Goal: Information Seeking & Learning: Find specific fact

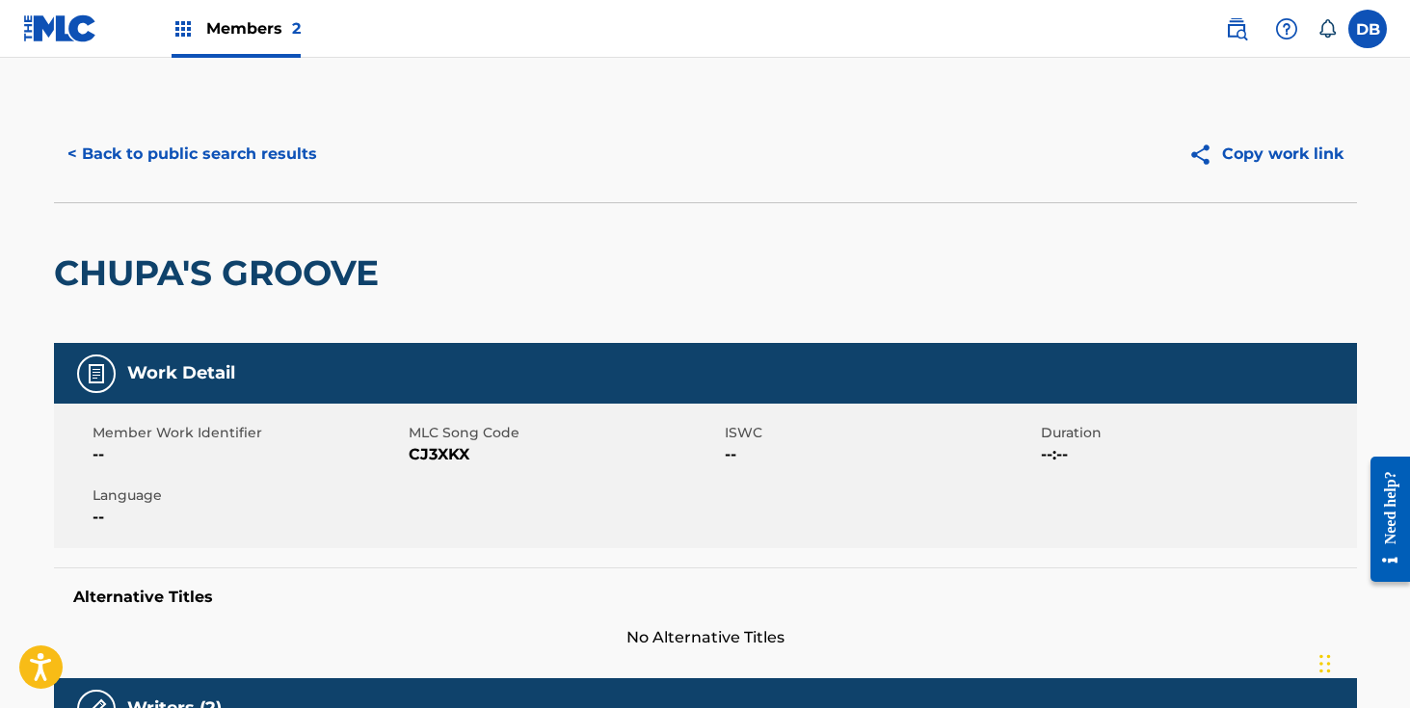
click at [263, 160] on button "< Back to public search results" at bounding box center [192, 154] width 277 height 48
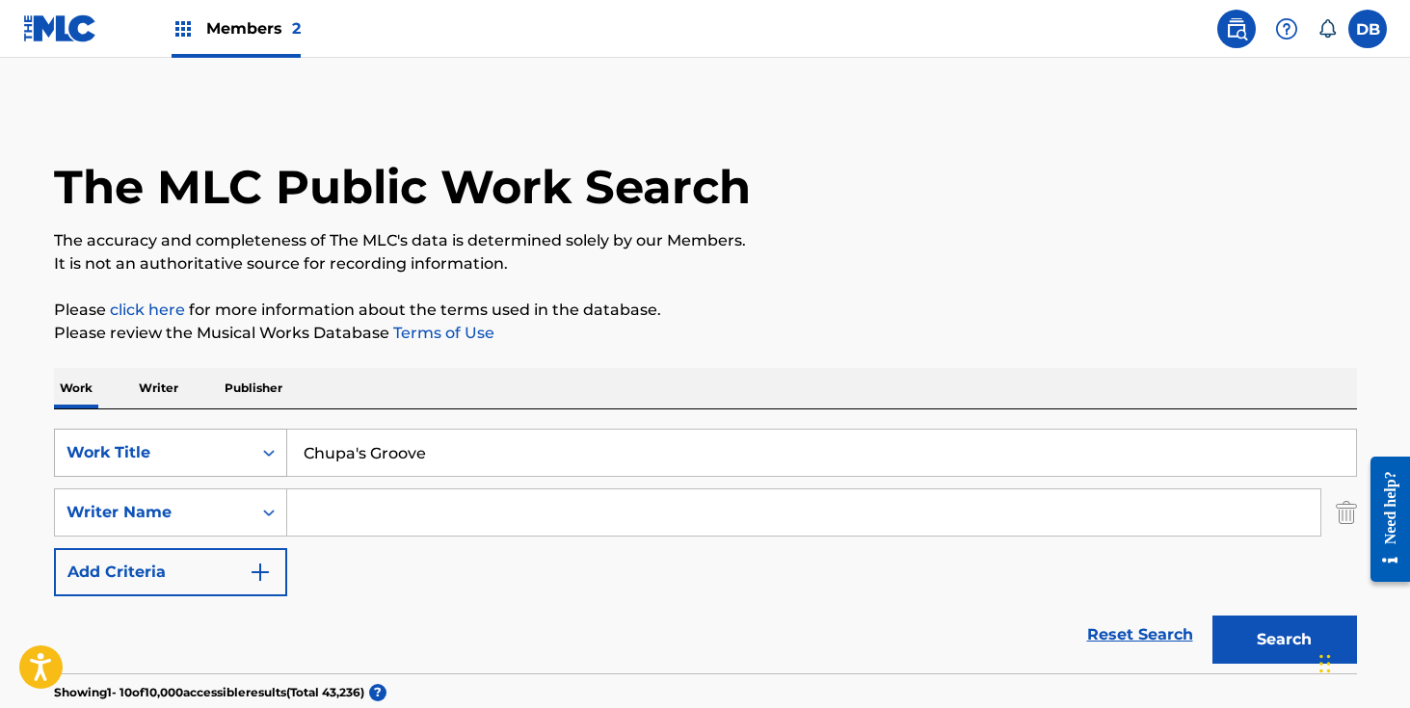
drag, startPoint x: 481, startPoint y: 445, endPoint x: 238, endPoint y: 445, distance: 242.9
click at [245, 445] on div "SearchWithCriteria79700cbe-1de3-468a-960c-1944d0bd6cc7 Work Title Chupa's Groove" at bounding box center [705, 453] width 1303 height 48
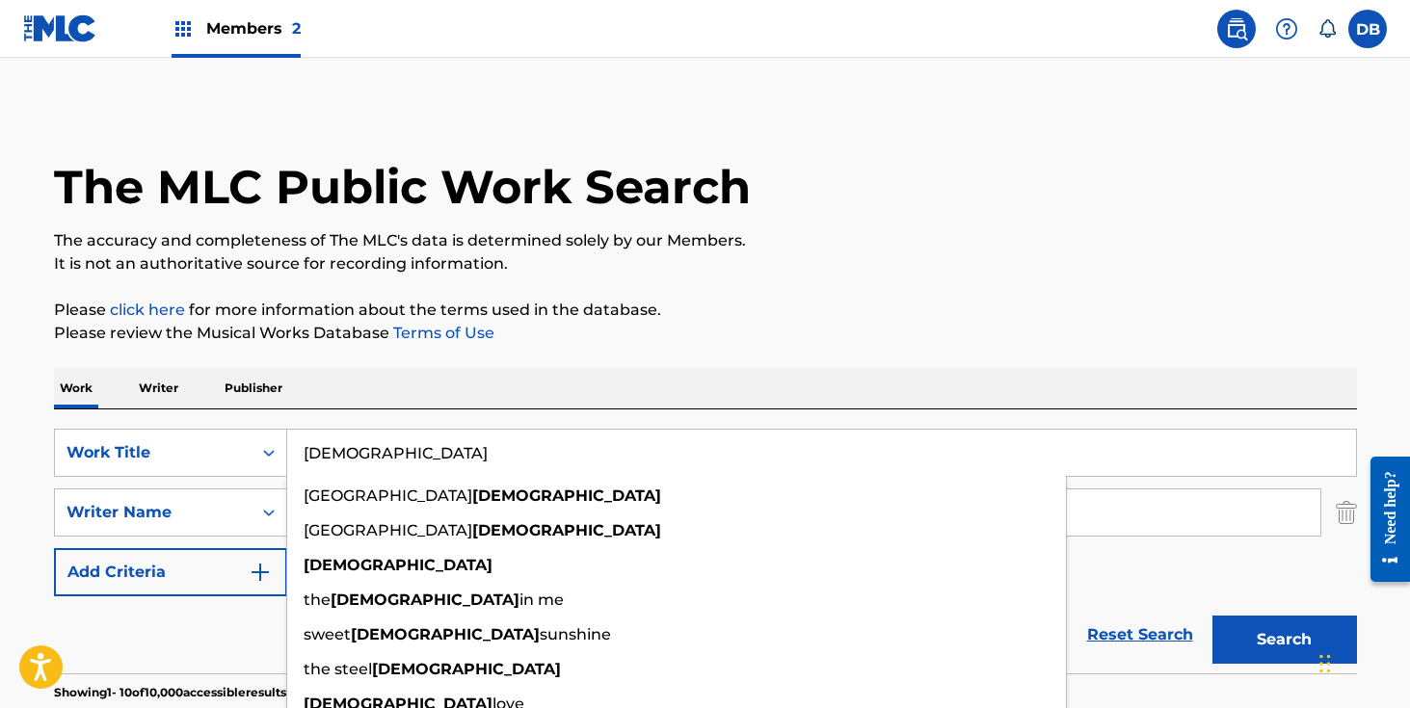
type input "[DEMOGRAPHIC_DATA]"
click at [464, 395] on div "Work Writer Publisher" at bounding box center [705, 388] width 1303 height 40
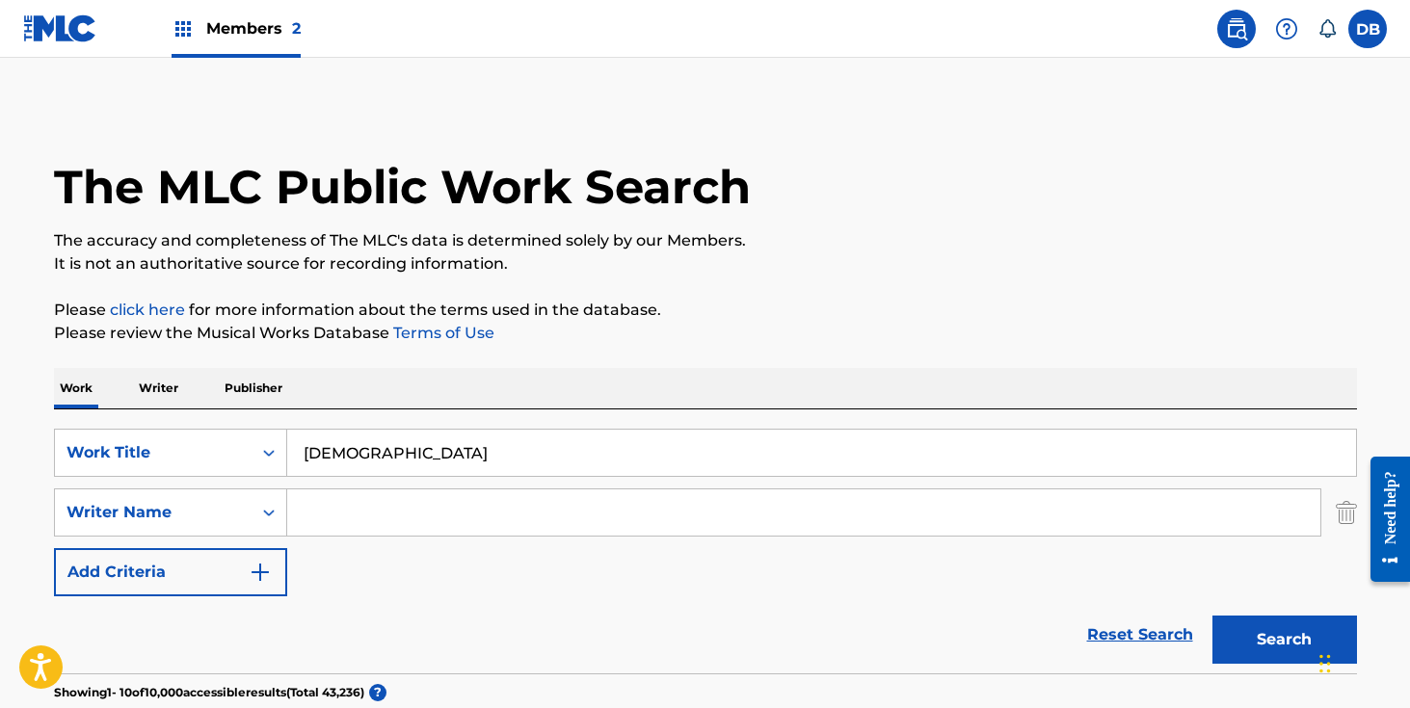
click at [403, 486] on div "SearchWithCriteria79700cbe-1de3-468a-960c-1944d0bd6cc7 Work Title Lady SearchWi…" at bounding box center [705, 513] width 1303 height 168
click at [183, 34] on img at bounding box center [183, 28] width 23 height 23
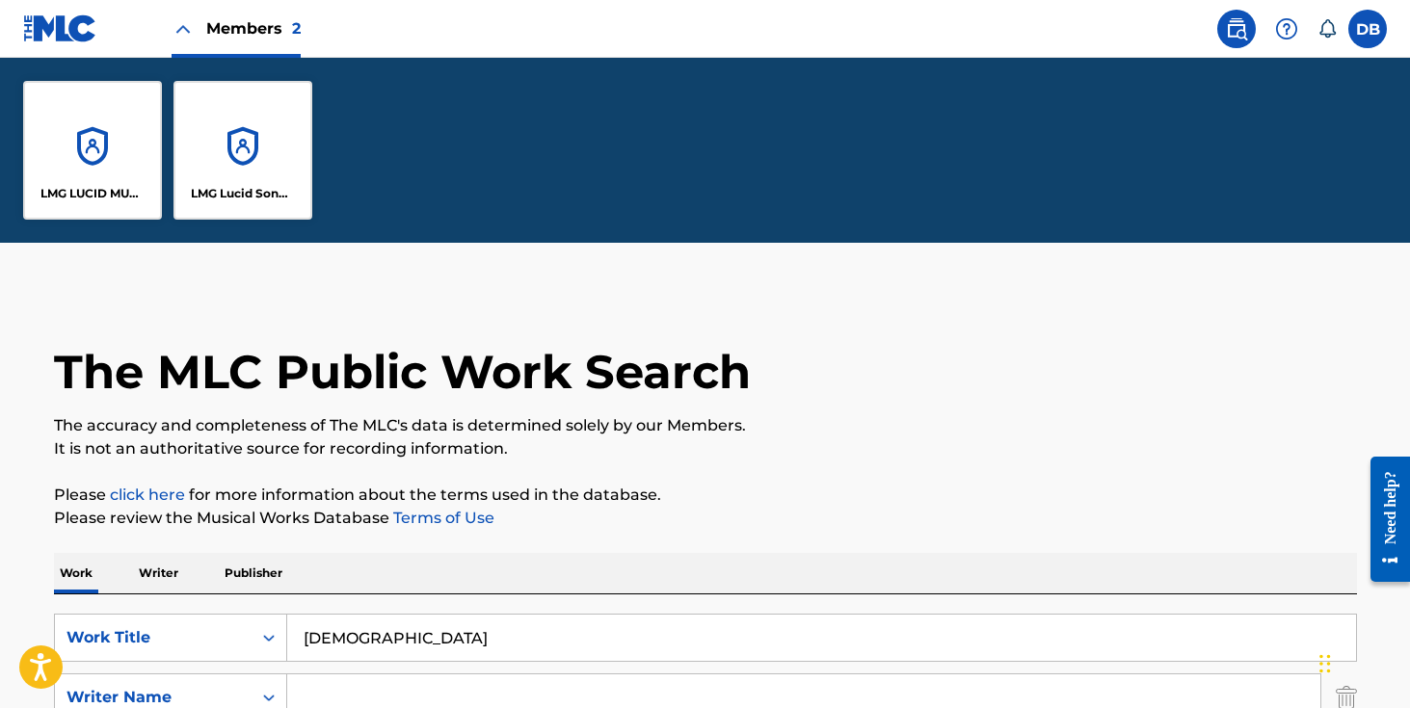
click at [129, 148] on div "LMG LUCID MUSIC" at bounding box center [92, 150] width 139 height 139
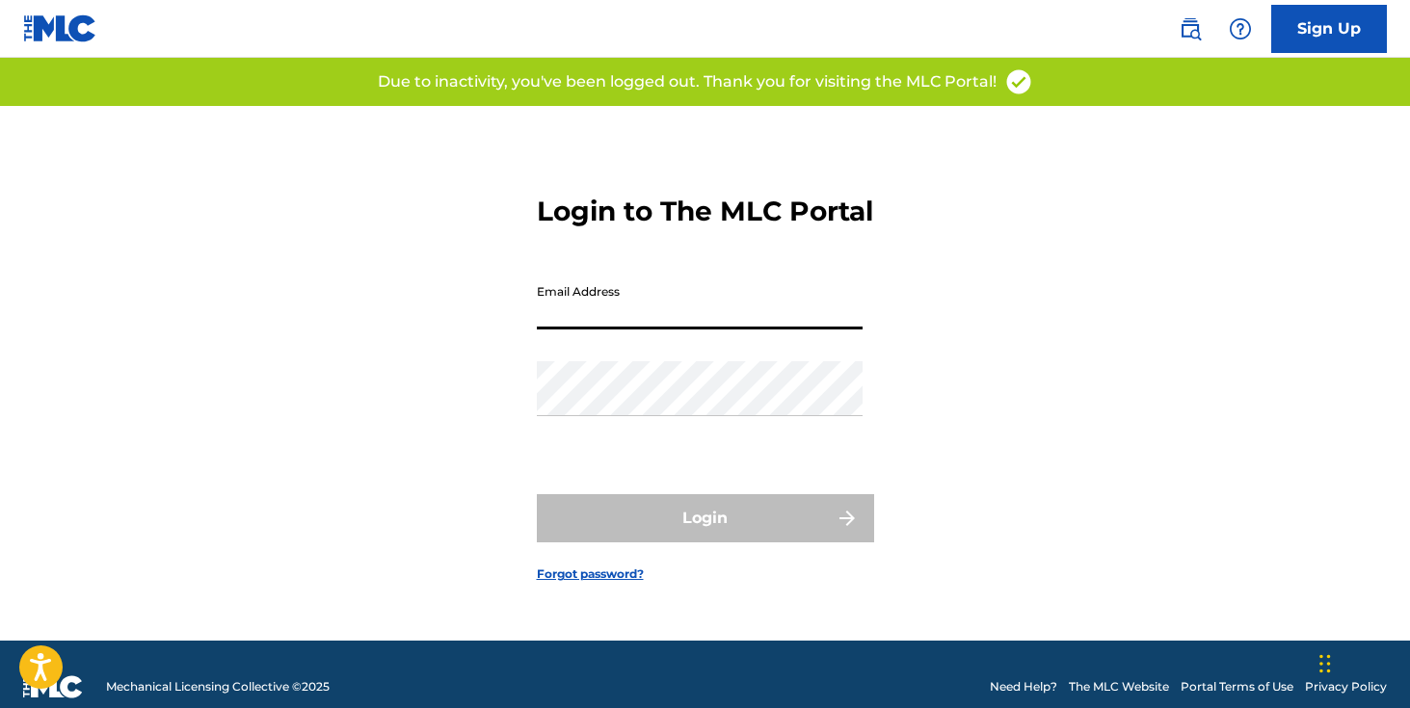
click at [622, 330] on input "Email Address" at bounding box center [700, 302] width 326 height 55
type input "[EMAIL_ADDRESS][DOMAIN_NAME]"
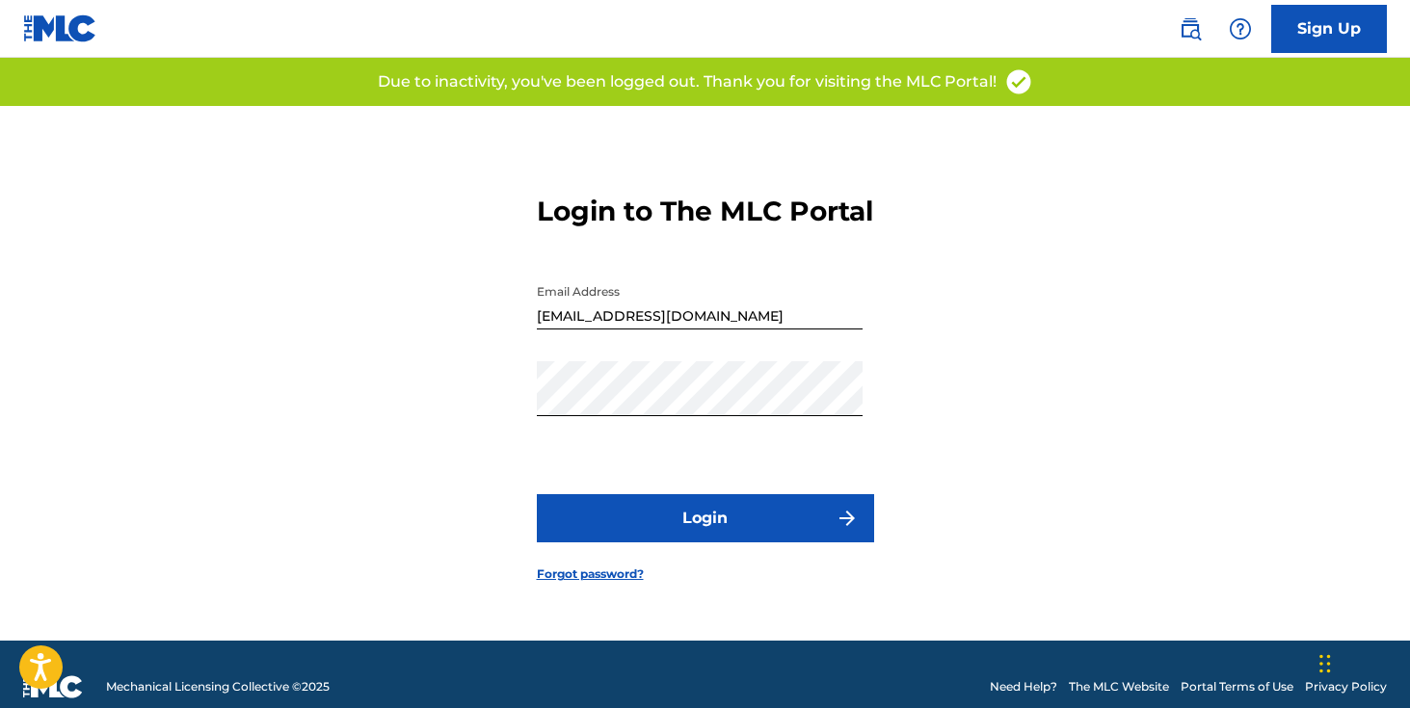
click at [684, 531] on button "Login" at bounding box center [705, 518] width 337 height 48
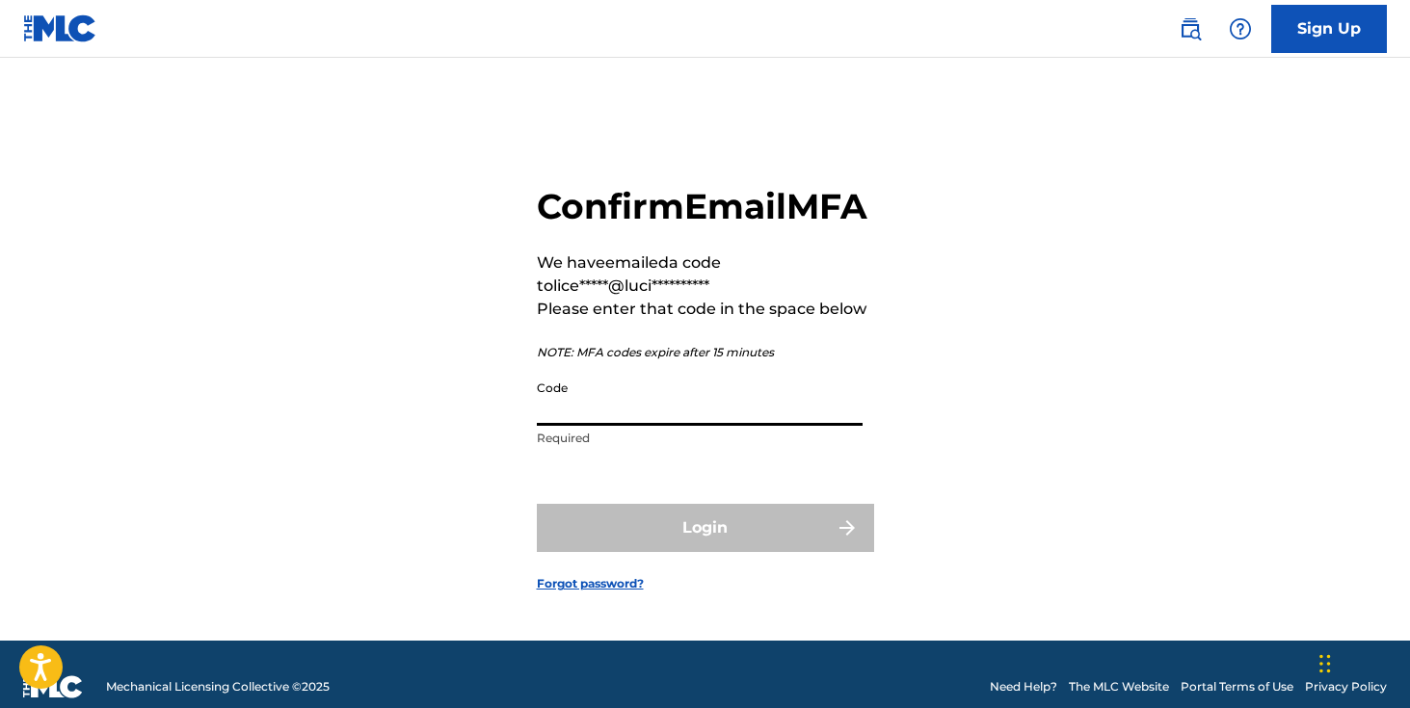
click at [715, 416] on input "Code" at bounding box center [700, 398] width 326 height 55
paste input "210100"
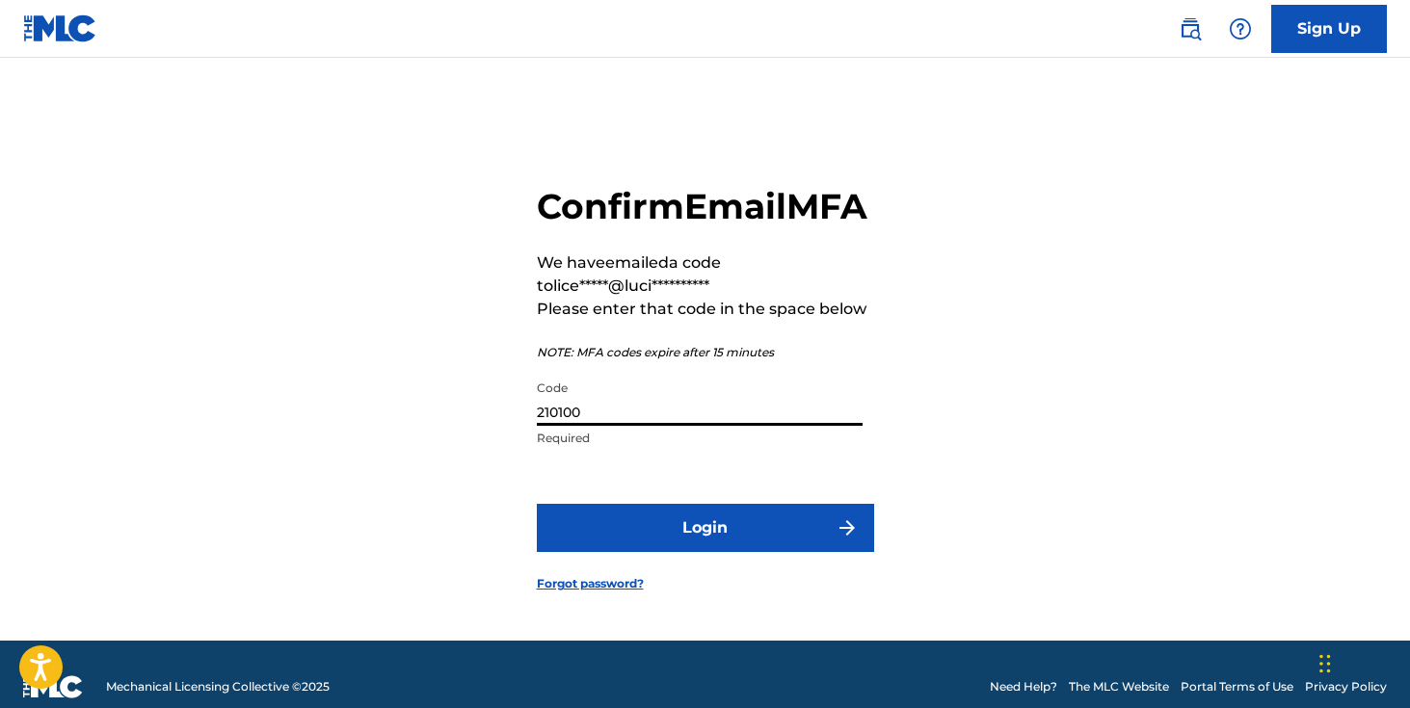
type input "210100"
click at [537, 504] on button "Login" at bounding box center [705, 528] width 337 height 48
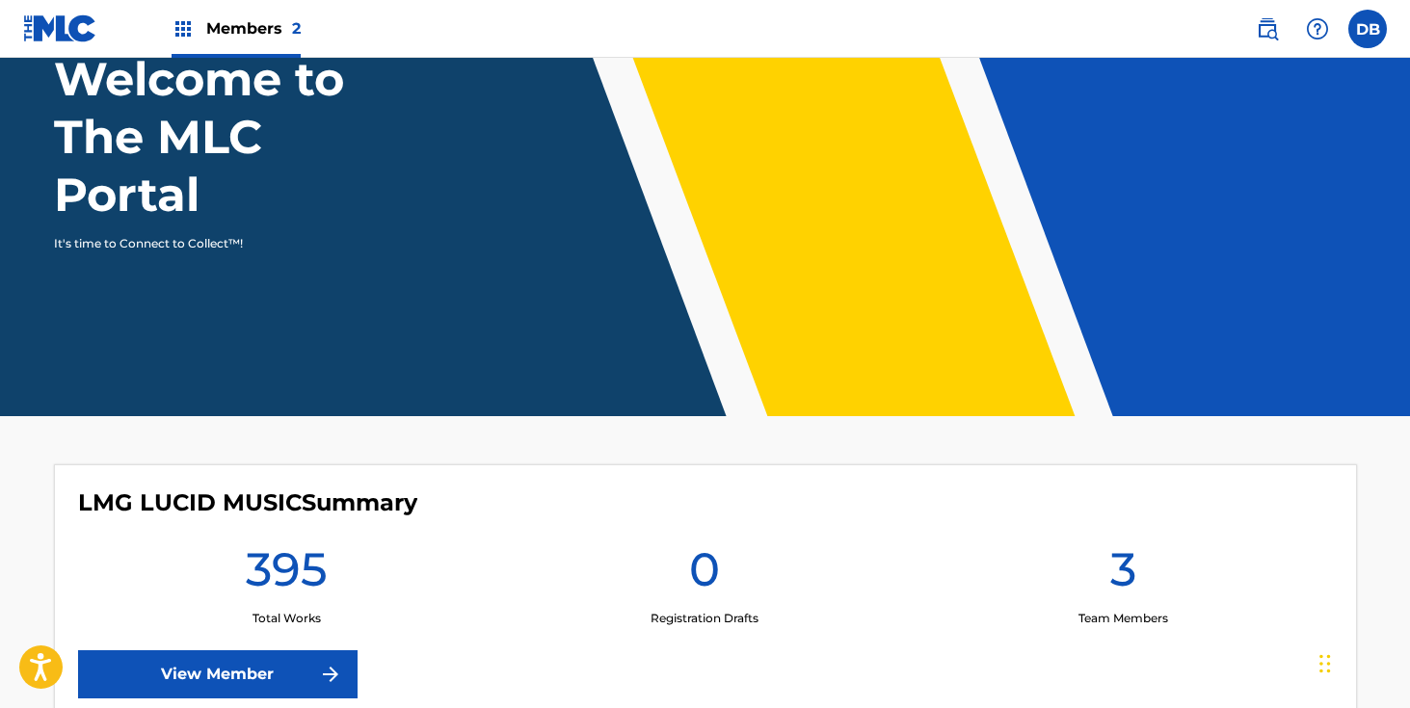
scroll to position [197, 0]
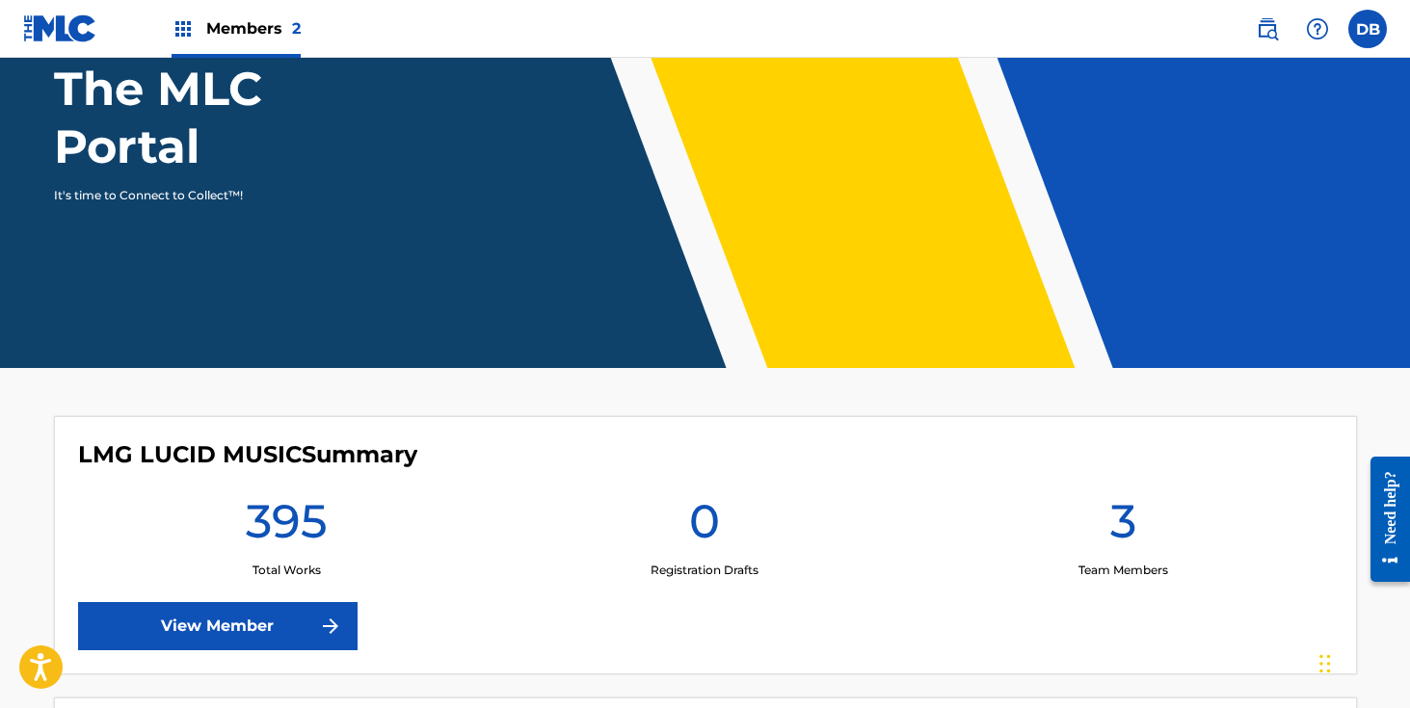
click at [266, 556] on h1 "395" at bounding box center [287, 527] width 82 height 69
click at [260, 624] on link "View Member" at bounding box center [218, 626] width 280 height 48
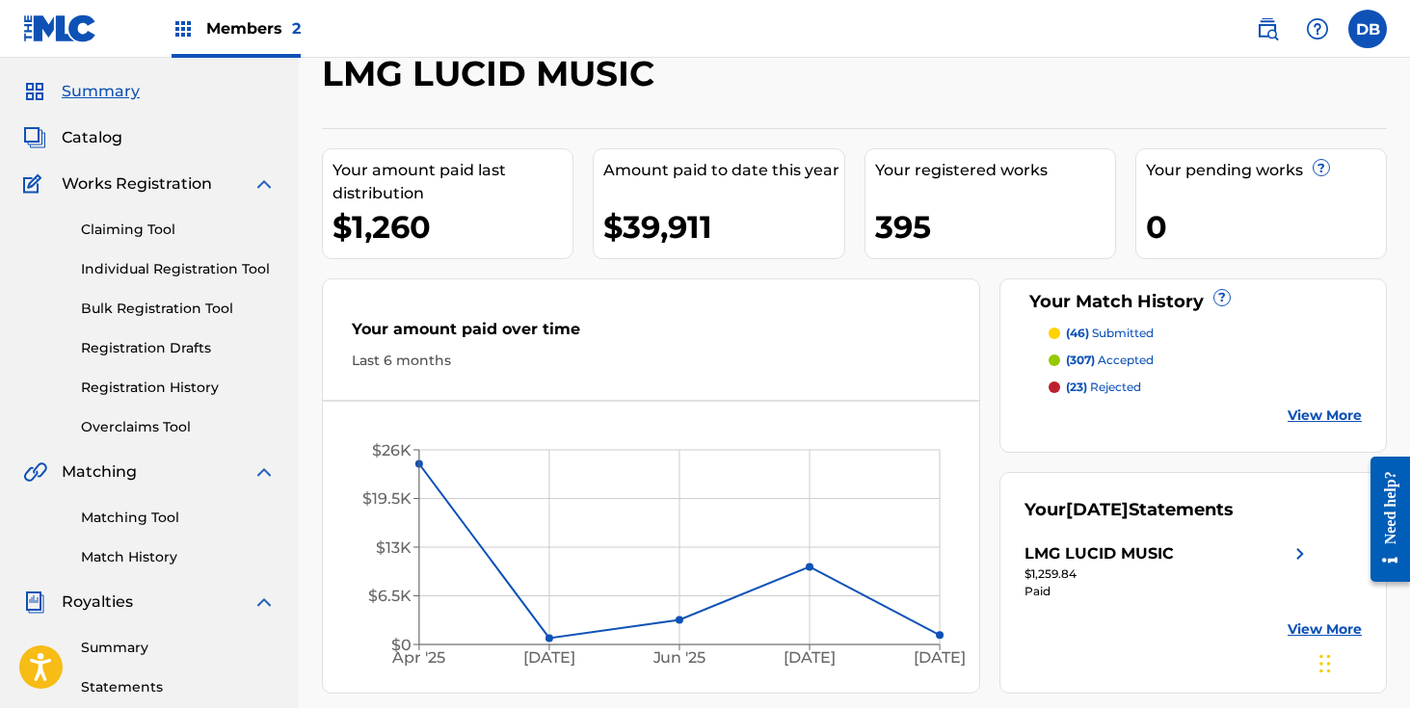
scroll to position [119, 0]
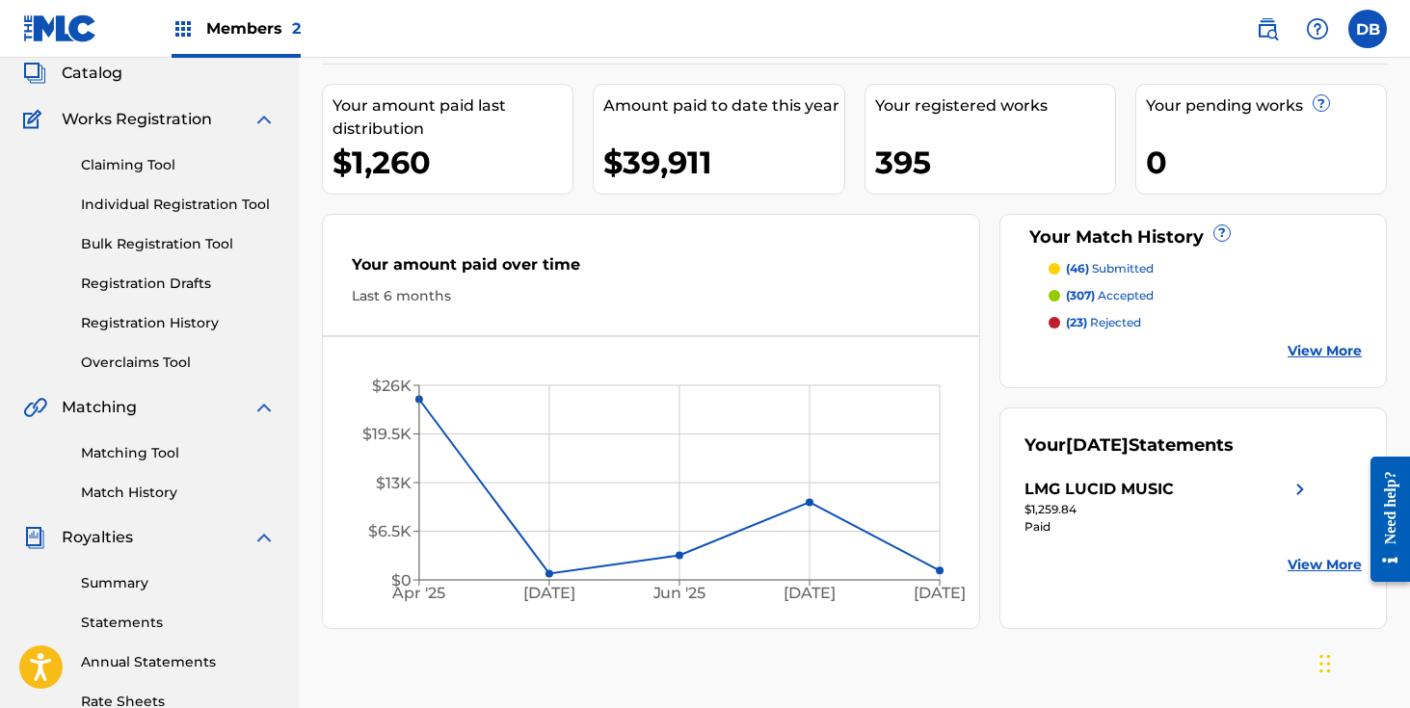
click at [166, 449] on link "Matching Tool" at bounding box center [178, 453] width 195 height 20
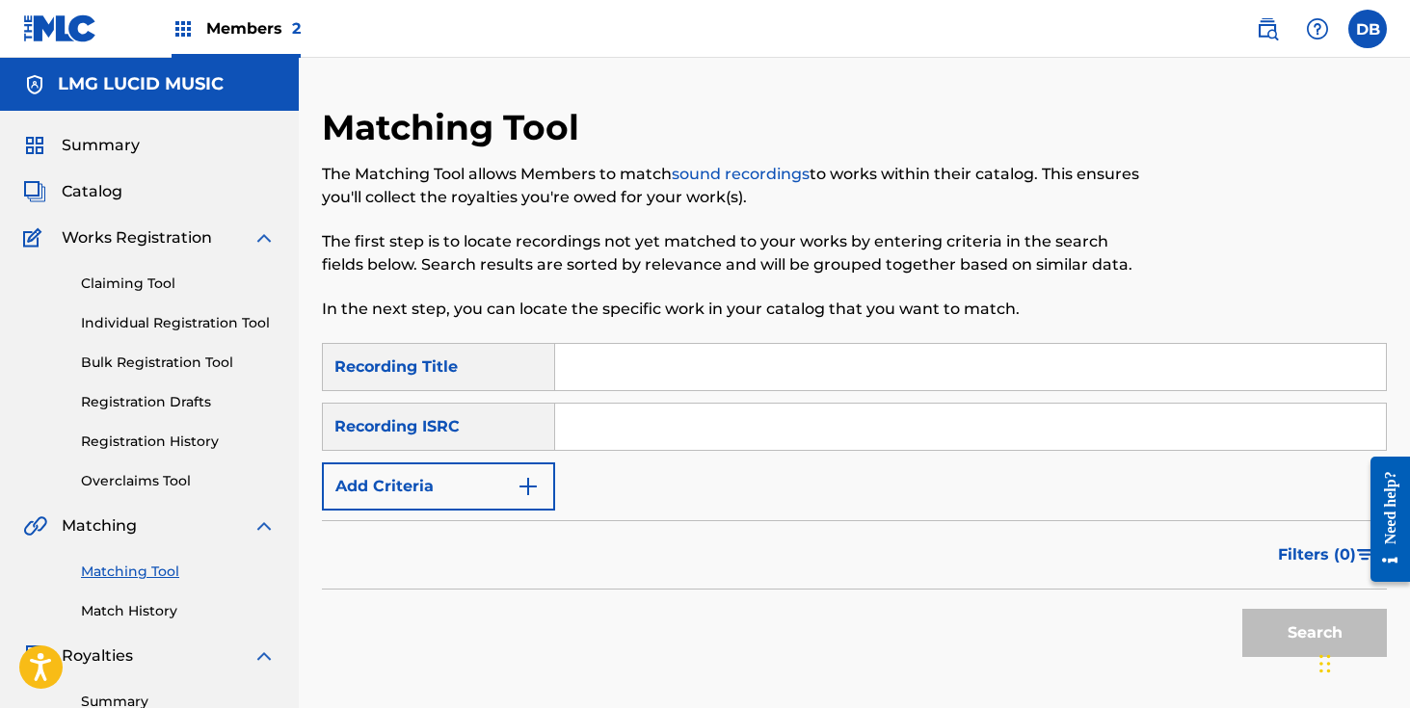
click at [589, 342] on div "Matching Tool The Matching Tool allows Members to match sound recordings to wor…" at bounding box center [732, 224] width 820 height 237
click at [595, 374] on input "Search Form" at bounding box center [970, 367] width 831 height 46
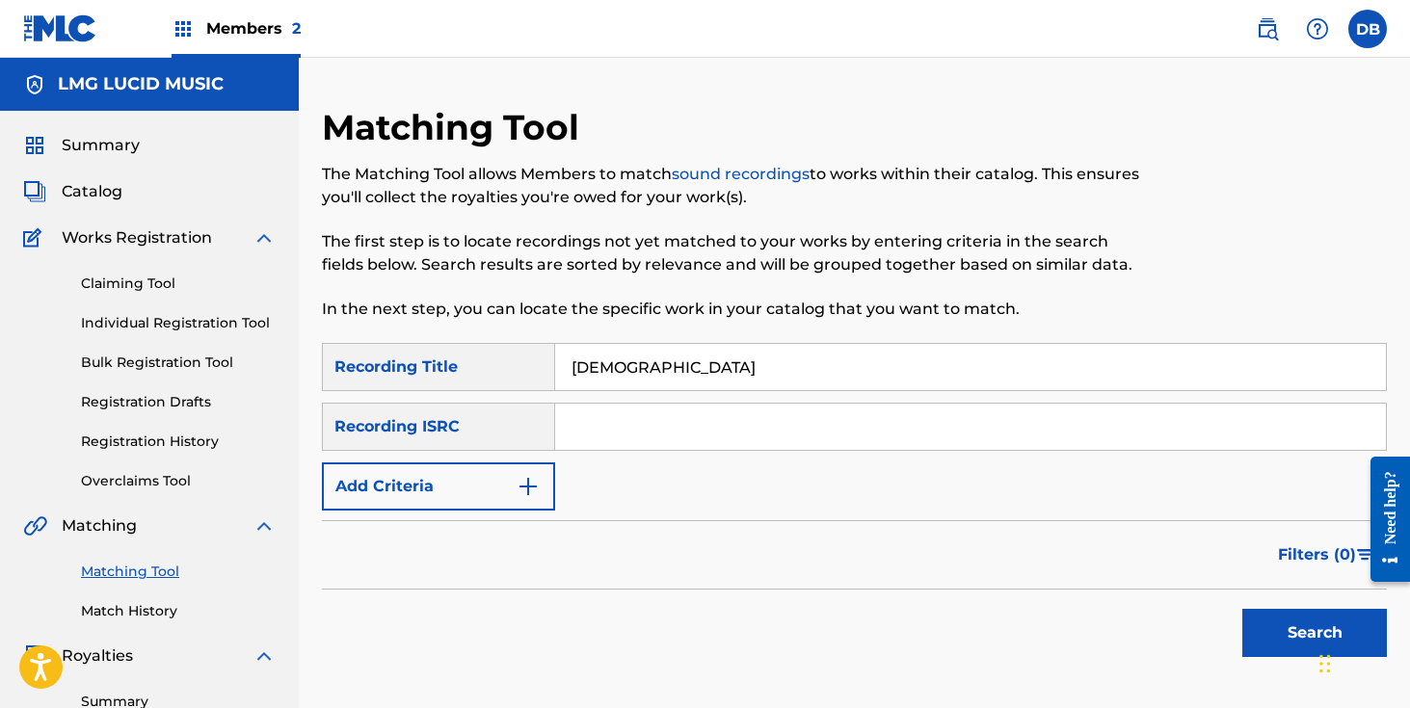
type input "[DEMOGRAPHIC_DATA]"
click at [595, 444] on input "Search Form" at bounding box center [970, 427] width 831 height 46
paste input "210100"
type input "2"
paste input "210100"
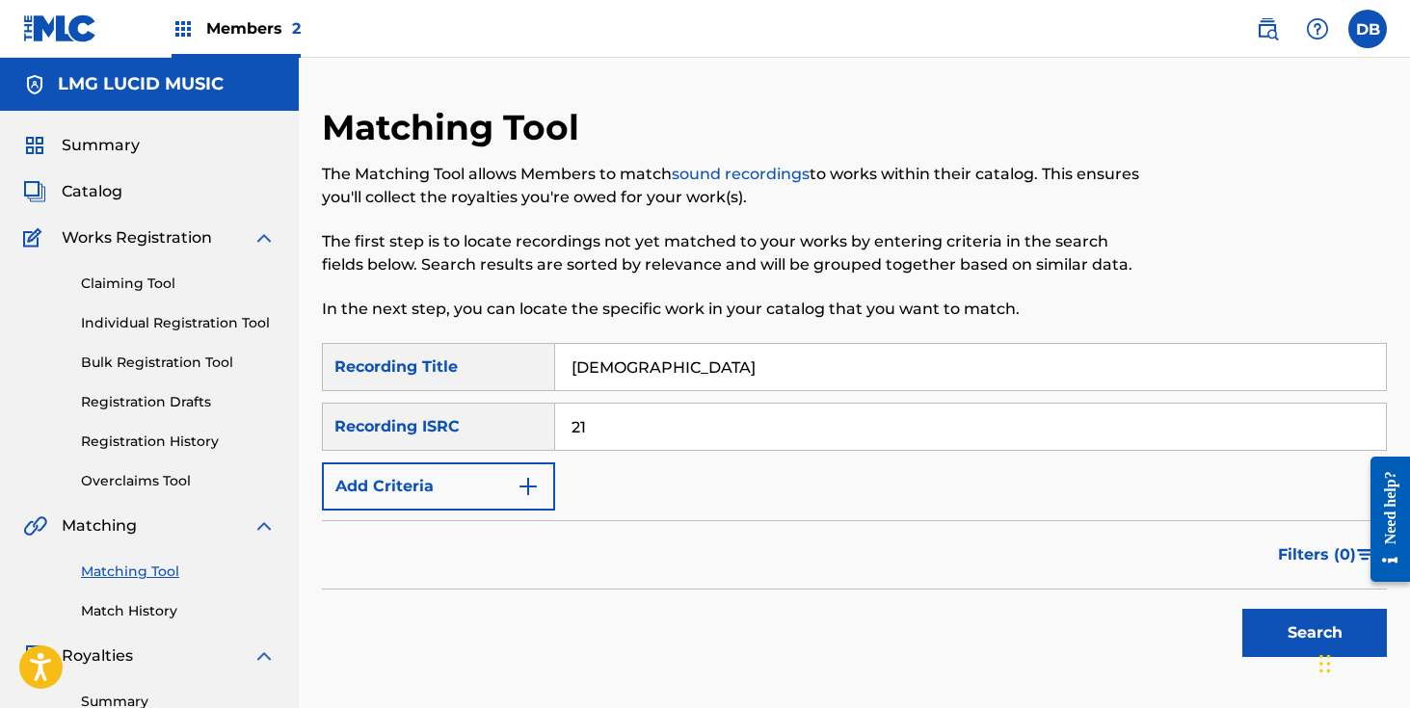
type input "2"
click at [593, 432] on input "Search Form" at bounding box center [970, 427] width 831 height 46
paste input "USUM72206801"
type input "USUM72206801"
click at [1242, 609] on button "Search" at bounding box center [1314, 633] width 145 height 48
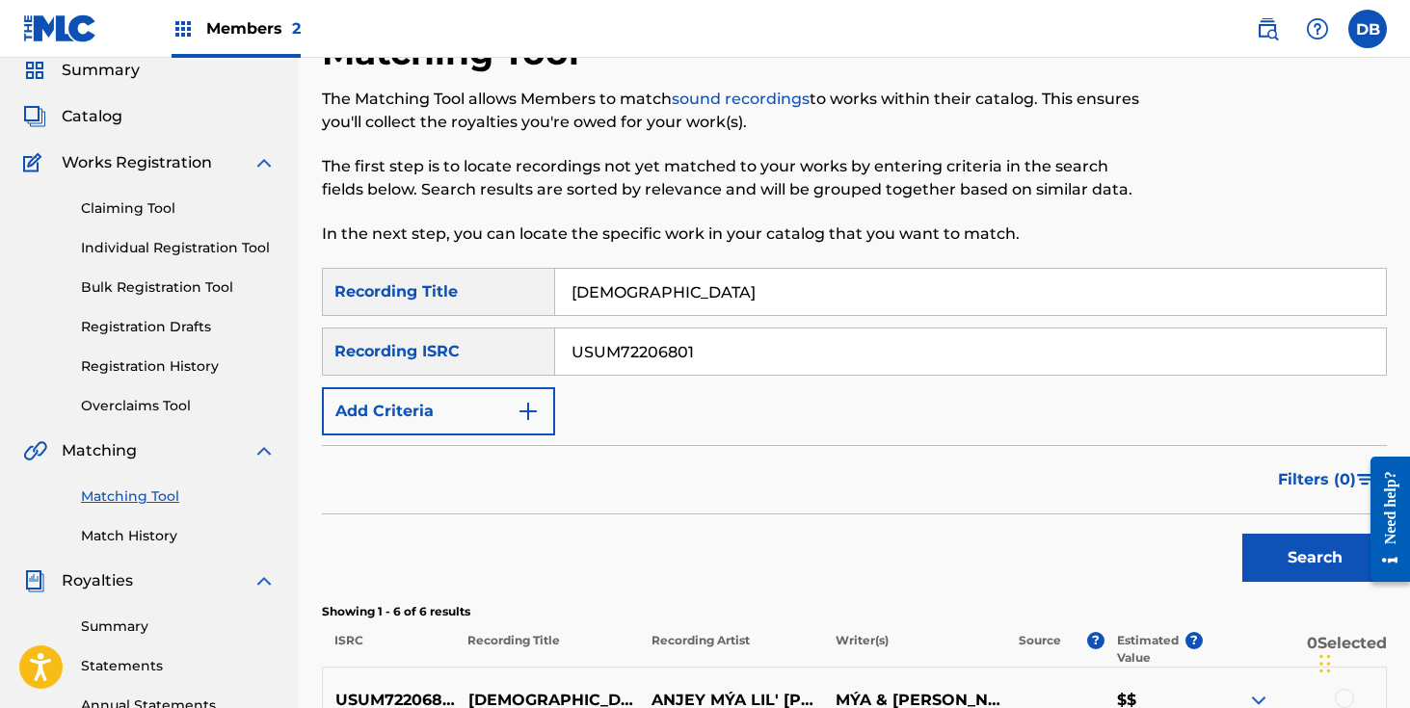
scroll to position [21, 0]
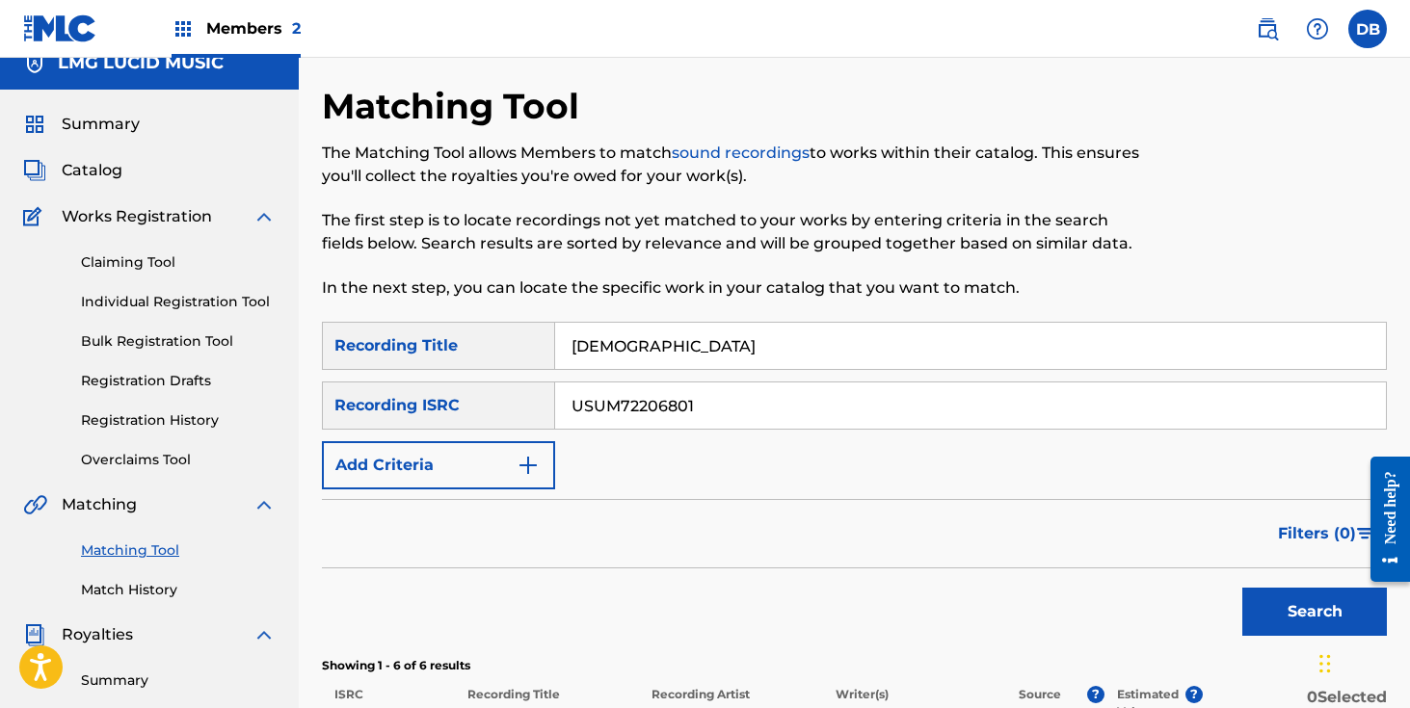
click at [122, 115] on span "Summary" at bounding box center [101, 124] width 78 height 23
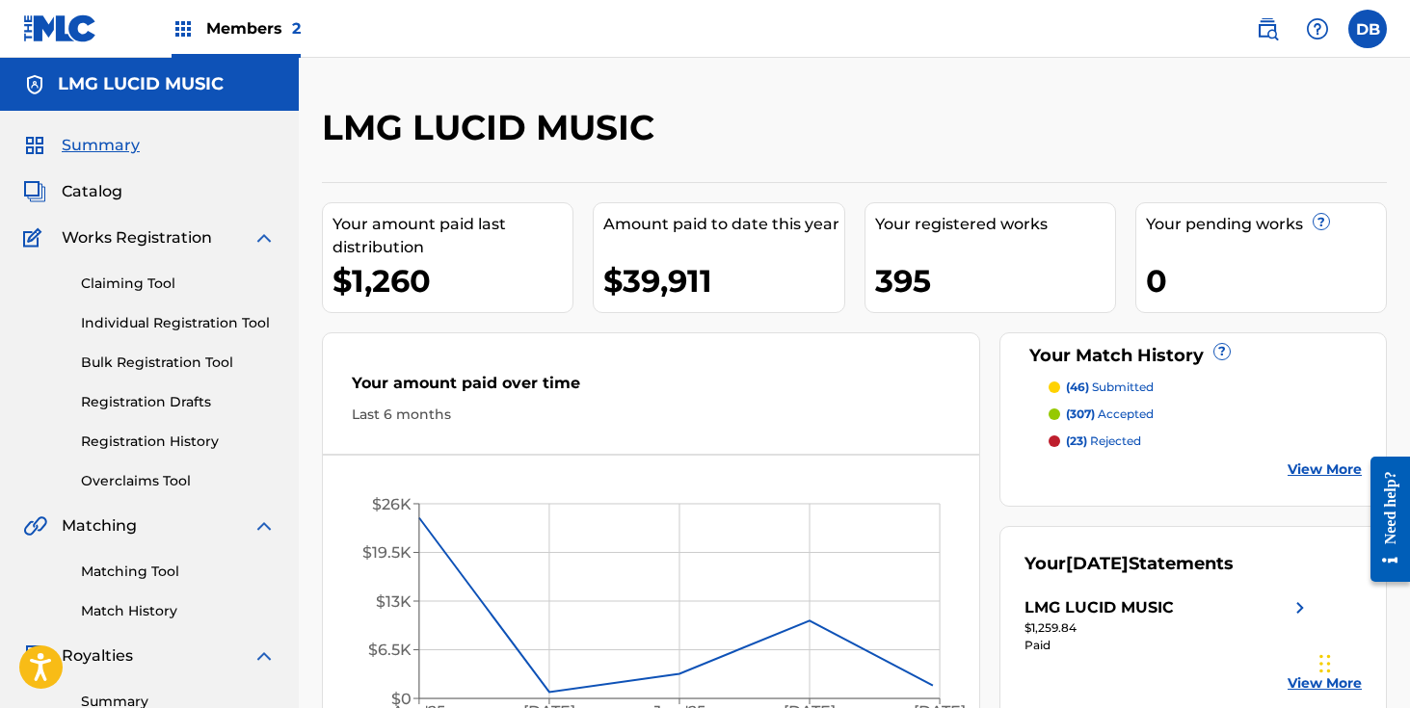
click at [1260, 42] on link at bounding box center [1267, 29] width 39 height 39
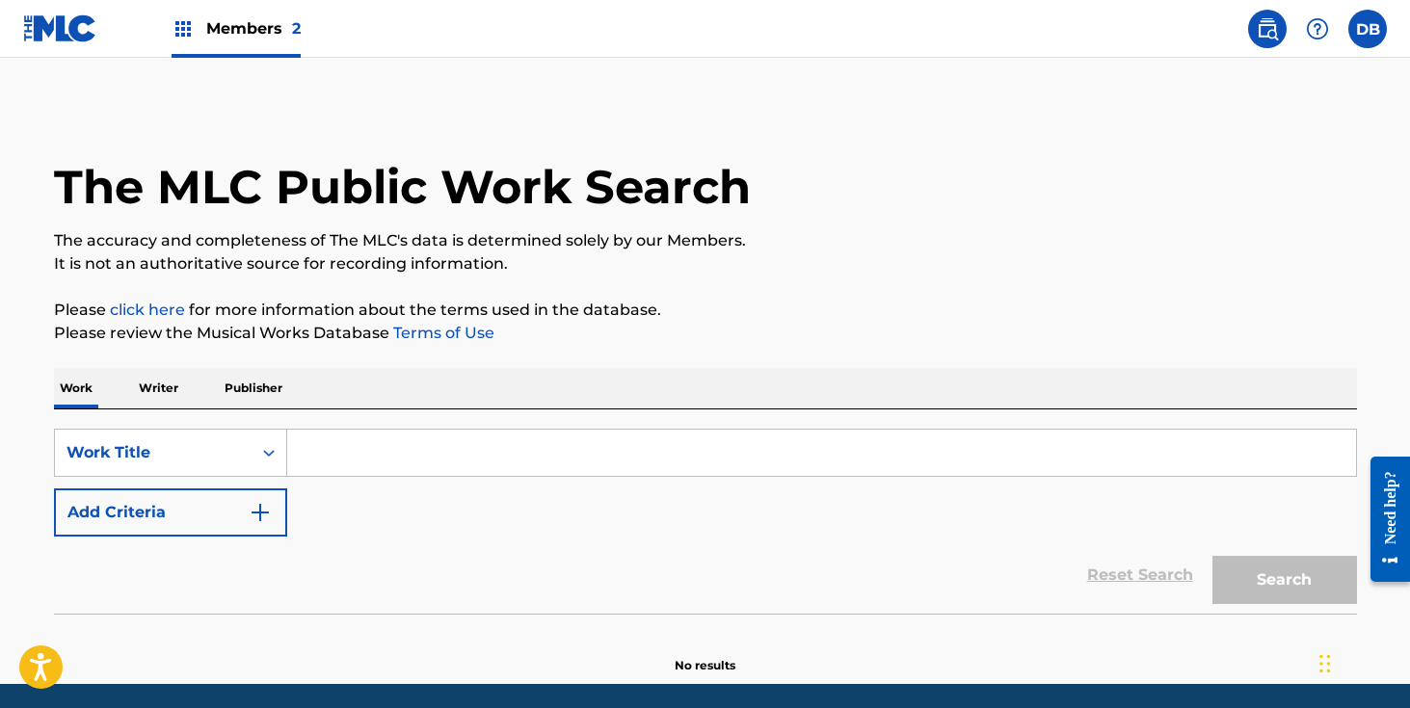
click at [534, 473] on input "Search Form" at bounding box center [821, 453] width 1069 height 46
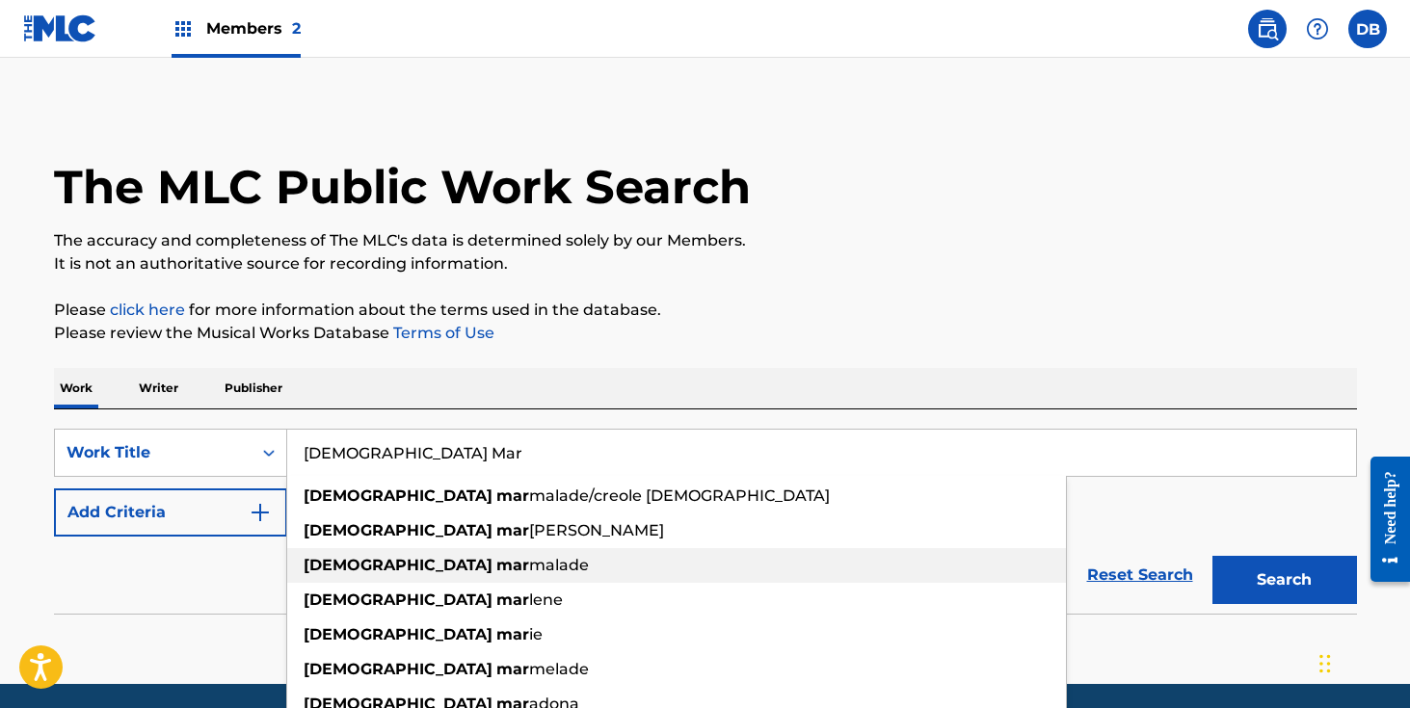
click at [503, 554] on div "[DEMOGRAPHIC_DATA] mar malade" at bounding box center [676, 565] width 779 height 35
type input "[DEMOGRAPHIC_DATA] marmalade"
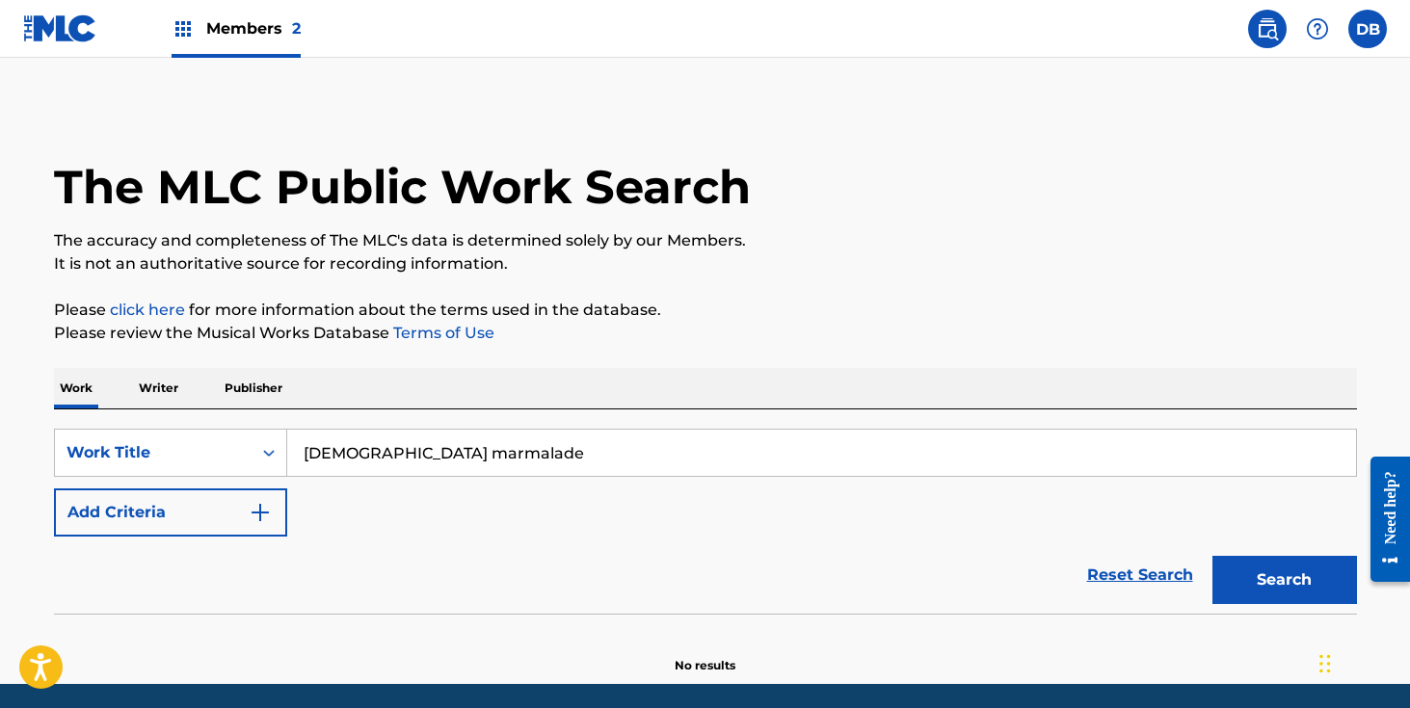
click at [234, 511] on button "Add Criteria" at bounding box center [170, 513] width 233 height 48
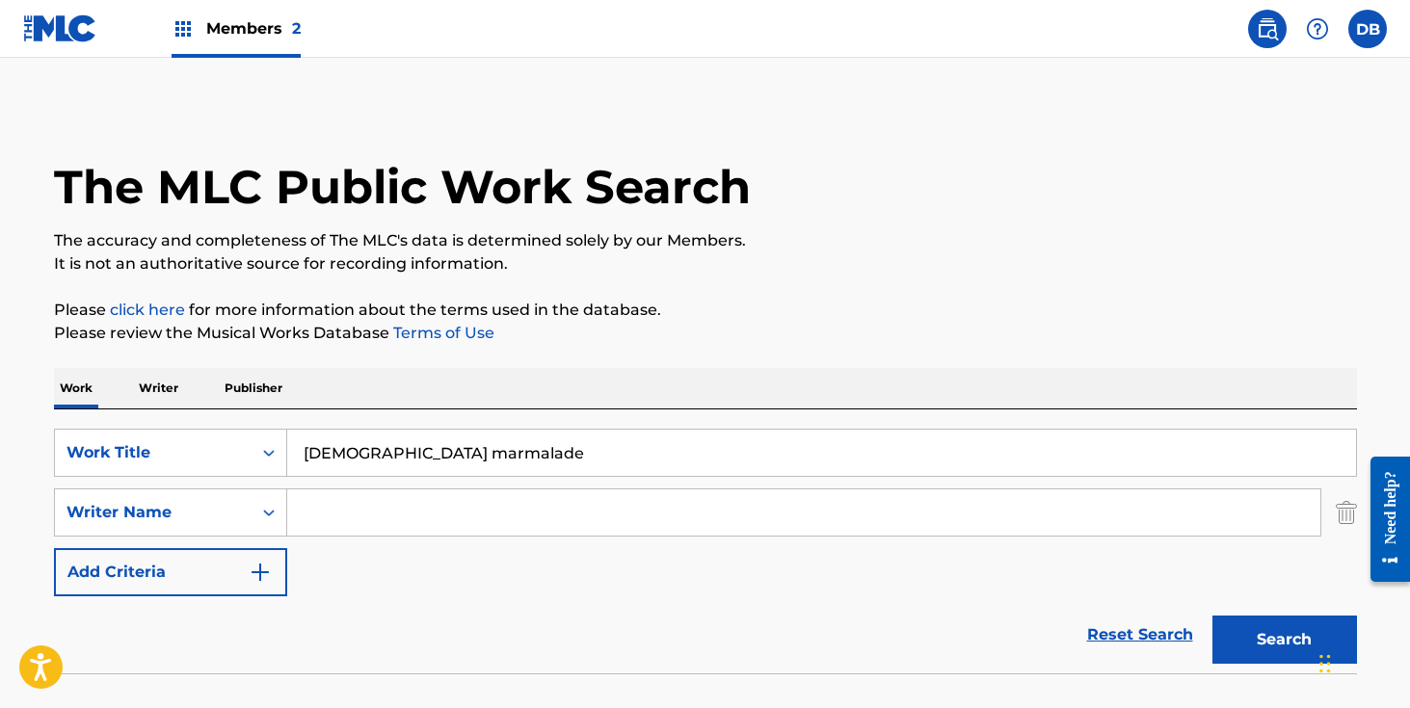
click at [329, 511] on input "Search Form" at bounding box center [803, 513] width 1033 height 46
type input "mya"
click at [1213, 616] on button "Search" at bounding box center [1285, 640] width 145 height 48
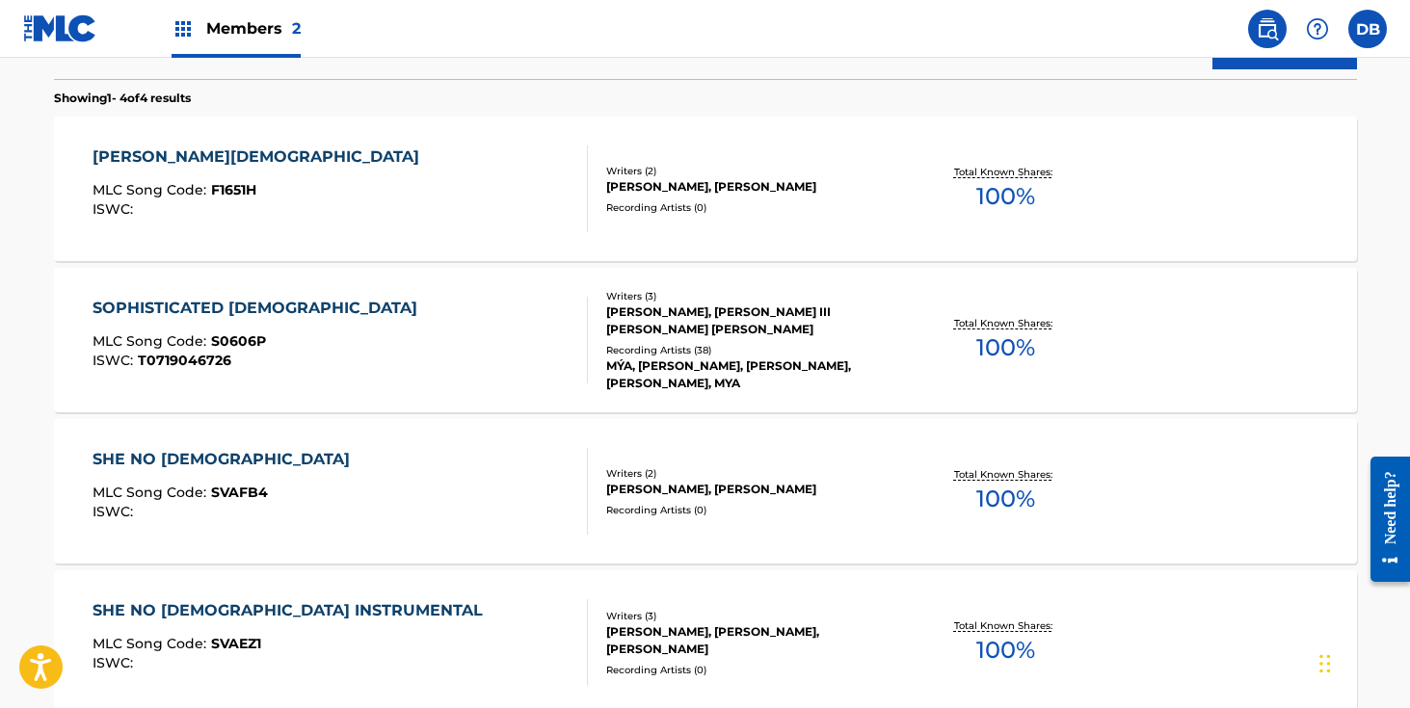
scroll to position [525, 0]
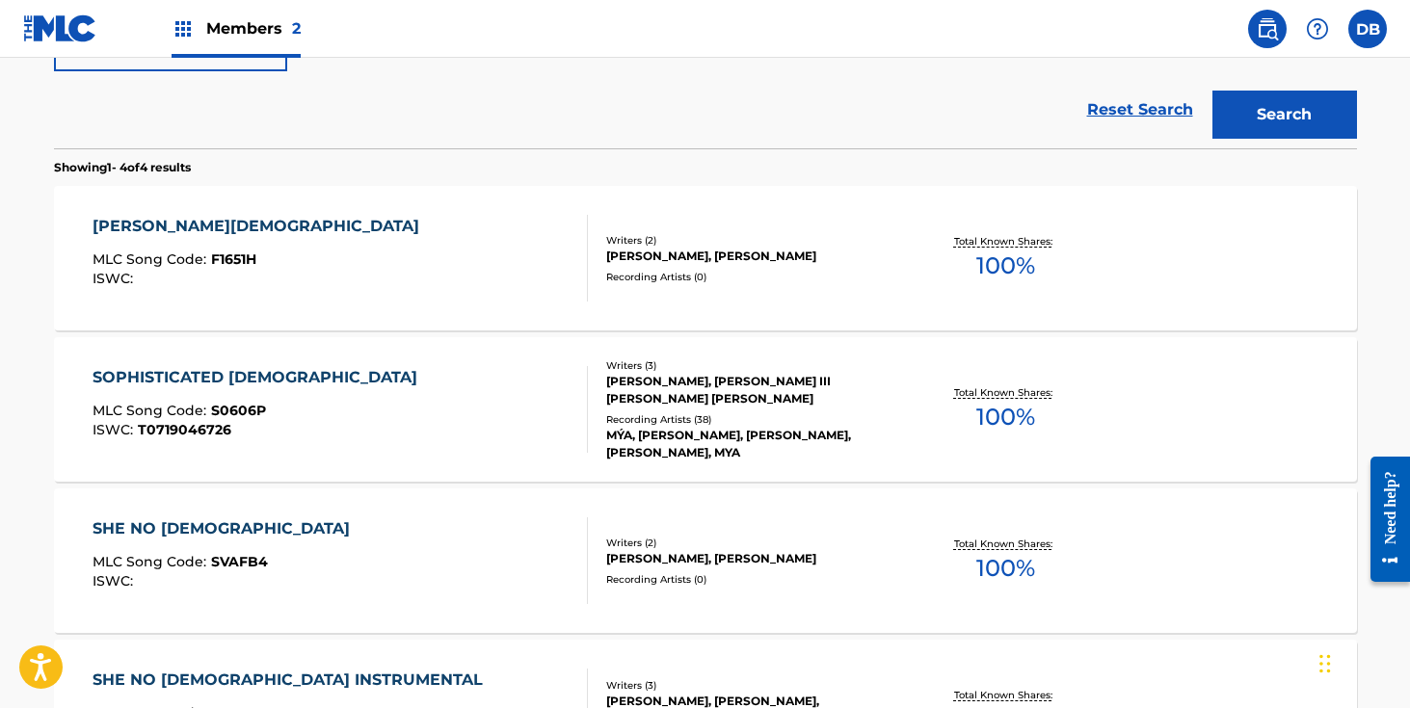
click at [687, 419] on div "Writers ( 3 ) [PERSON_NAME], [PERSON_NAME] III [PERSON_NAME] [PERSON_NAME] Reco…" at bounding box center [742, 410] width 309 height 103
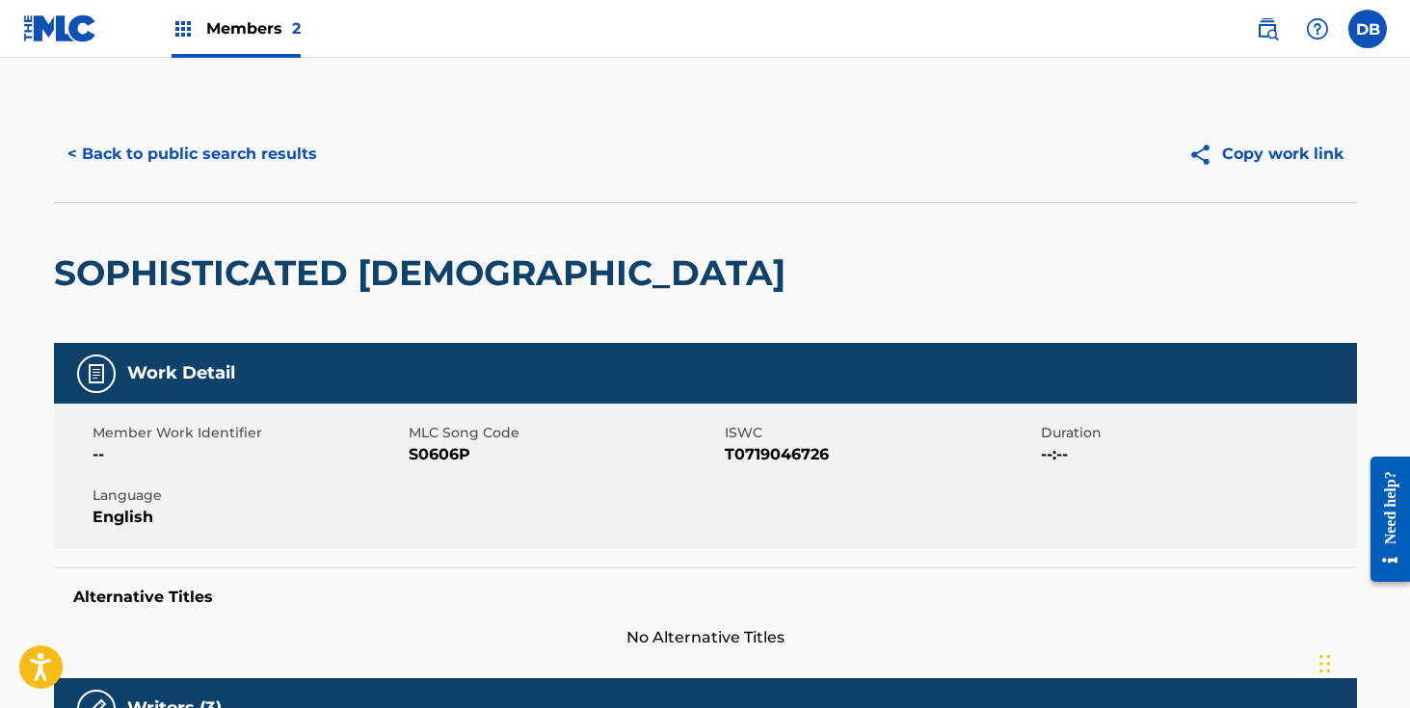
click at [299, 156] on button "< Back to public search results" at bounding box center [192, 154] width 277 height 48
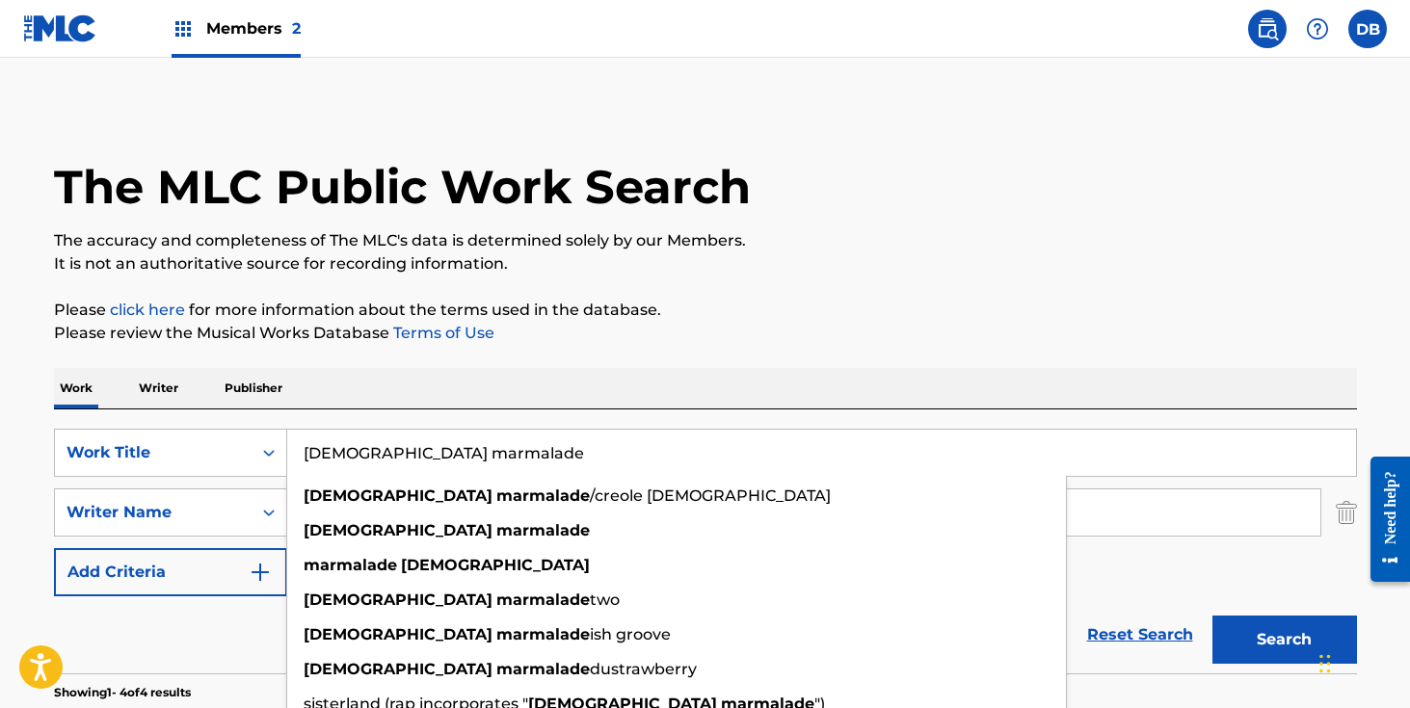
drag, startPoint x: 375, startPoint y: 459, endPoint x: 305, endPoint y: 459, distance: 70.4
click at [305, 459] on input "[DEMOGRAPHIC_DATA] marmalade" at bounding box center [821, 453] width 1069 height 46
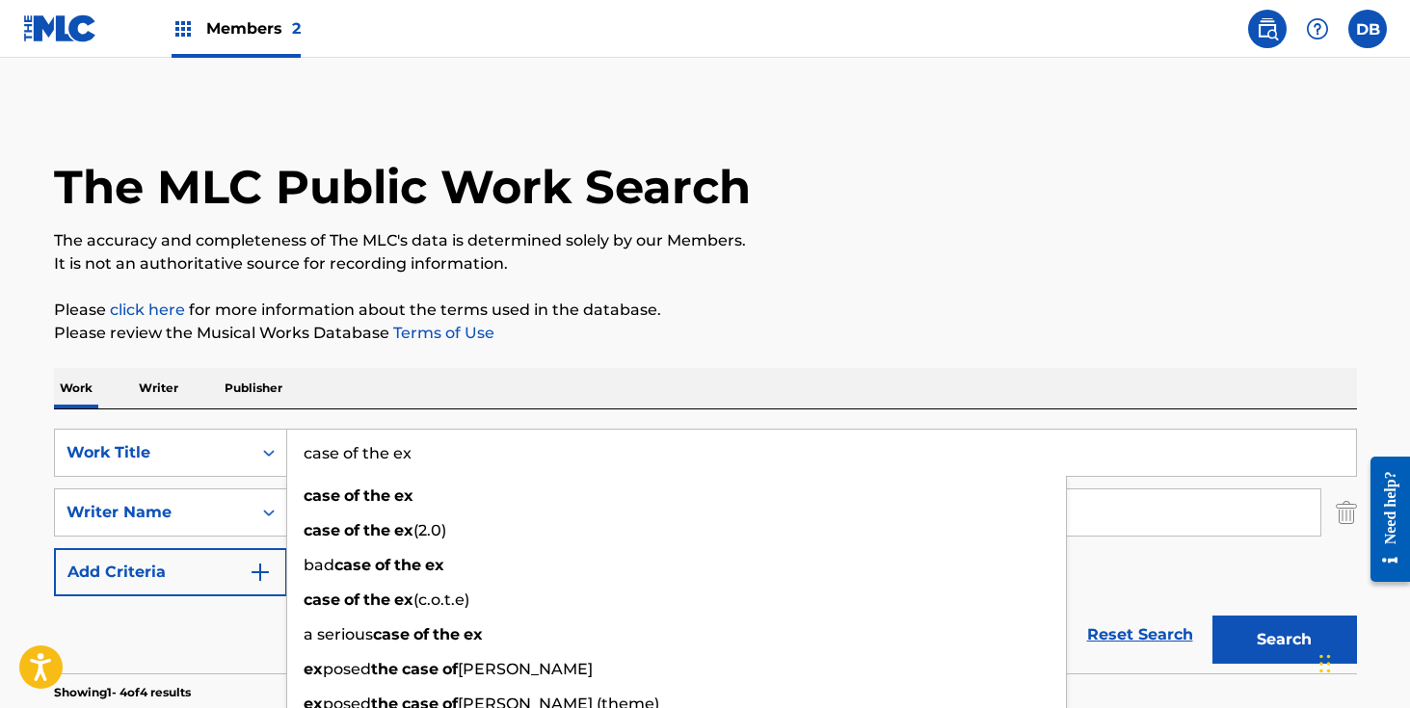
type input "case of the ex"
click at [1213, 616] on button "Search" at bounding box center [1285, 640] width 145 height 48
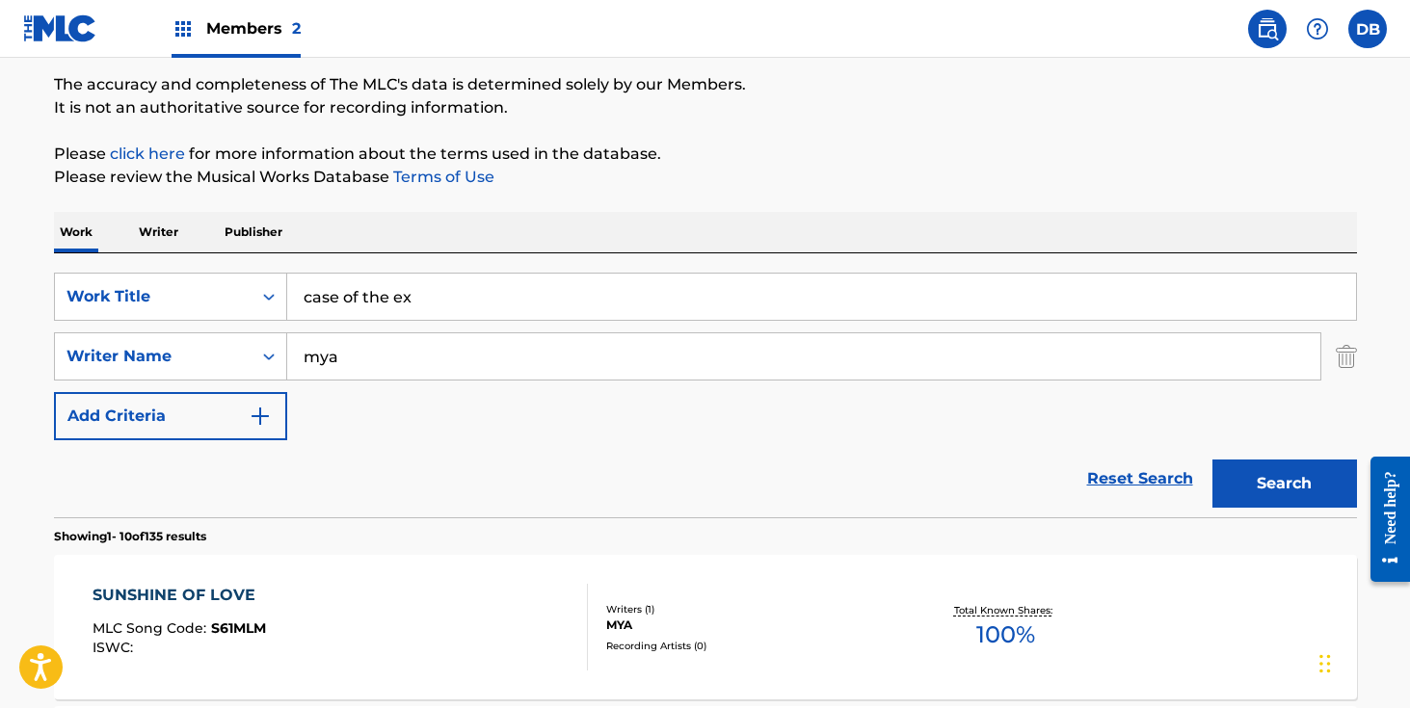
scroll to position [226, 0]
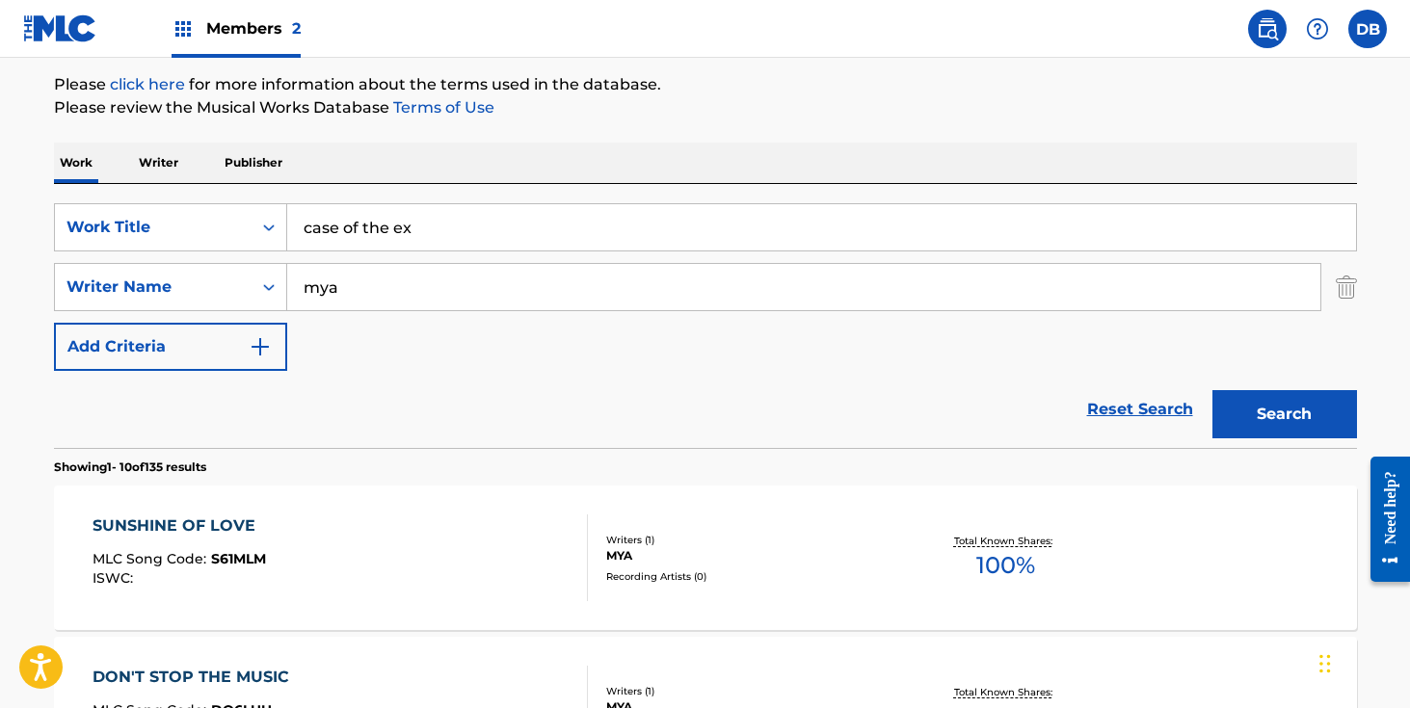
click at [1245, 420] on button "Search" at bounding box center [1285, 414] width 145 height 48
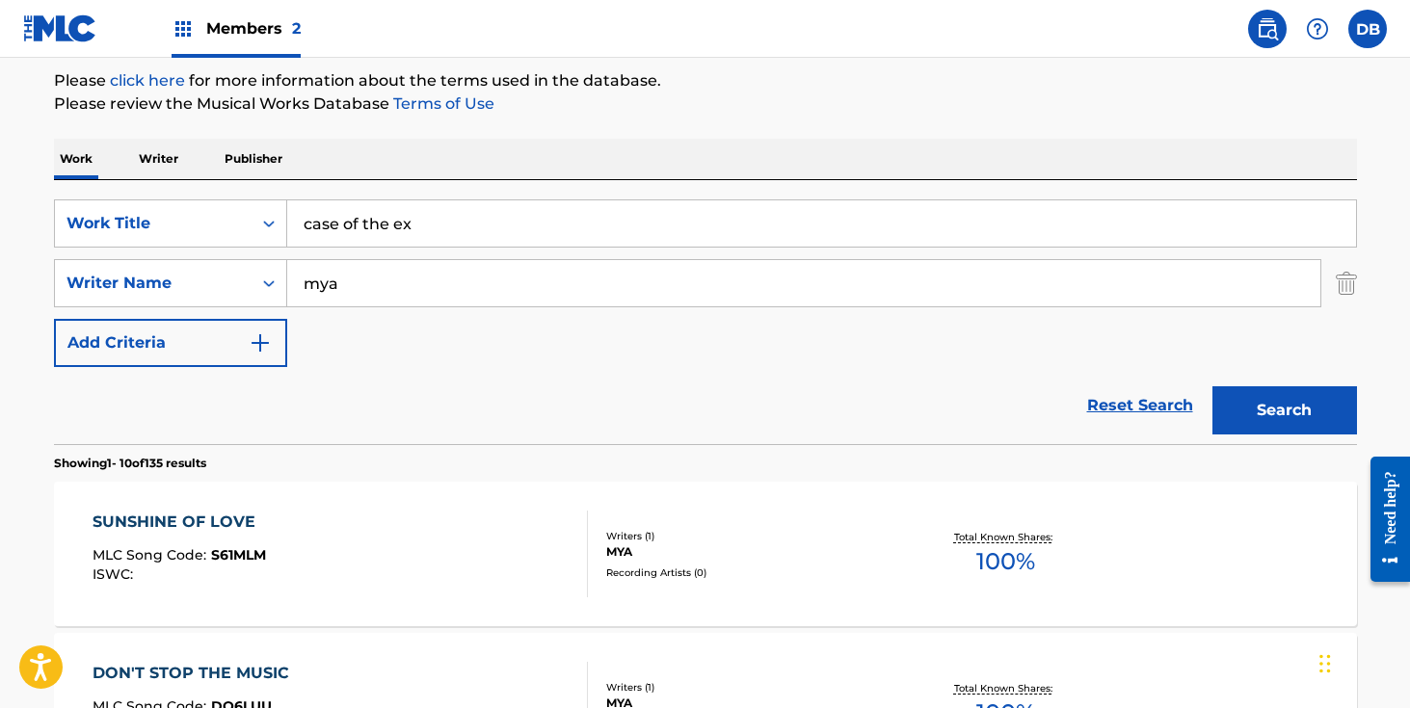
scroll to position [0, 0]
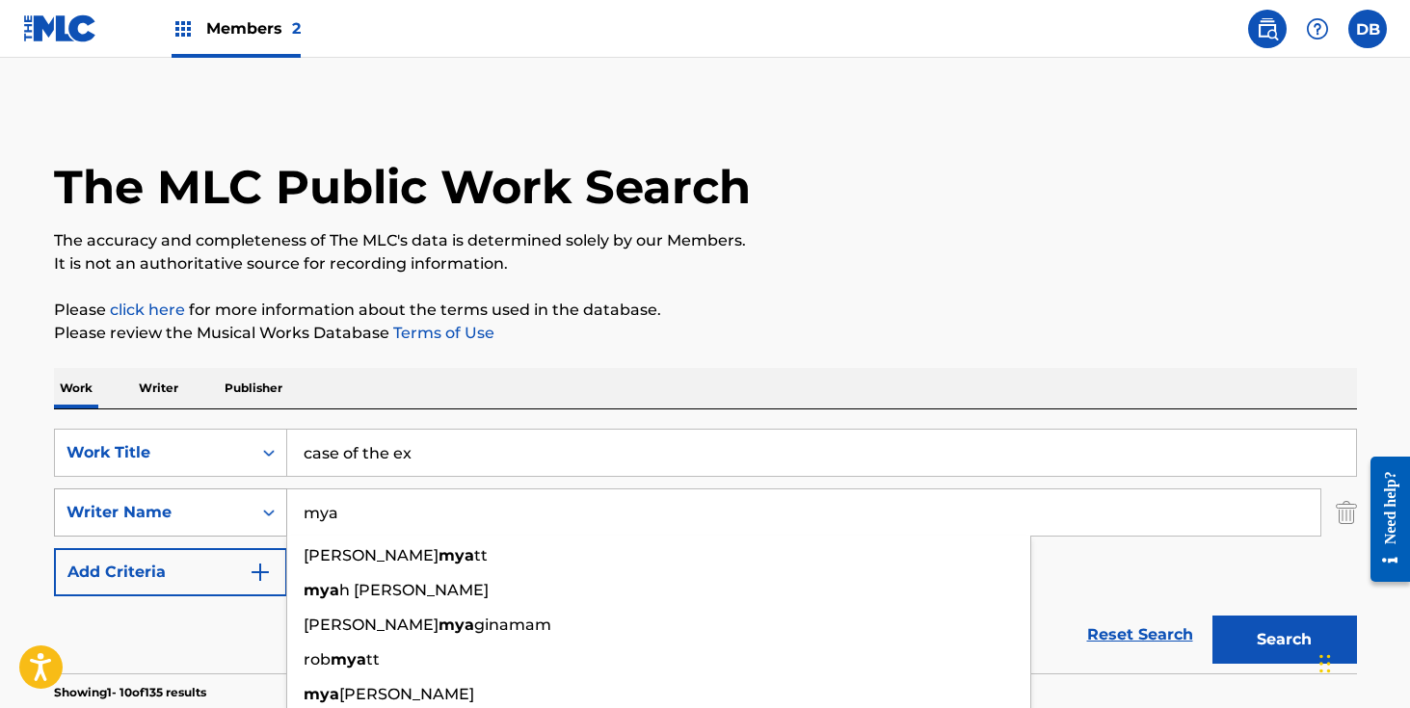
drag, startPoint x: 413, startPoint y: 512, endPoint x: 253, endPoint y: 512, distance: 160.0
click at [255, 512] on div "SearchWithCriteria070526e6-7bca-46ff-b5ec-faedcb2d4839 Writer Name [PERSON_NAME…" at bounding box center [705, 513] width 1303 height 48
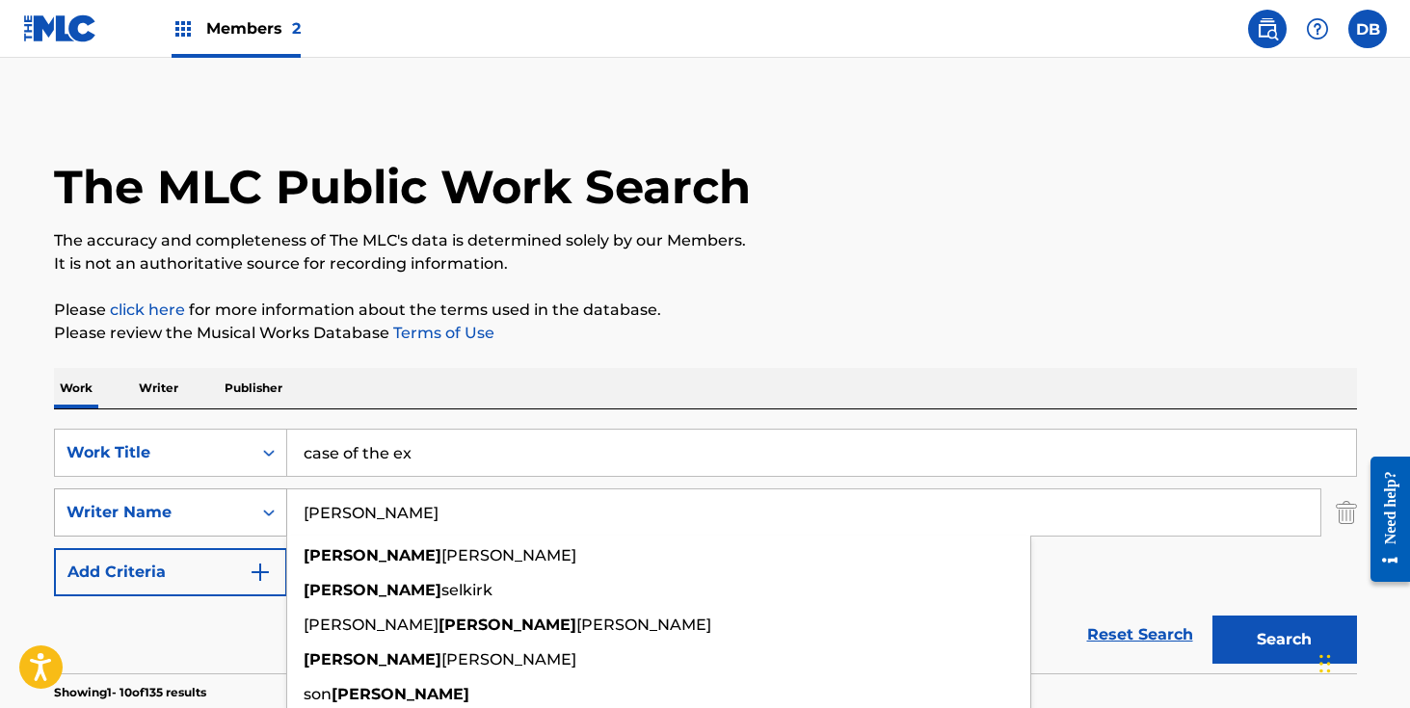
type input "[PERSON_NAME]"
click at [1213, 616] on button "Search" at bounding box center [1285, 640] width 145 height 48
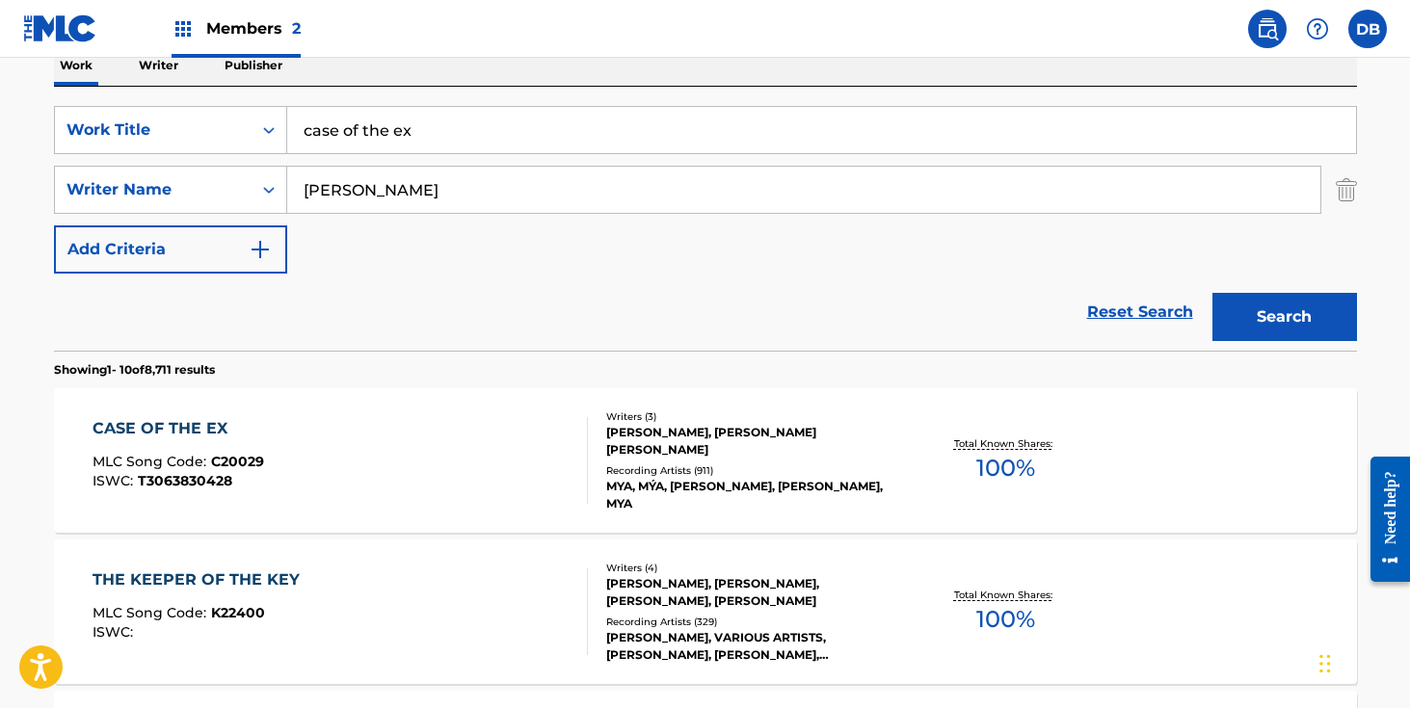
scroll to position [341, 0]
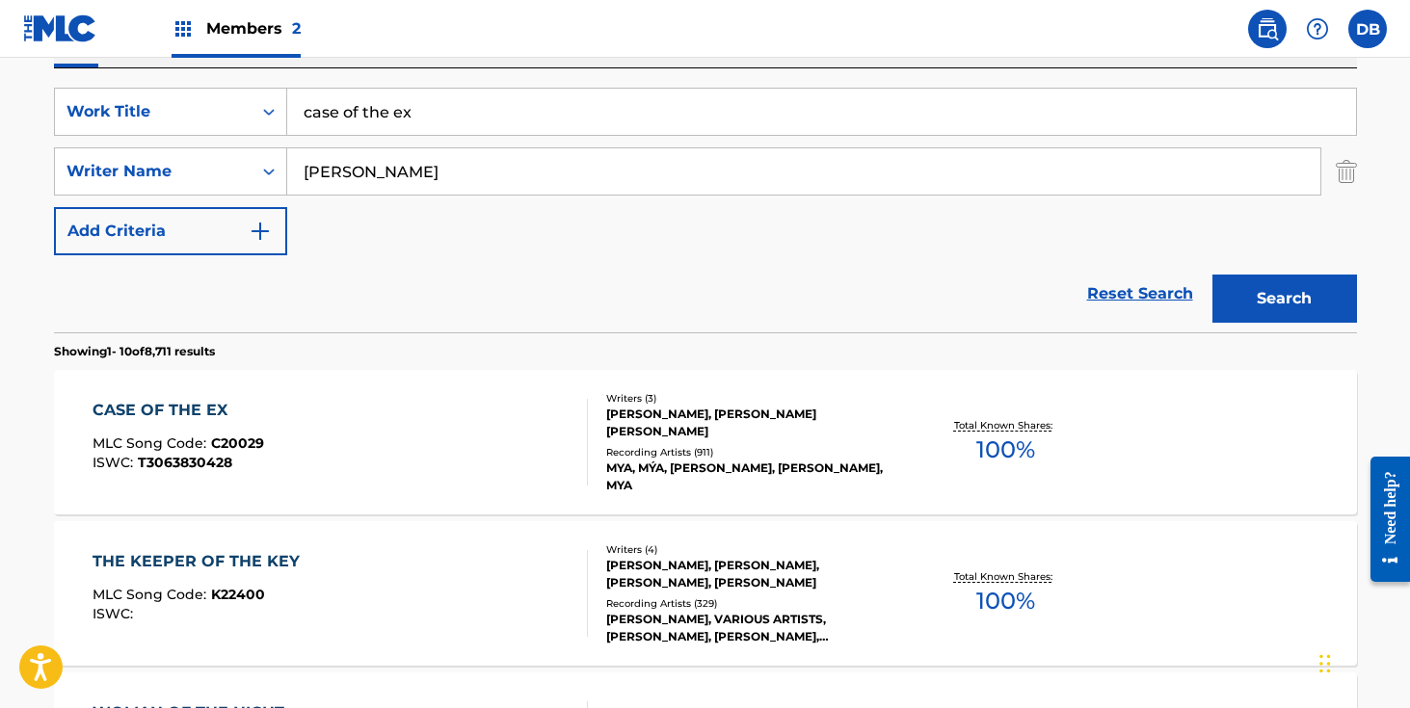
click at [663, 452] on div "Writers ( 3 ) [PERSON_NAME], [PERSON_NAME] [PERSON_NAME] Recording Artists ( 91…" at bounding box center [742, 442] width 309 height 103
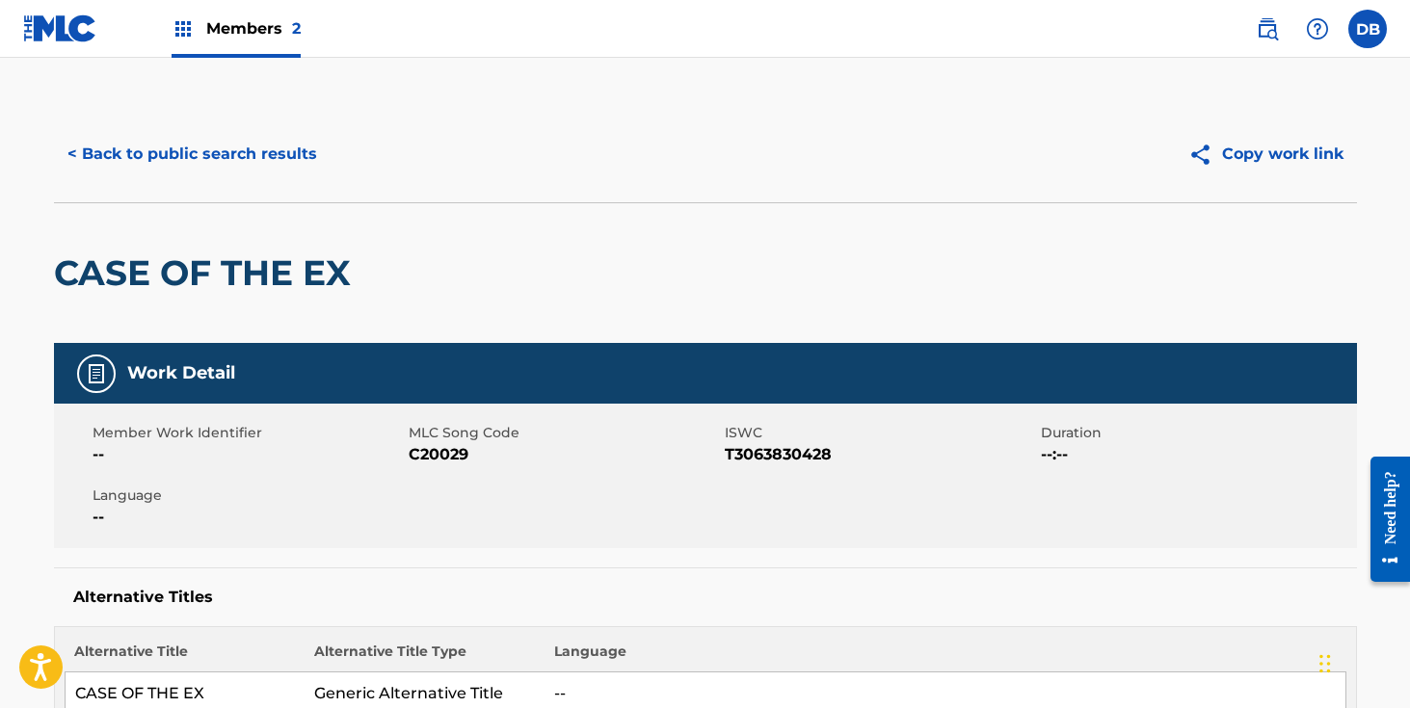
click at [278, 128] on div "< Back to public search results Copy work link" at bounding box center [705, 154] width 1303 height 96
click at [278, 158] on button "< Back to public search results" at bounding box center [192, 154] width 277 height 48
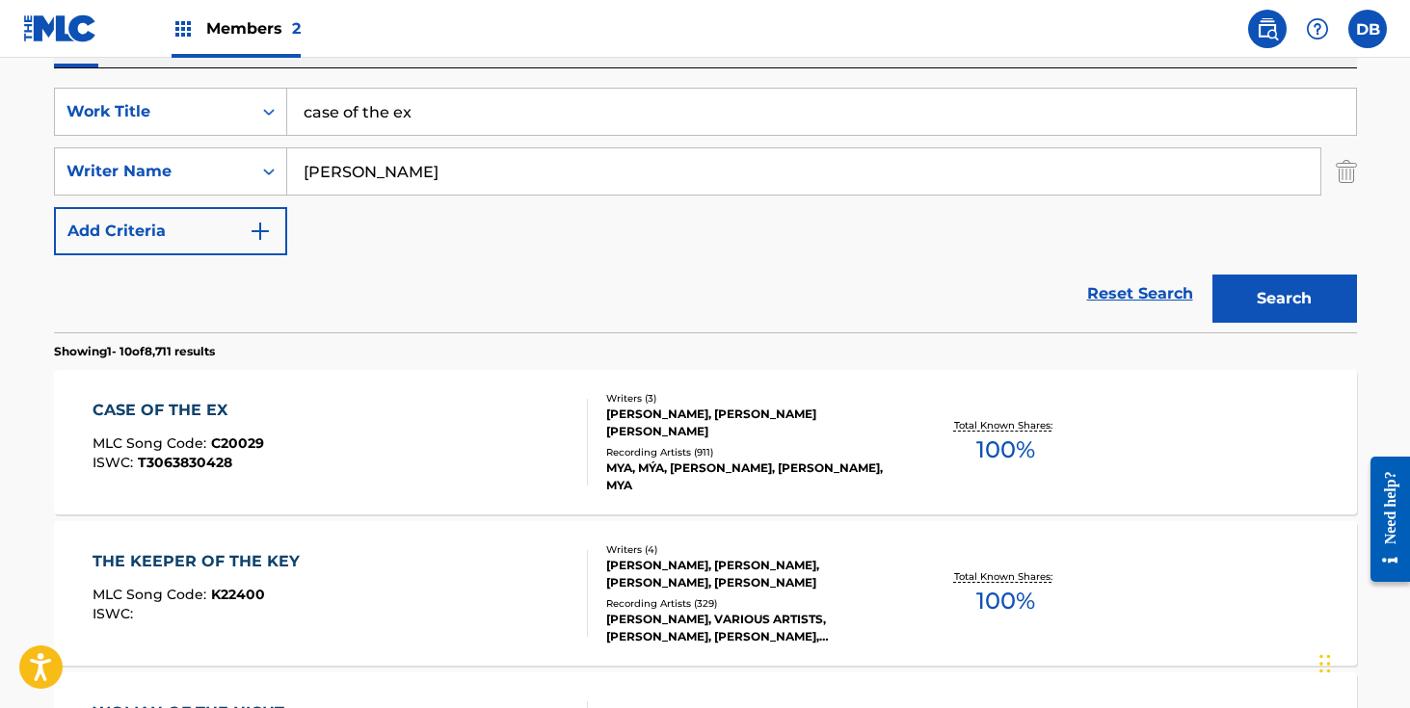
drag, startPoint x: 438, startPoint y: 126, endPoint x: 288, endPoint y: 126, distance: 149.4
click at [288, 126] on input "case of the ex" at bounding box center [821, 112] width 1069 height 46
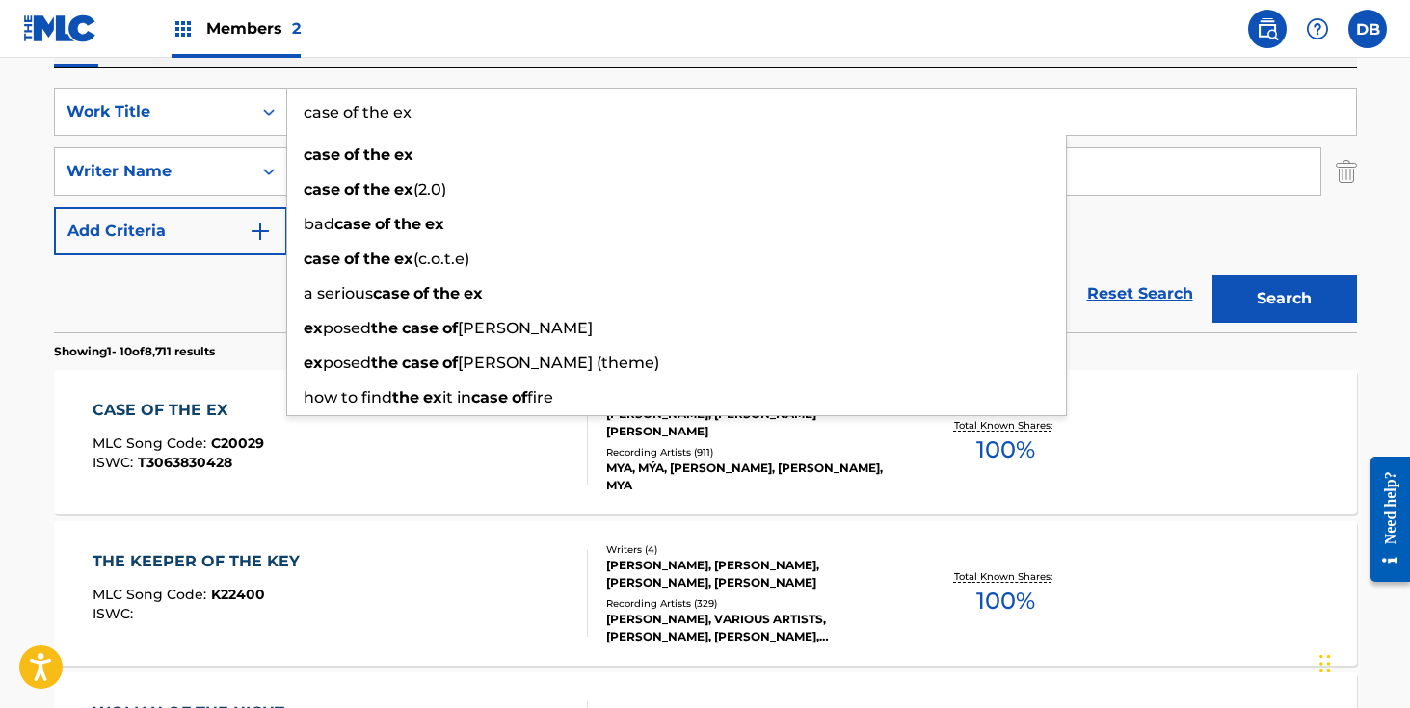
click at [314, 125] on input "case of the ex" at bounding box center [821, 112] width 1069 height 46
click at [467, 112] on input "case of the ex" at bounding box center [821, 112] width 1069 height 46
drag, startPoint x: 467, startPoint y: 112, endPoint x: 255, endPoint y: 112, distance: 211.1
click at [255, 112] on div "SearchWithCriteriacb6d65d6-29cf-4b59-b142-9111b248e219 Work Title case of the e…" at bounding box center [705, 112] width 1303 height 48
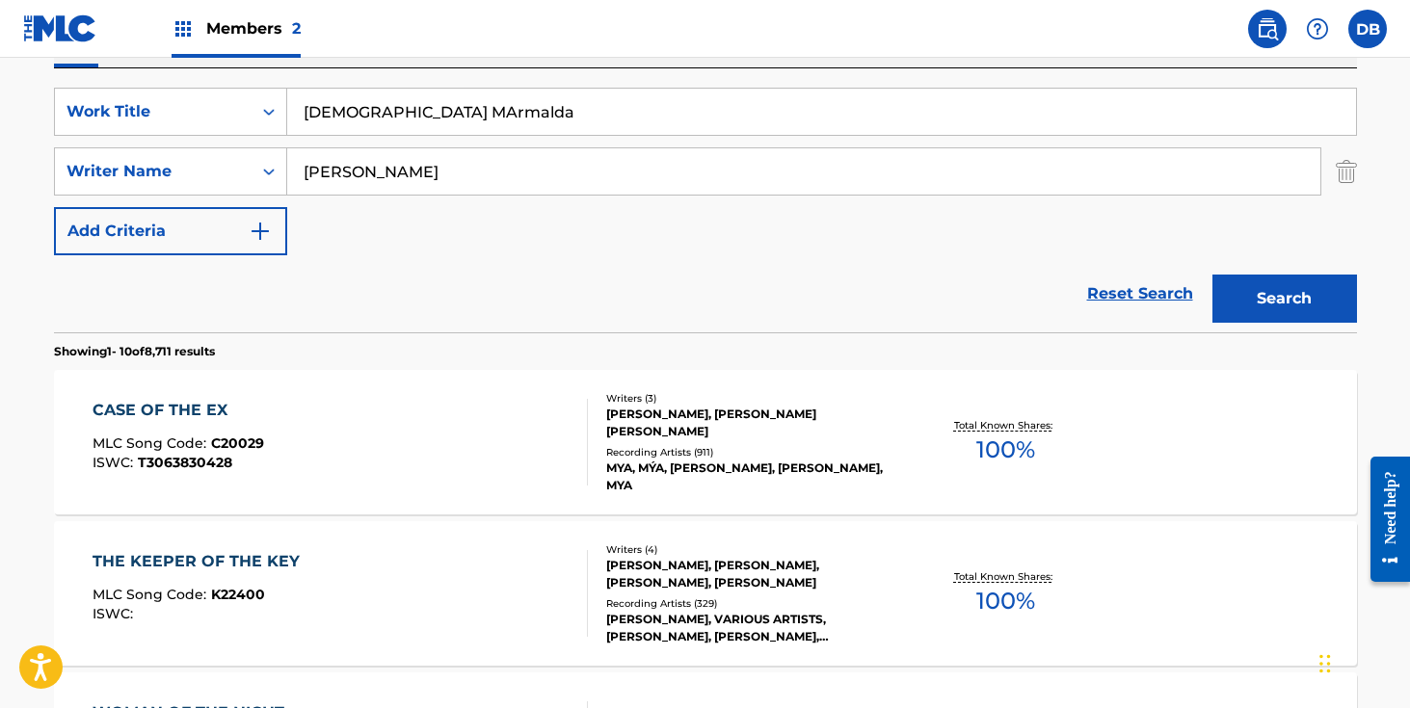
type input "[DEMOGRAPHIC_DATA] MArmalda"
click at [387, 179] on input "[PERSON_NAME]" at bounding box center [803, 171] width 1033 height 46
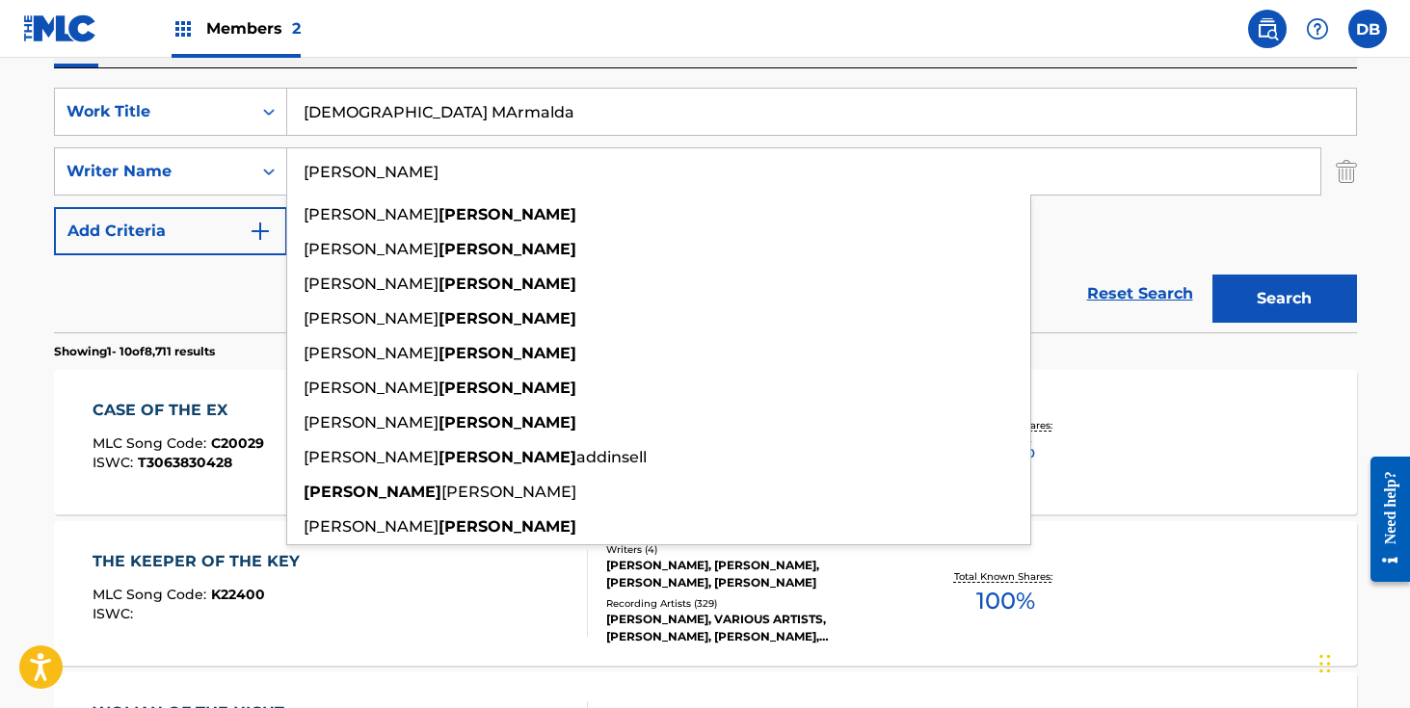
drag, startPoint x: 395, startPoint y: 174, endPoint x: 287, endPoint y: 174, distance: 108.0
click at [287, 174] on input "[PERSON_NAME]" at bounding box center [803, 171] width 1033 height 46
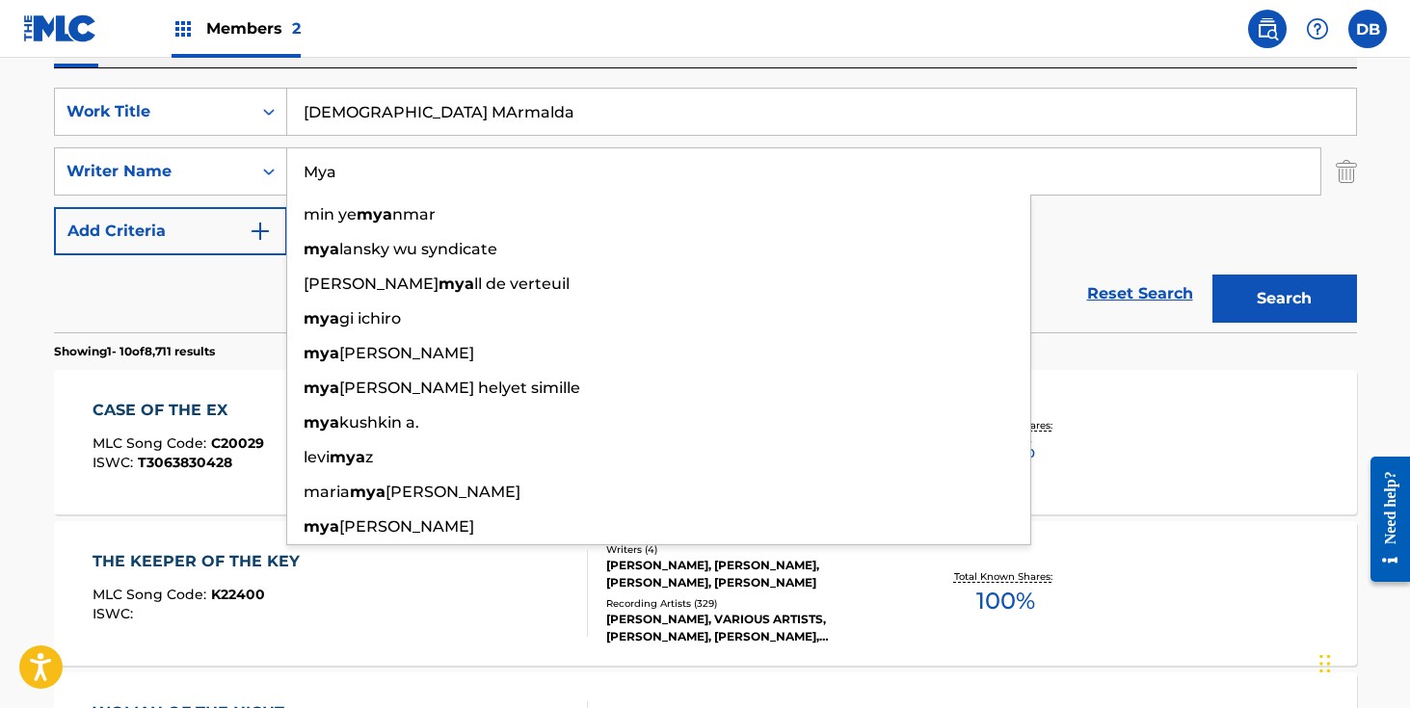
type input "Mya"
click at [1213, 275] on button "Search" at bounding box center [1285, 299] width 145 height 48
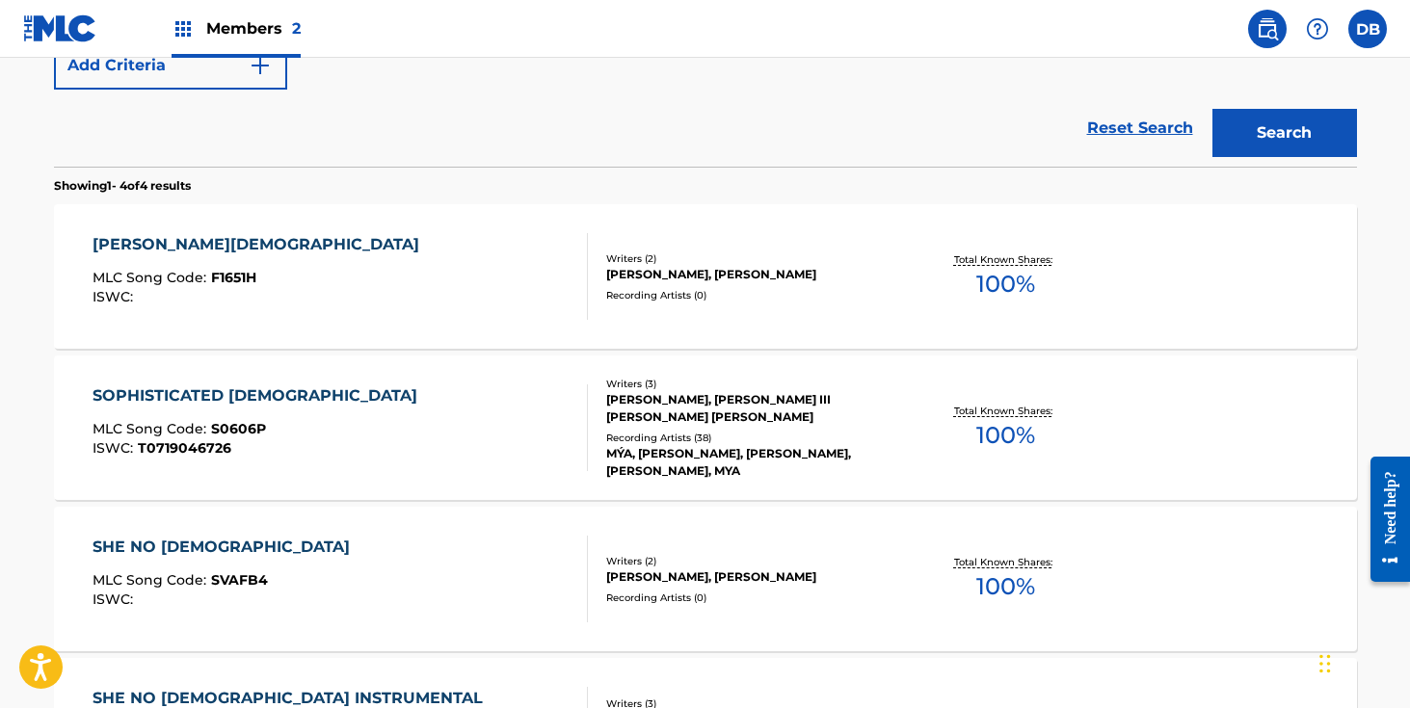
scroll to position [475, 0]
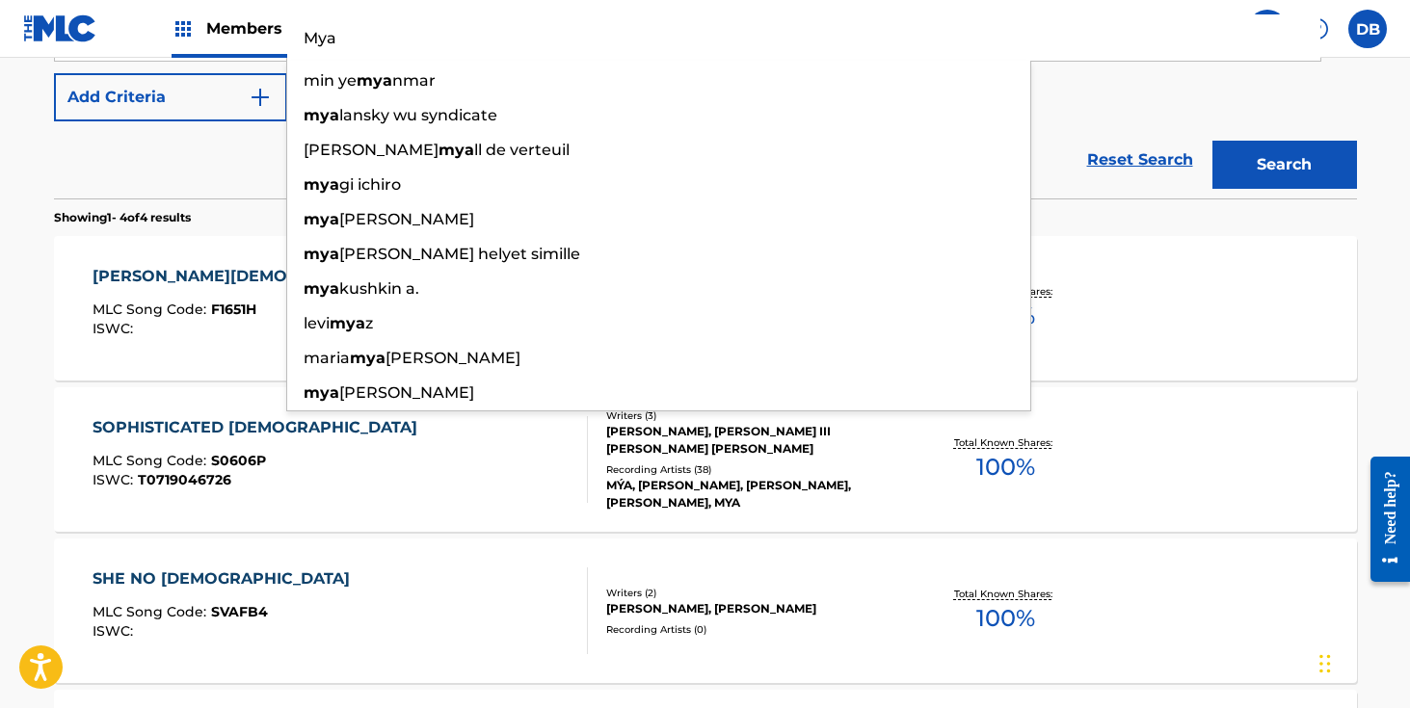
click at [204, 181] on div "Reset Search Search" at bounding box center [705, 159] width 1303 height 77
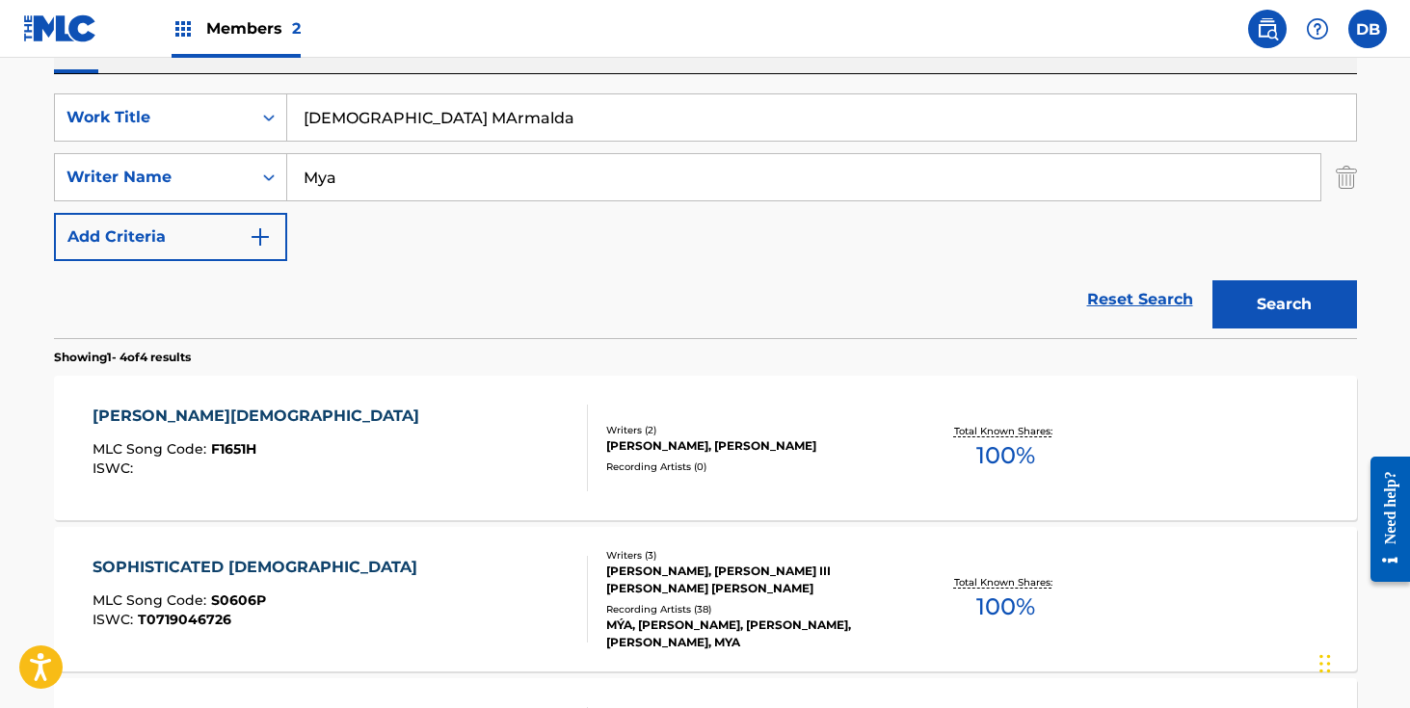
scroll to position [322, 0]
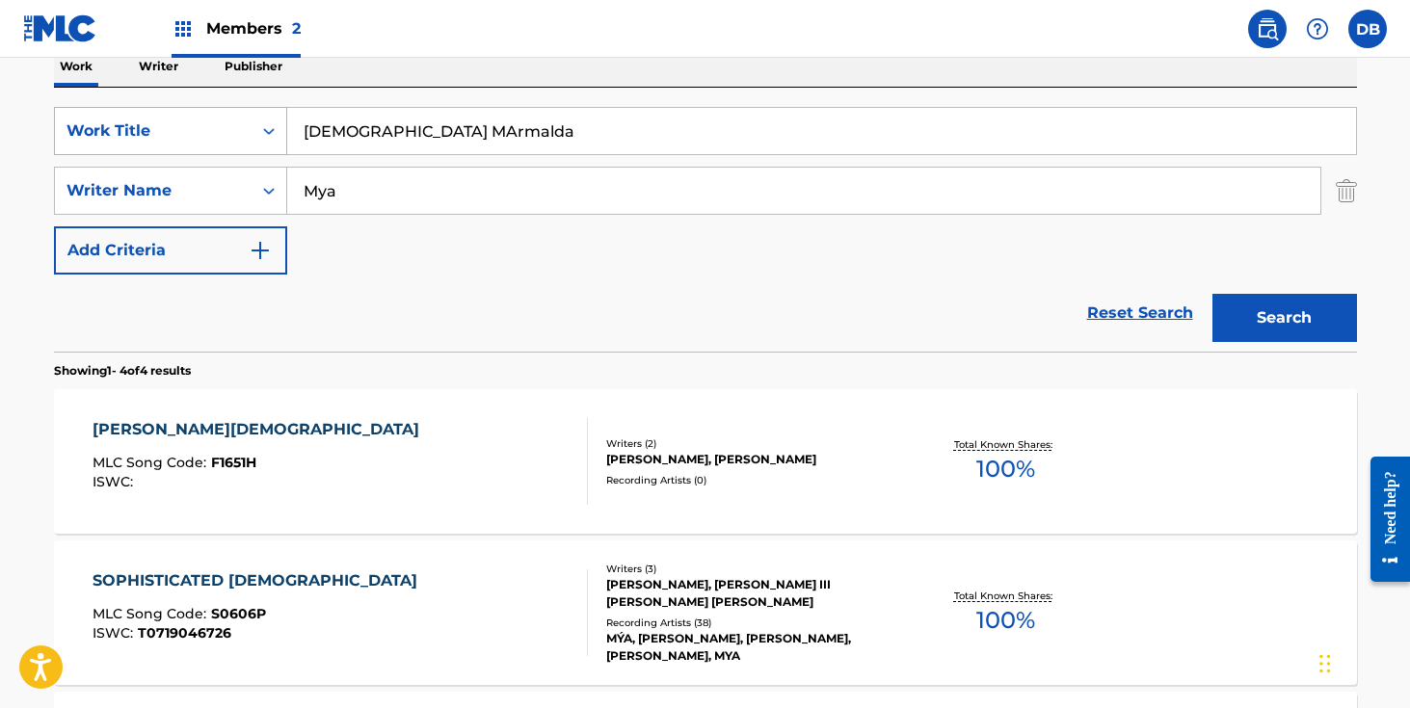
drag, startPoint x: 420, startPoint y: 133, endPoint x: 255, endPoint y: 133, distance: 164.8
click at [255, 133] on div "SearchWithCriteriacb6d65d6-29cf-4b59-b142-9111b248e219 Work Title [DEMOGRAPHIC_…" at bounding box center [705, 131] width 1303 height 48
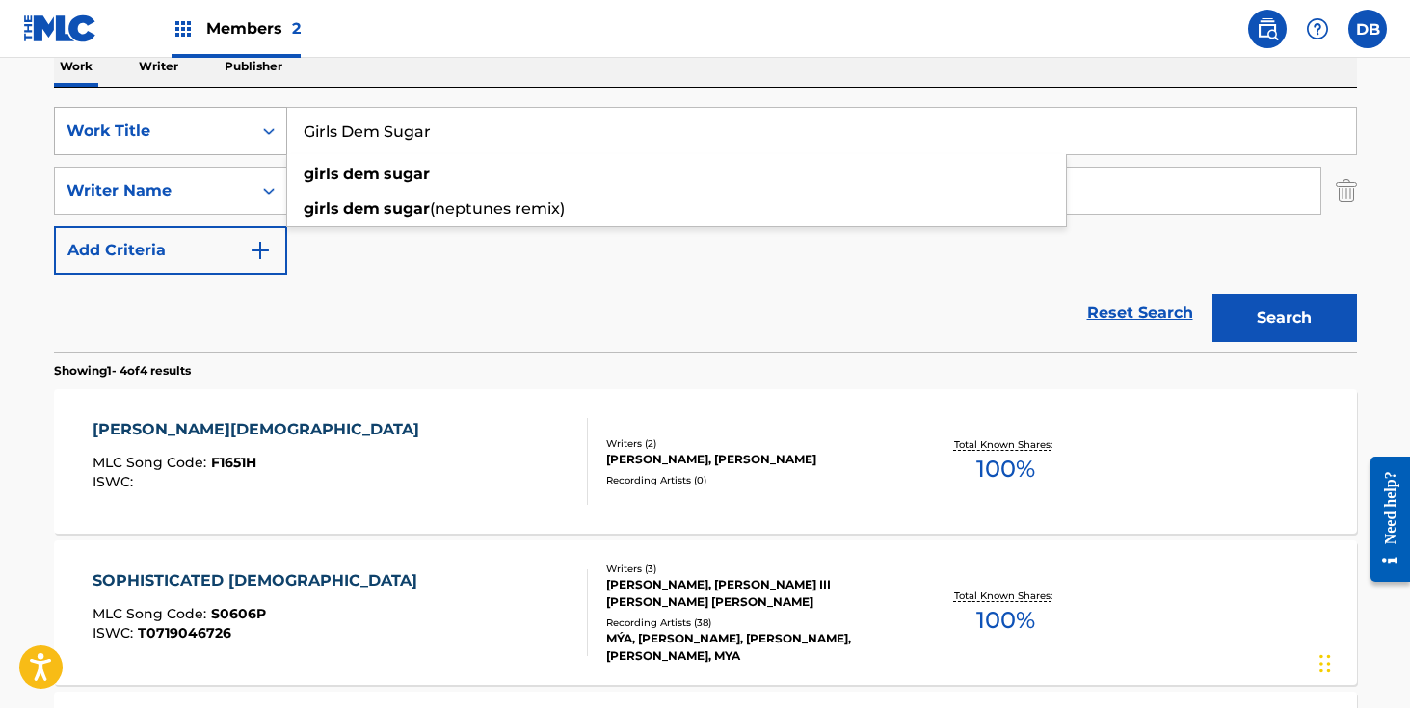
type input "Girls Dem Sugar"
click at [1213, 294] on button "Search" at bounding box center [1285, 318] width 145 height 48
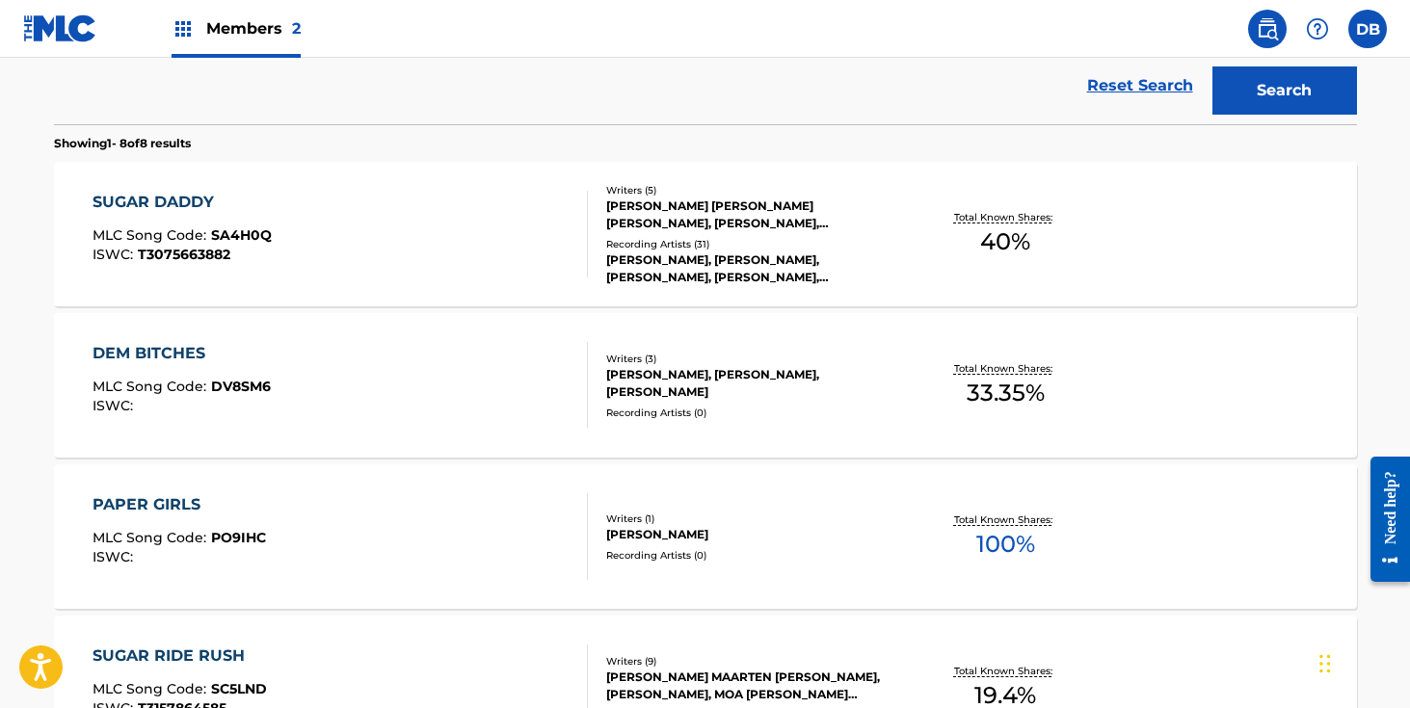
scroll to position [212, 0]
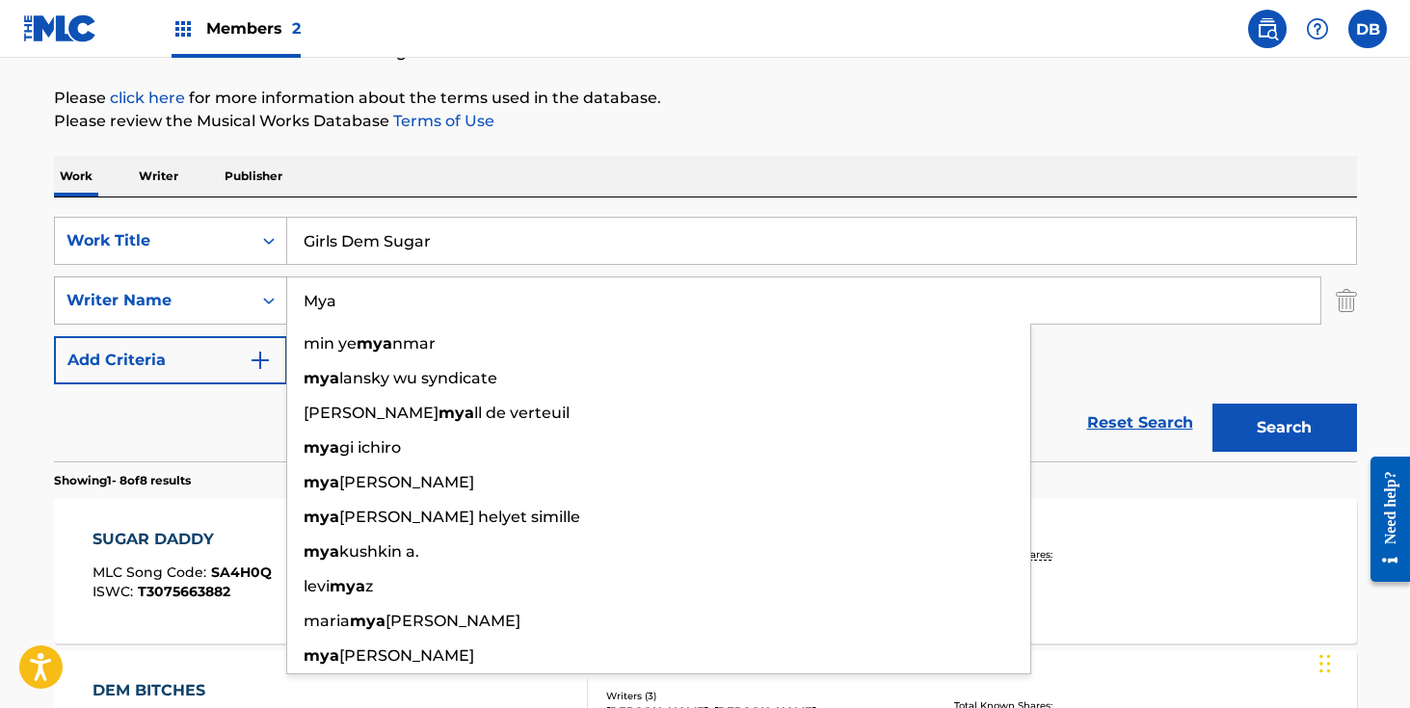
drag, startPoint x: 453, startPoint y: 291, endPoint x: 211, endPoint y: 311, distance: 242.8
click at [211, 311] on div "SearchWithCriteria070526e6-7bca-46ff-b5ec-faedcb2d4839 Writer Name [PERSON_NAME…" at bounding box center [705, 301] width 1303 height 48
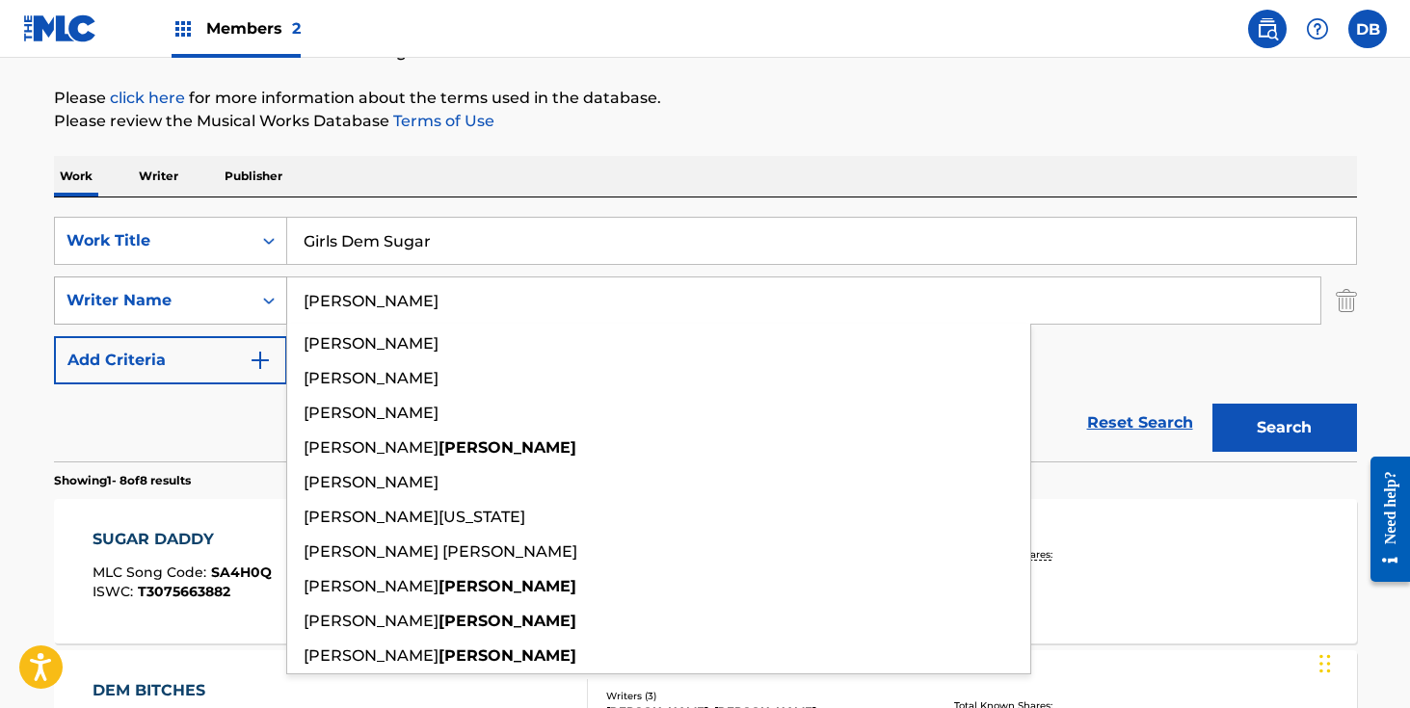
type input "[PERSON_NAME]"
click at [1213, 404] on button "Search" at bounding box center [1285, 428] width 145 height 48
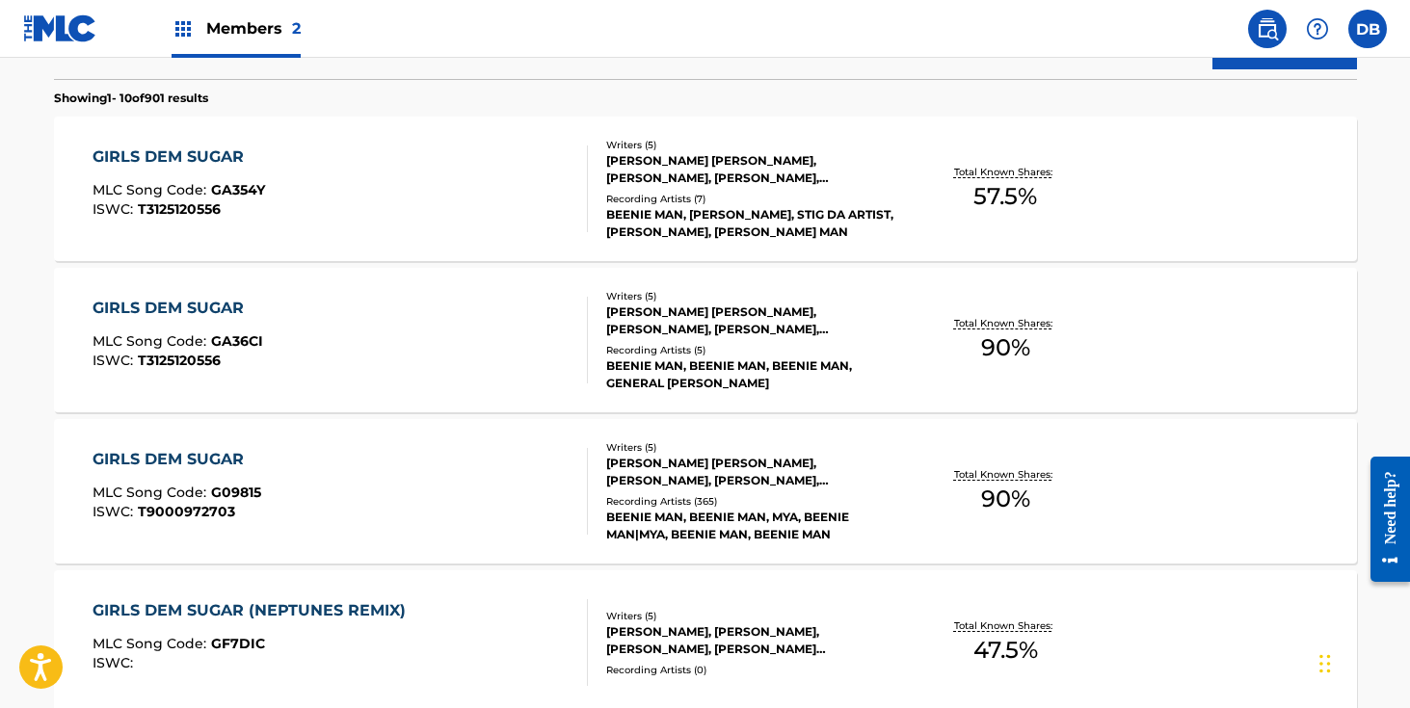
scroll to position [639, 0]
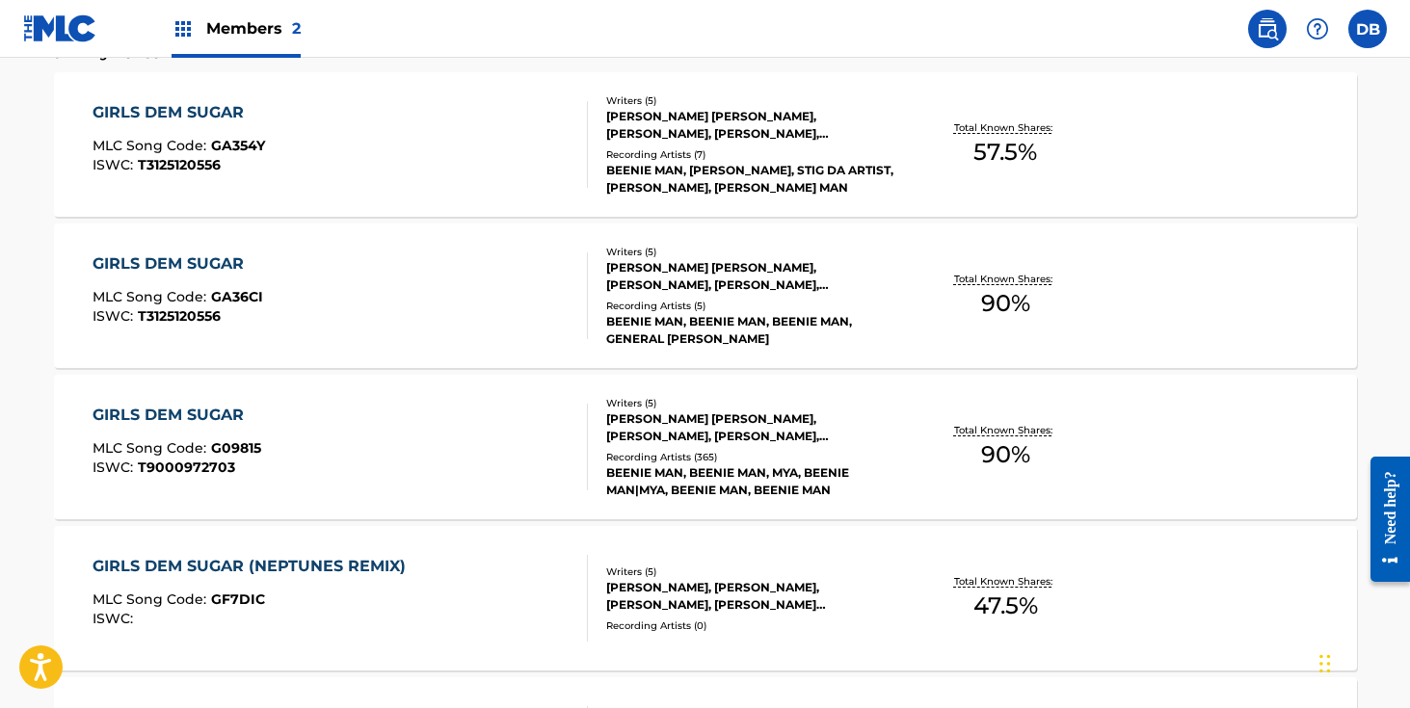
click at [722, 159] on div "Recording Artists ( 7 )" at bounding box center [751, 154] width 291 height 14
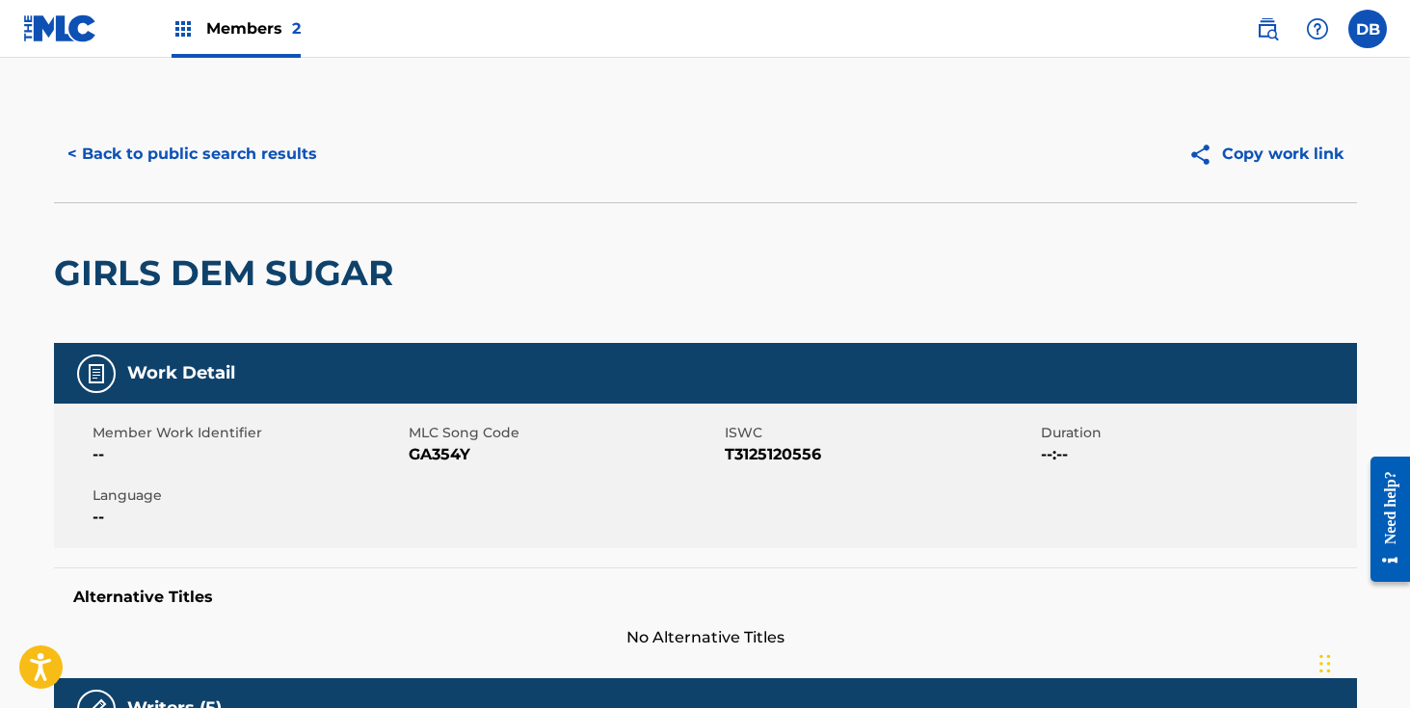
click at [234, 139] on button "< Back to public search results" at bounding box center [192, 154] width 277 height 48
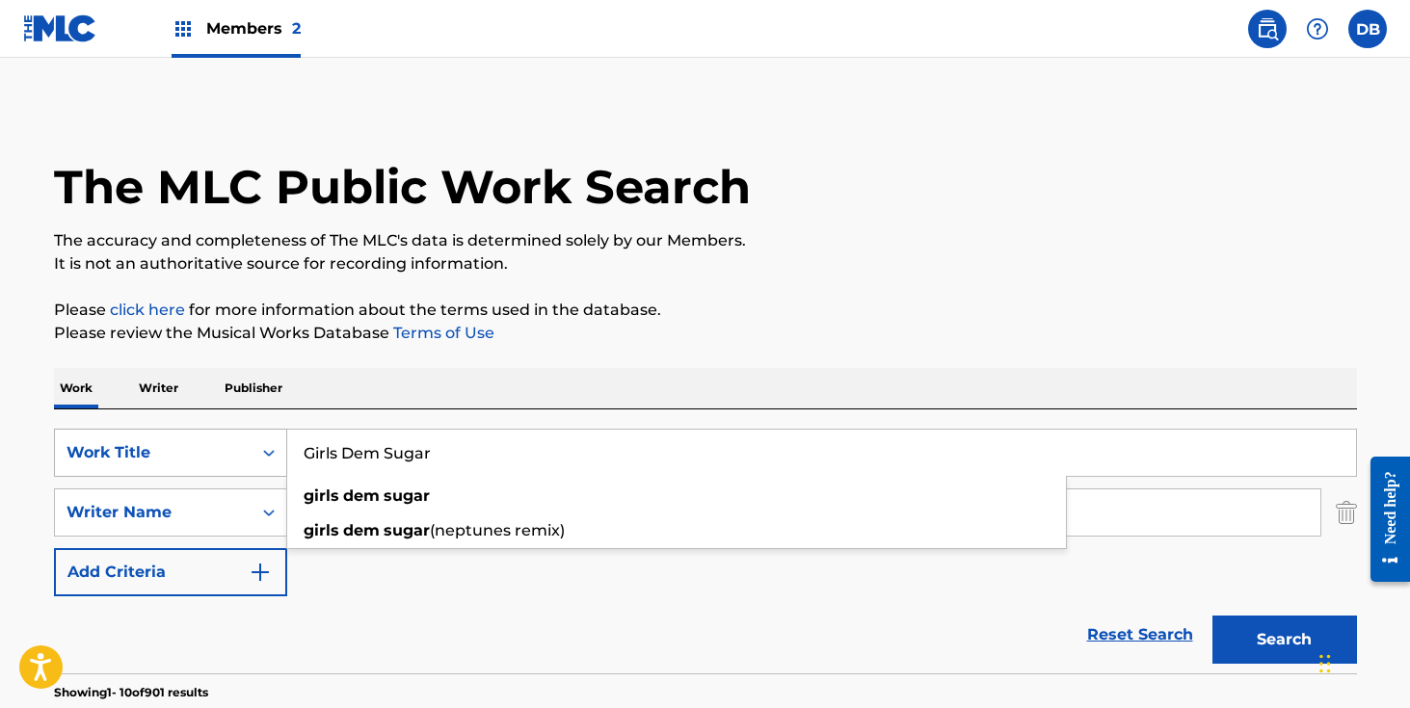
drag, startPoint x: 479, startPoint y: 449, endPoint x: 222, endPoint y: 443, distance: 257.4
click at [223, 443] on div "SearchWithCriteriacb6d65d6-29cf-4b59-b142-9111b248e219 Work Title Girls Dem Sug…" at bounding box center [705, 453] width 1303 height 48
type input "My Love is like ..."
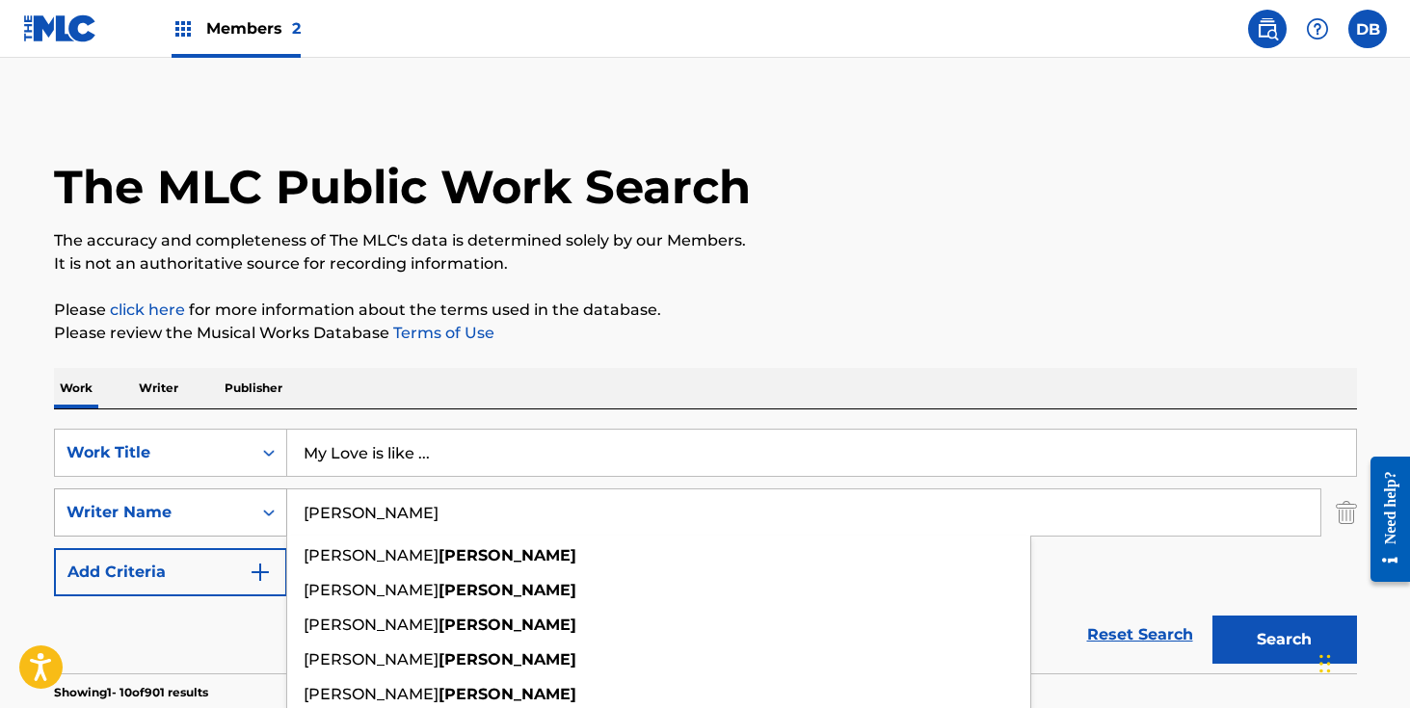
drag, startPoint x: 410, startPoint y: 514, endPoint x: 282, endPoint y: 507, distance: 127.4
click at [283, 507] on div "SearchWithCriteria070526e6-7bca-46ff-b5ec-faedcb2d4839 Writer Name [PERSON_NAME…" at bounding box center [705, 513] width 1303 height 48
type input "[PERSON_NAME]"
click at [1213, 616] on button "Search" at bounding box center [1285, 640] width 145 height 48
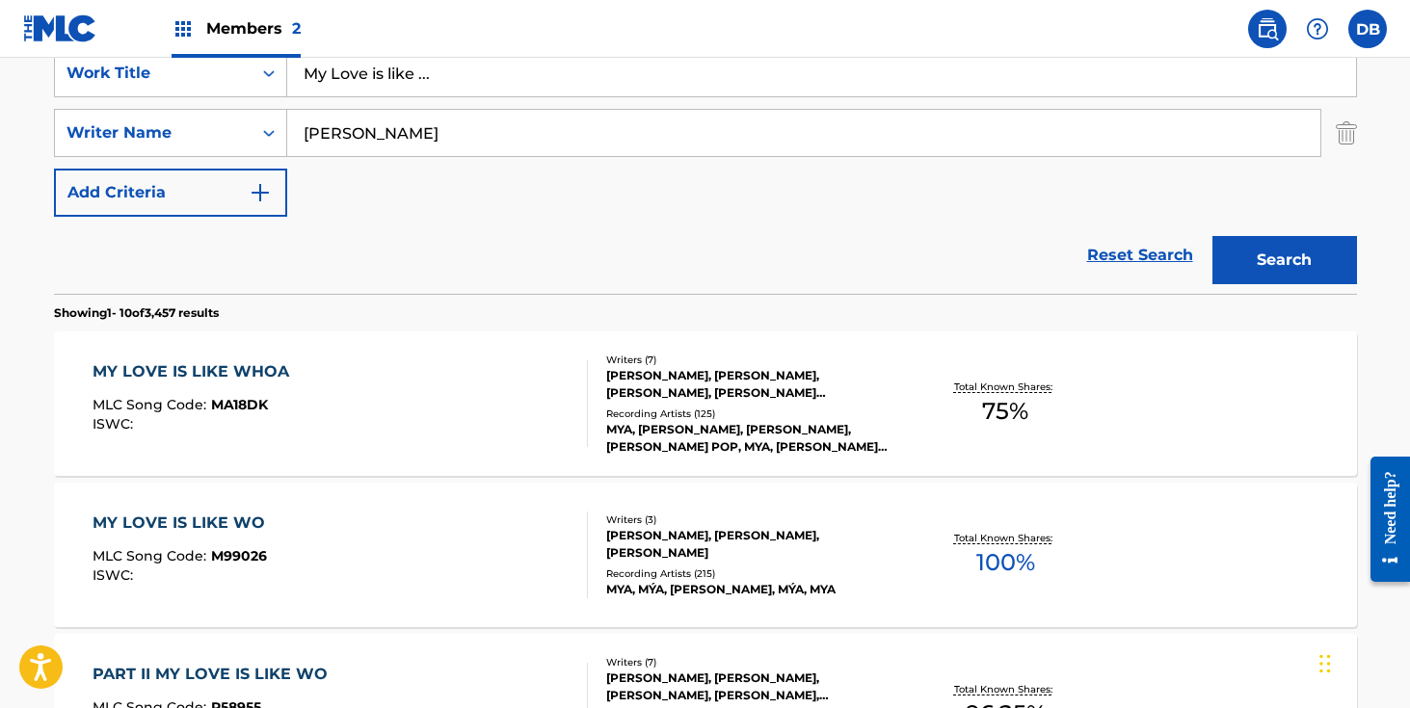
scroll to position [382, 0]
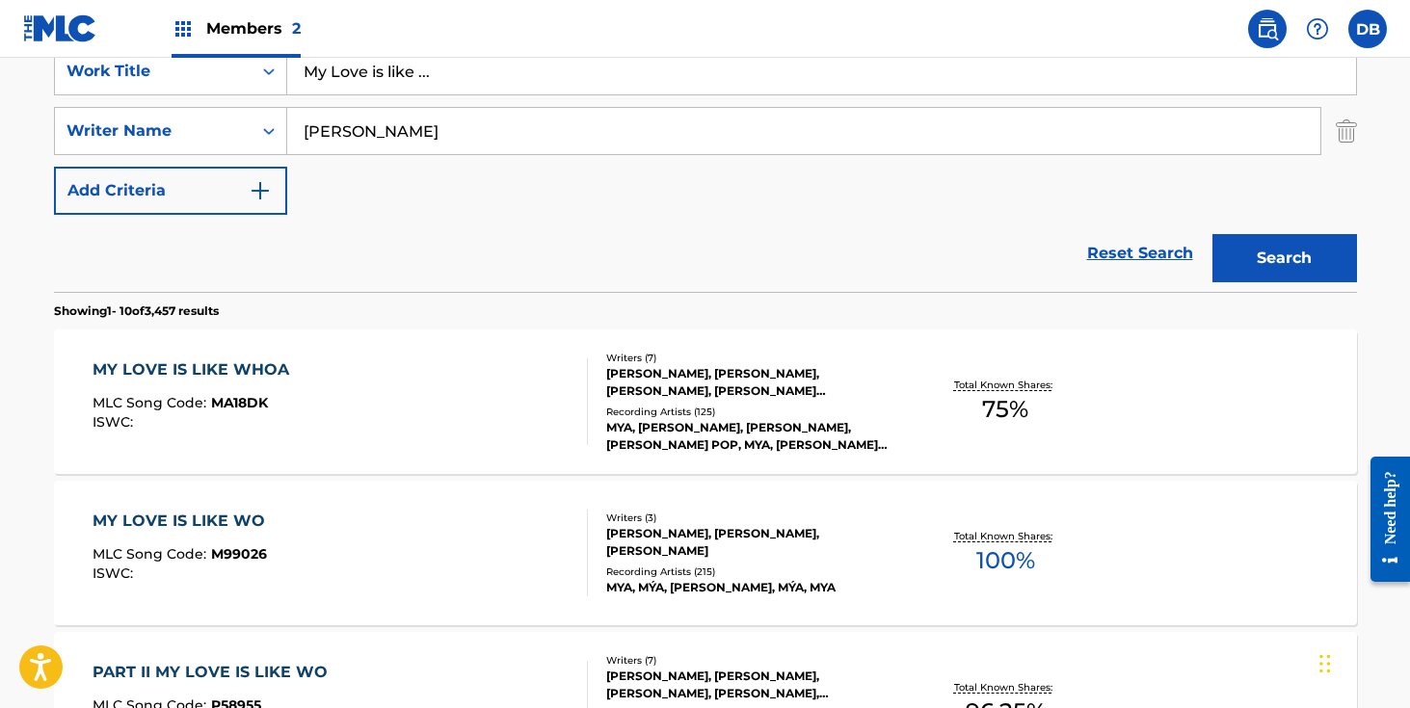
click at [710, 520] on div "Writers ( 3 )" at bounding box center [751, 518] width 291 height 14
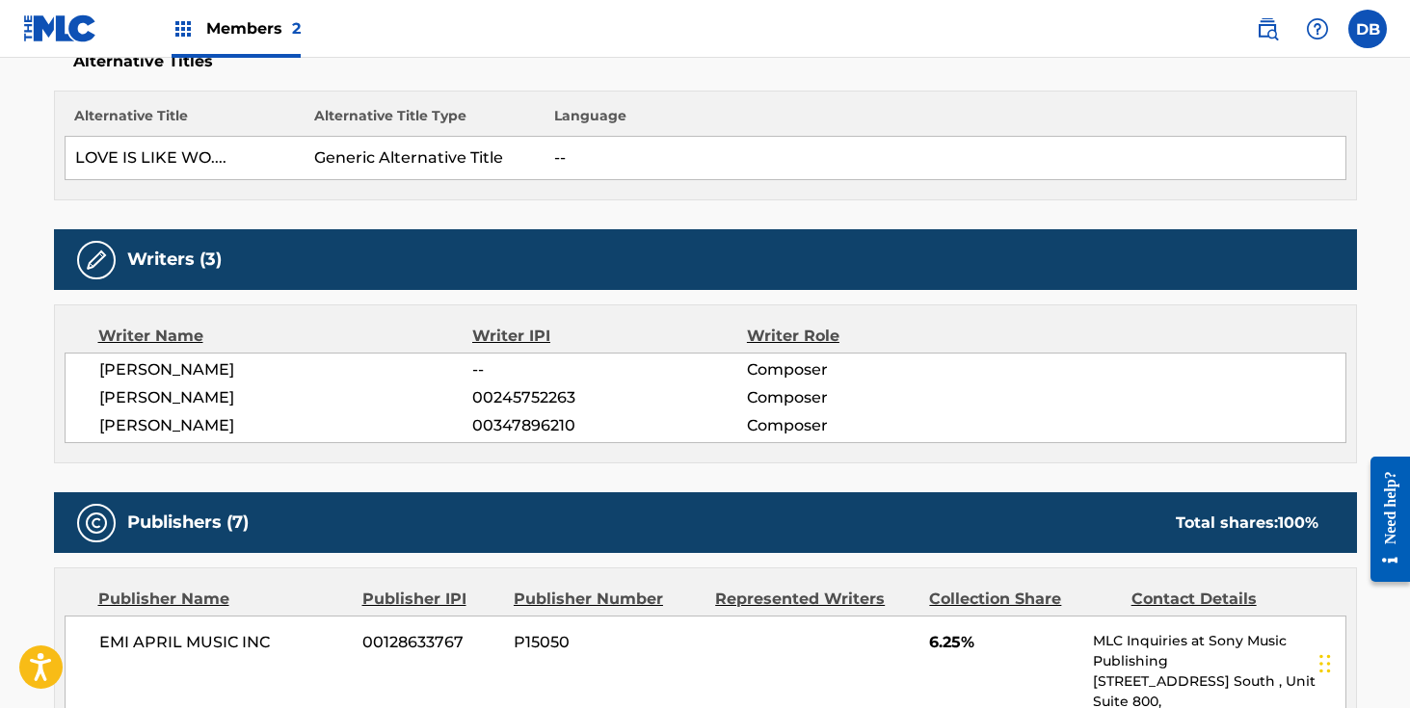
scroll to position [91, 0]
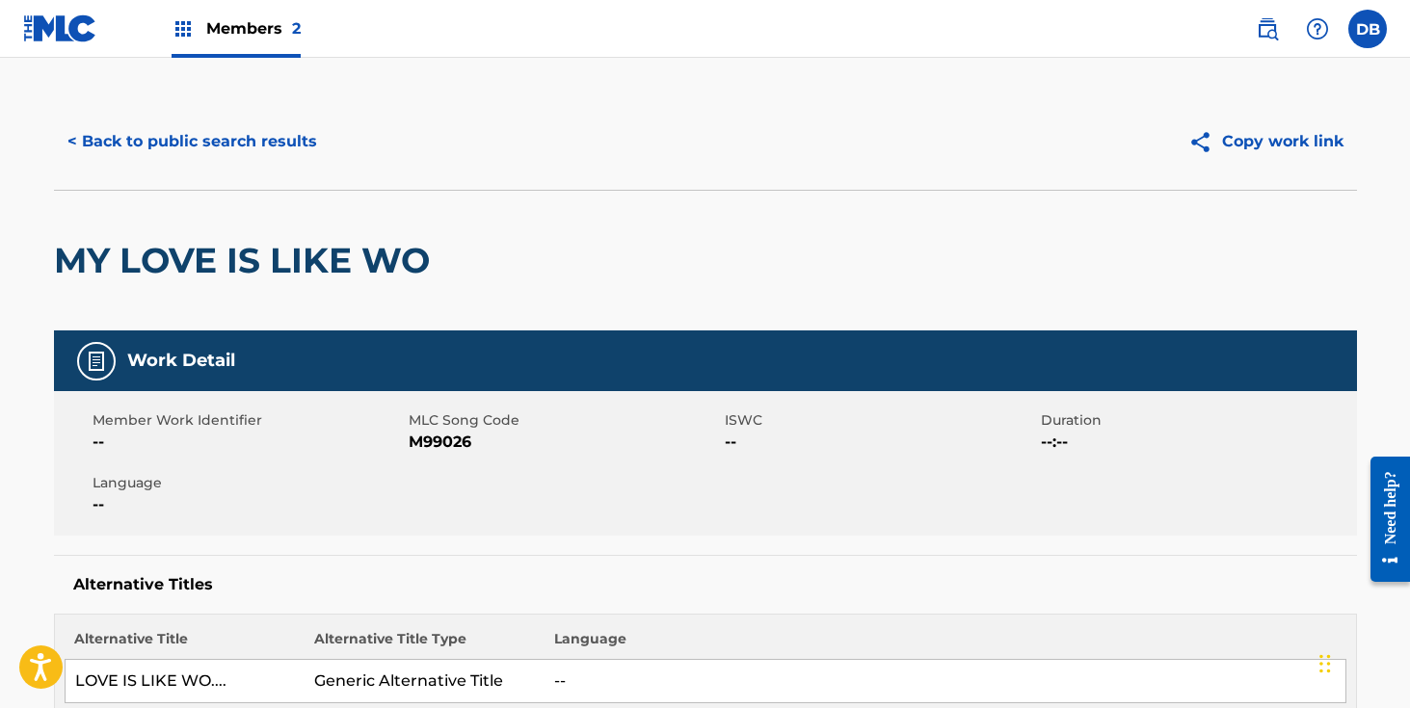
click at [253, 132] on button "< Back to public search results" at bounding box center [192, 142] width 277 height 48
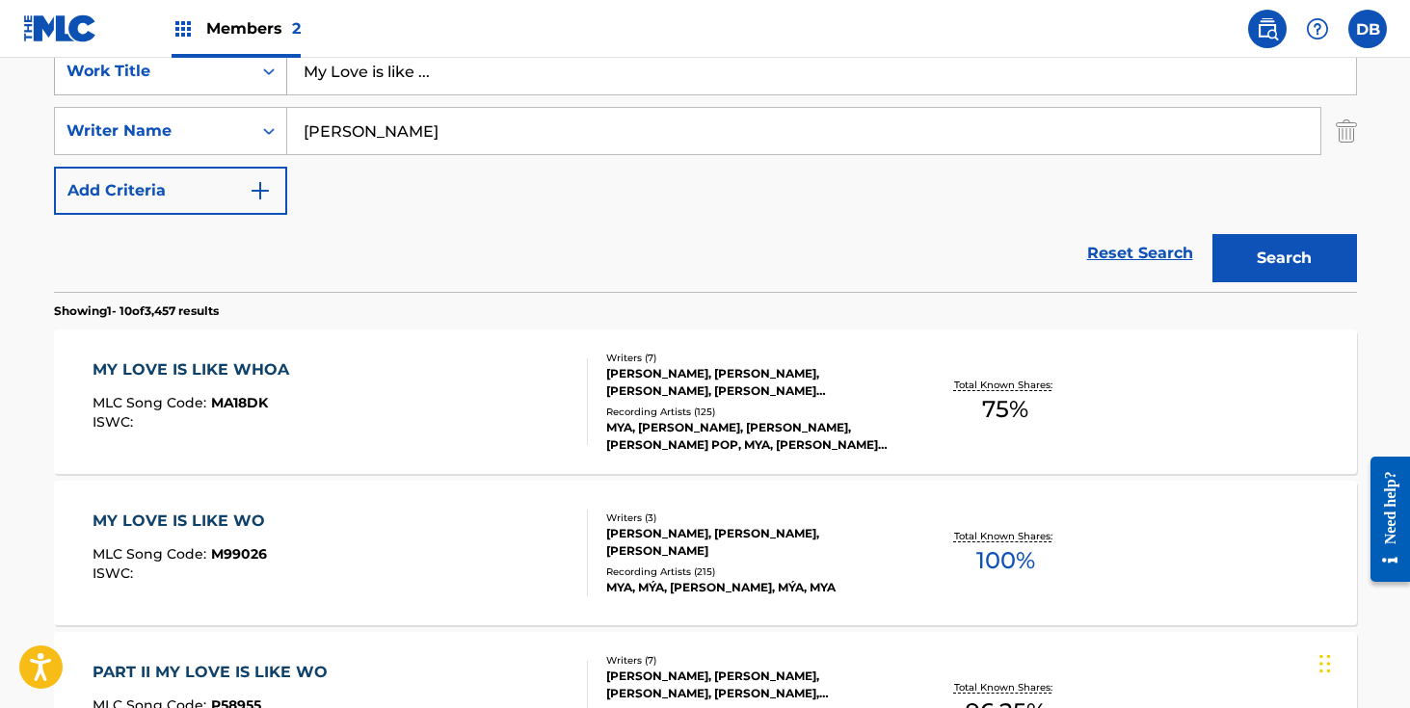
drag, startPoint x: 455, startPoint y: 81, endPoint x: 284, endPoint y: 79, distance: 170.6
click at [284, 79] on div "SearchWithCriteriacb6d65d6-29cf-4b59-b142-9111b248e219 Work Title My Love is li…" at bounding box center [705, 71] width 1303 height 48
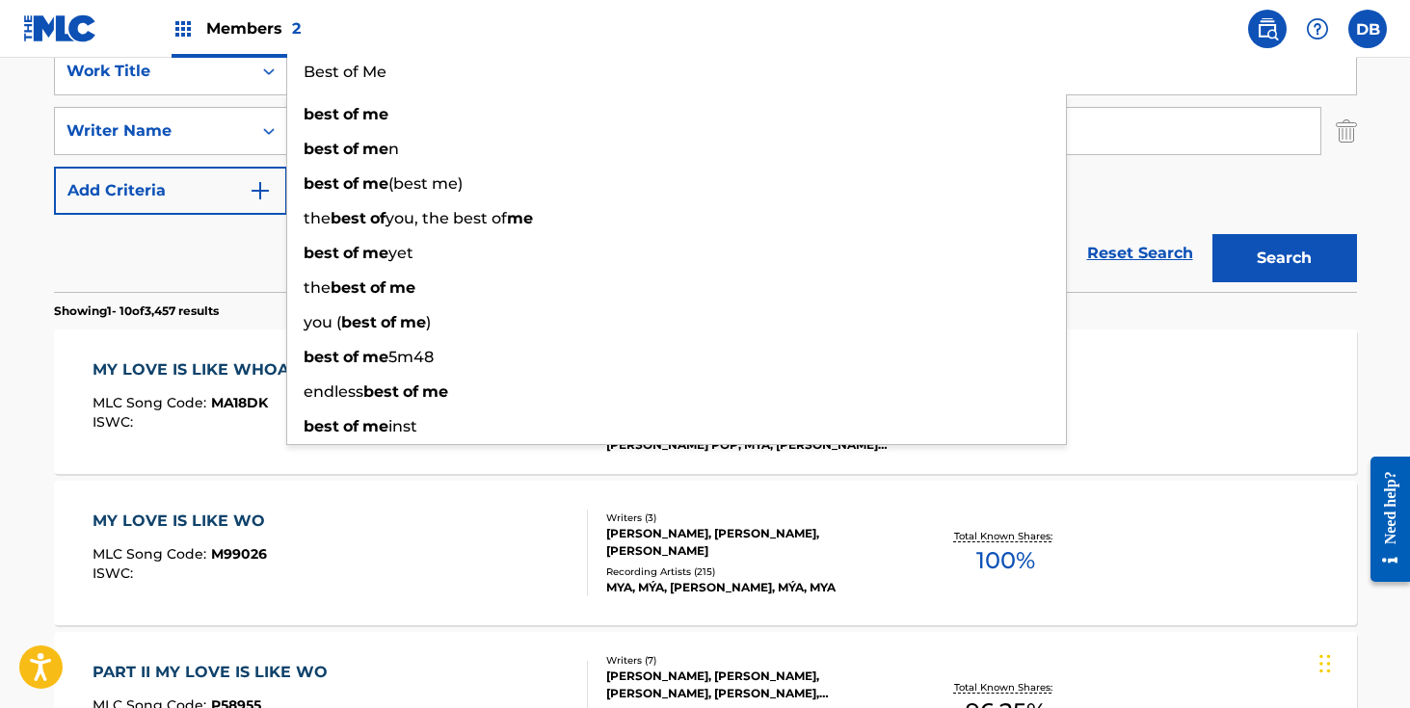
type input "Best of Me"
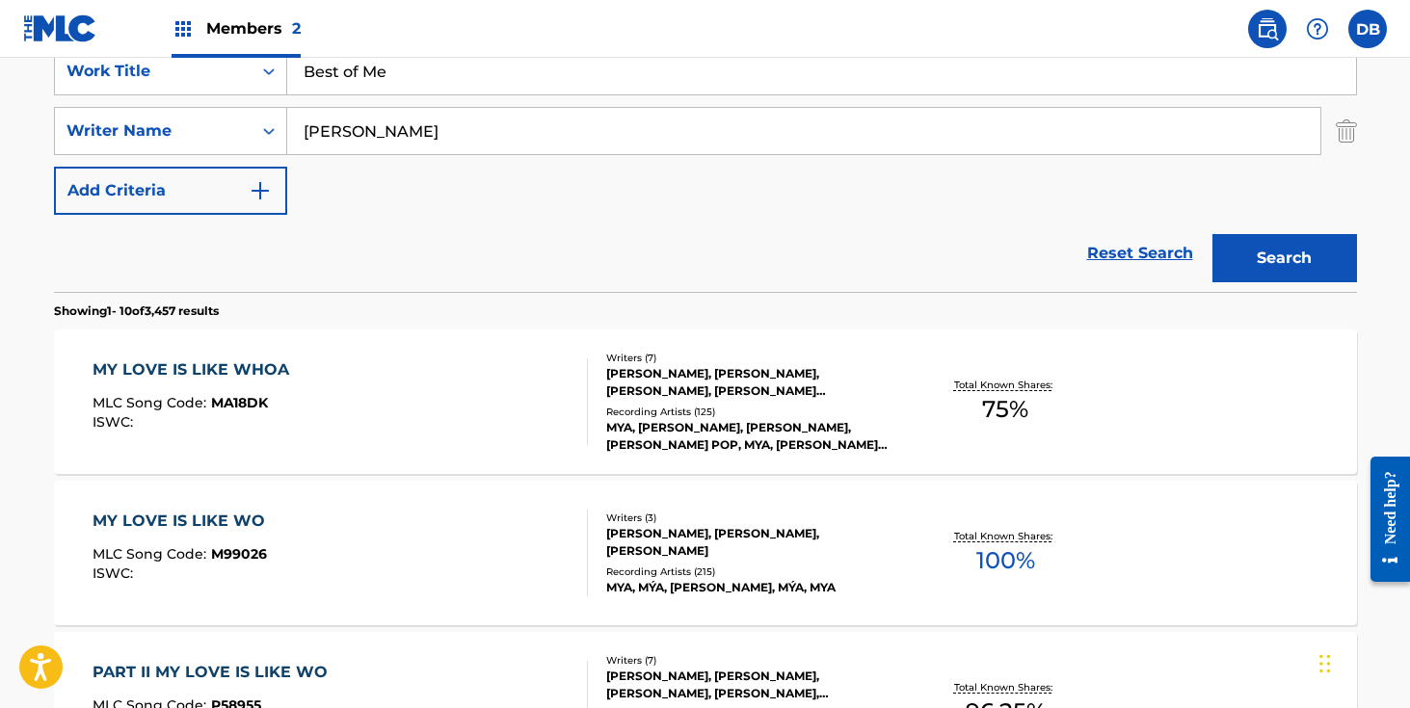
click at [190, 241] on div "Reset Search Search" at bounding box center [705, 253] width 1303 height 77
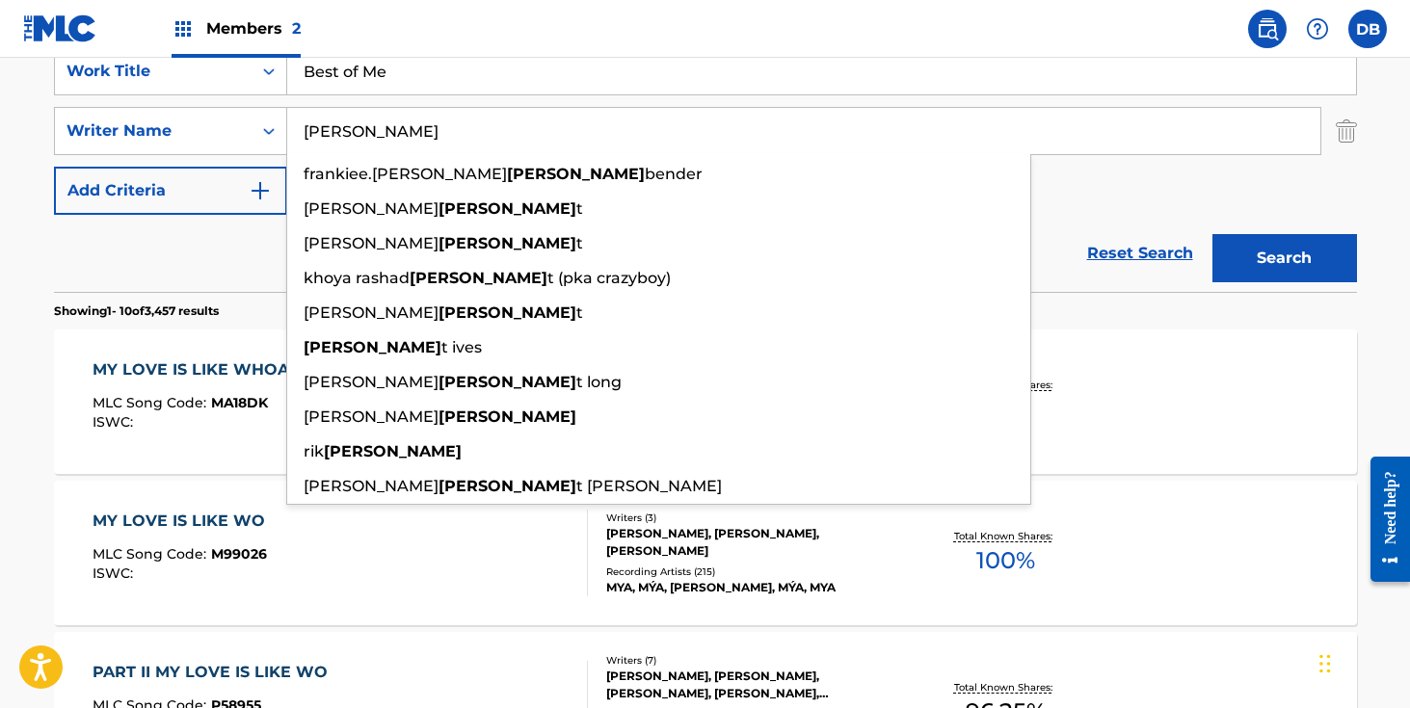
drag, startPoint x: 401, startPoint y: 109, endPoint x: 358, endPoint y: 109, distance: 43.4
click at [360, 109] on input "[PERSON_NAME]" at bounding box center [803, 131] width 1033 height 46
drag, startPoint x: 313, startPoint y: 128, endPoint x: 265, endPoint y: 128, distance: 48.2
click at [265, 128] on div "SearchWithCriteria070526e6-7bca-46ff-b5ec-faedcb2d4839 Writer Name [PERSON_NAME…" at bounding box center [705, 131] width 1303 height 48
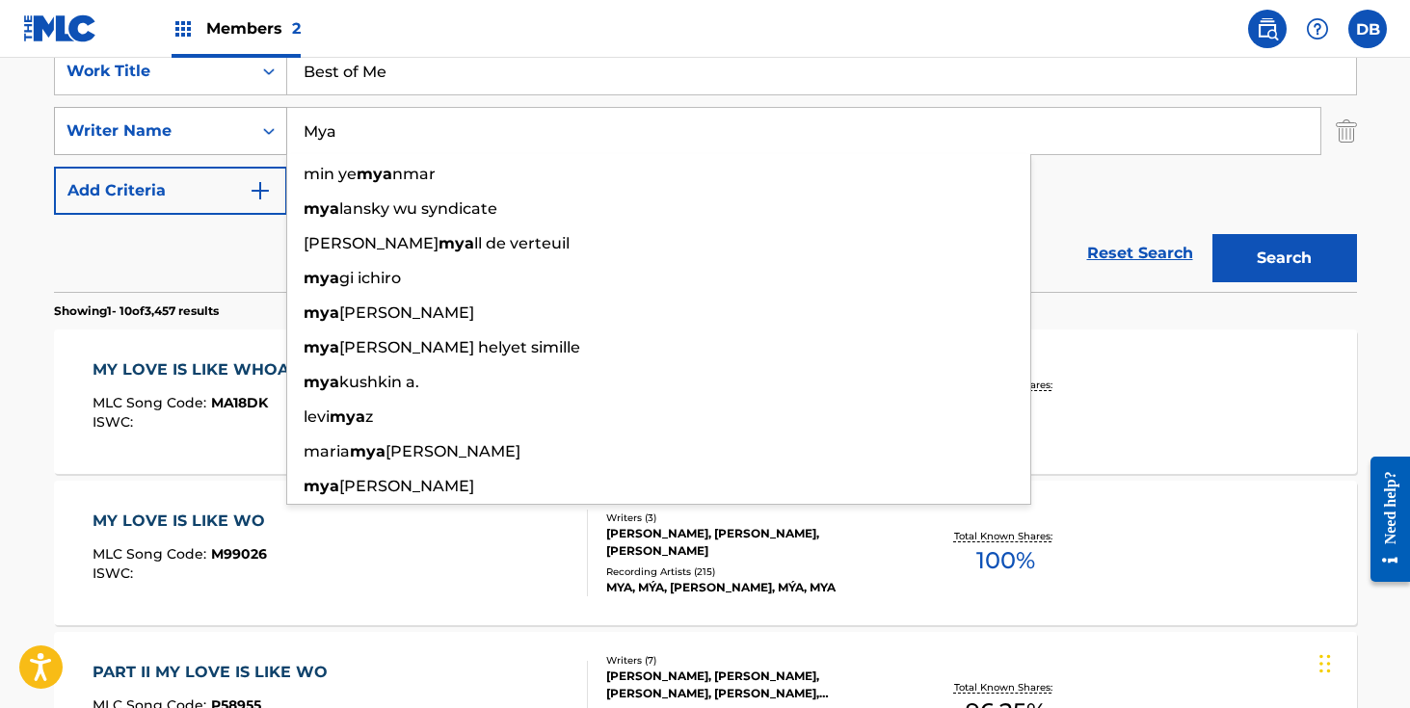
type input "Mya"
click at [1213, 234] on button "Search" at bounding box center [1285, 258] width 145 height 48
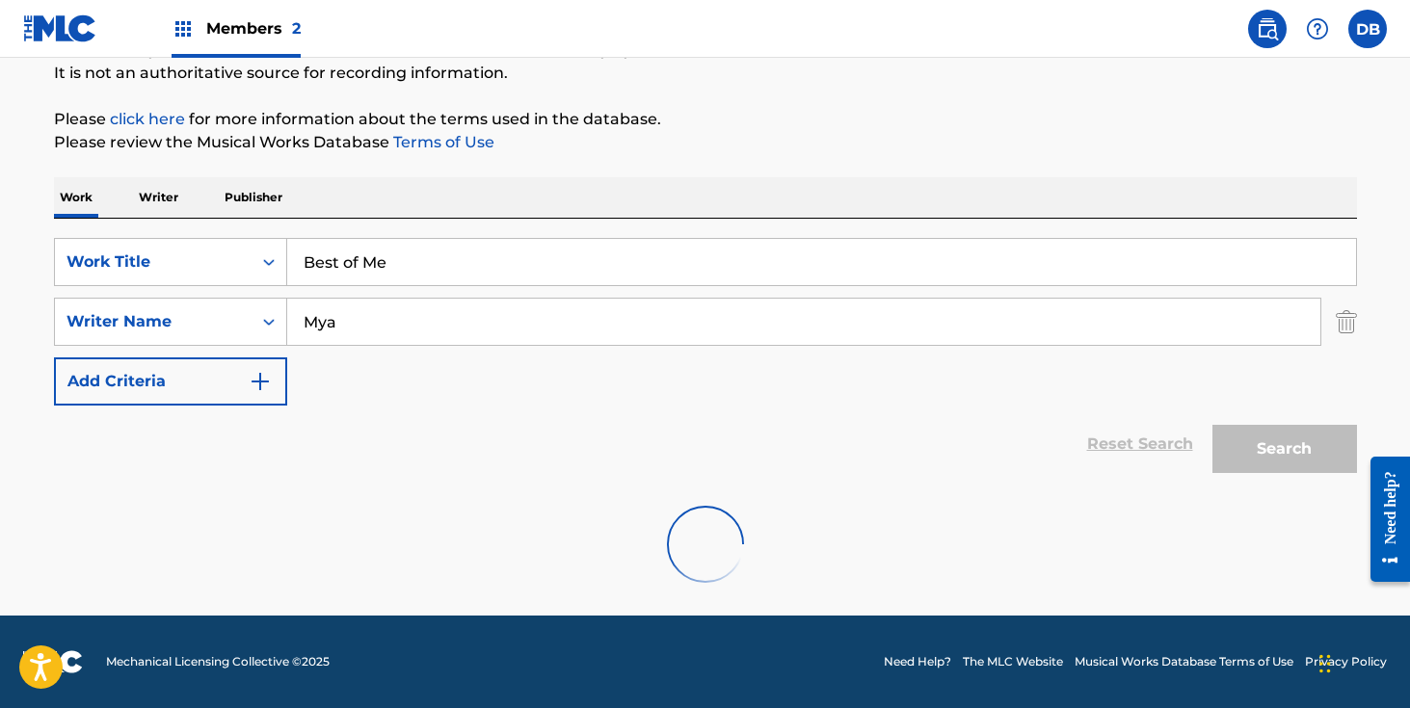
click at [510, 260] on input "Best of Me" at bounding box center [821, 262] width 1069 height 46
type input "Best of Me..."
click at [503, 504] on div at bounding box center [705, 544] width 1303 height 123
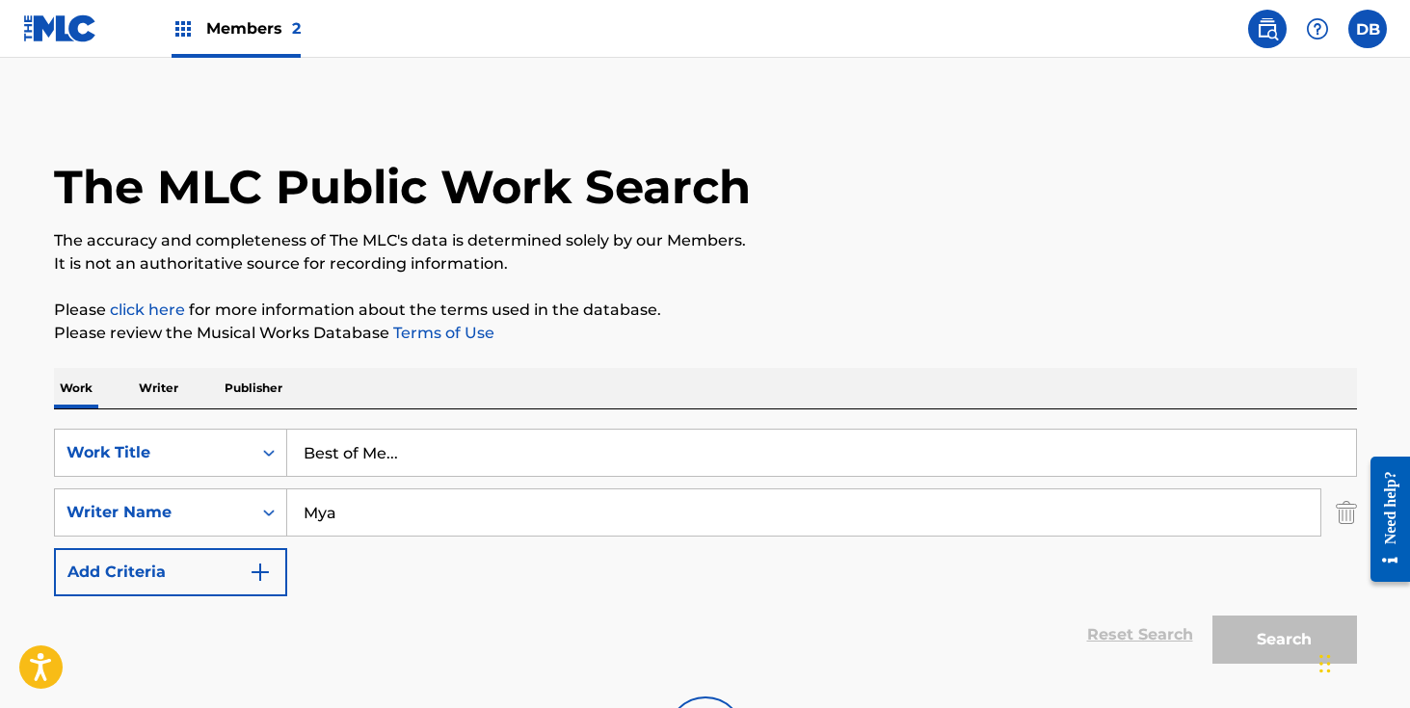
click at [1269, 31] on img at bounding box center [1267, 28] width 23 height 23
click at [547, 94] on main "The MLC Public Work Search The accuracy and completeness of The MLC's data is d…" at bounding box center [705, 432] width 1410 height 749
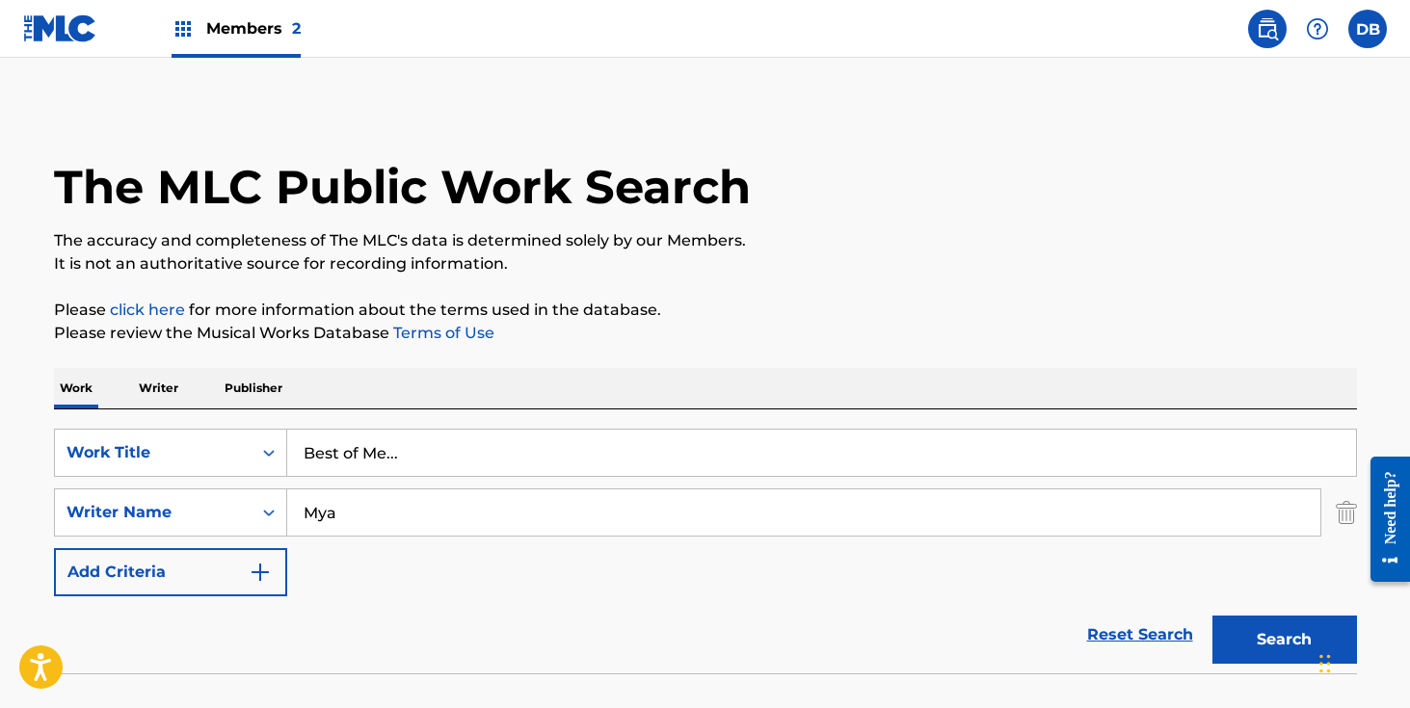
click at [495, 467] on input "Best of Me..." at bounding box center [821, 453] width 1069 height 46
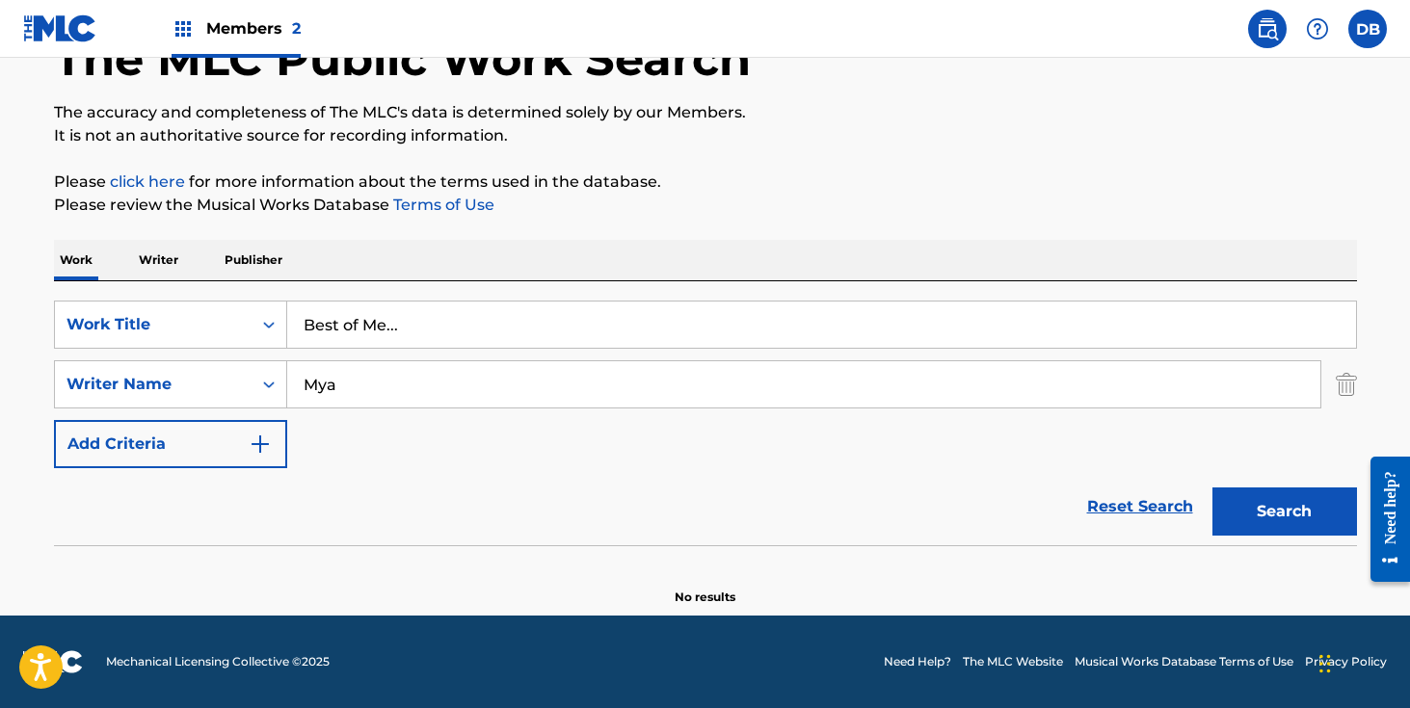
click at [420, 381] on input "Mya" at bounding box center [803, 384] width 1033 height 46
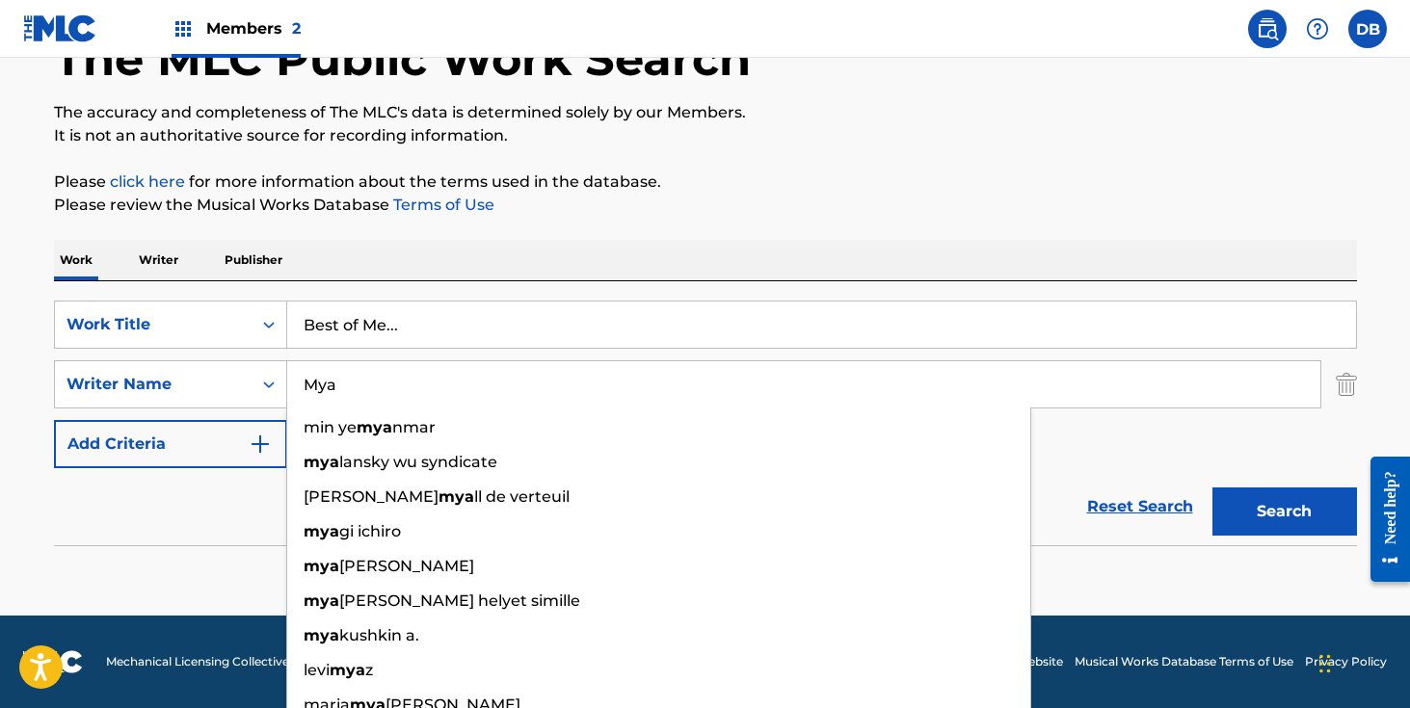
click at [581, 228] on div "The MLC Public Work Search The accuracy and completeness of The MLC's data is d…" at bounding box center [705, 292] width 1349 height 628
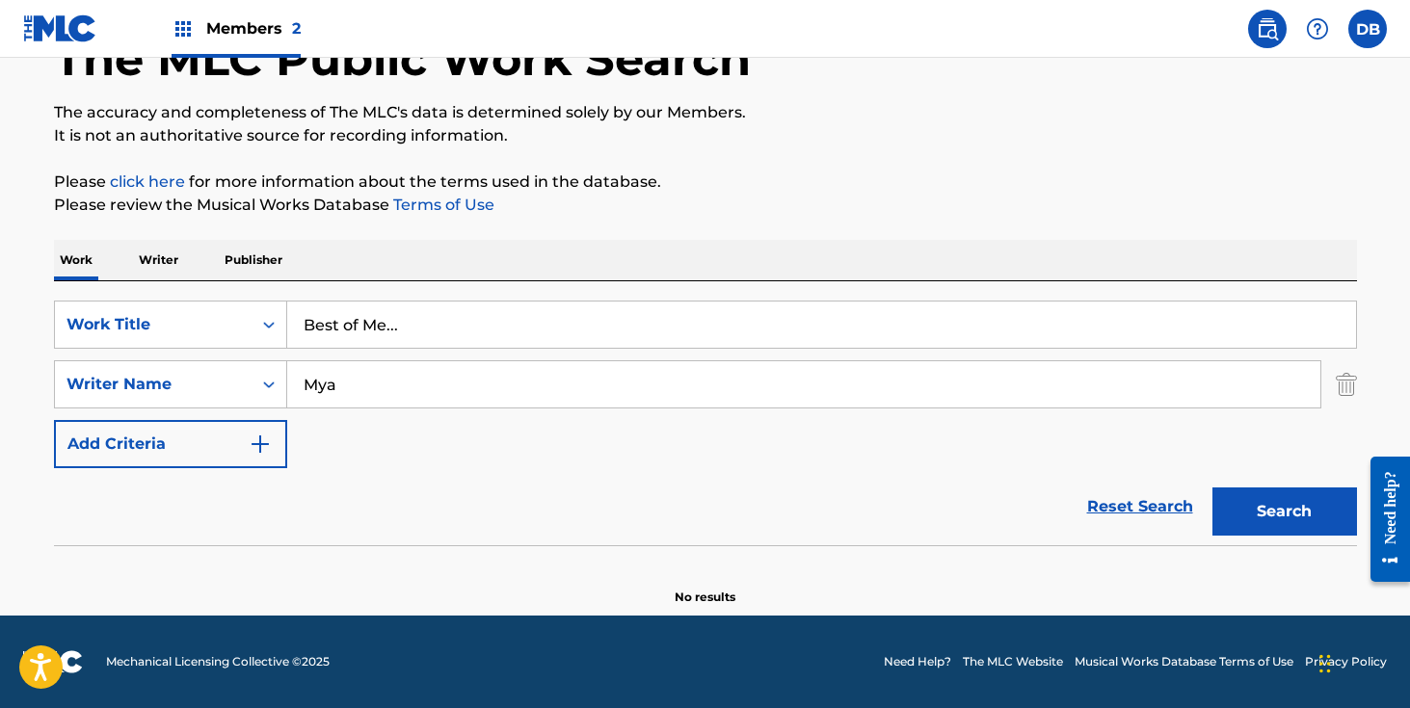
drag, startPoint x: 357, startPoint y: 383, endPoint x: 301, endPoint y: 383, distance: 55.9
click at [301, 383] on input "Mya" at bounding box center [803, 384] width 1033 height 46
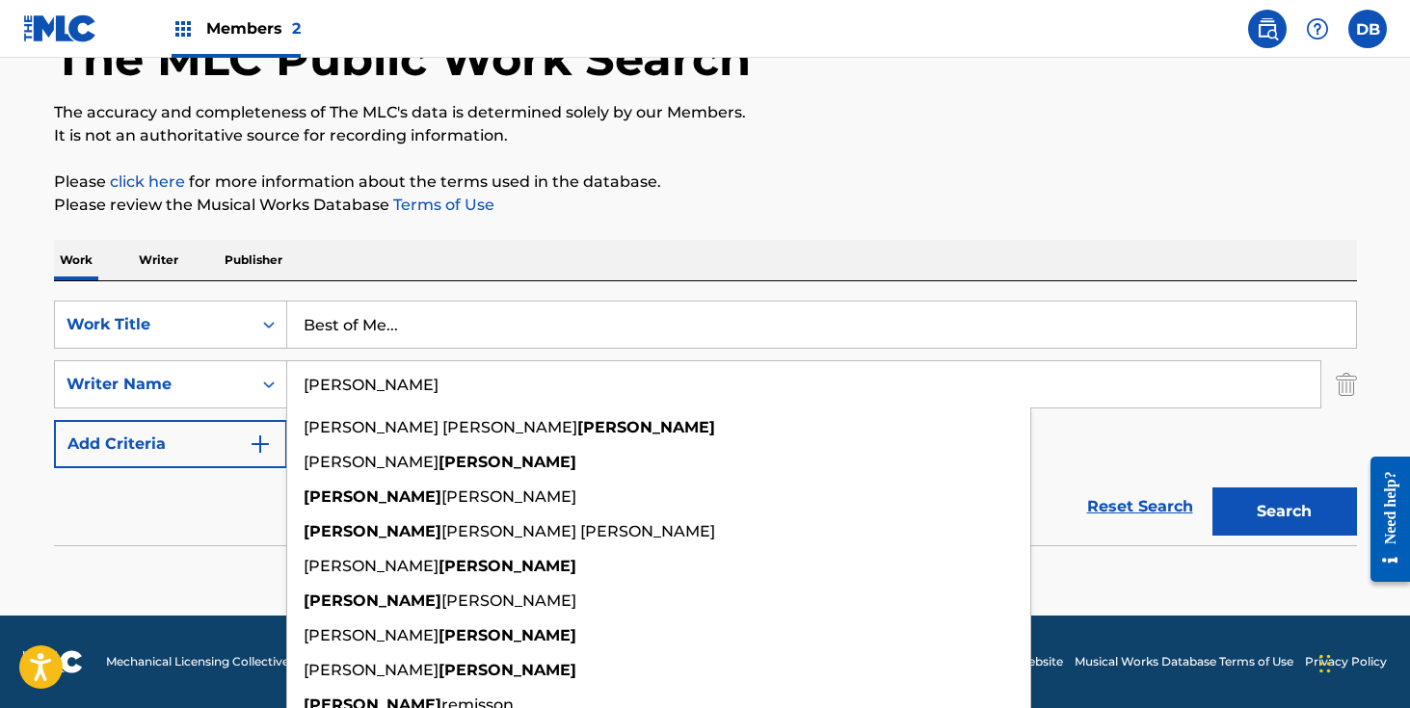
type input "[PERSON_NAME]"
click at [1213, 488] on button "Search" at bounding box center [1285, 512] width 145 height 48
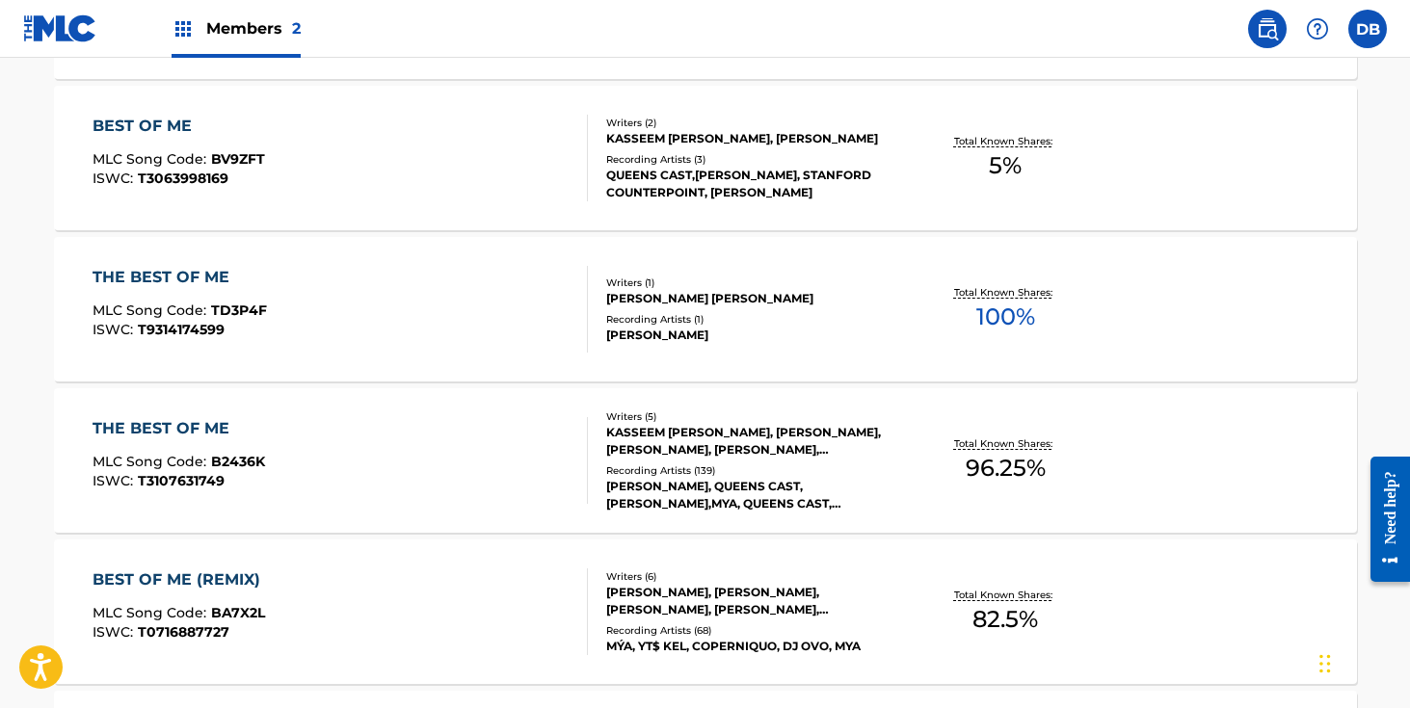
scroll to position [1082, 0]
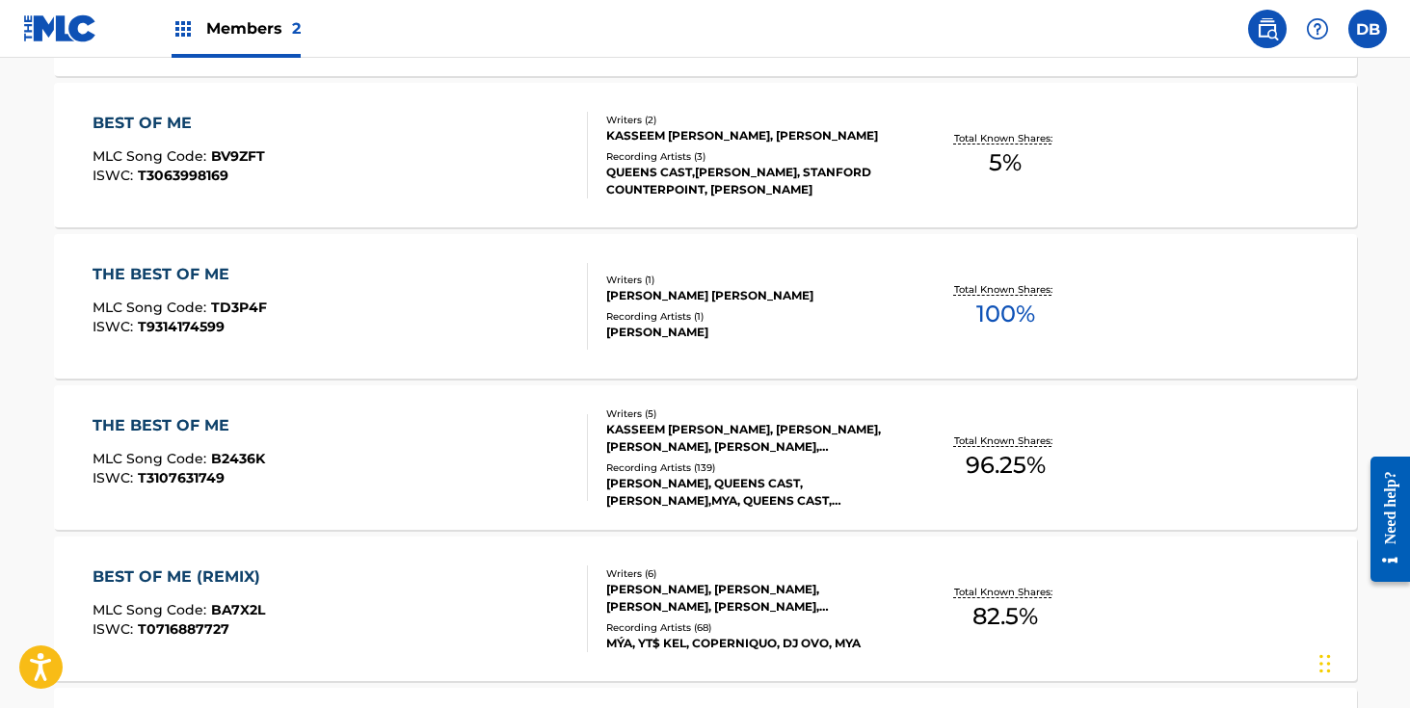
click at [689, 468] on div "Recording Artists ( 139 )" at bounding box center [751, 468] width 291 height 14
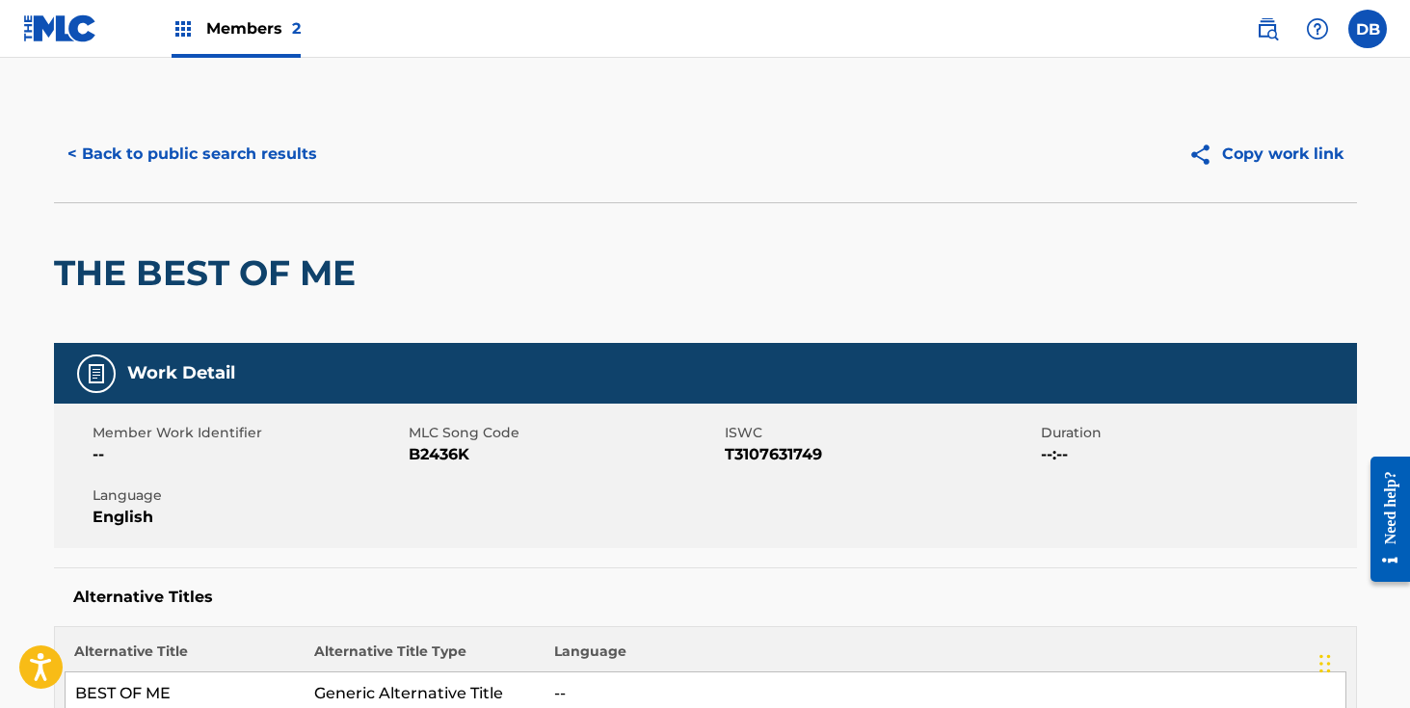
click at [200, 137] on button "< Back to public search results" at bounding box center [192, 154] width 277 height 48
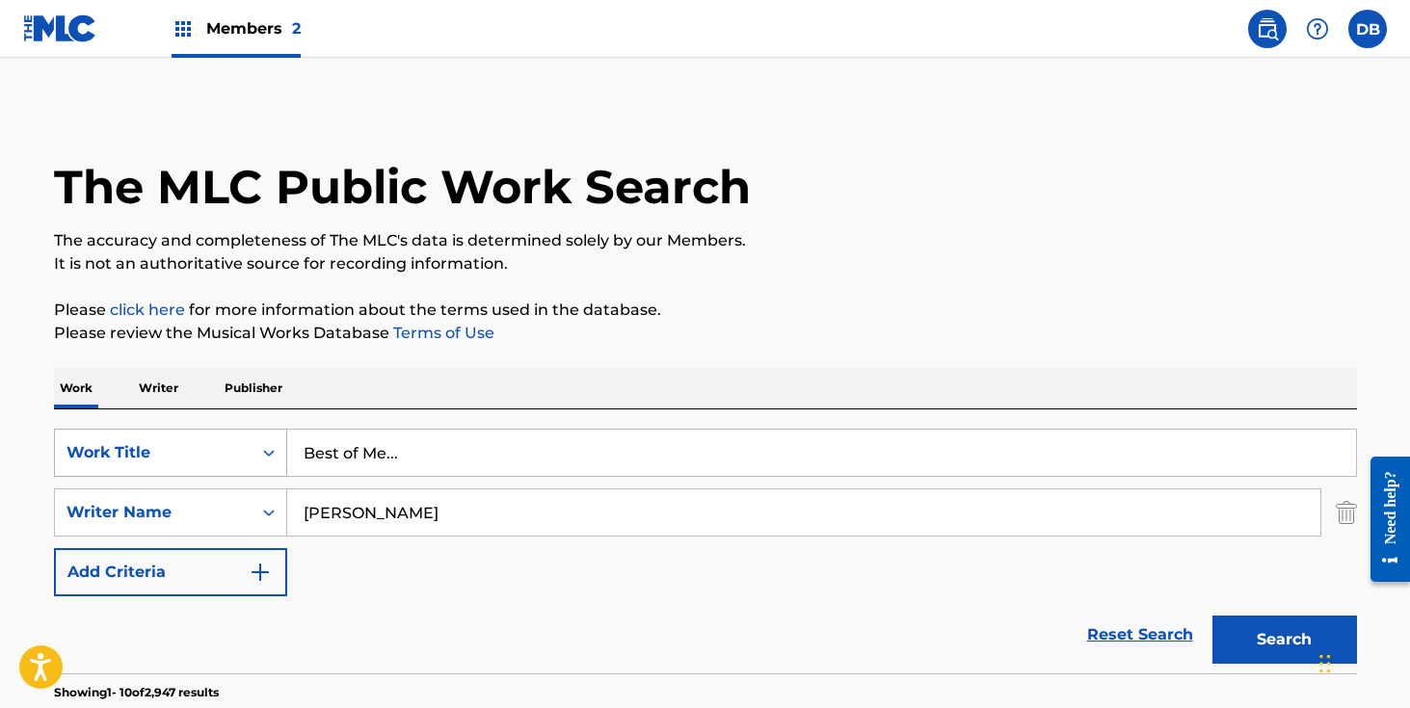
drag, startPoint x: 443, startPoint y: 462, endPoint x: 243, endPoint y: 446, distance: 201.1
click at [243, 446] on div "SearchWithCriteriacb6d65d6-29cf-4b59-b142-9111b248e219 Work Title Best of Me..." at bounding box center [705, 453] width 1303 height 48
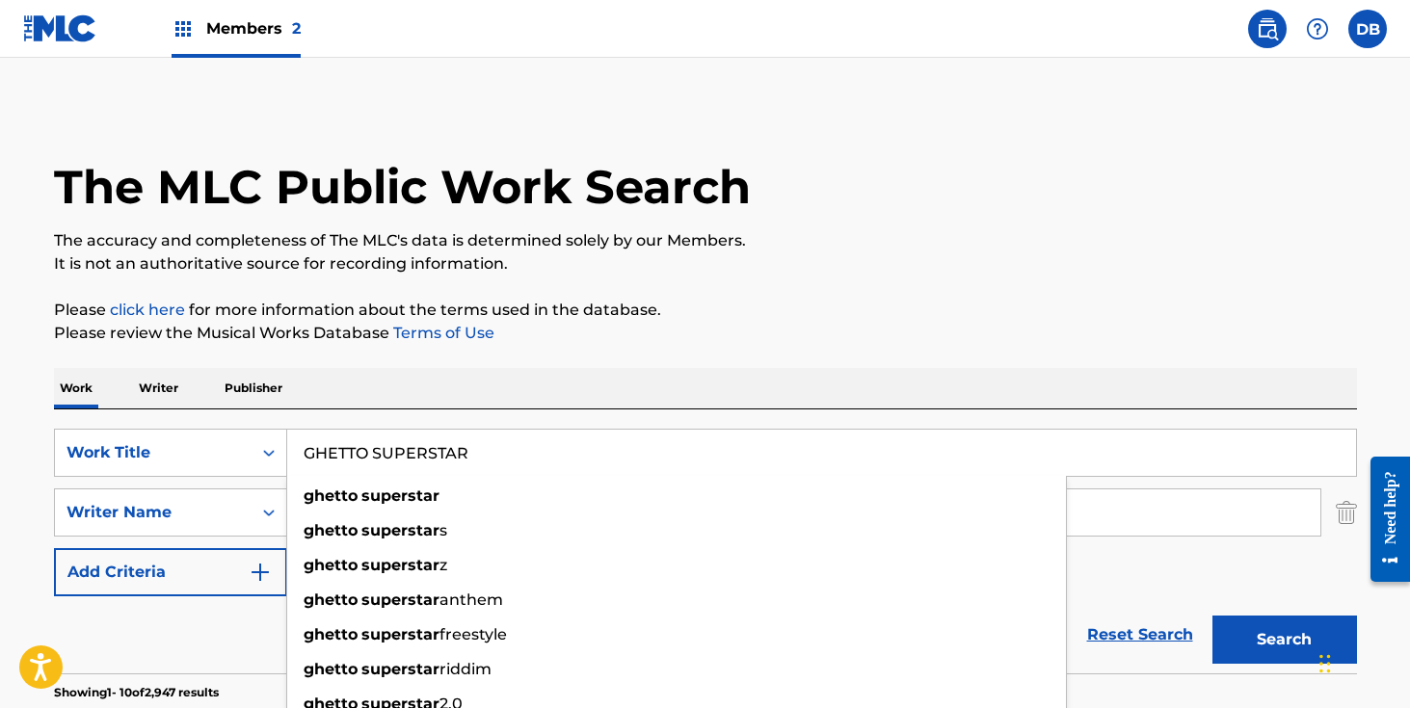
type input "GHETTO SUPERSTAR"
click at [638, 327] on p "Please review the Musical Works Database Terms of Use" at bounding box center [705, 333] width 1303 height 23
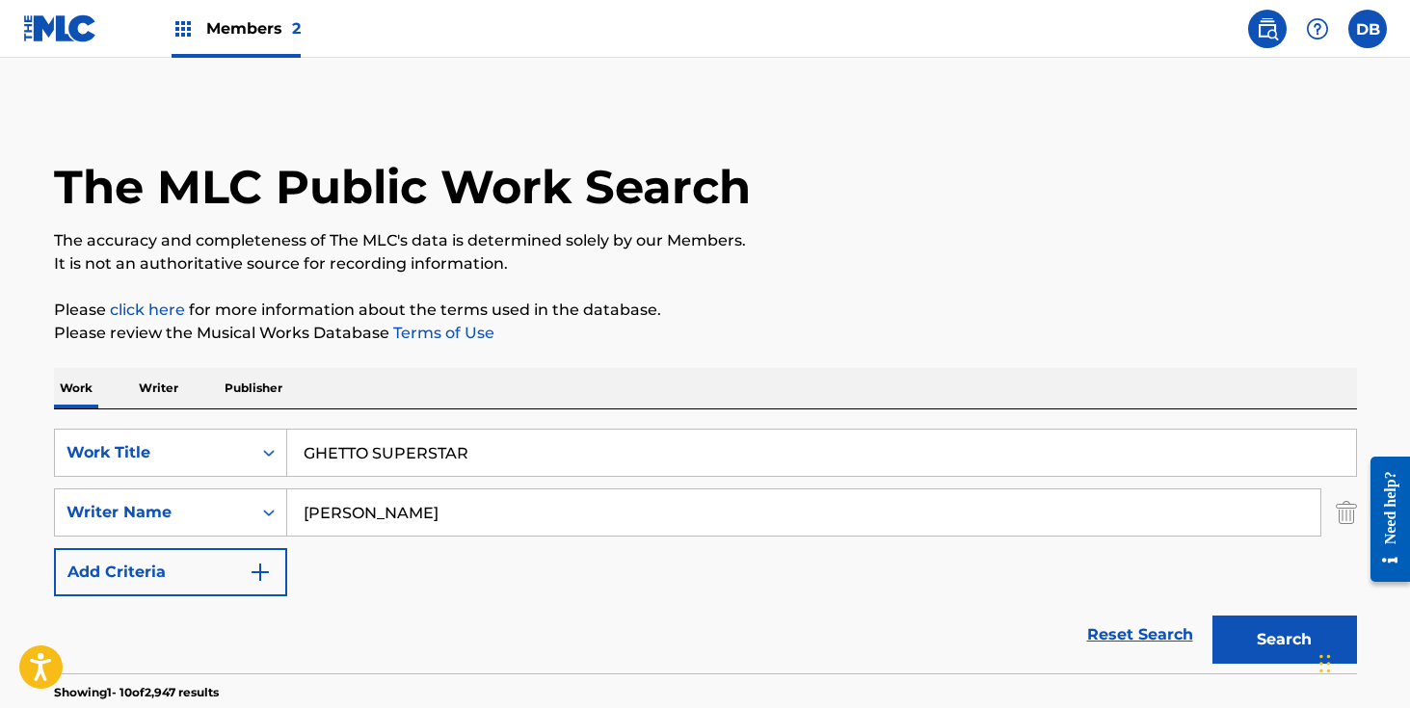
click at [463, 526] on input "[PERSON_NAME]" at bounding box center [803, 513] width 1033 height 46
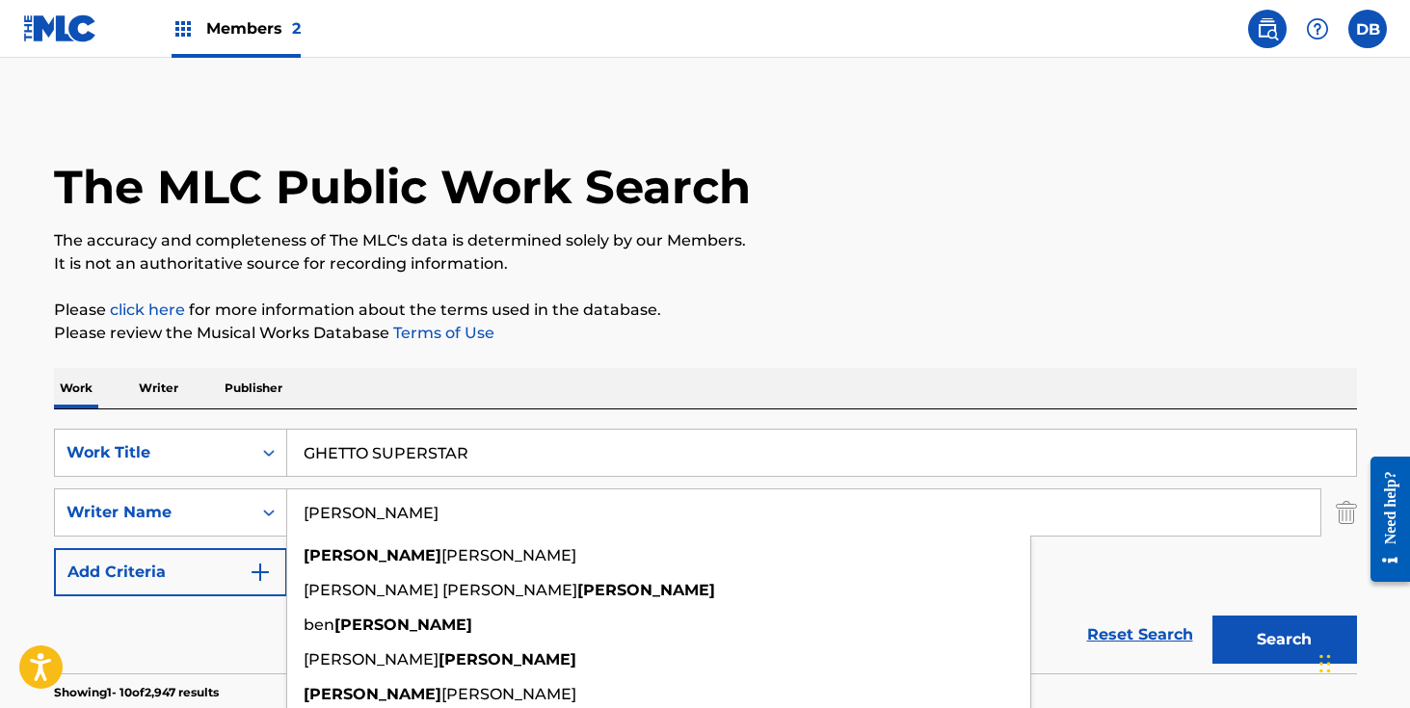
click at [463, 526] on input "[PERSON_NAME]" at bounding box center [803, 513] width 1033 height 46
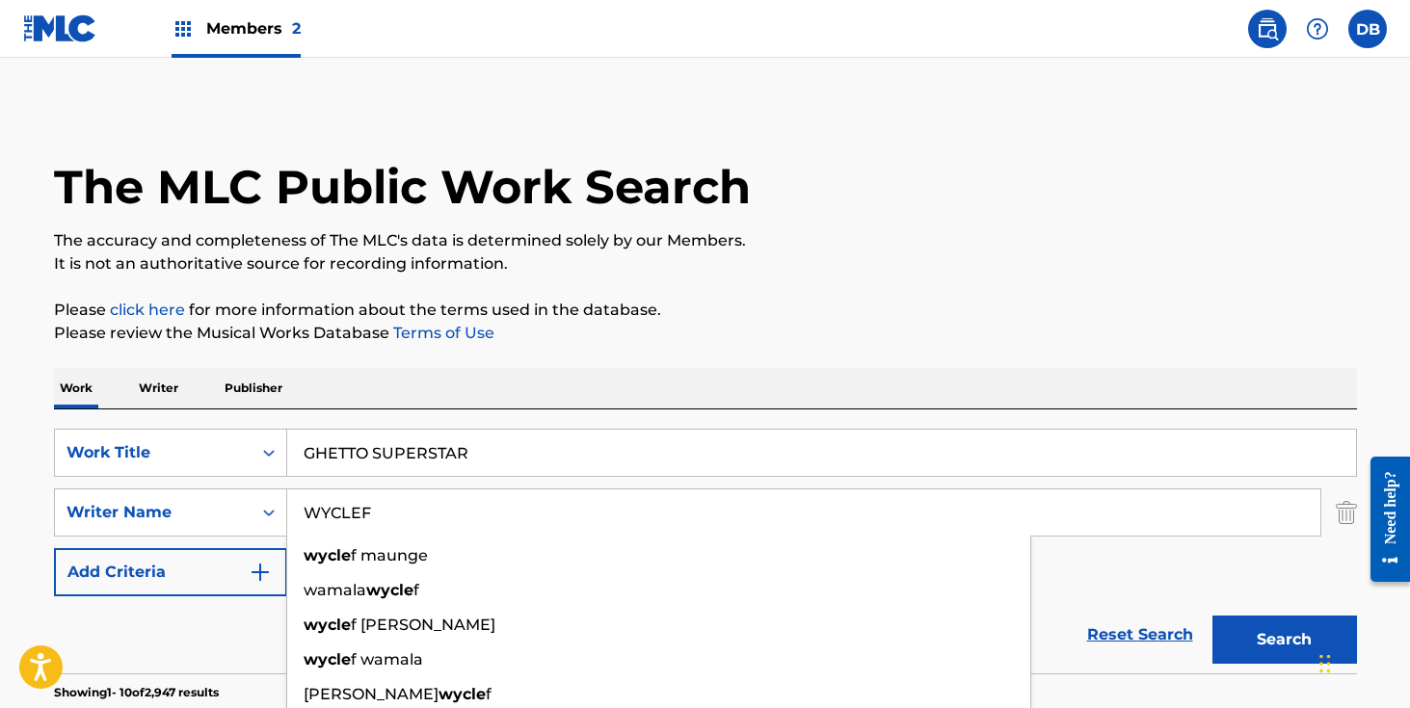
type input "WYCLEF"
click at [1213, 616] on button "Search" at bounding box center [1285, 640] width 145 height 48
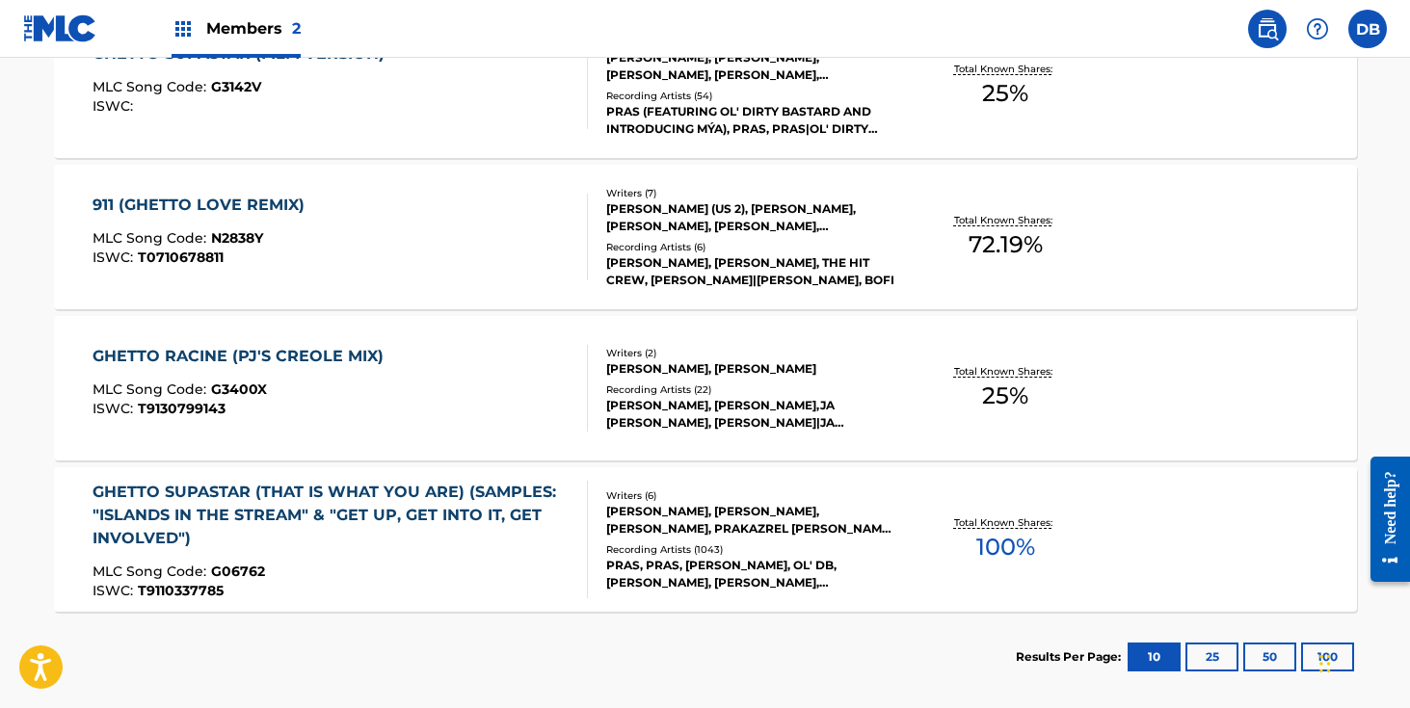
scroll to position [1457, 0]
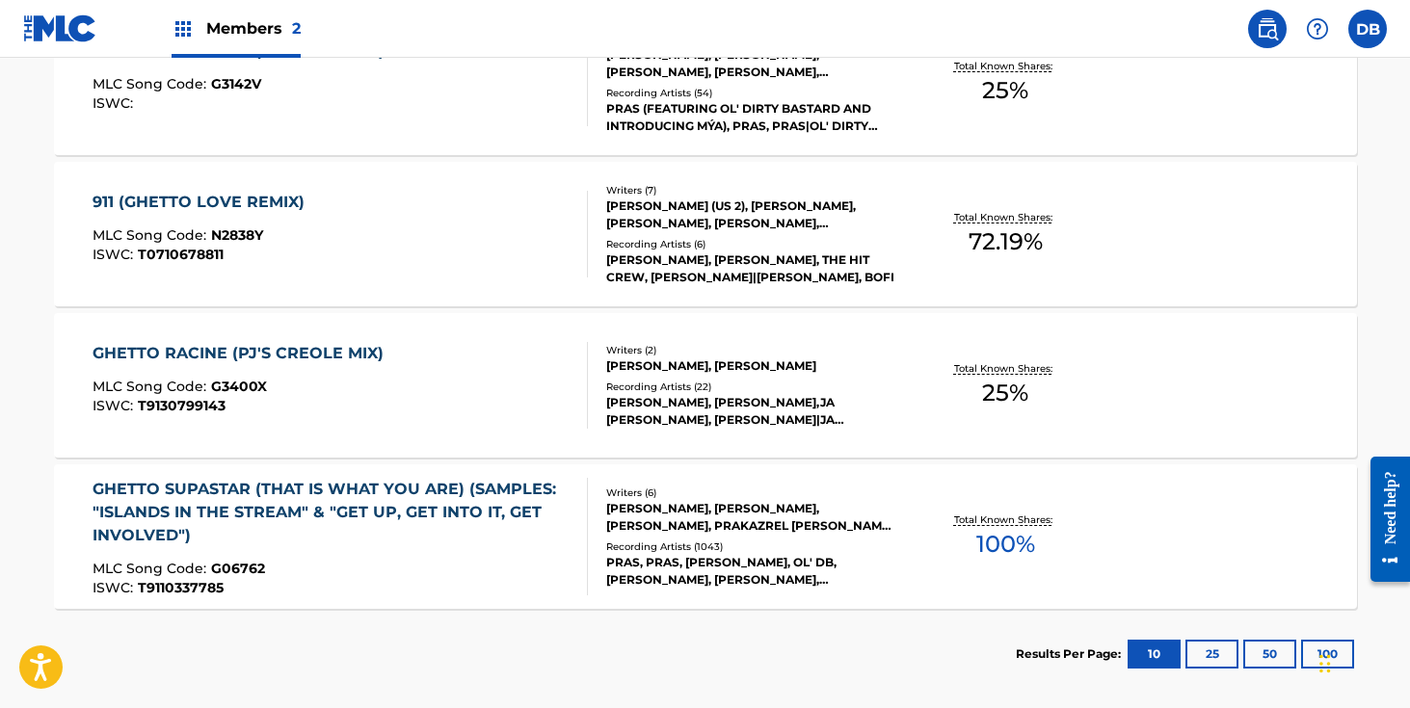
click at [776, 526] on div "[PERSON_NAME], [PERSON_NAME], [PERSON_NAME], PRAKAZREL [PERSON_NAME], [PERSON_N…" at bounding box center [751, 517] width 291 height 35
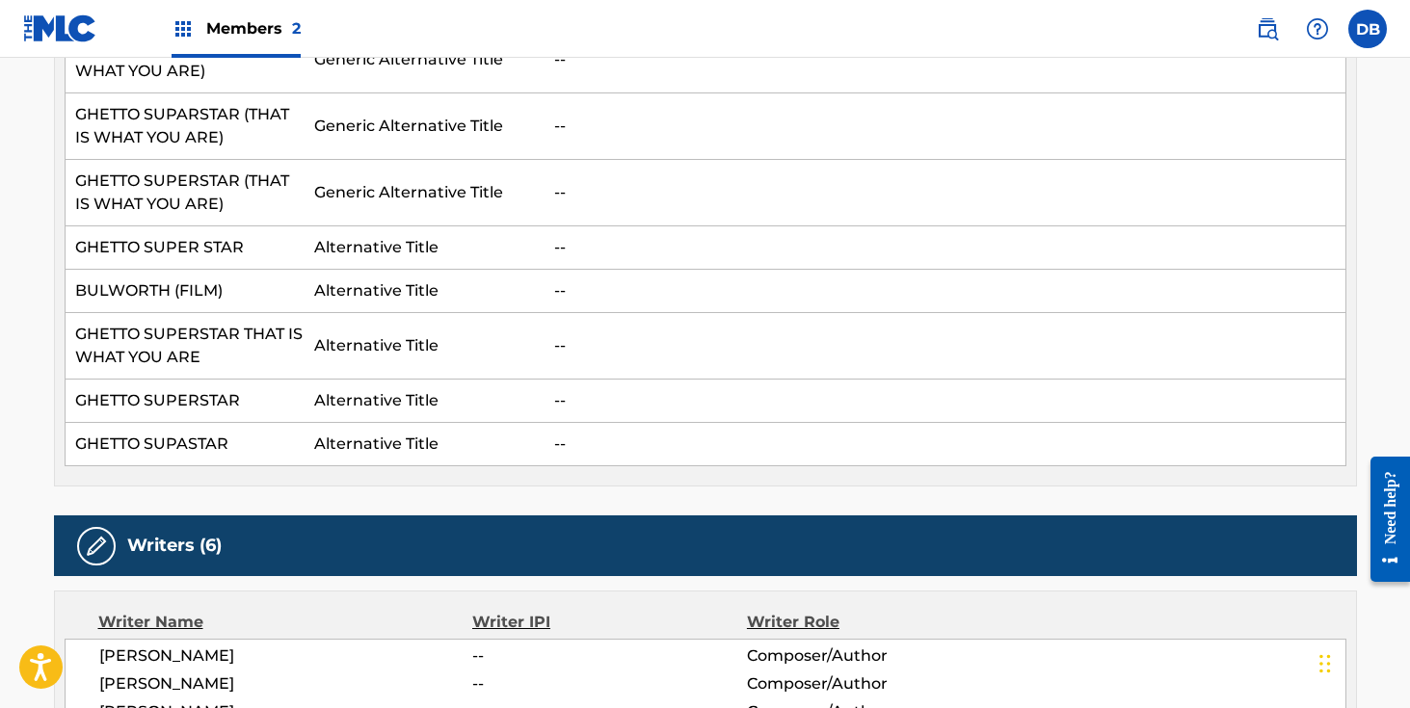
scroll to position [1002, 0]
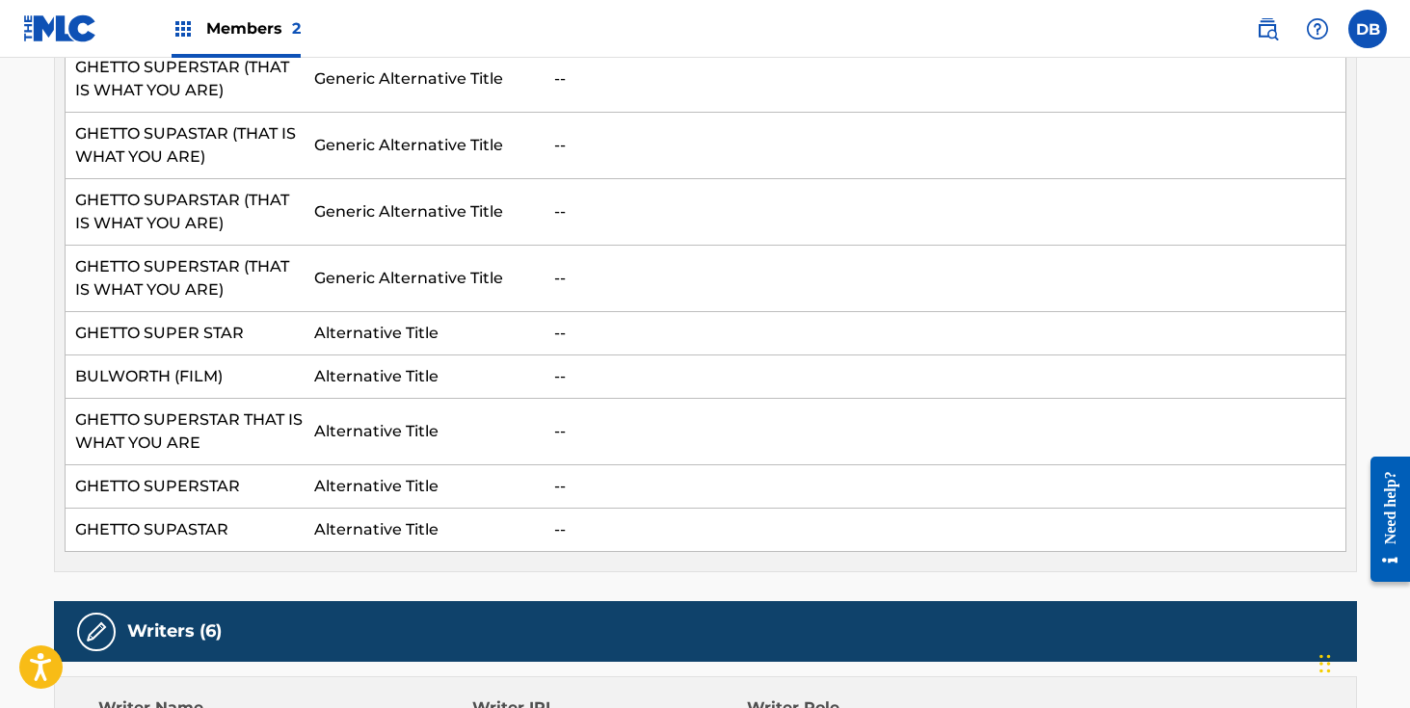
click at [189, 37] on img at bounding box center [183, 28] width 23 height 23
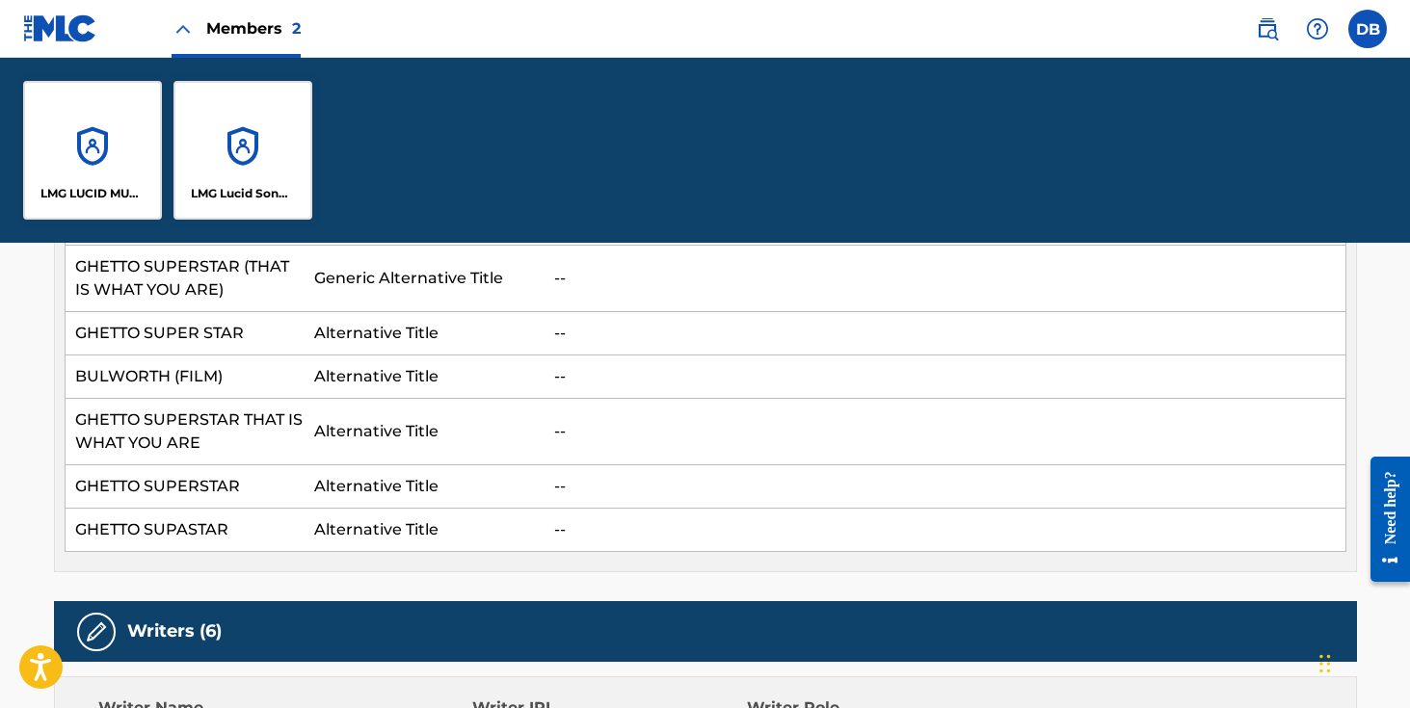
click at [247, 114] on div "LMG Lucid Songs (ASCAP)" at bounding box center [243, 150] width 139 height 139
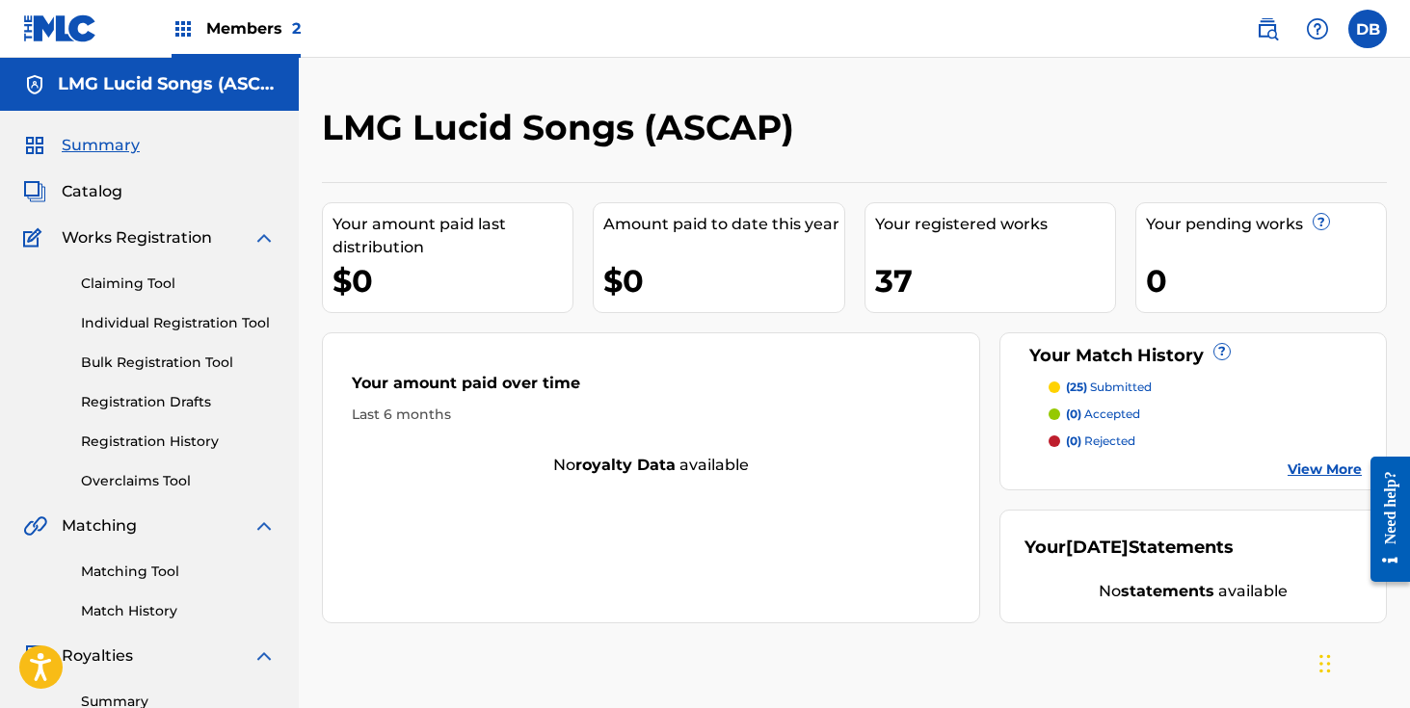
click at [189, 439] on link "Registration History" at bounding box center [178, 442] width 195 height 20
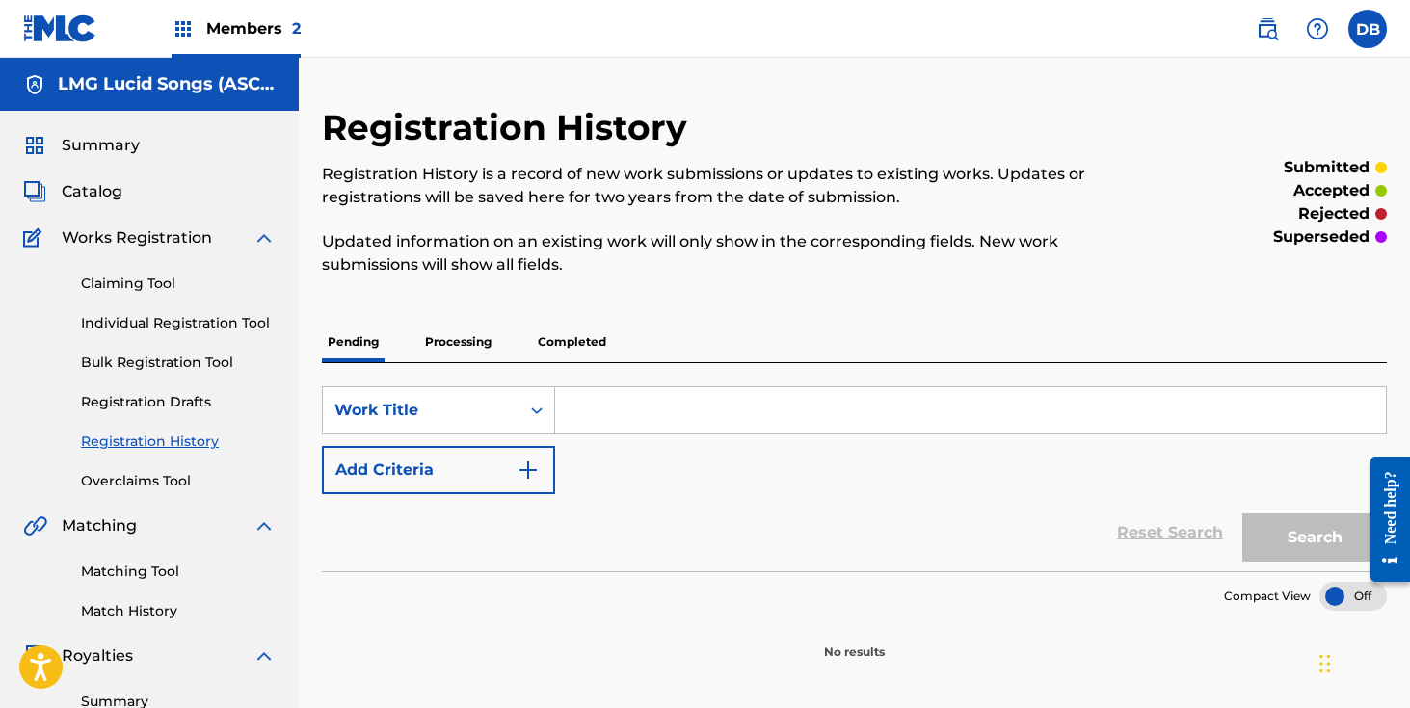
click at [559, 352] on p "Completed" at bounding box center [572, 342] width 80 height 40
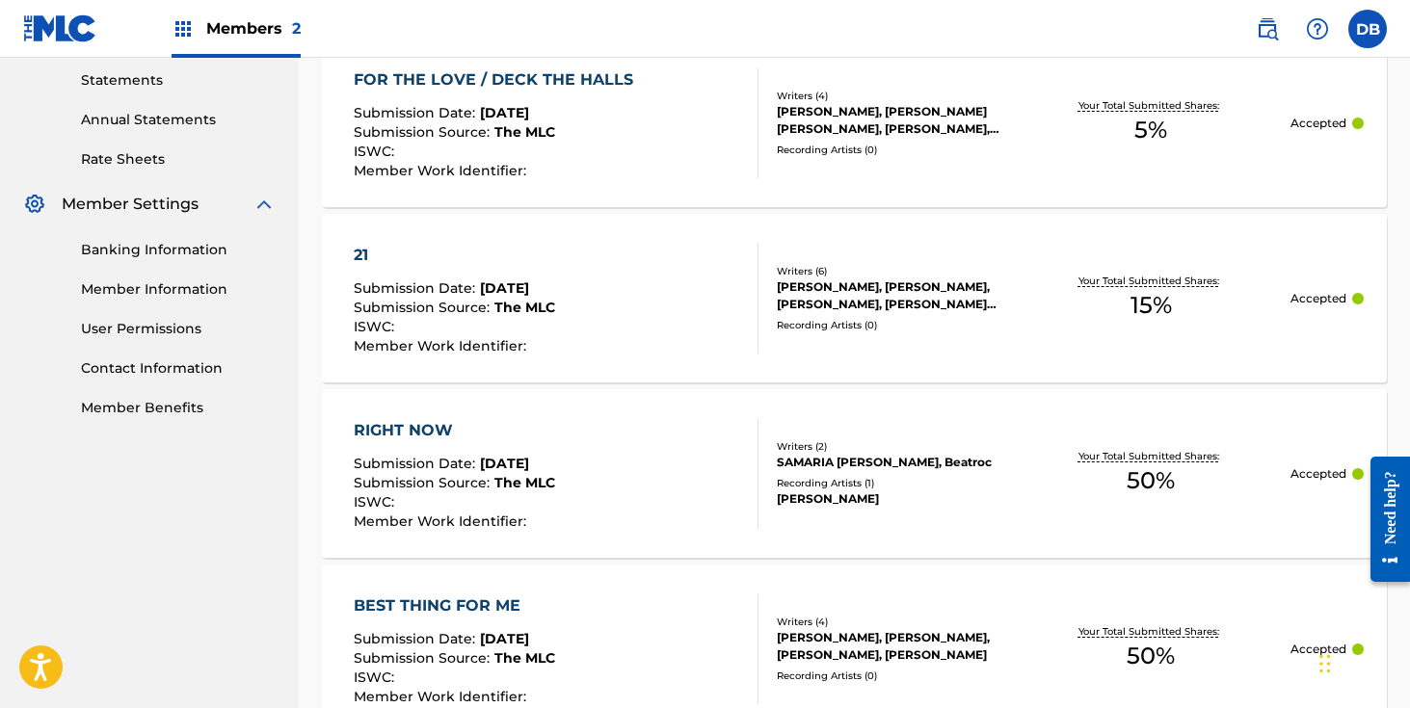
scroll to position [763, 0]
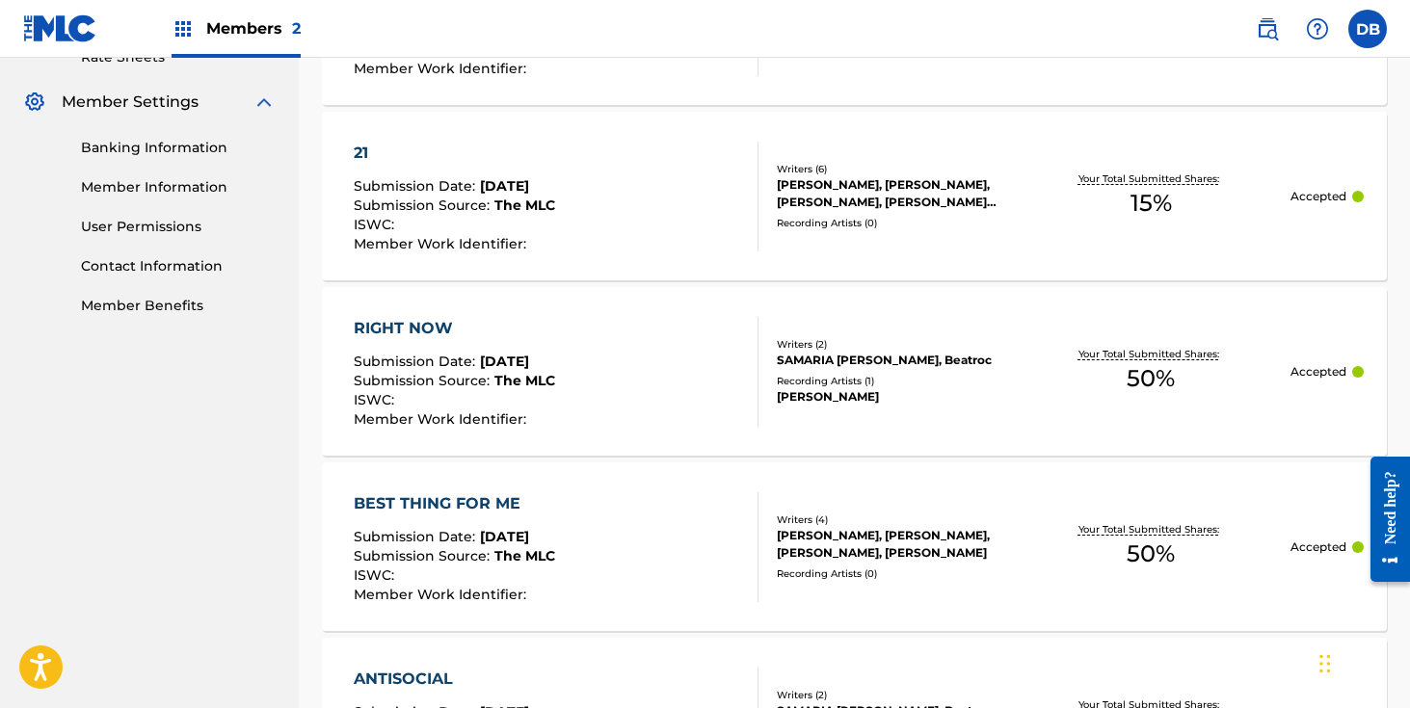
click at [856, 398] on div "[PERSON_NAME]" at bounding box center [894, 396] width 234 height 17
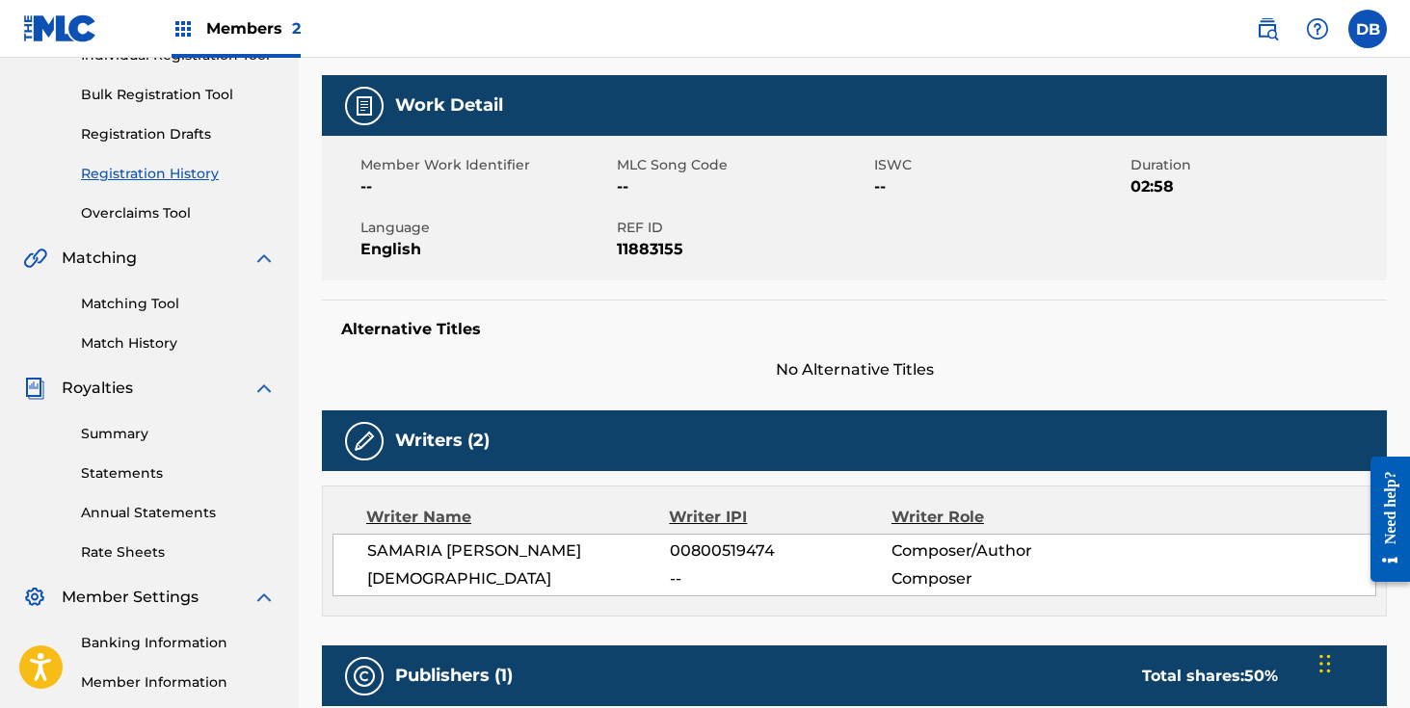
scroll to position [130, 0]
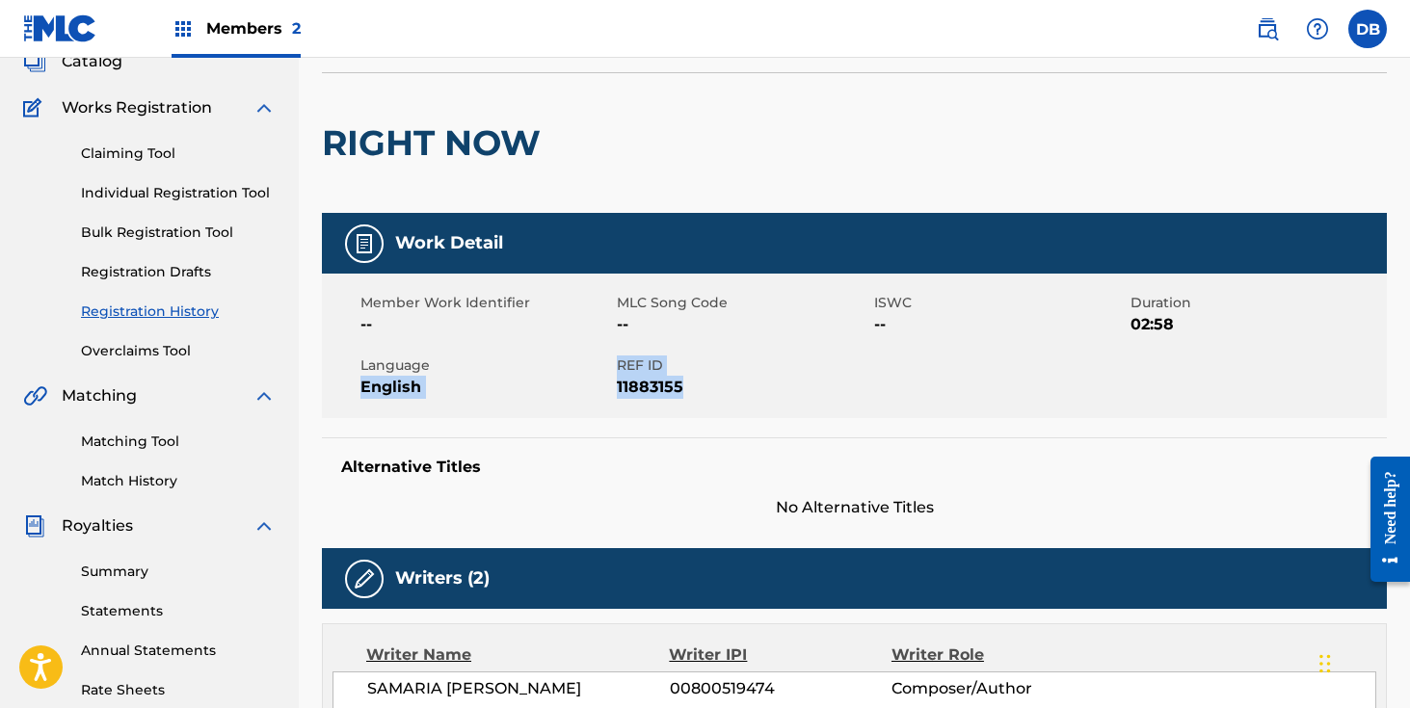
drag, startPoint x: 698, startPoint y: 388, endPoint x: 615, endPoint y: 367, distance: 85.6
click at [615, 367] on div "Member Work Identifier -- MLC Song Code -- ISWC -- Duration 02:58 Language Engl…" at bounding box center [854, 346] width 1065 height 145
click at [615, 367] on div "Language English" at bounding box center [488, 377] width 256 height 43
drag, startPoint x: 701, startPoint y: 392, endPoint x: 626, endPoint y: 367, distance: 79.3
click at [623, 367] on div "REF ID 11883155" at bounding box center [745, 377] width 256 height 43
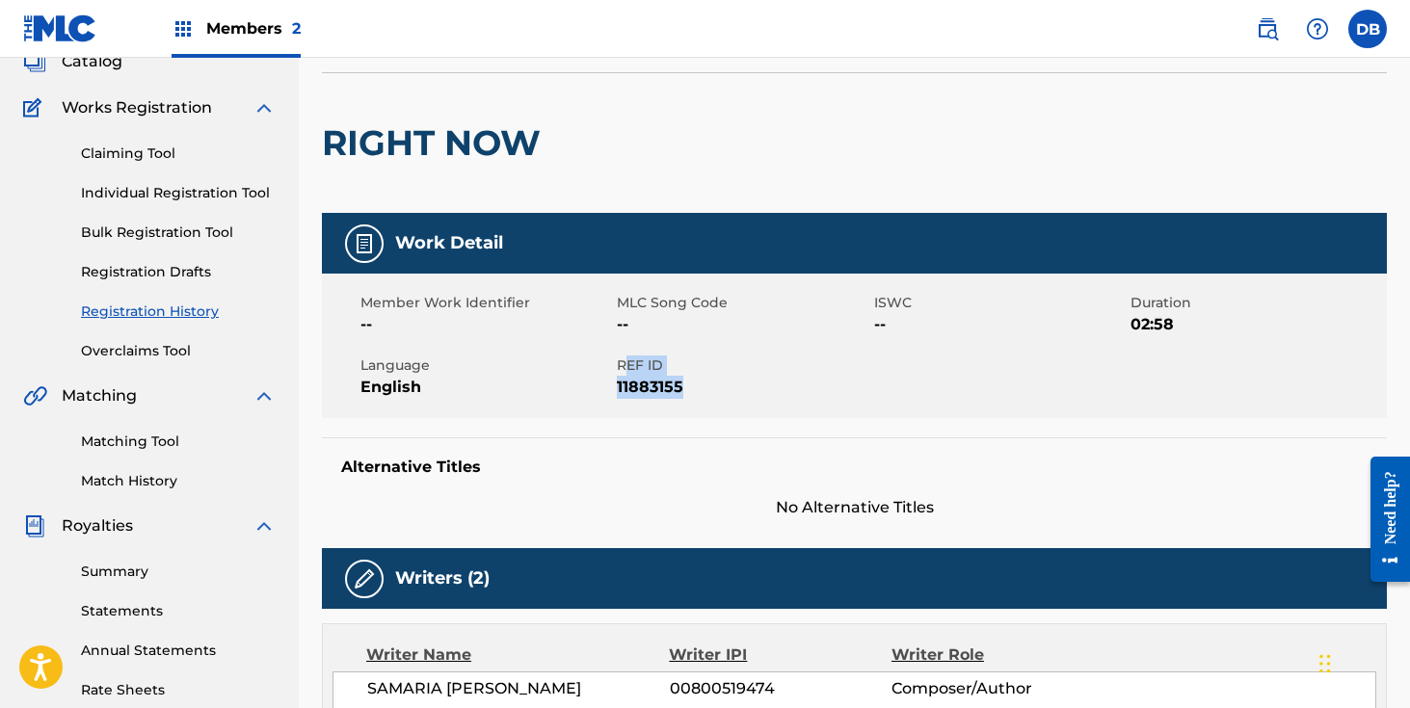
copy div "EF ID 11883155"
click at [694, 413] on div "Member Work Identifier -- MLC Song Code -- ISWC -- Duration 02:58 Language Engl…" at bounding box center [854, 346] width 1065 height 145
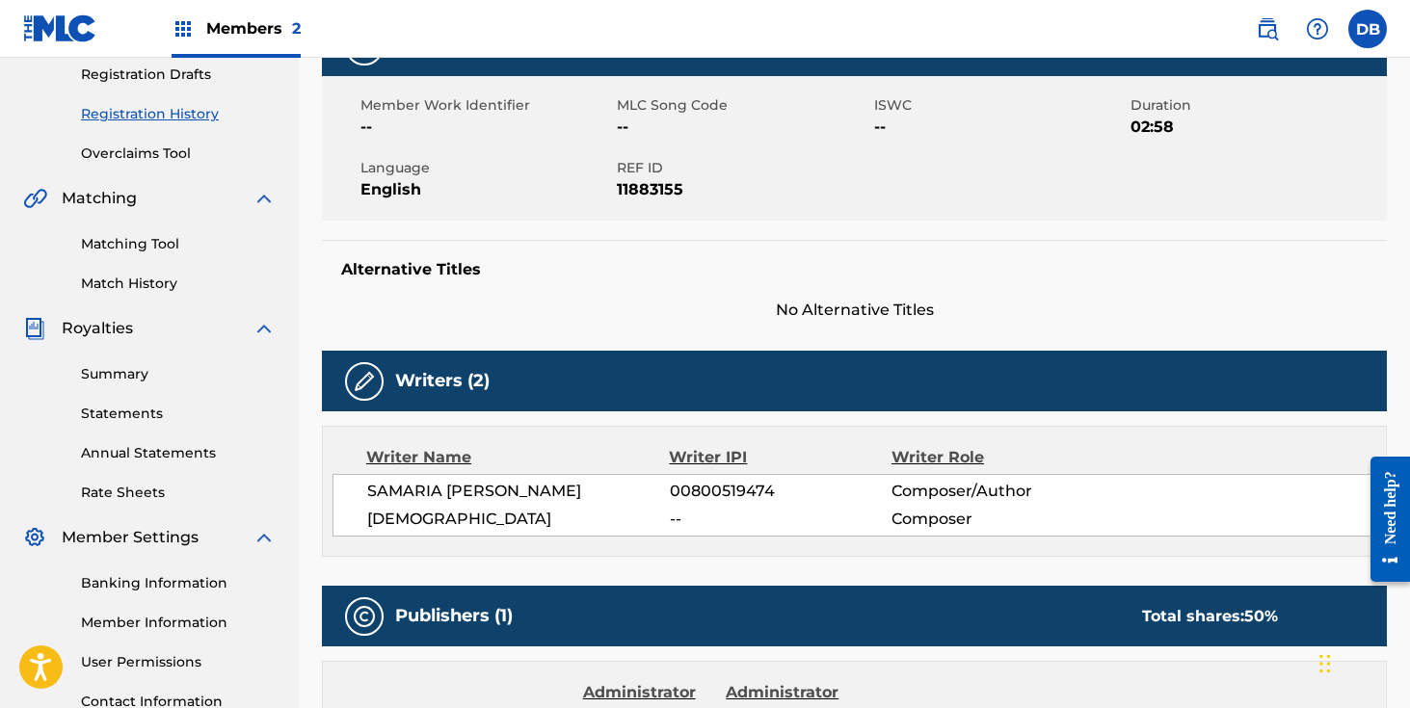
scroll to position [288, 0]
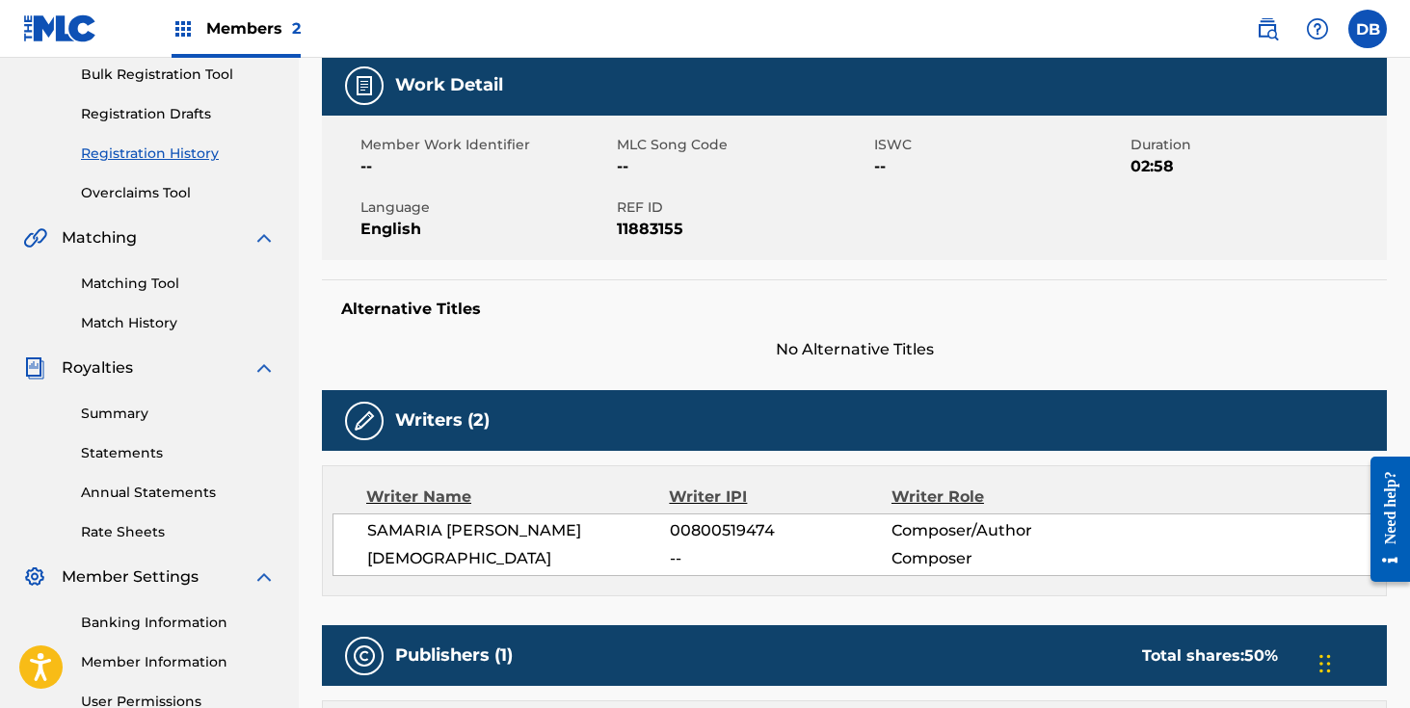
click at [189, 152] on link "Registration History" at bounding box center [178, 154] width 195 height 20
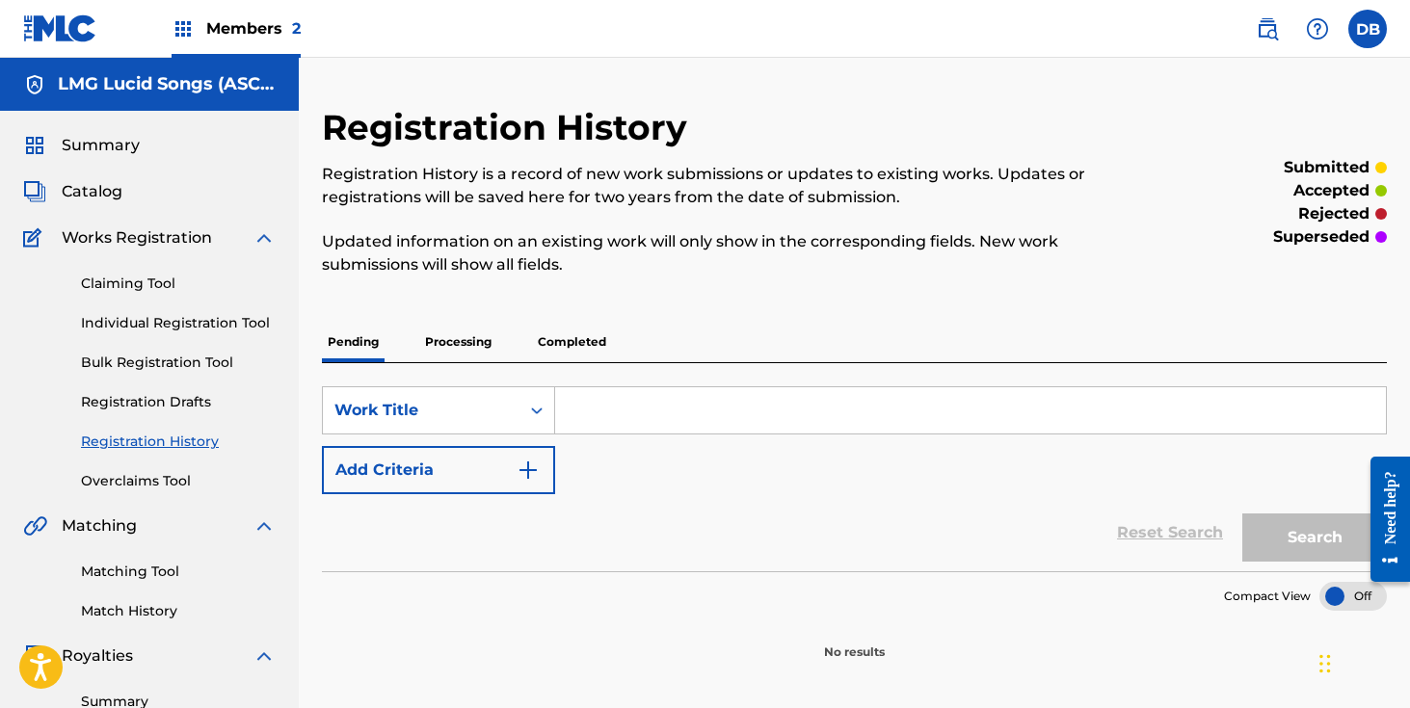
click at [589, 345] on p "Completed" at bounding box center [572, 342] width 80 height 40
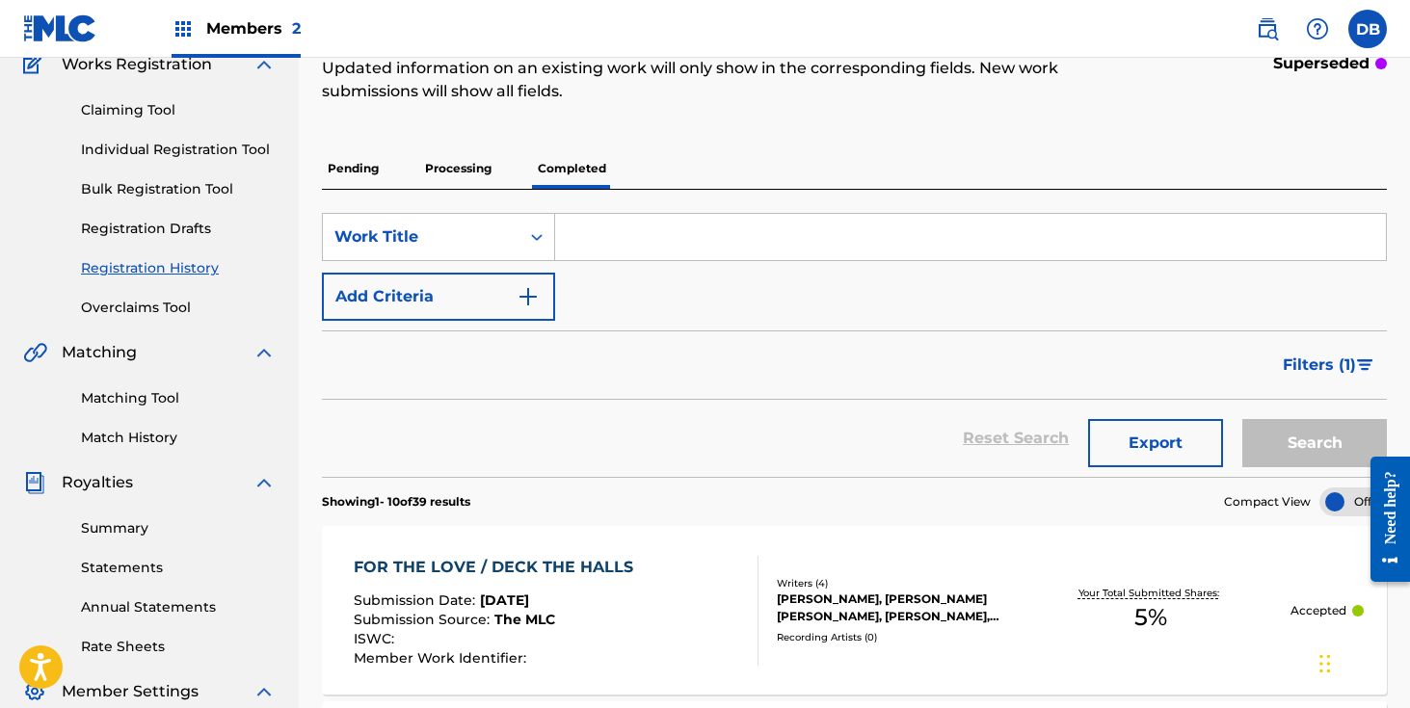
scroll to position [236, 0]
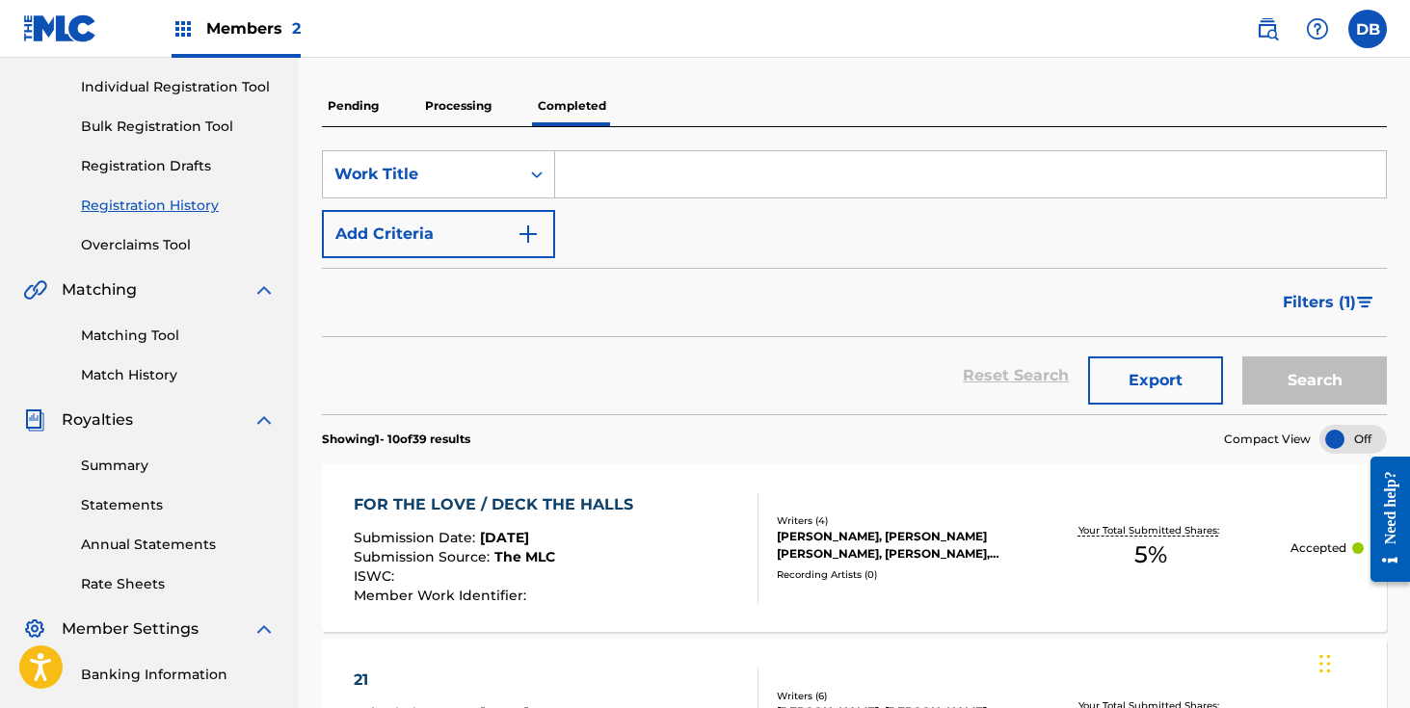
click at [1311, 306] on span "Filters ( 1 )" at bounding box center [1319, 302] width 73 height 23
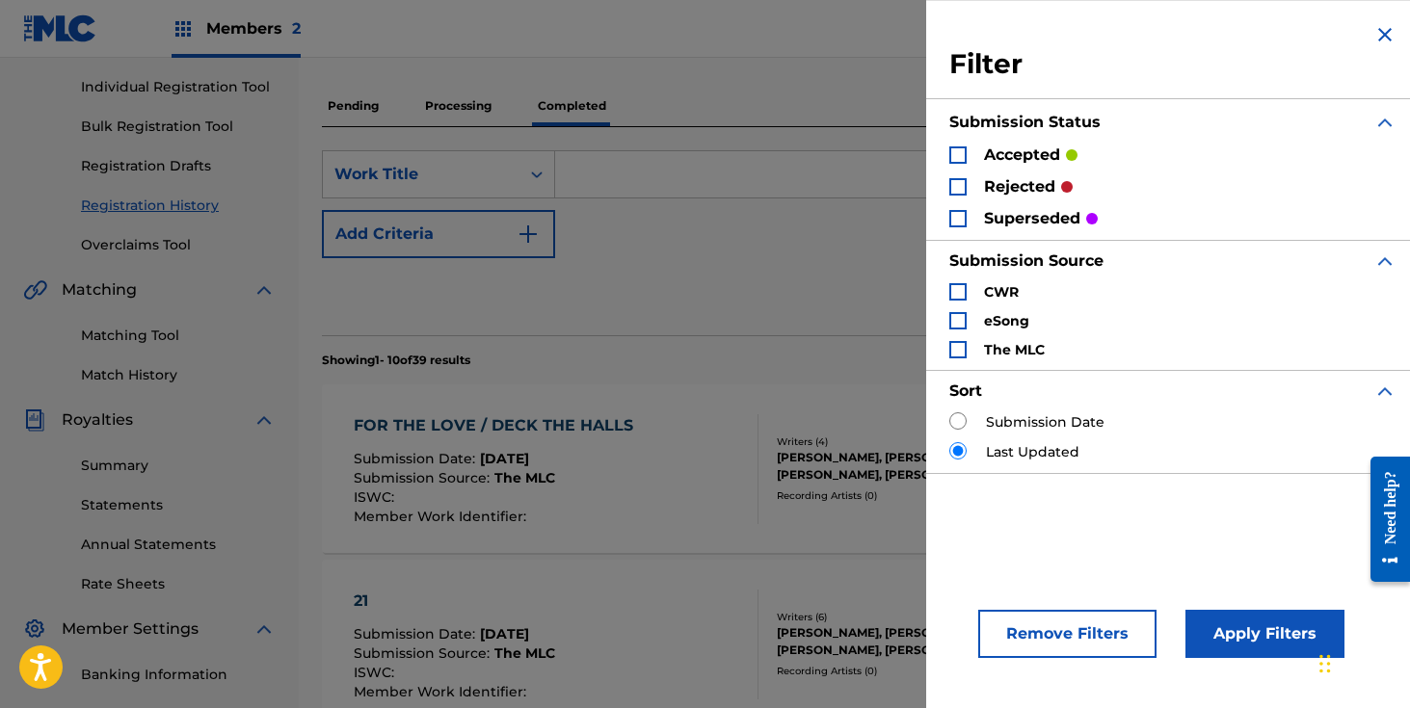
click at [957, 419] on input "Search Form" at bounding box center [957, 421] width 17 height 17
radio input "true"
click at [1283, 649] on button "Apply Filters" at bounding box center [1265, 634] width 159 height 48
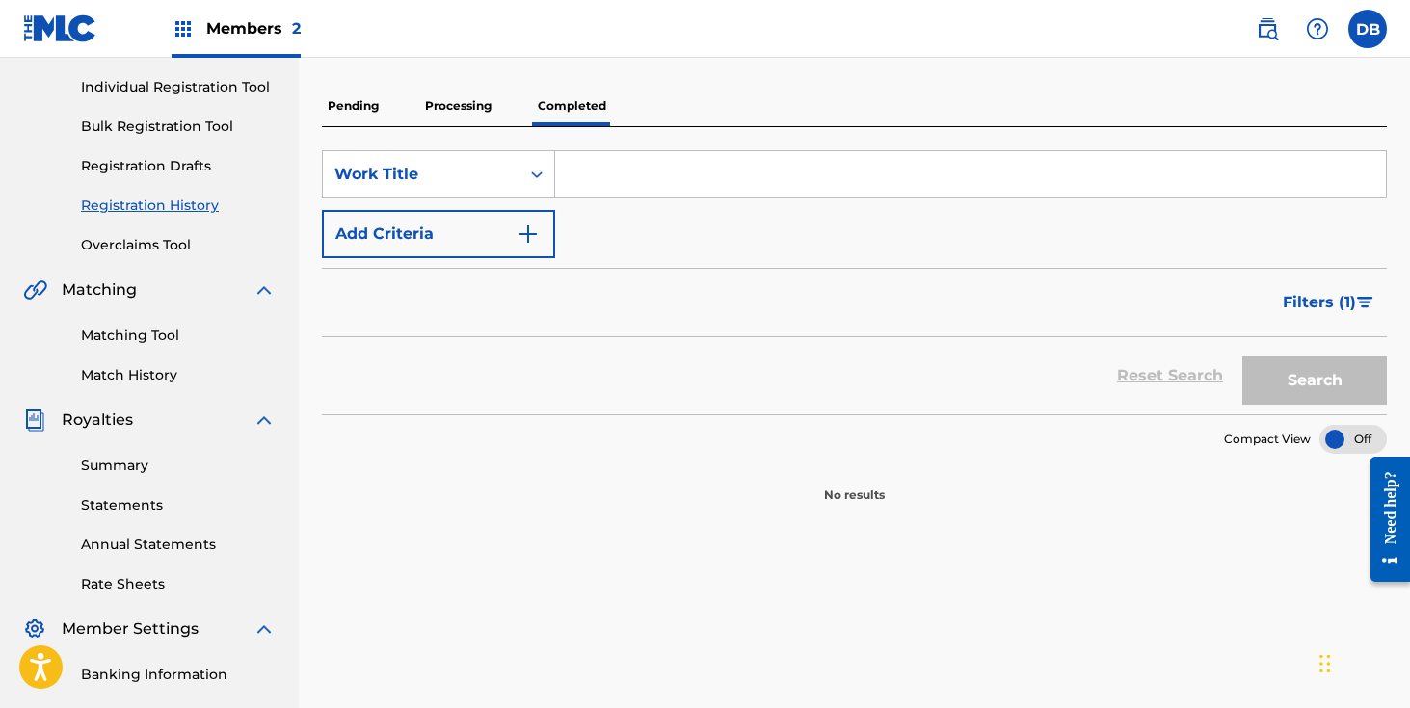
click at [488, 105] on p "Processing" at bounding box center [458, 106] width 78 height 40
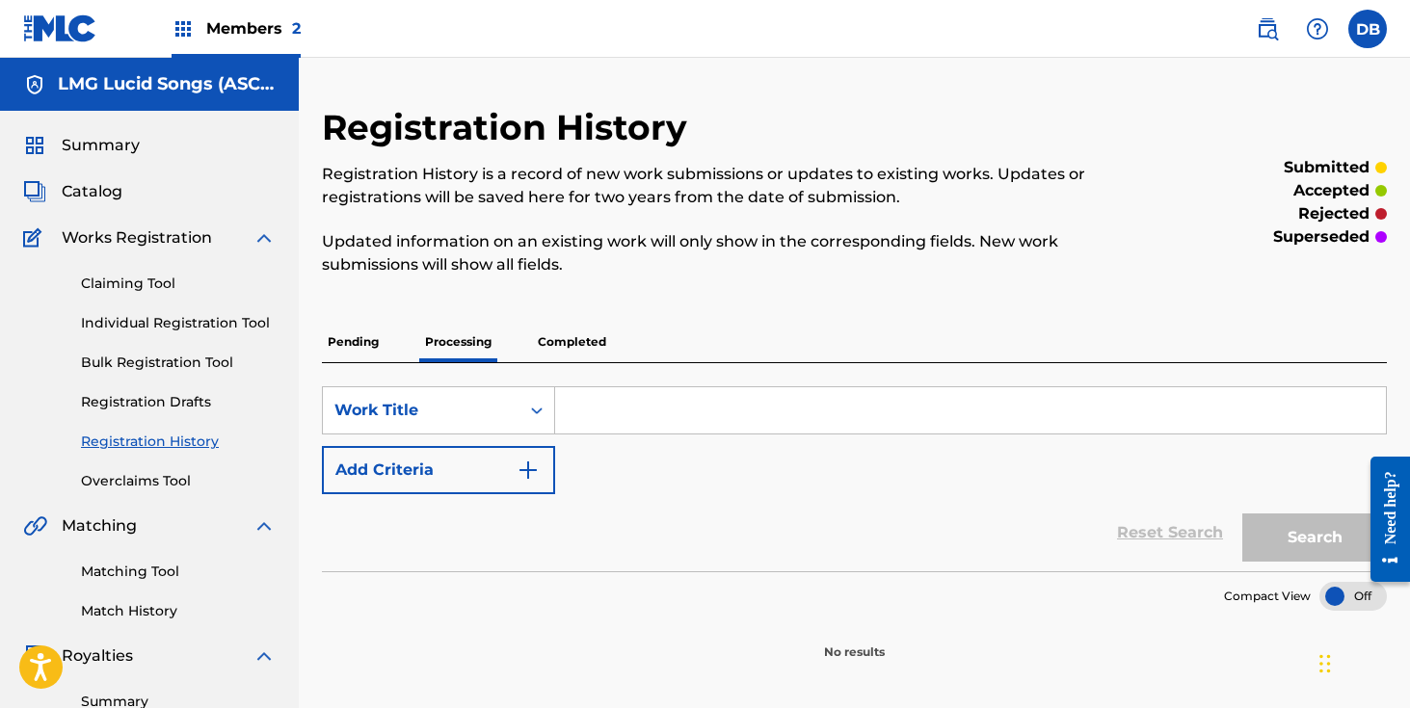
click at [557, 344] on p "Completed" at bounding box center [572, 342] width 80 height 40
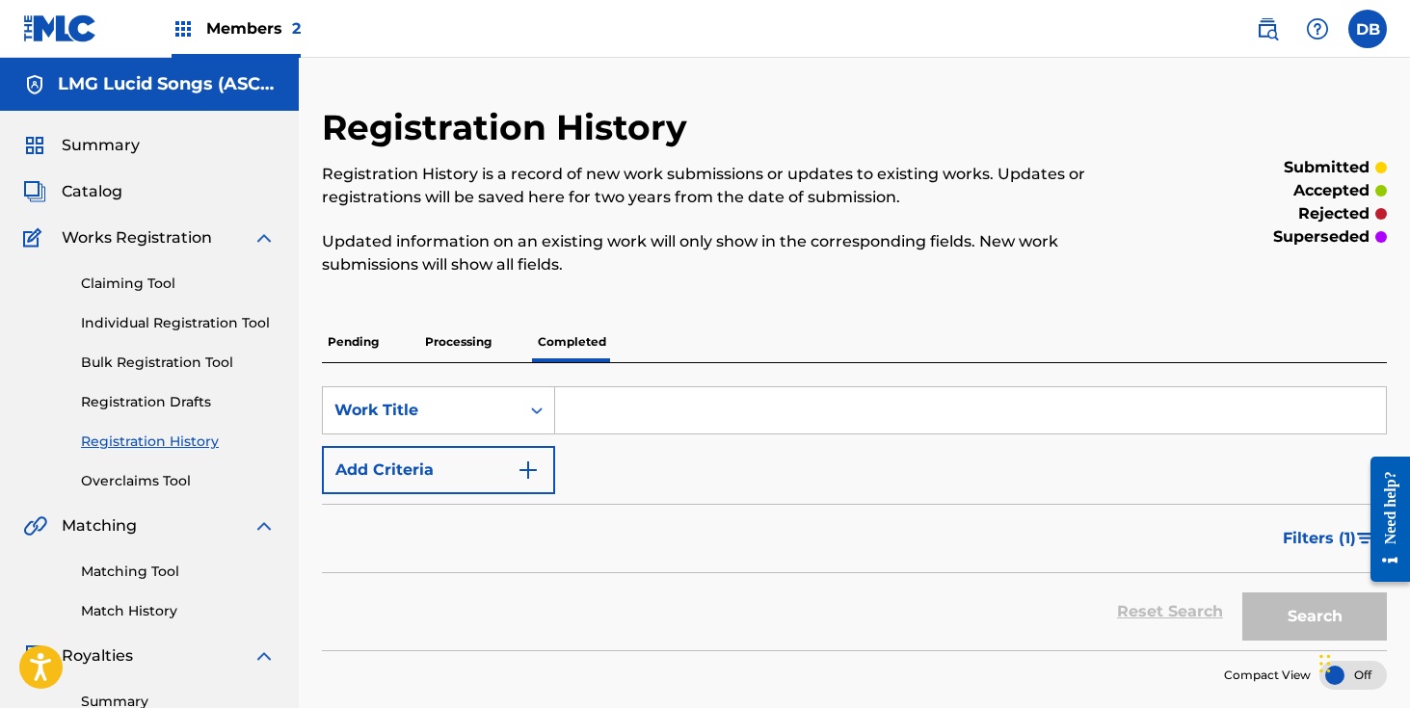
click at [117, 186] on span "Catalog" at bounding box center [92, 191] width 61 height 23
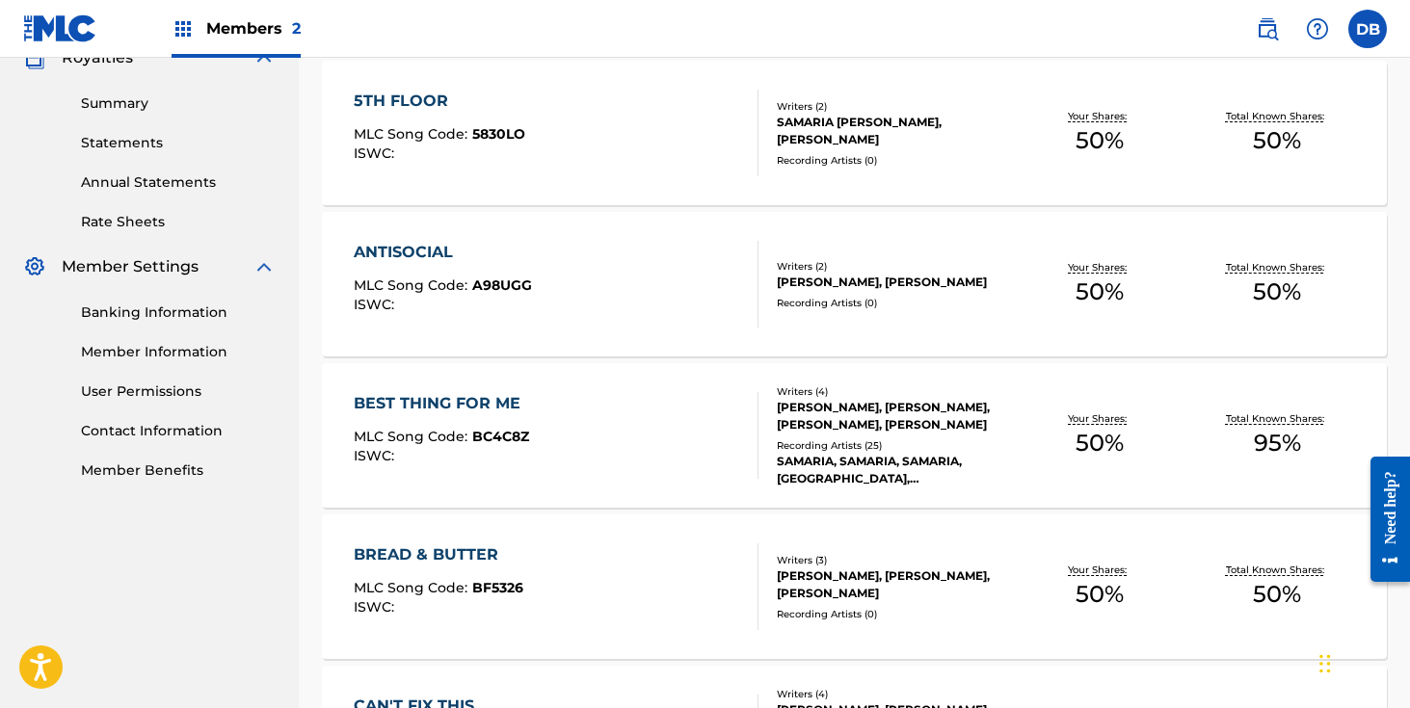
scroll to position [648, 0]
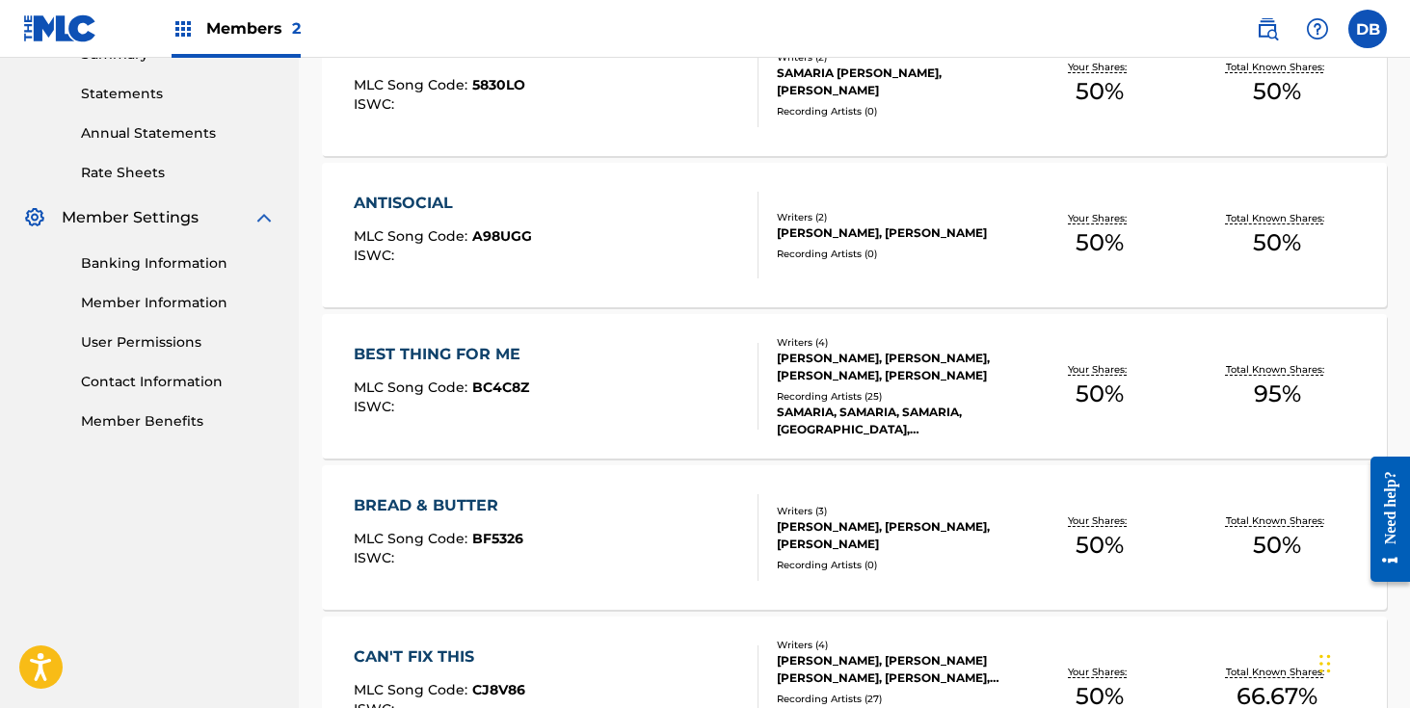
click at [954, 526] on div "[PERSON_NAME], [PERSON_NAME], [PERSON_NAME]" at bounding box center [894, 536] width 234 height 35
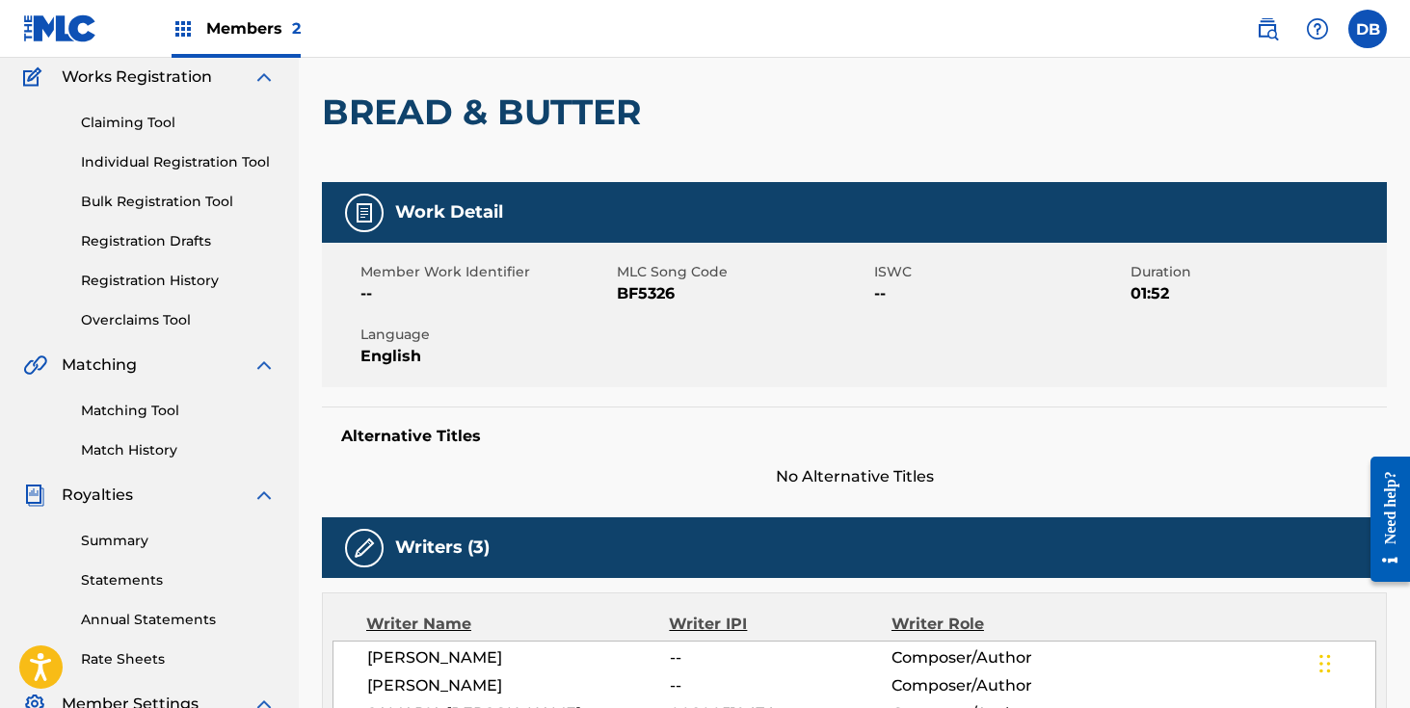
scroll to position [148, 0]
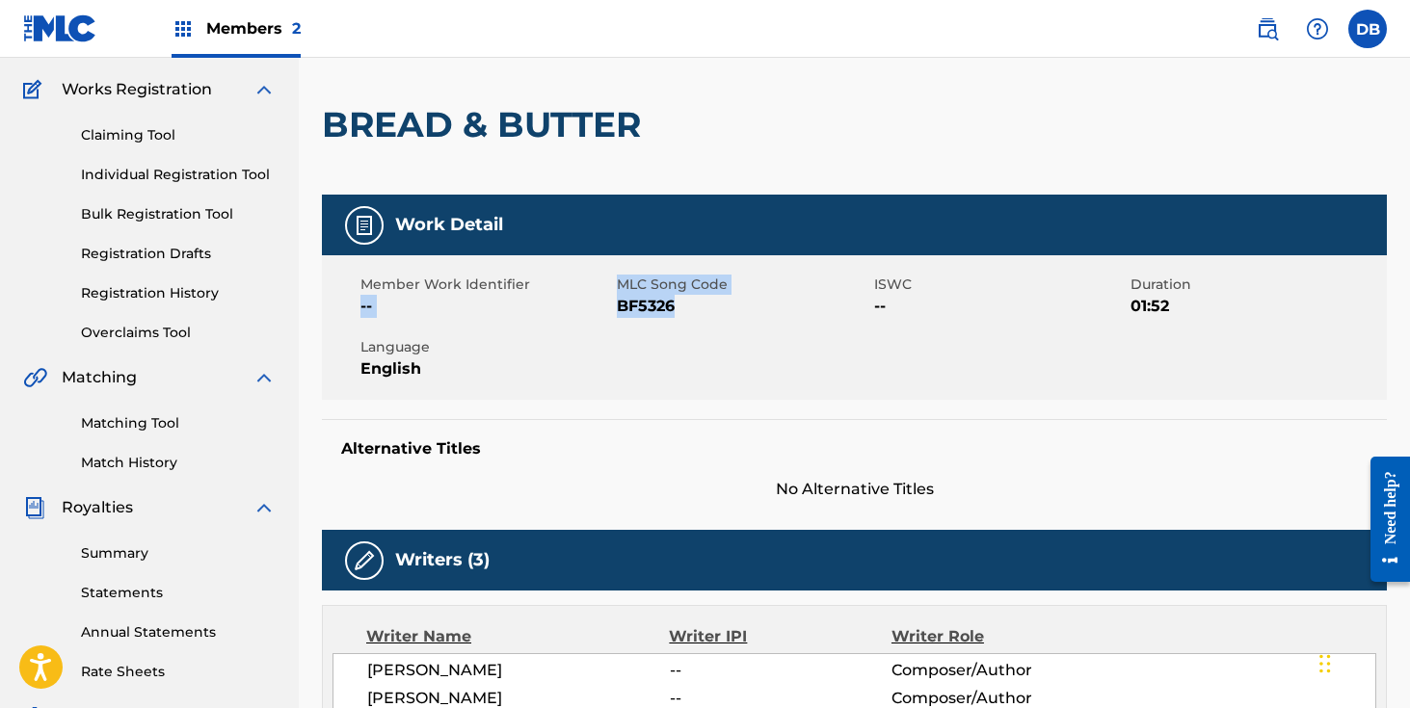
drag, startPoint x: 707, startPoint y: 312, endPoint x: 610, endPoint y: 291, distance: 99.6
click at [609, 291] on div "Member Work Identifier -- MLC Song Code BF5326 ISWC -- Duration 01:52 Language …" at bounding box center [854, 327] width 1065 height 145
click at [610, 291] on span "Member Work Identifier" at bounding box center [486, 285] width 252 height 20
drag, startPoint x: 683, startPoint y: 319, endPoint x: 616, endPoint y: 287, distance: 74.6
click at [616, 287] on div "Member Work Identifier -- MLC Song Code BF5326 ISWC -- Duration 01:52 Language …" at bounding box center [854, 327] width 1065 height 145
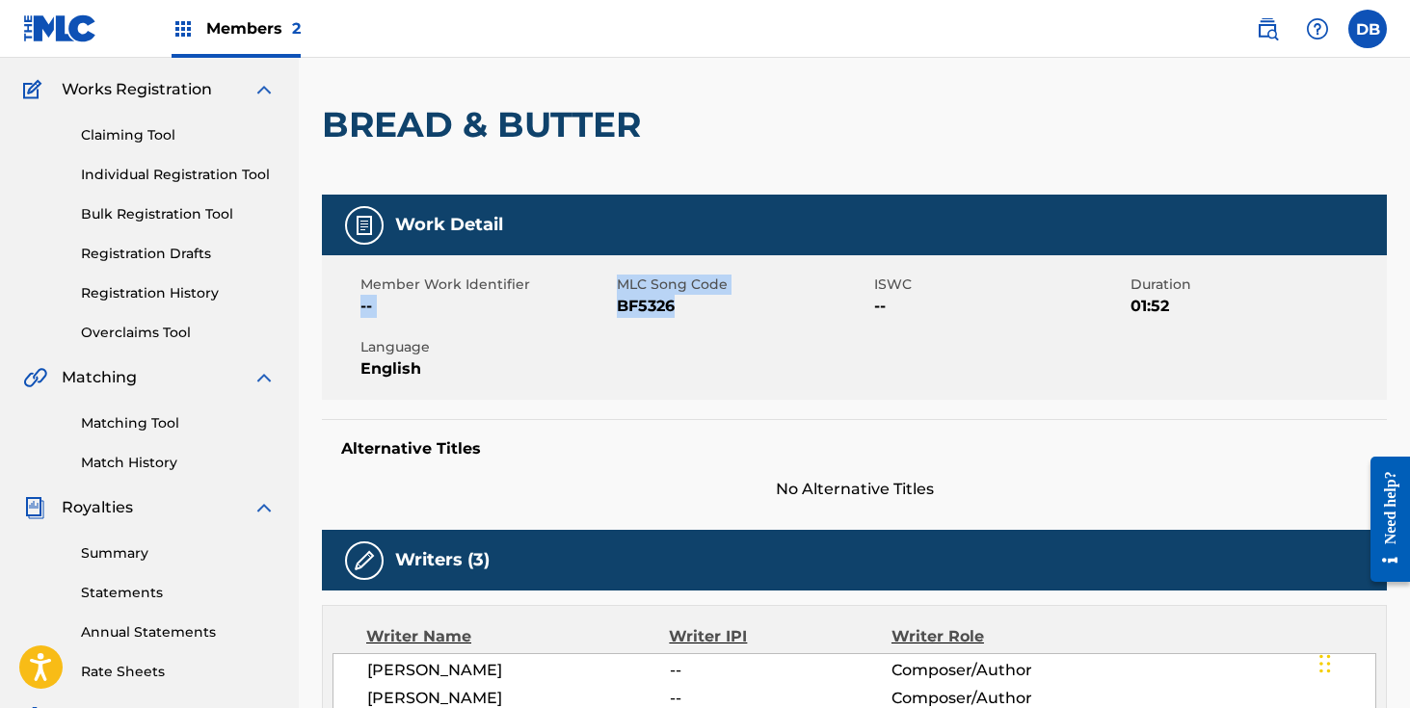
copy div "-- MLC Song Code BF5326"
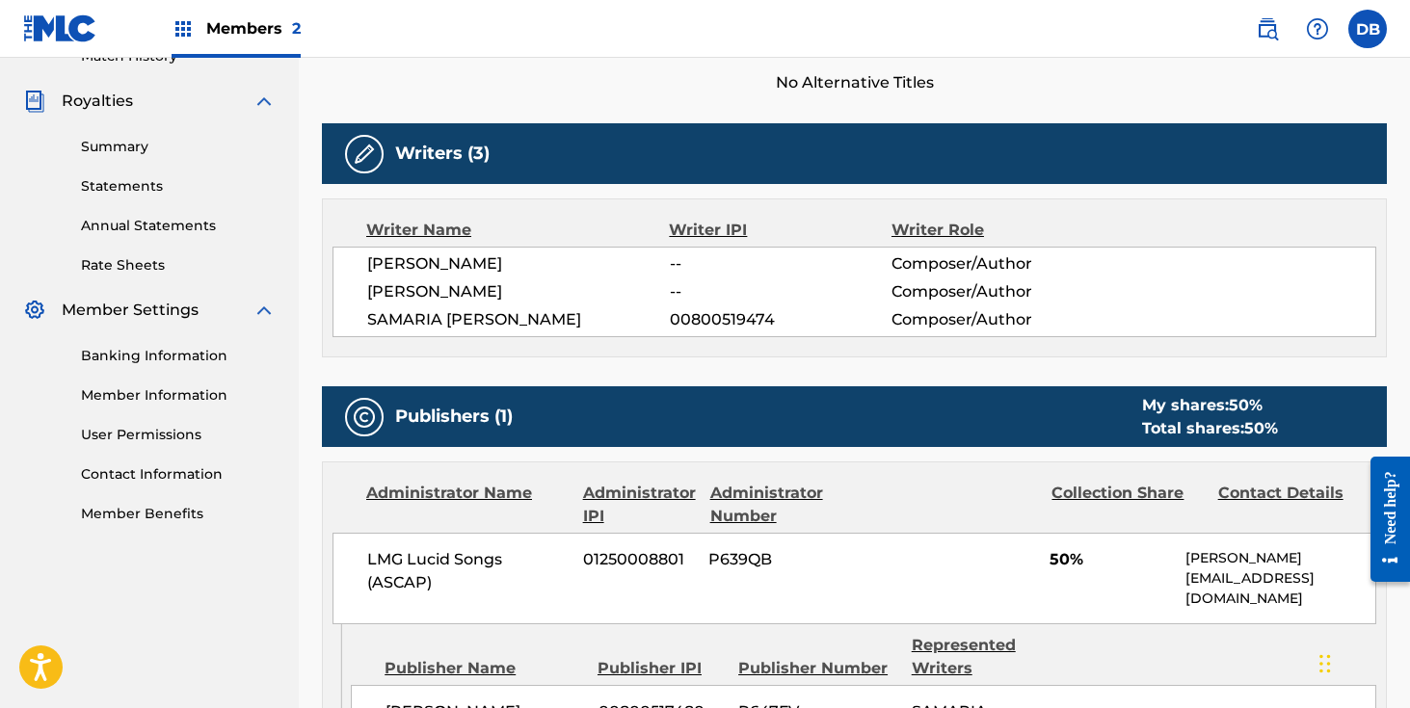
scroll to position [650, 0]
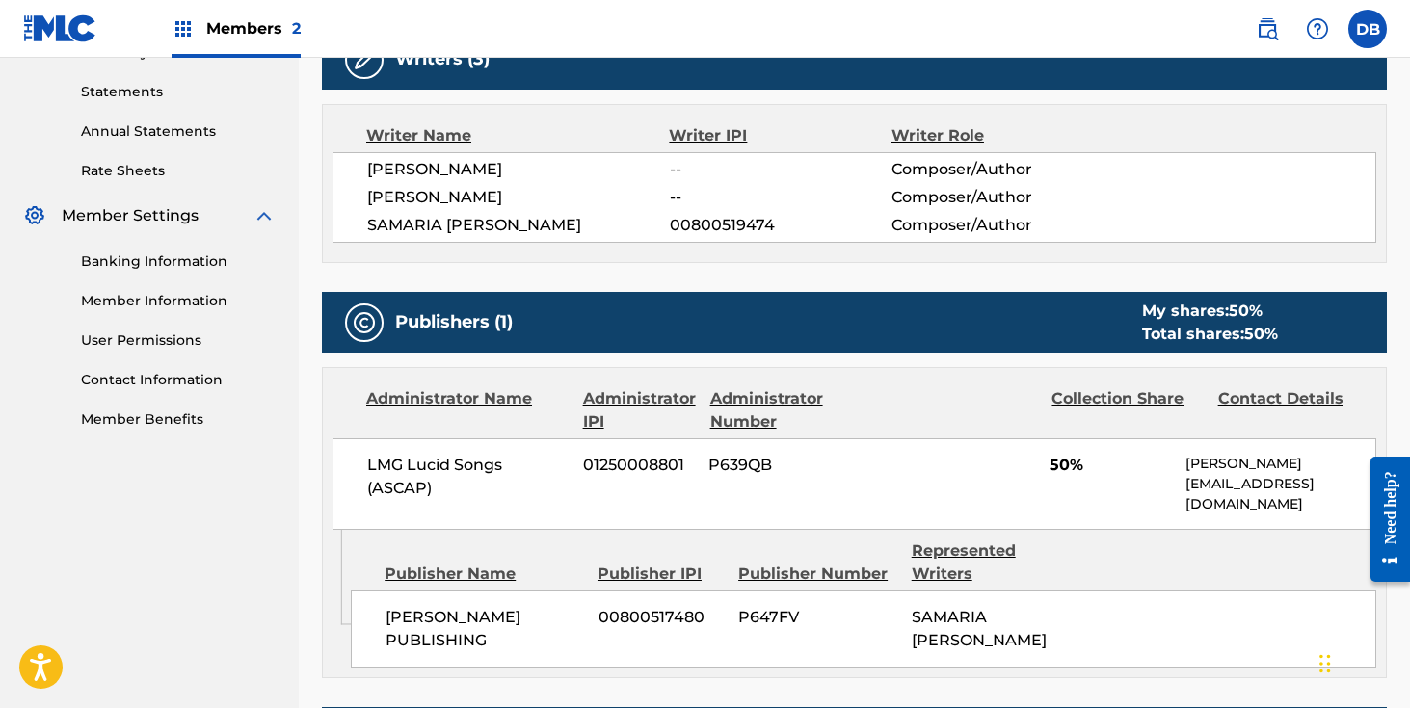
drag, startPoint x: 504, startPoint y: 624, endPoint x: 377, endPoint y: 600, distance: 129.5
click at [377, 600] on div "[PERSON_NAME] PUBLISHING 00800517480 P647FV SAMARIA [PERSON_NAME]" at bounding box center [864, 629] width 1026 height 77
copy span "[PERSON_NAME] PUBLISHING"
drag, startPoint x: 468, startPoint y: 479, endPoint x: 354, endPoint y: 468, distance: 115.2
click at [354, 468] on div "LMG Lucid Songs (ASCAP) 01250008801 P639QB 50% [PERSON_NAME] [EMAIL_ADDRESS][DO…" at bounding box center [855, 485] width 1044 height 92
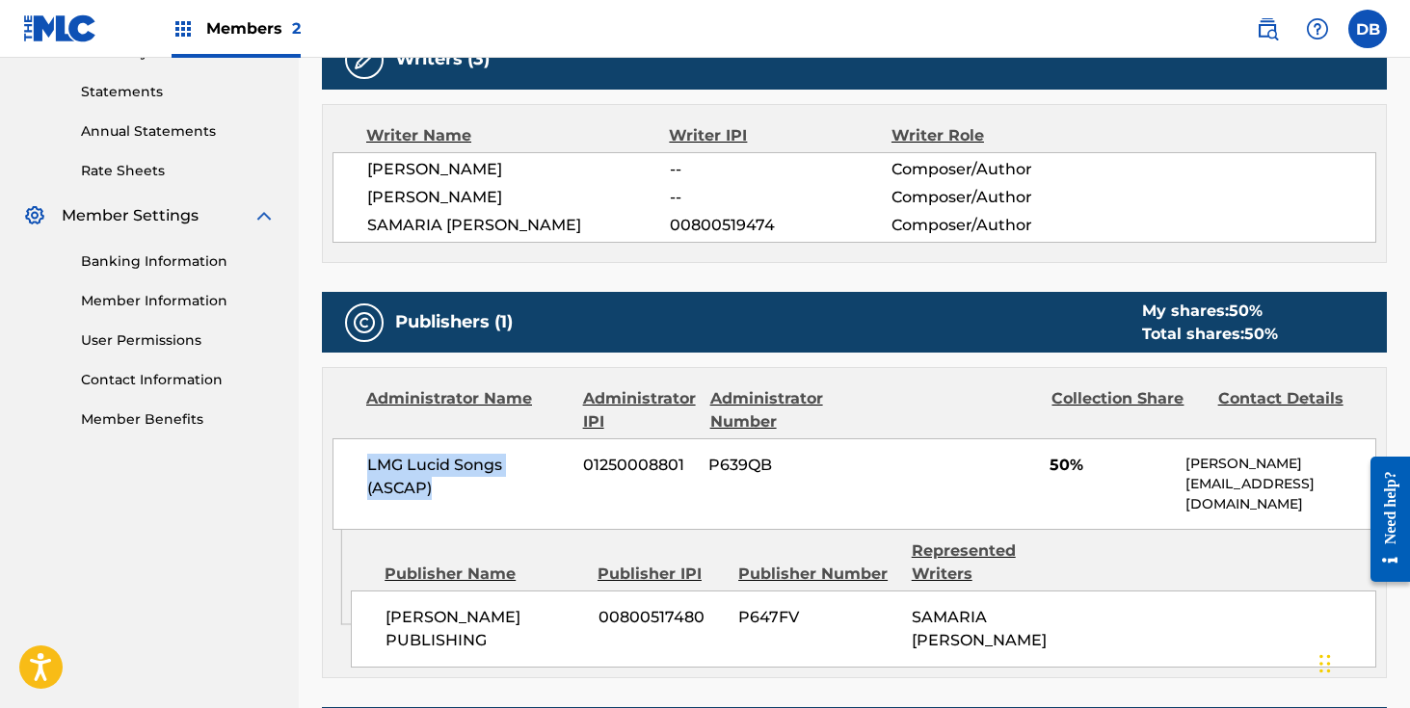
copy span "LMG Lucid Songs (ASCAP)"
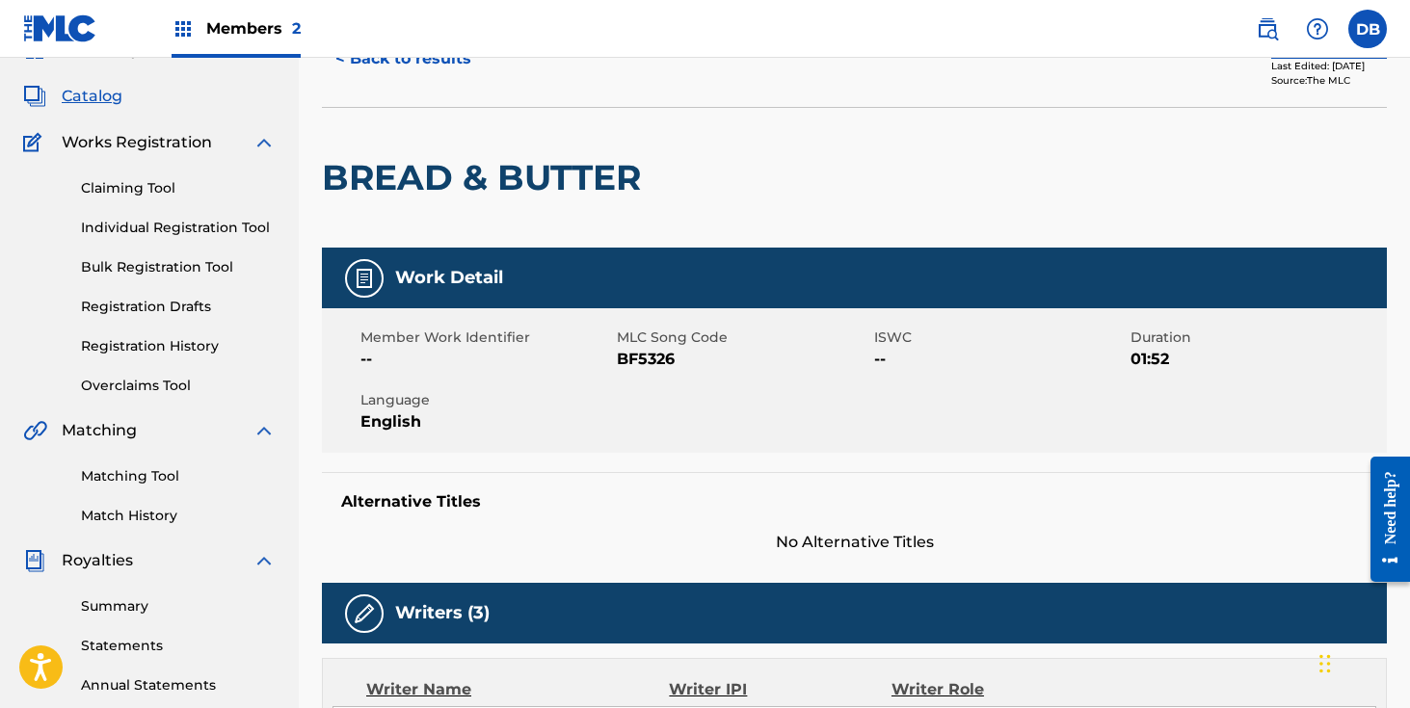
scroll to position [0, 0]
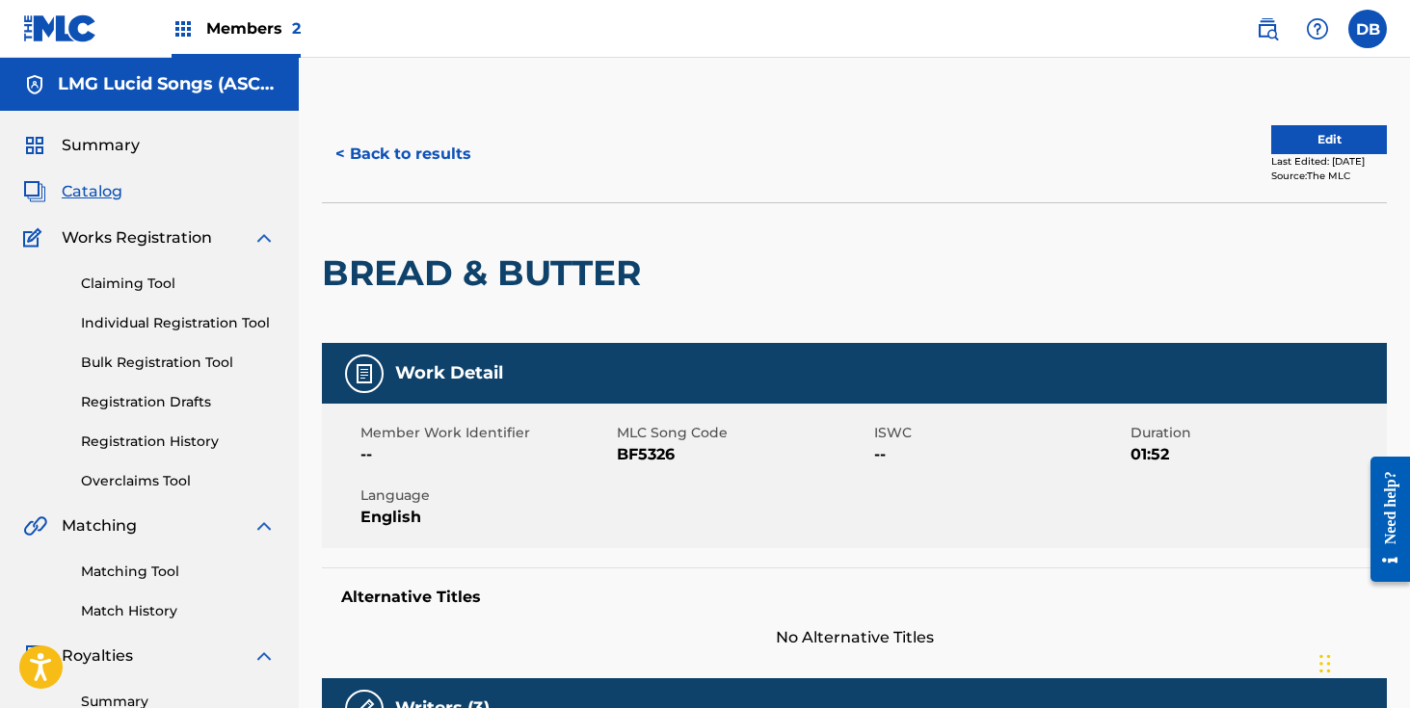
click at [262, 37] on span "Members 2" at bounding box center [253, 28] width 94 height 22
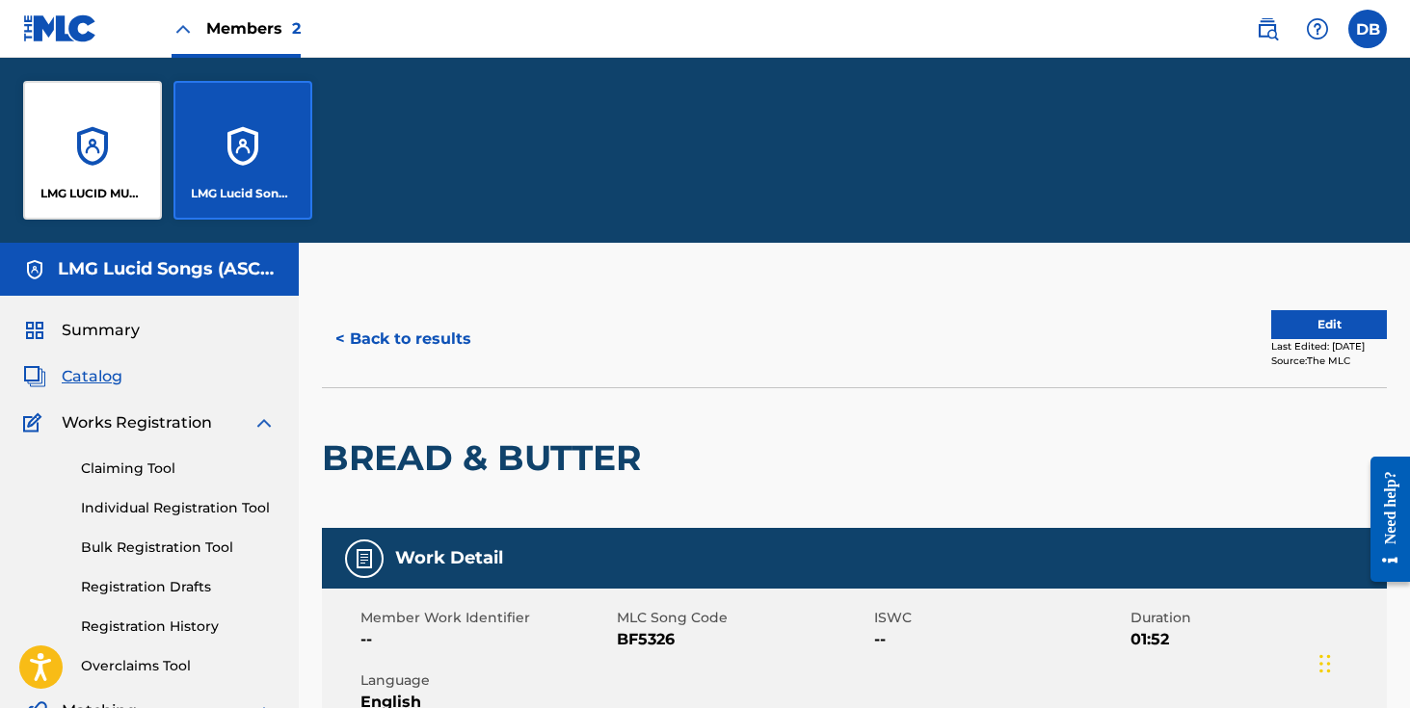
click at [267, 130] on div "LMG Lucid Songs (ASCAP)" at bounding box center [243, 150] width 139 height 139
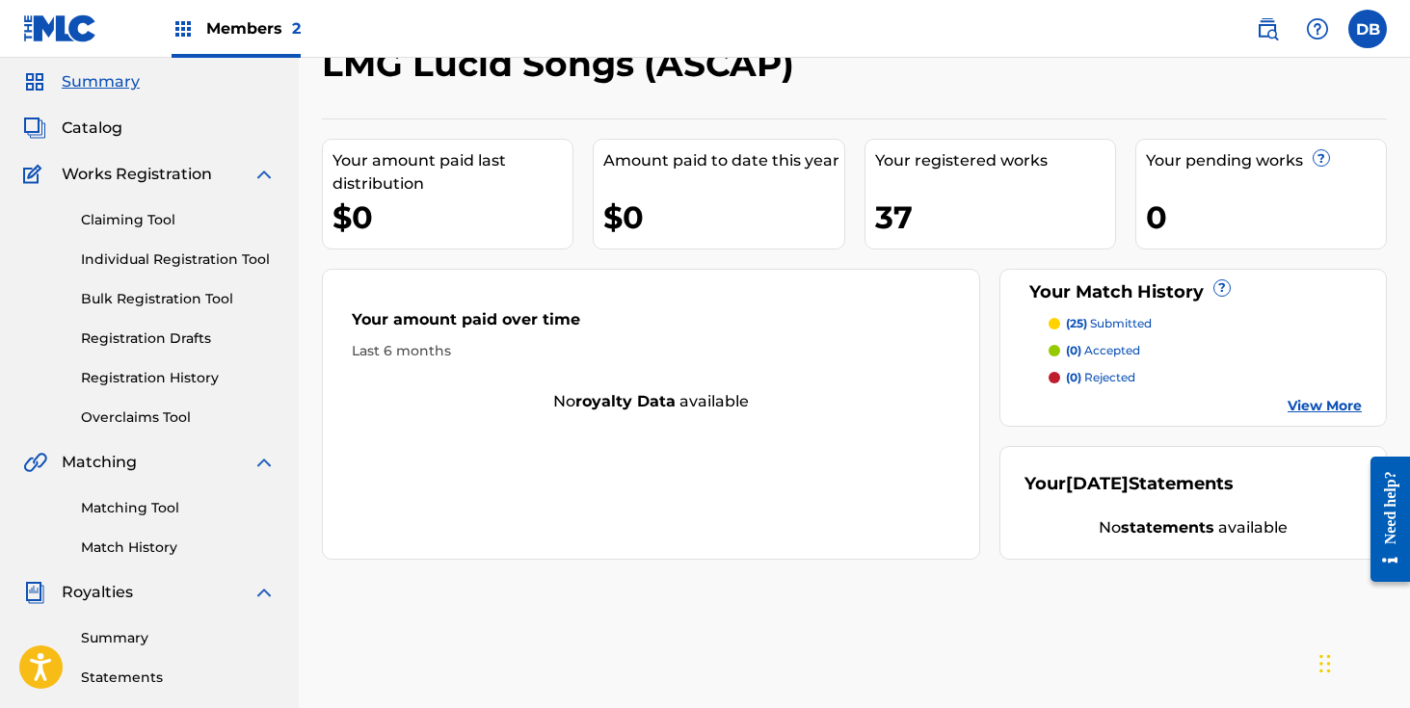
scroll to position [48, 0]
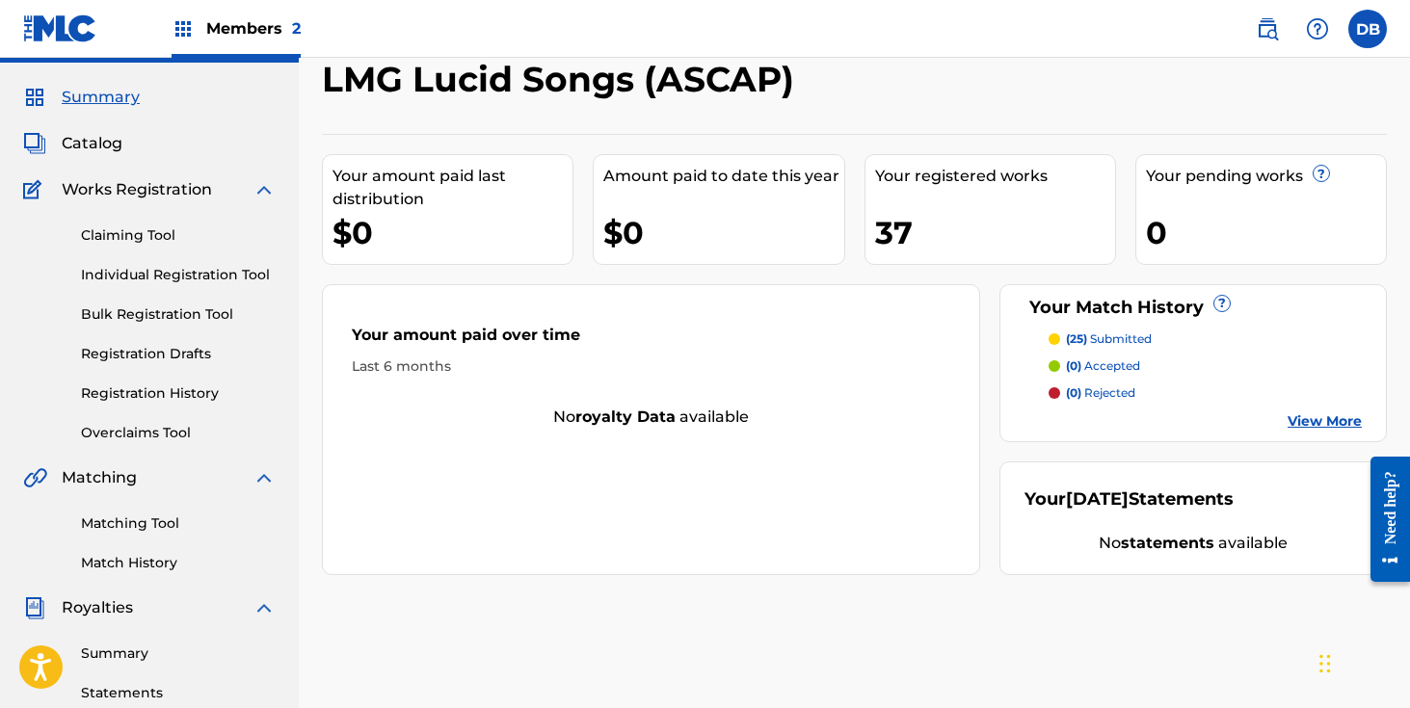
click at [183, 277] on link "Individual Registration Tool" at bounding box center [178, 275] width 195 height 20
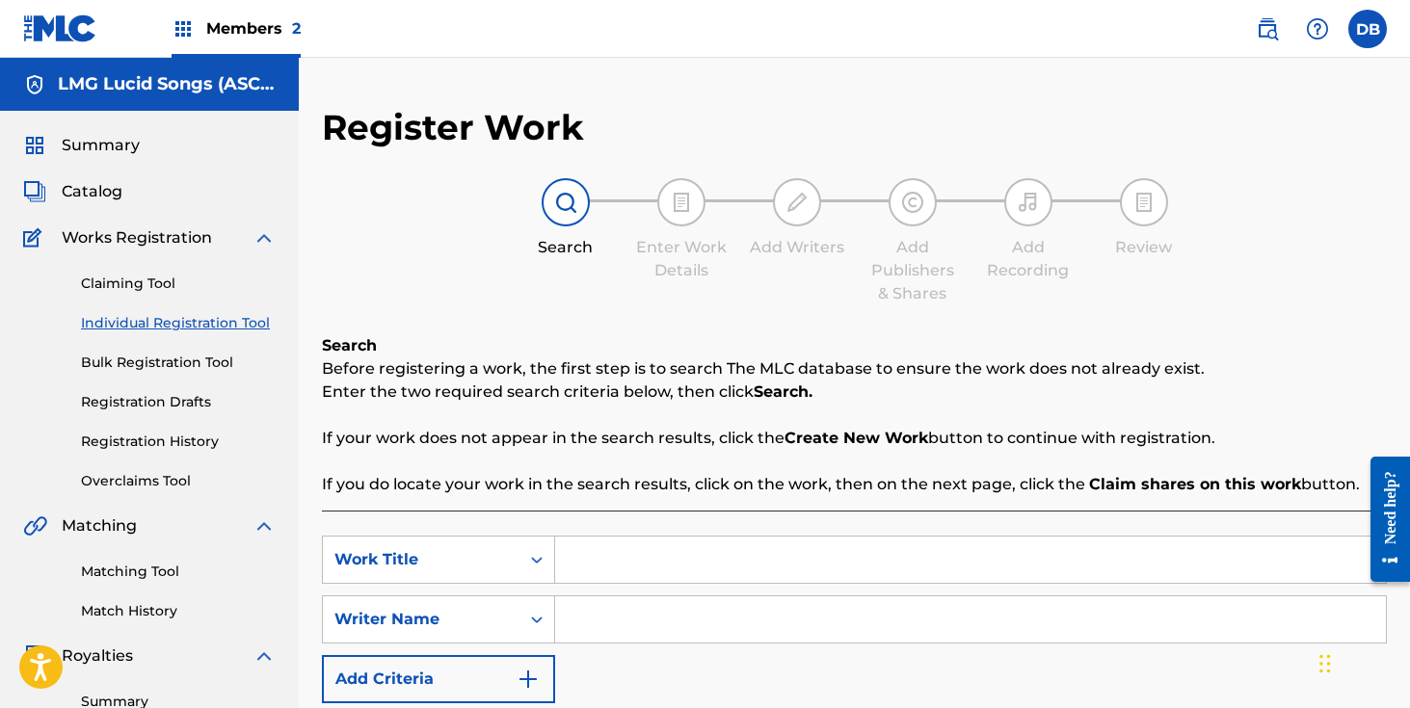
click at [622, 561] on input "Search Form" at bounding box center [970, 560] width 831 height 46
type input "why why"
click at [861, 497] on div "Search Before registering a work, the first step is to search The MLC database …" at bounding box center [854, 580] width 1065 height 493
click at [686, 641] on input "Search Form" at bounding box center [970, 620] width 831 height 46
type input "b"
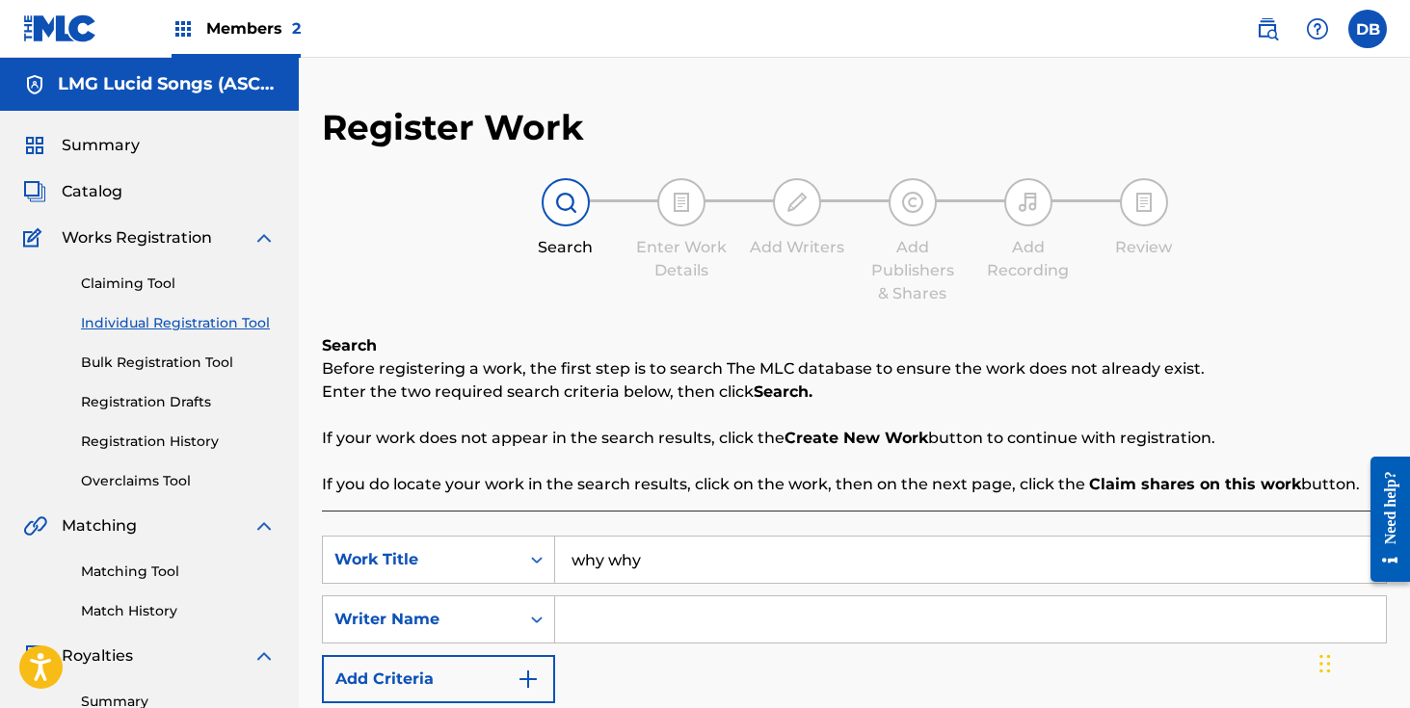
click at [781, 570] on input "why why" at bounding box center [970, 560] width 831 height 46
type input "w"
click at [739, 365] on p "Before registering a work, the first step is to search The MLC database to ensu…" at bounding box center [854, 369] width 1065 height 23
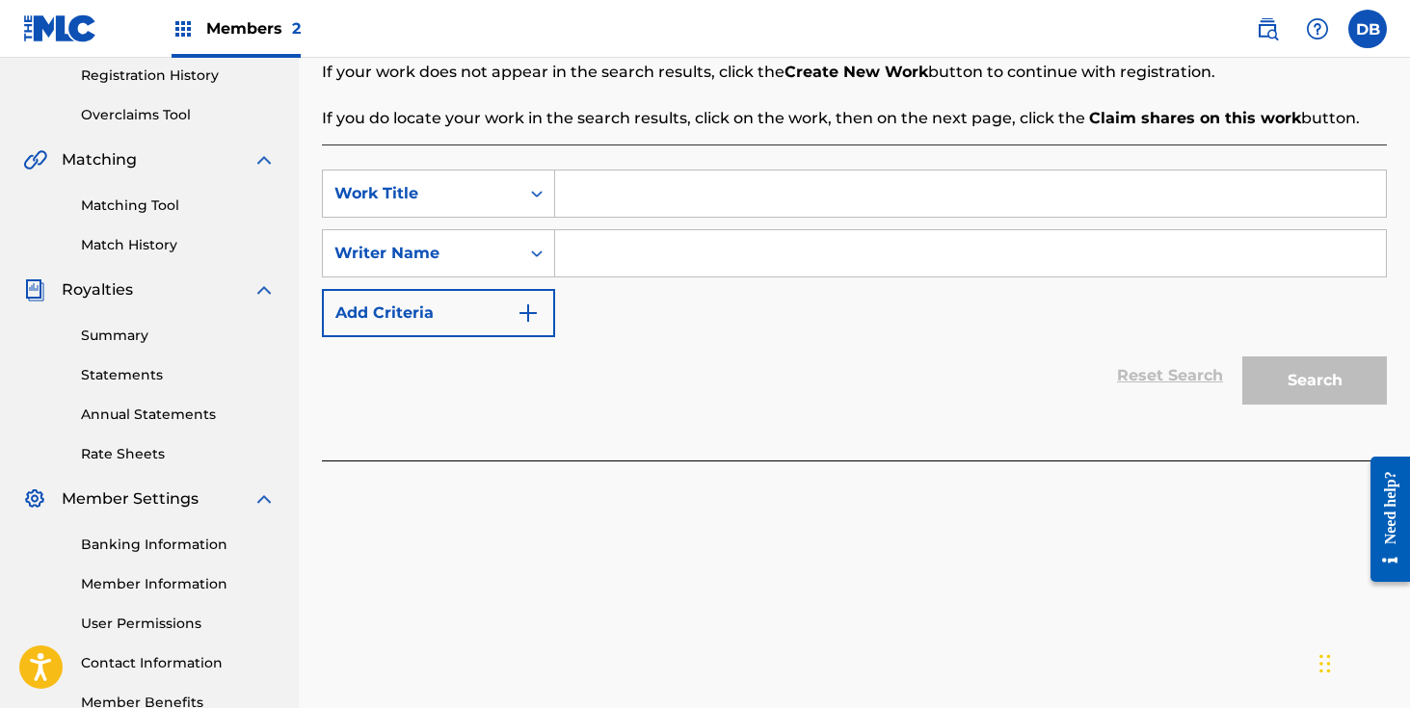
scroll to position [487, 0]
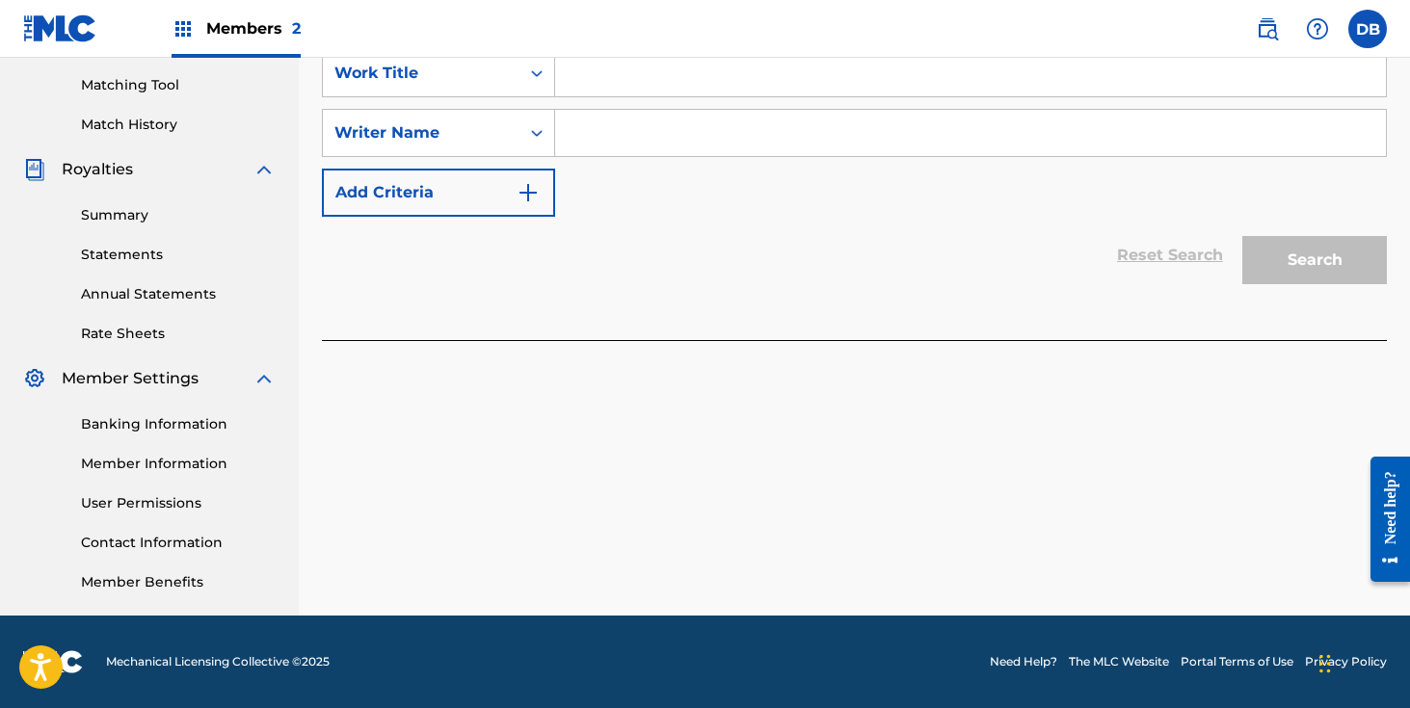
click at [200, 460] on link "Member Information" at bounding box center [178, 464] width 195 height 20
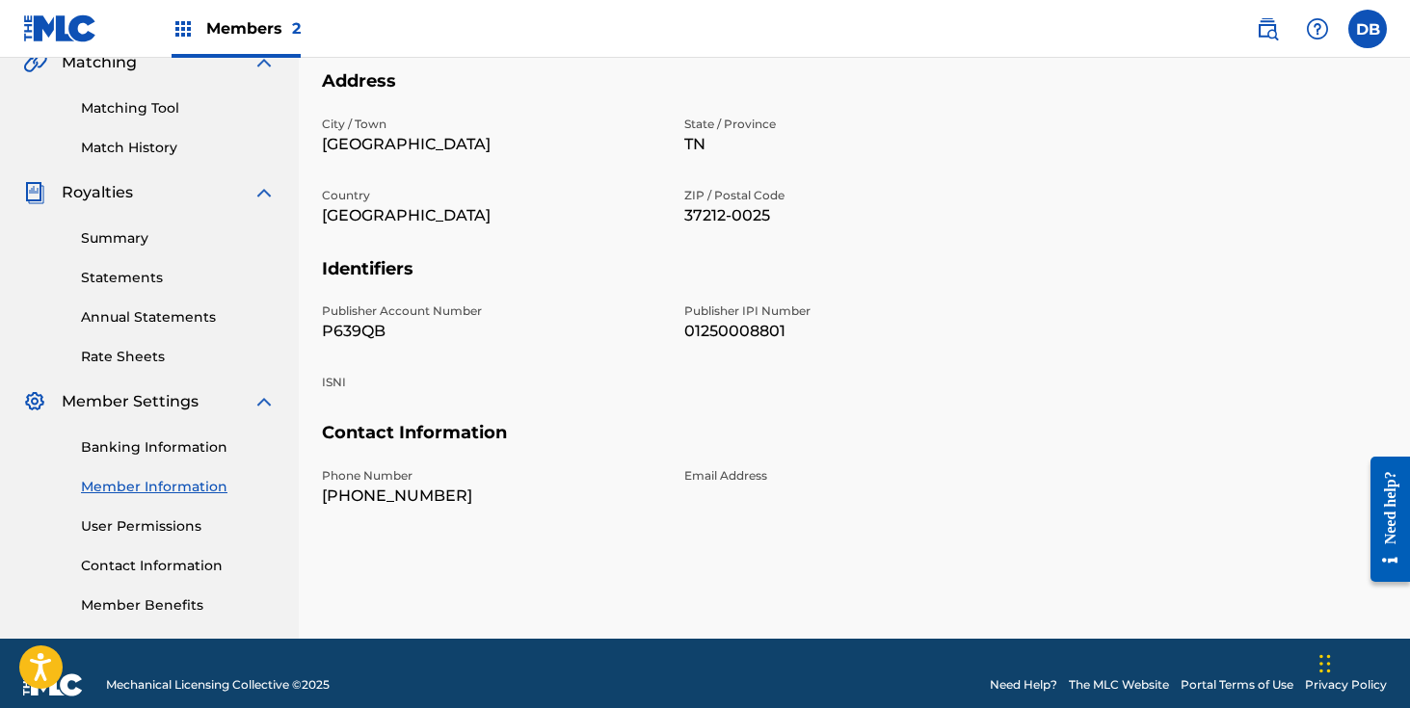
scroll to position [487, 0]
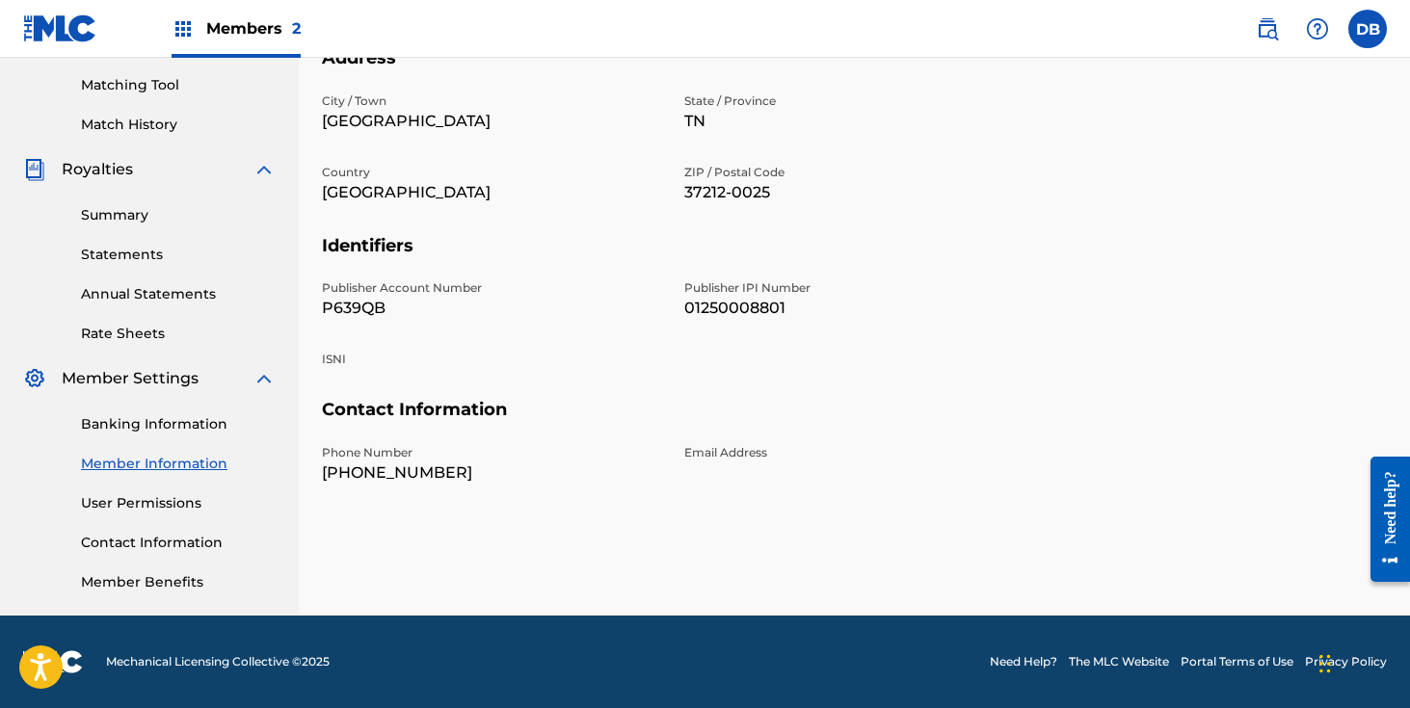
click at [160, 429] on link "Banking Information" at bounding box center [178, 424] width 195 height 20
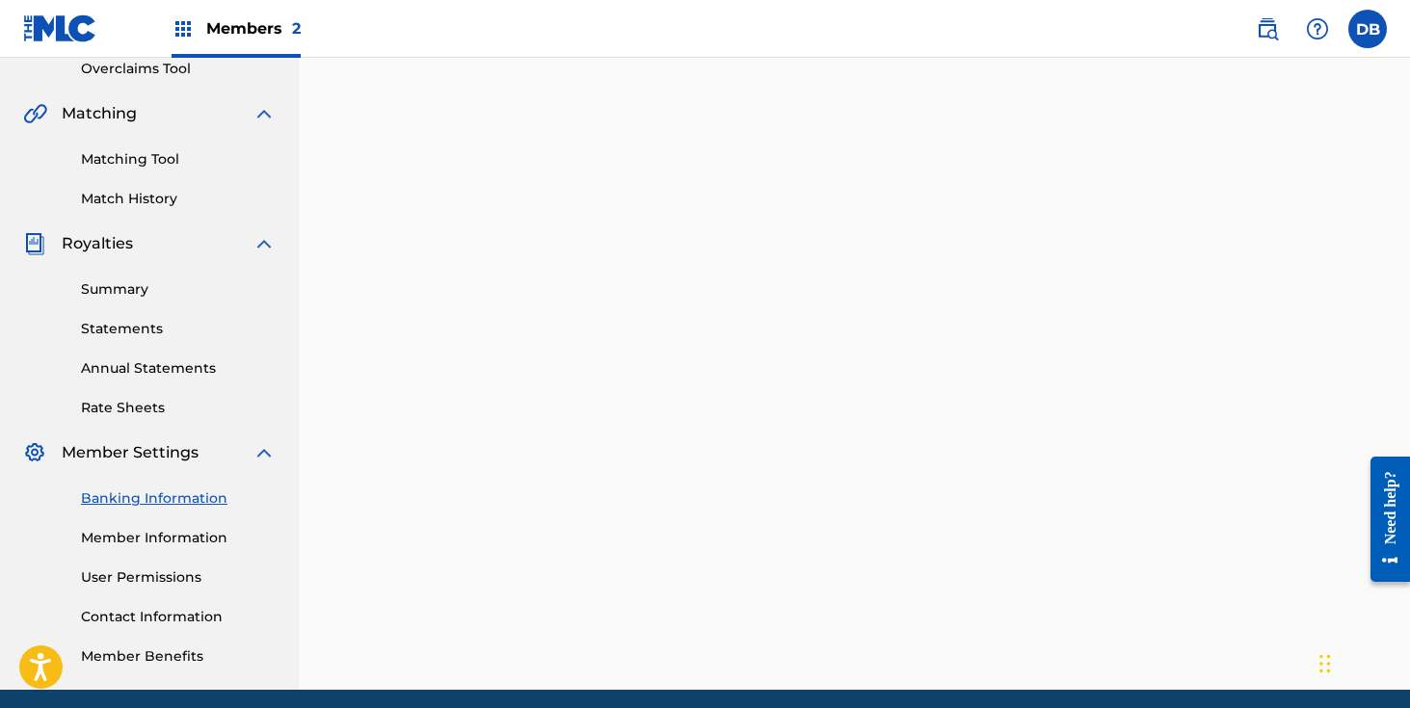
scroll to position [487, 0]
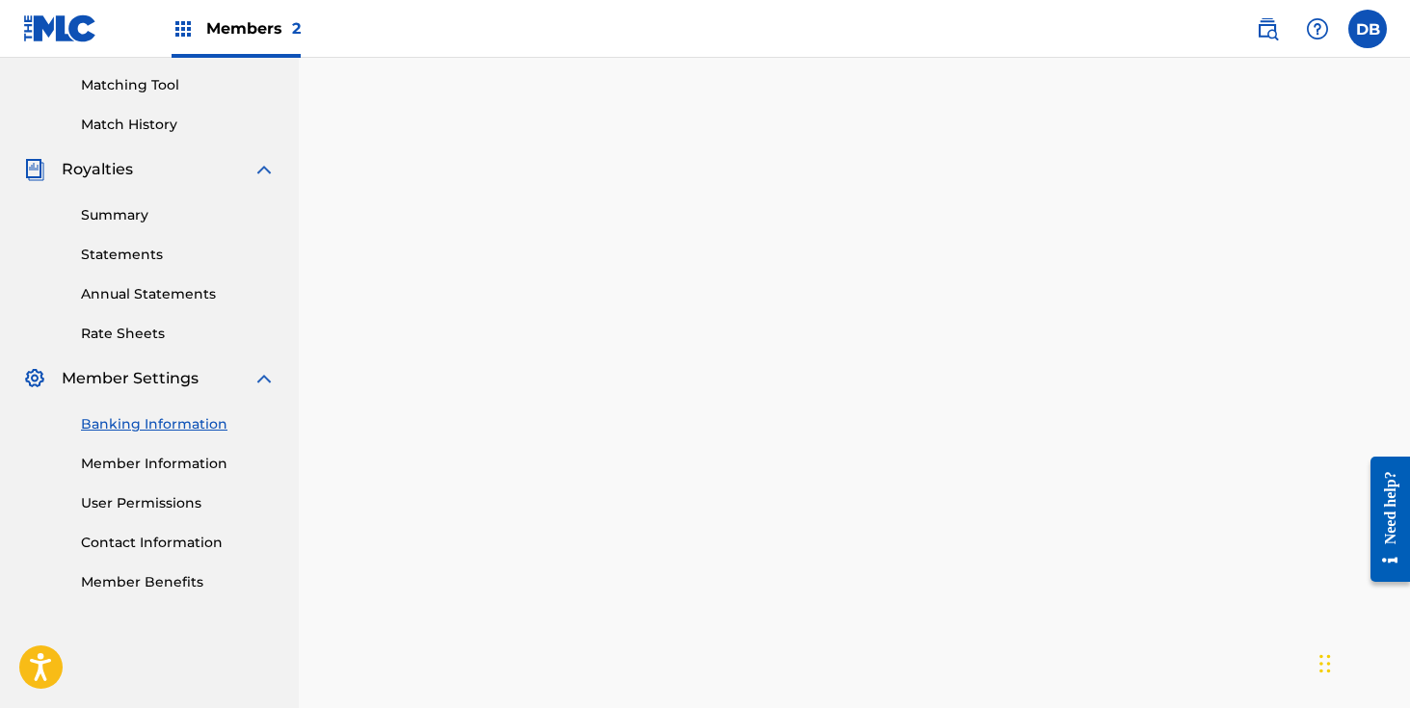
click at [167, 500] on link "User Permissions" at bounding box center [178, 504] width 195 height 20
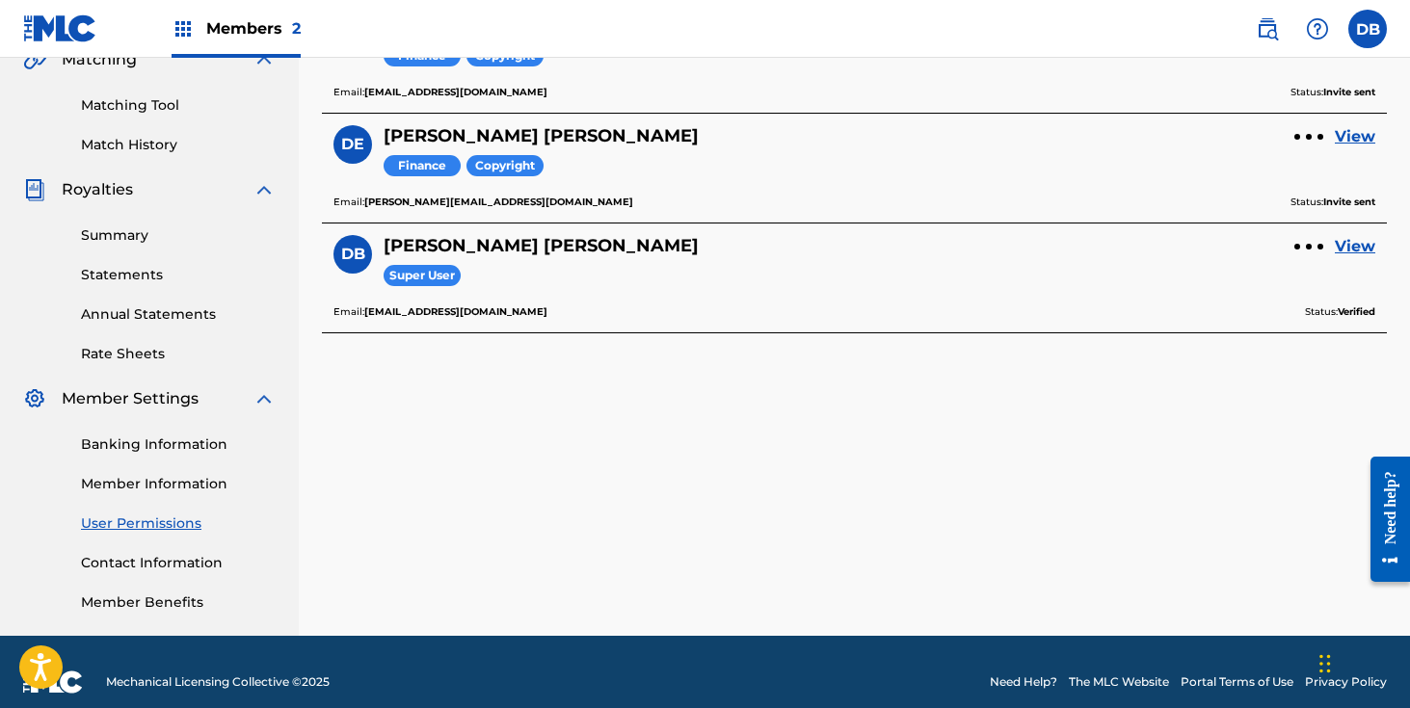
scroll to position [487, 0]
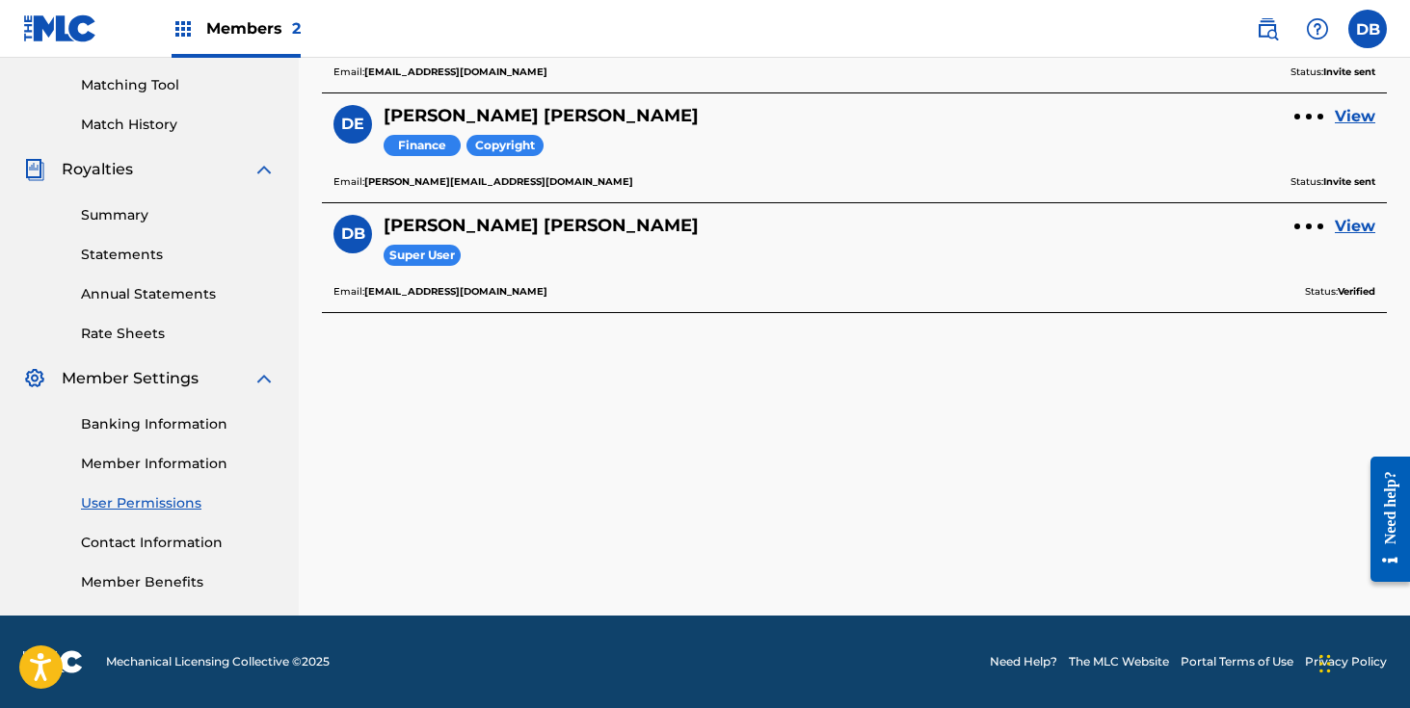
click at [161, 538] on link "Contact Information" at bounding box center [178, 543] width 195 height 20
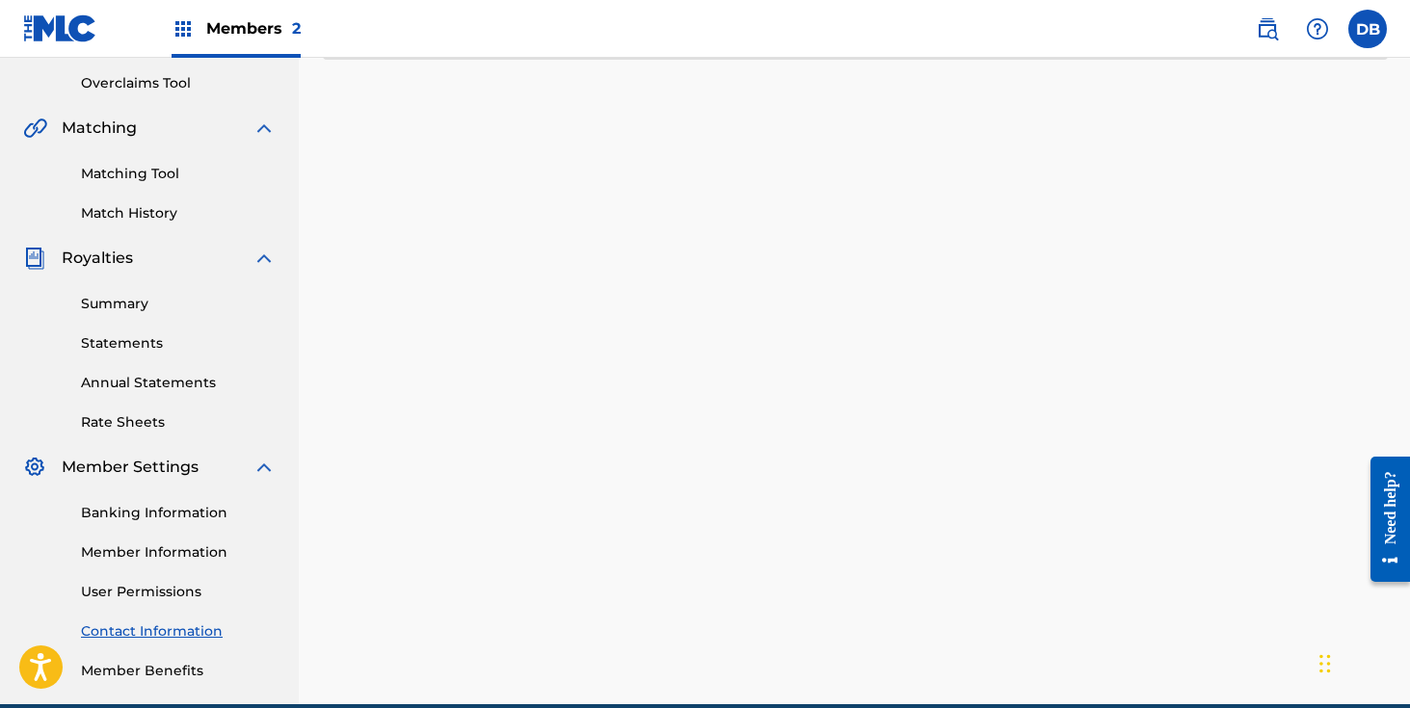
scroll to position [487, 0]
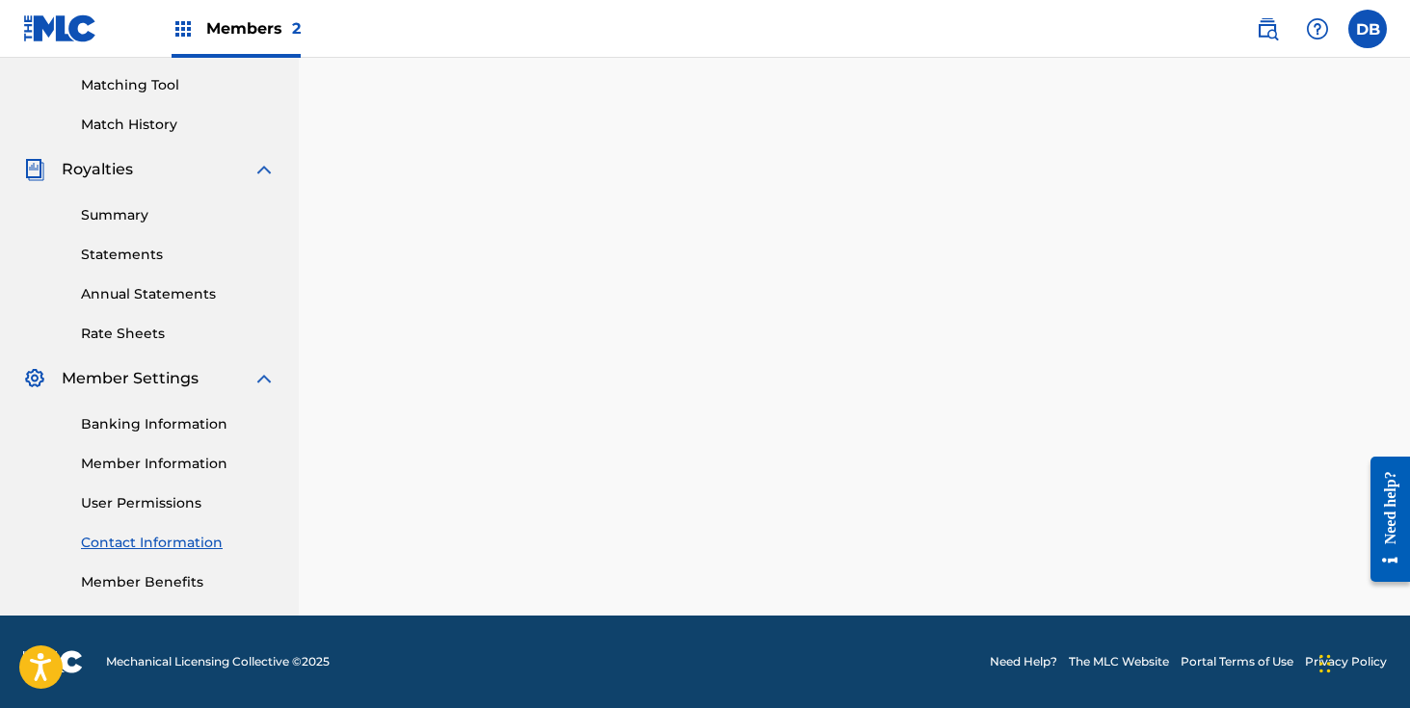
click at [161, 574] on link "Member Benefits" at bounding box center [178, 583] width 195 height 20
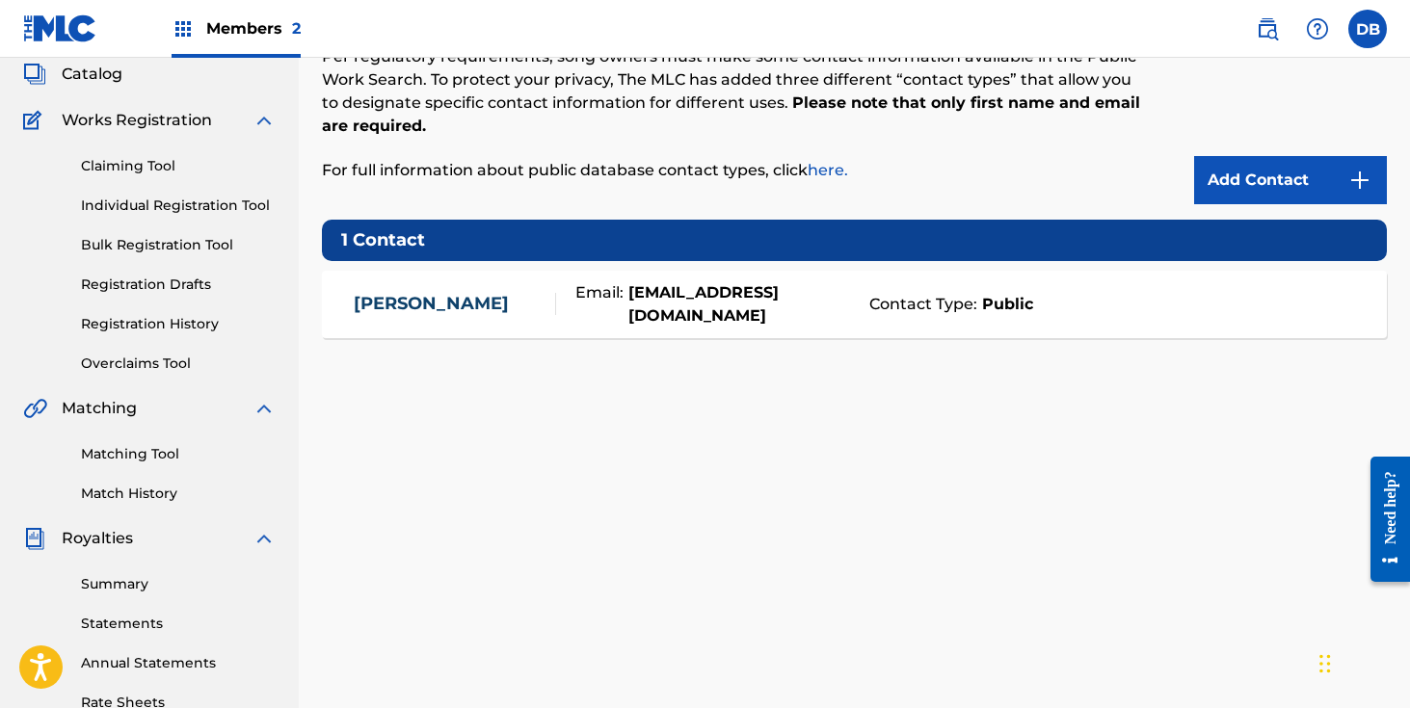
scroll to position [72, 0]
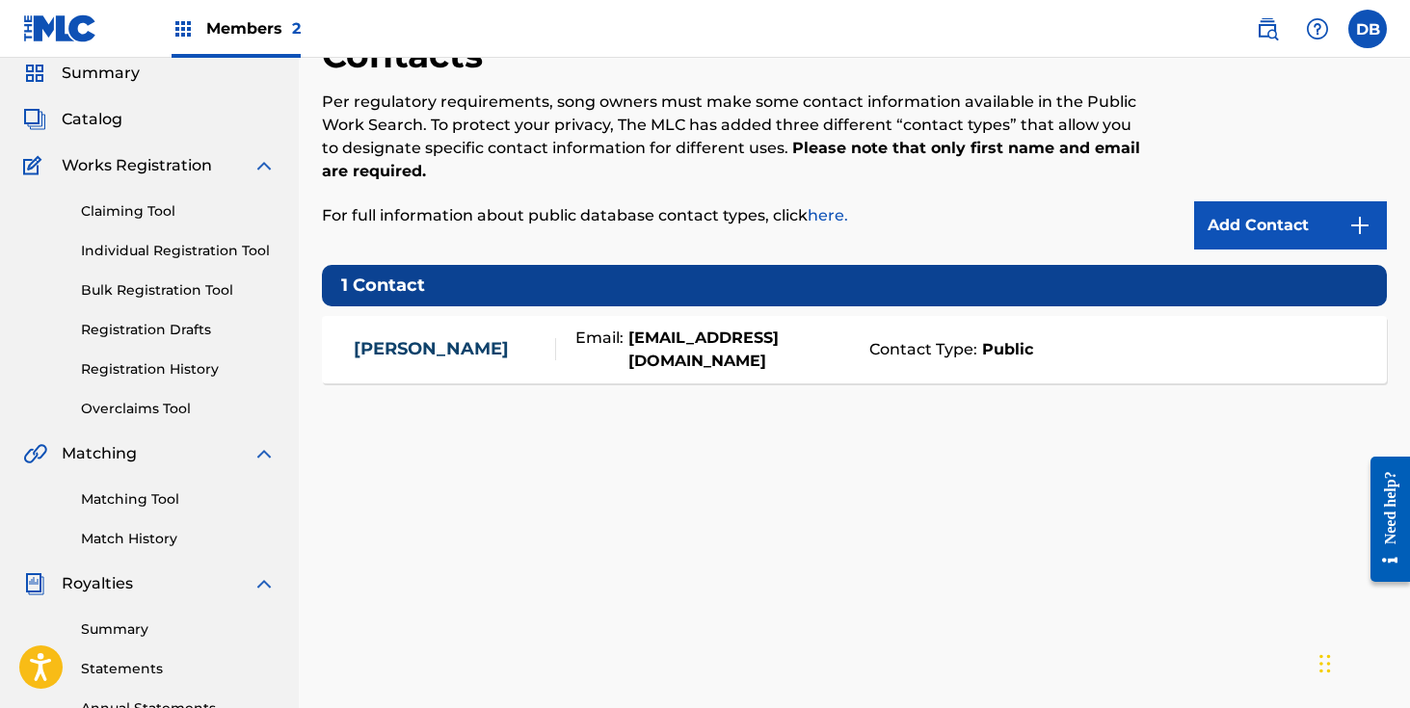
click at [161, 217] on link "Claiming Tool" at bounding box center [178, 211] width 195 height 20
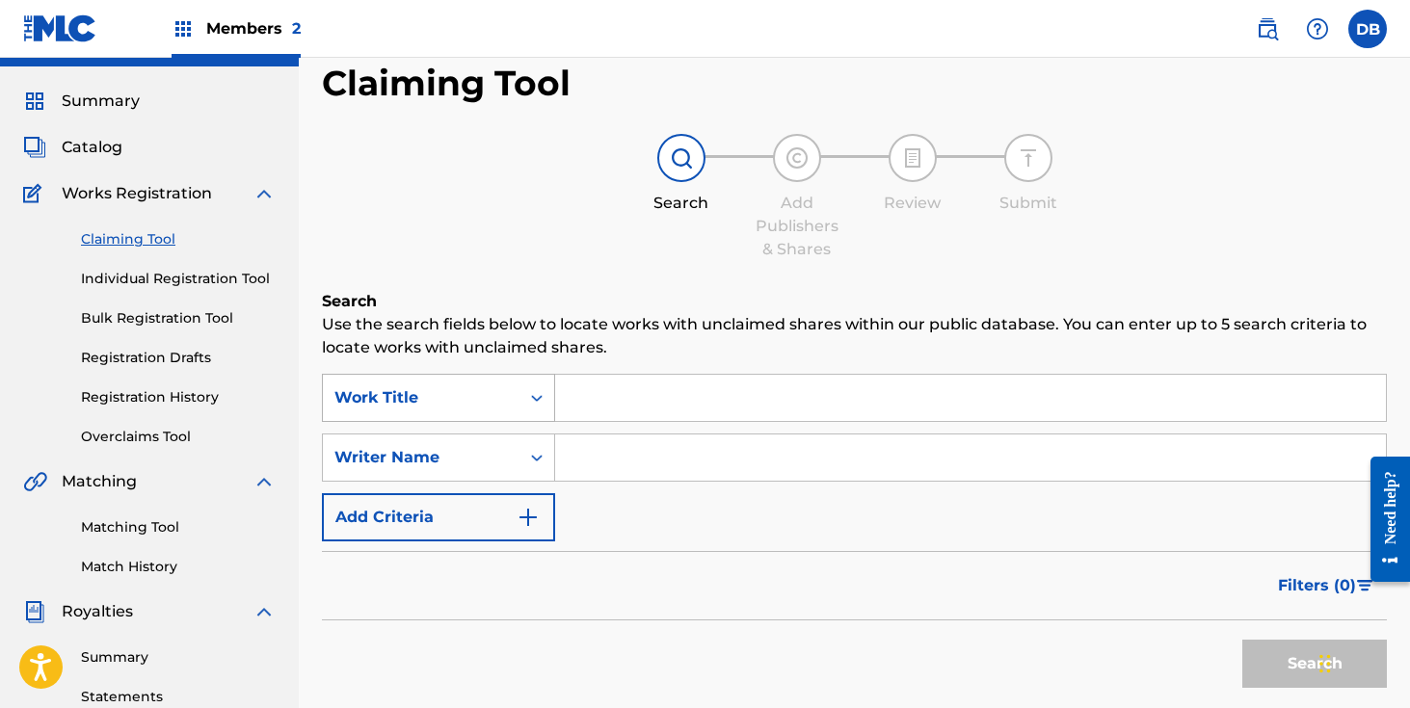
click at [527, 422] on div "Work Title" at bounding box center [438, 398] width 233 height 48
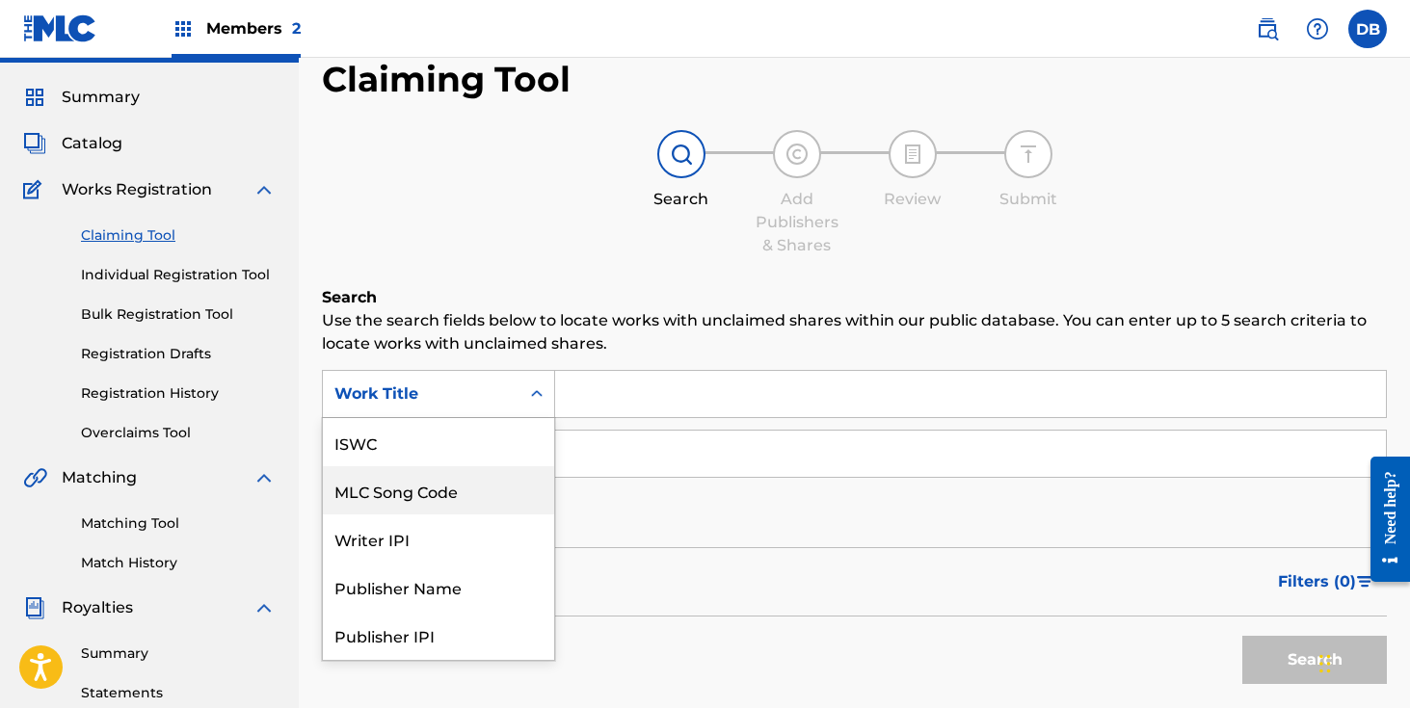
scroll to position [48, 0]
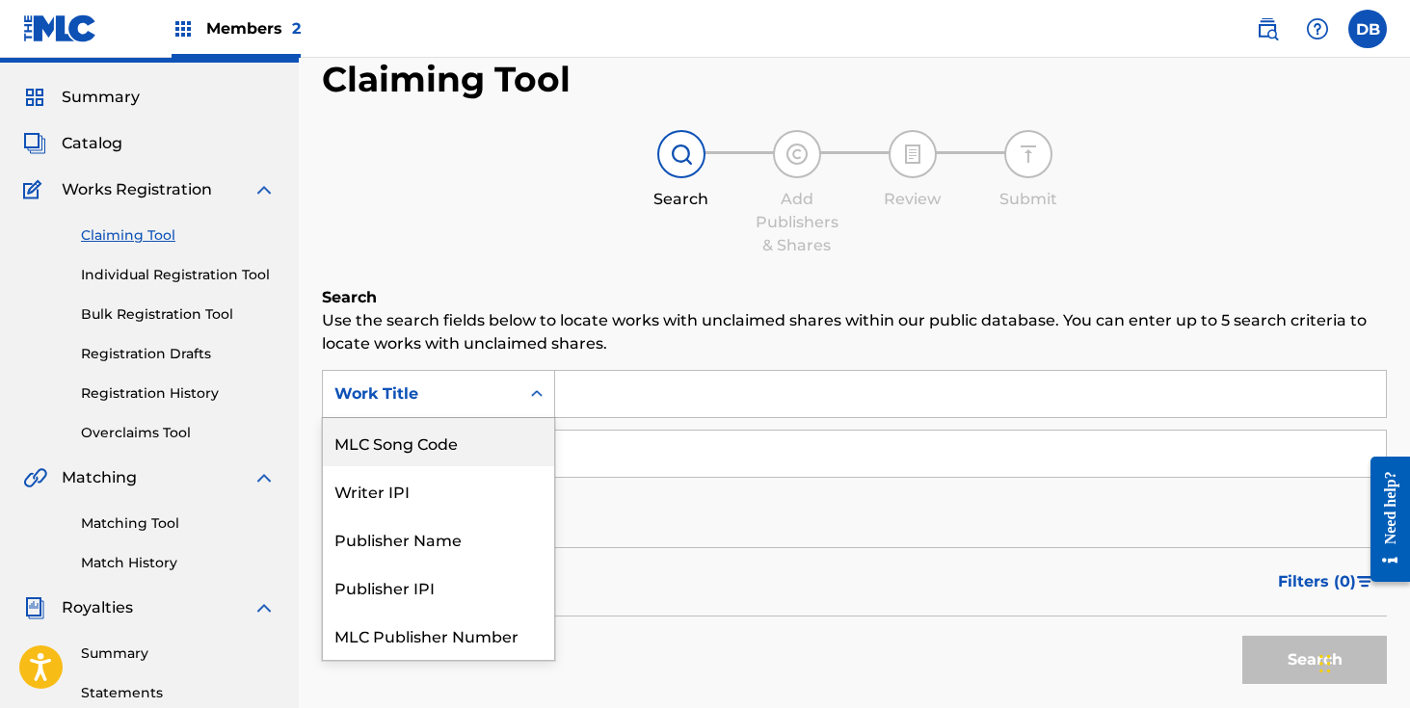
click at [601, 398] on input "Search Form" at bounding box center [970, 394] width 831 height 46
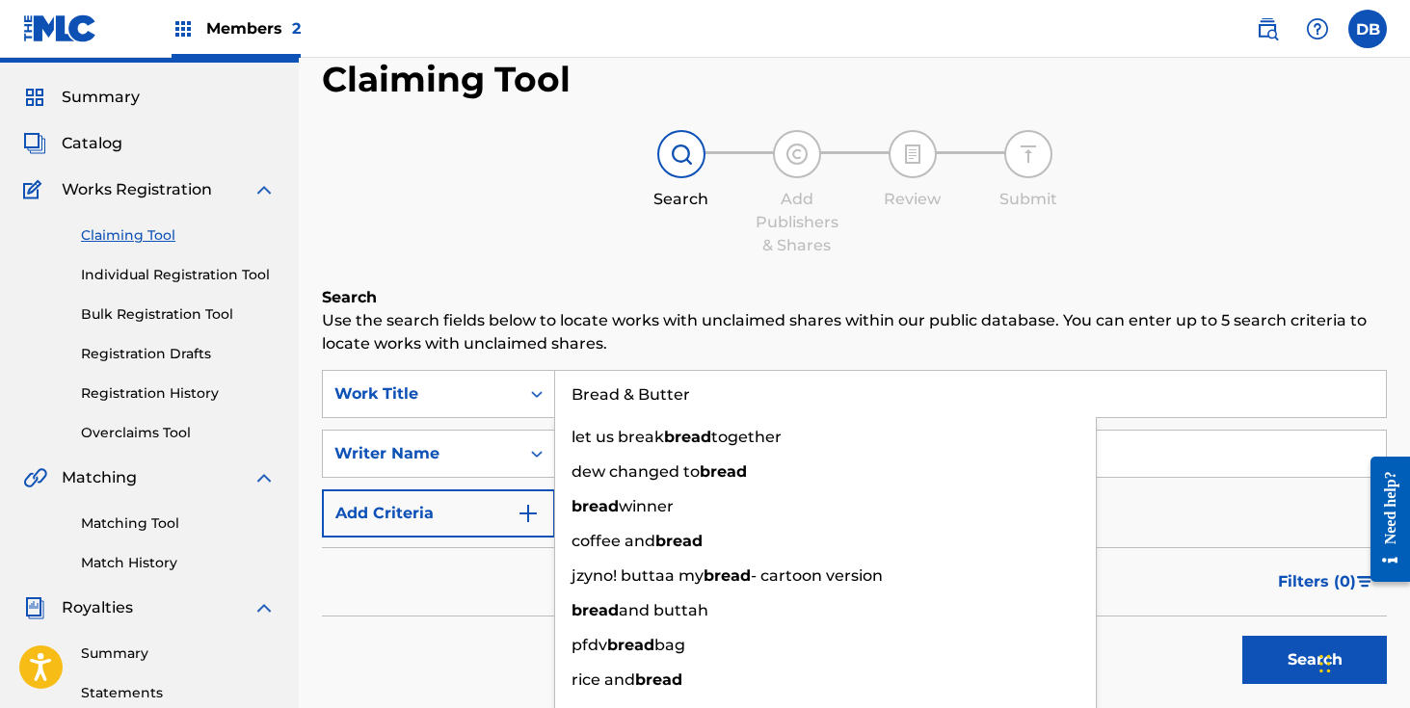
type input "Bread & Butter"
click at [651, 147] on div "Search" at bounding box center [681, 170] width 96 height 81
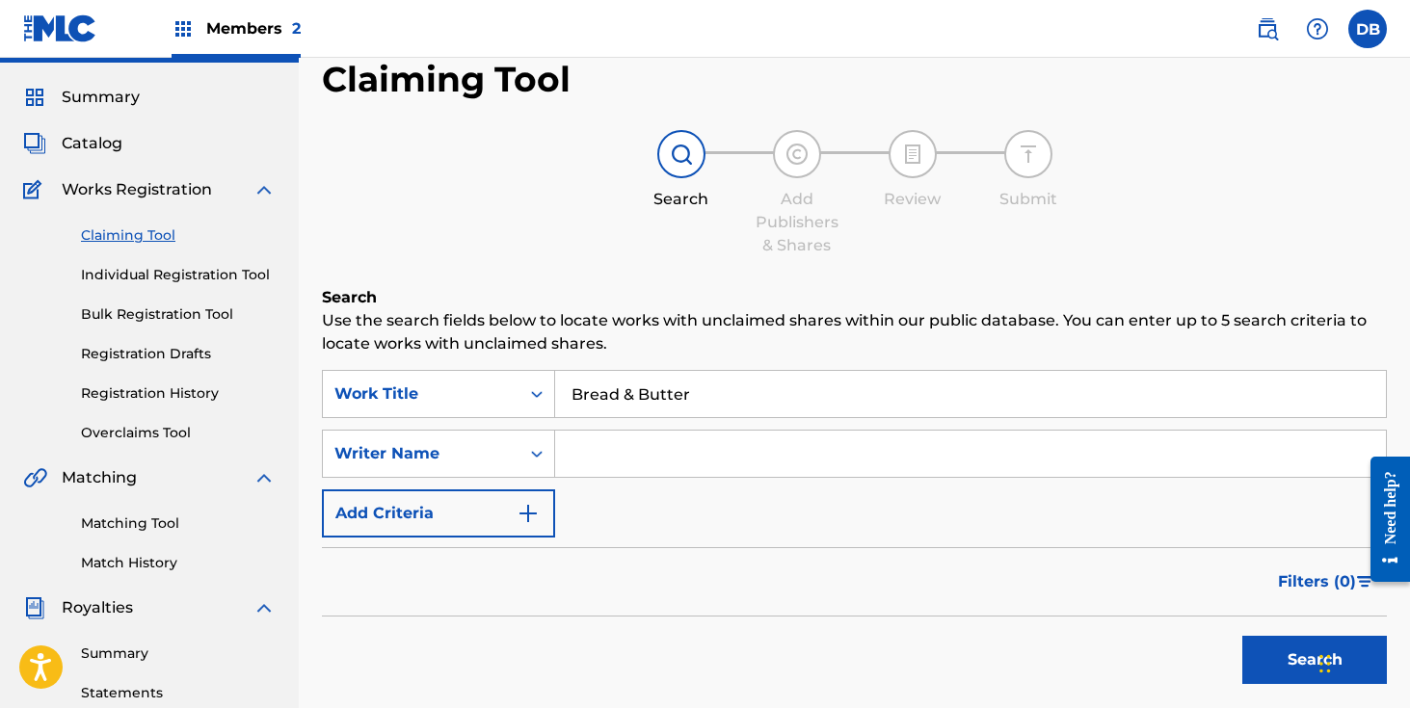
click at [657, 457] on input "Search Form" at bounding box center [970, 454] width 831 height 46
type input "[PERSON_NAME]"
click at [1242, 636] on button "Search" at bounding box center [1314, 660] width 145 height 48
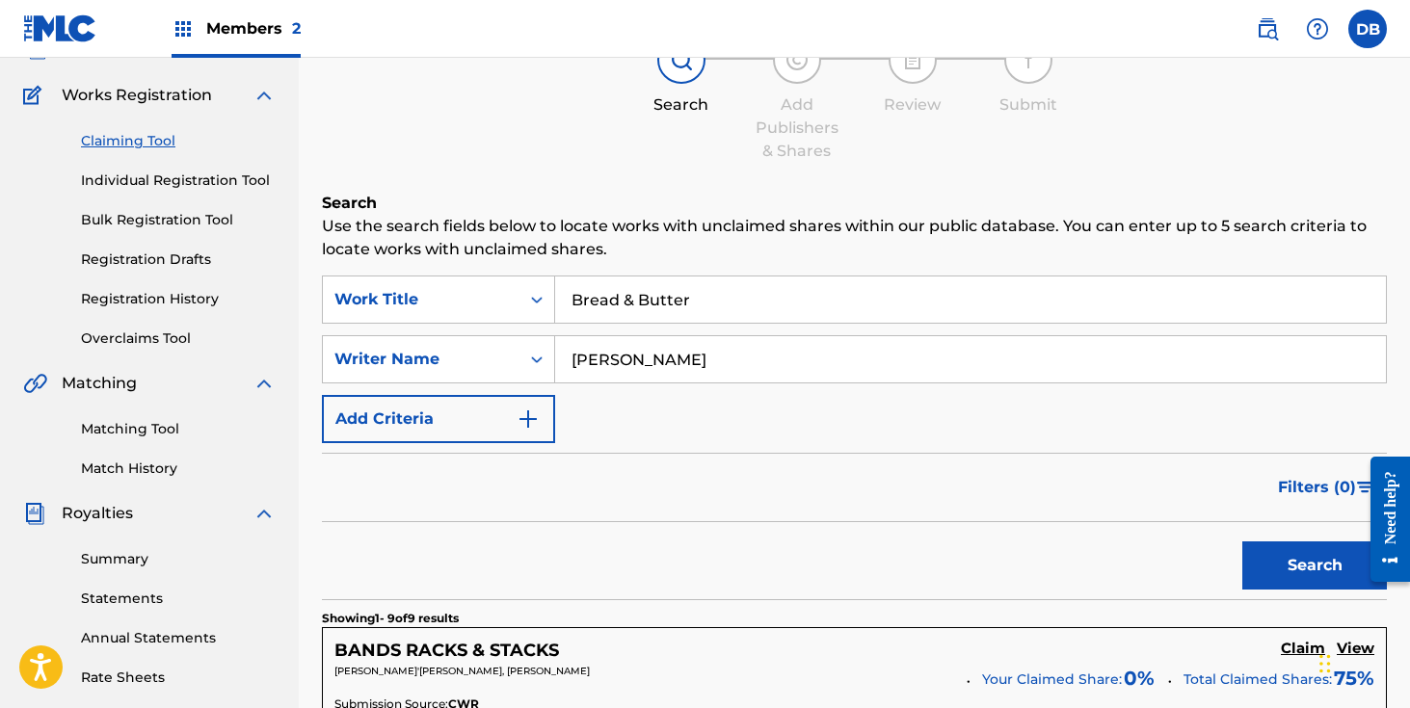
scroll to position [10, 0]
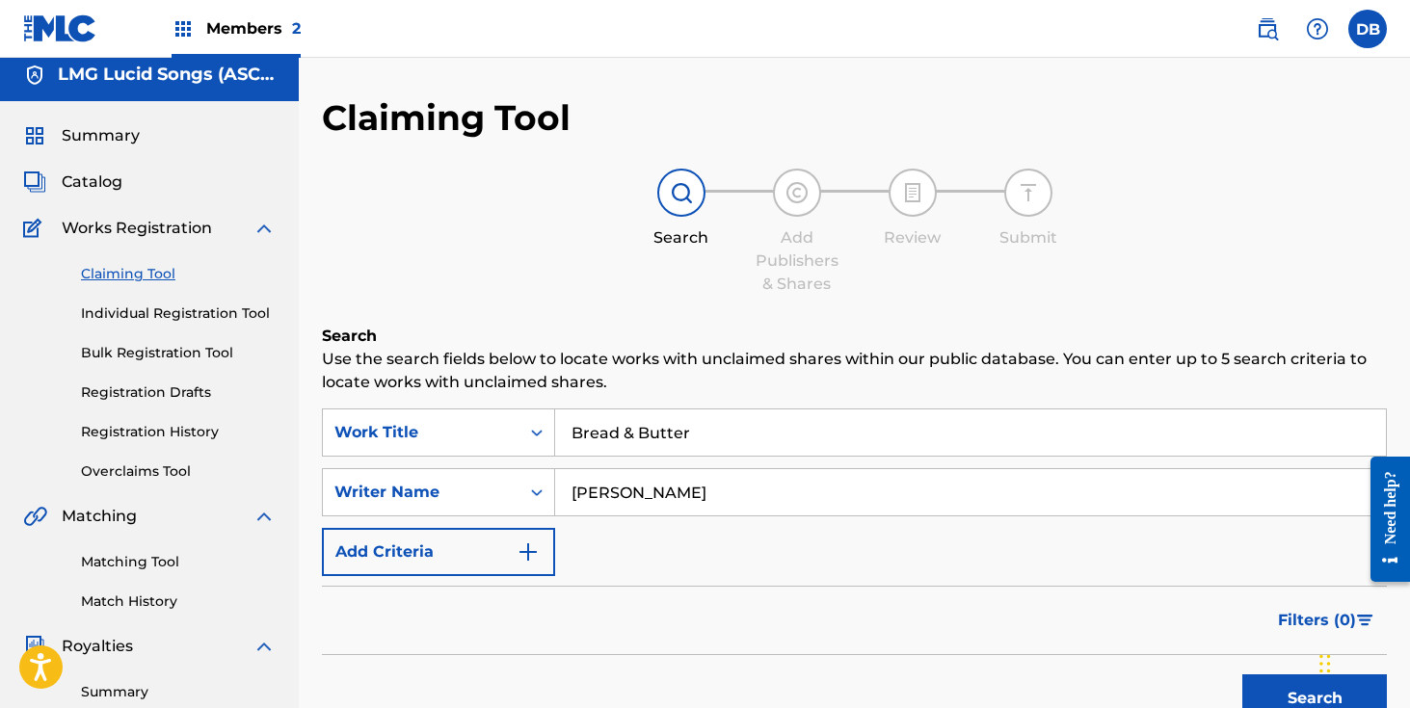
click at [121, 136] on span "Summary" at bounding box center [101, 135] width 78 height 23
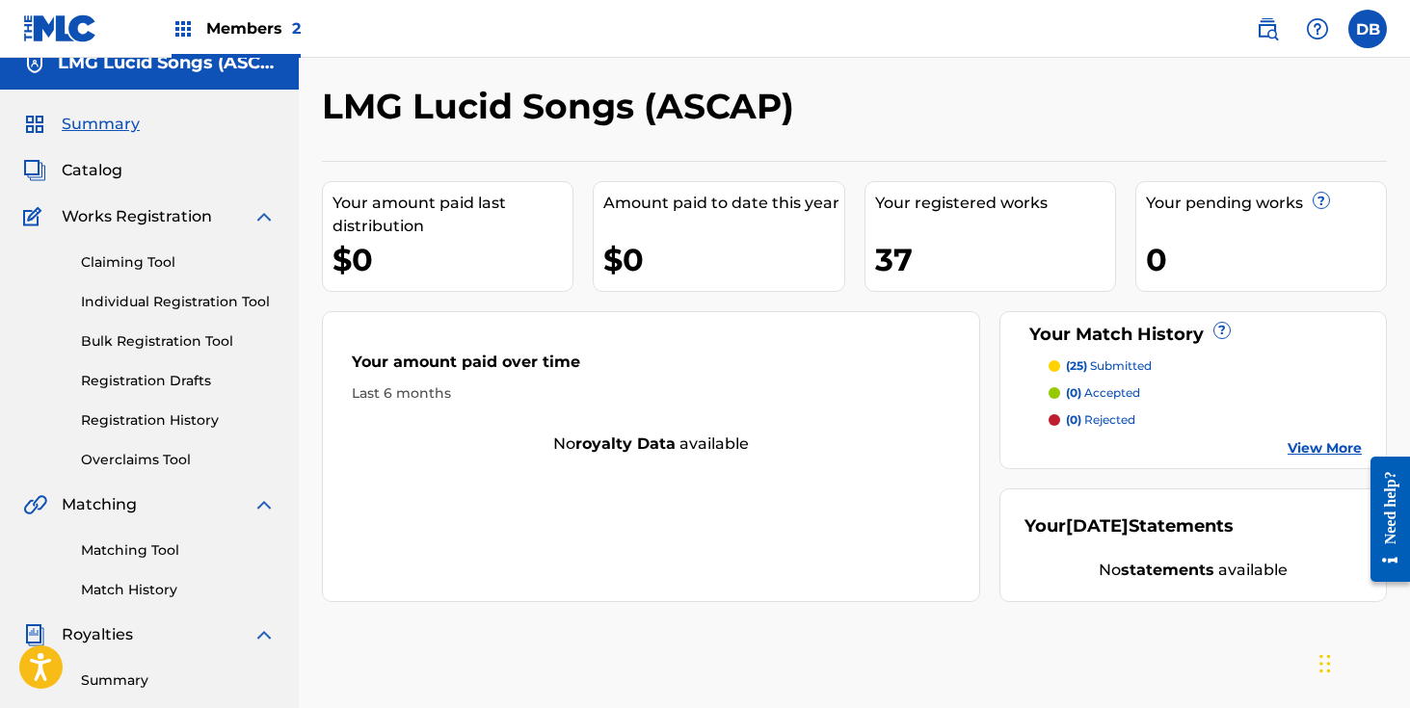
scroll to position [26, 0]
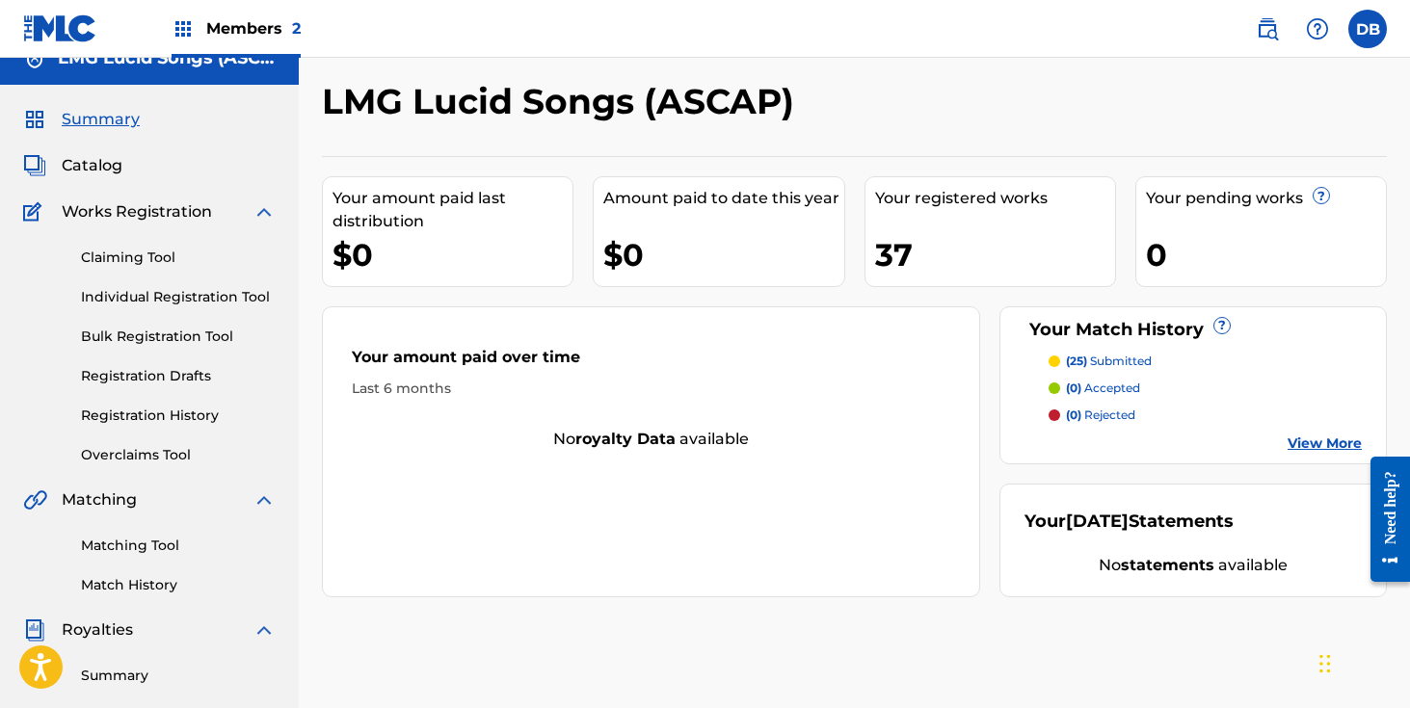
click at [1117, 360] on p "(25) submitted" at bounding box center [1109, 361] width 86 height 17
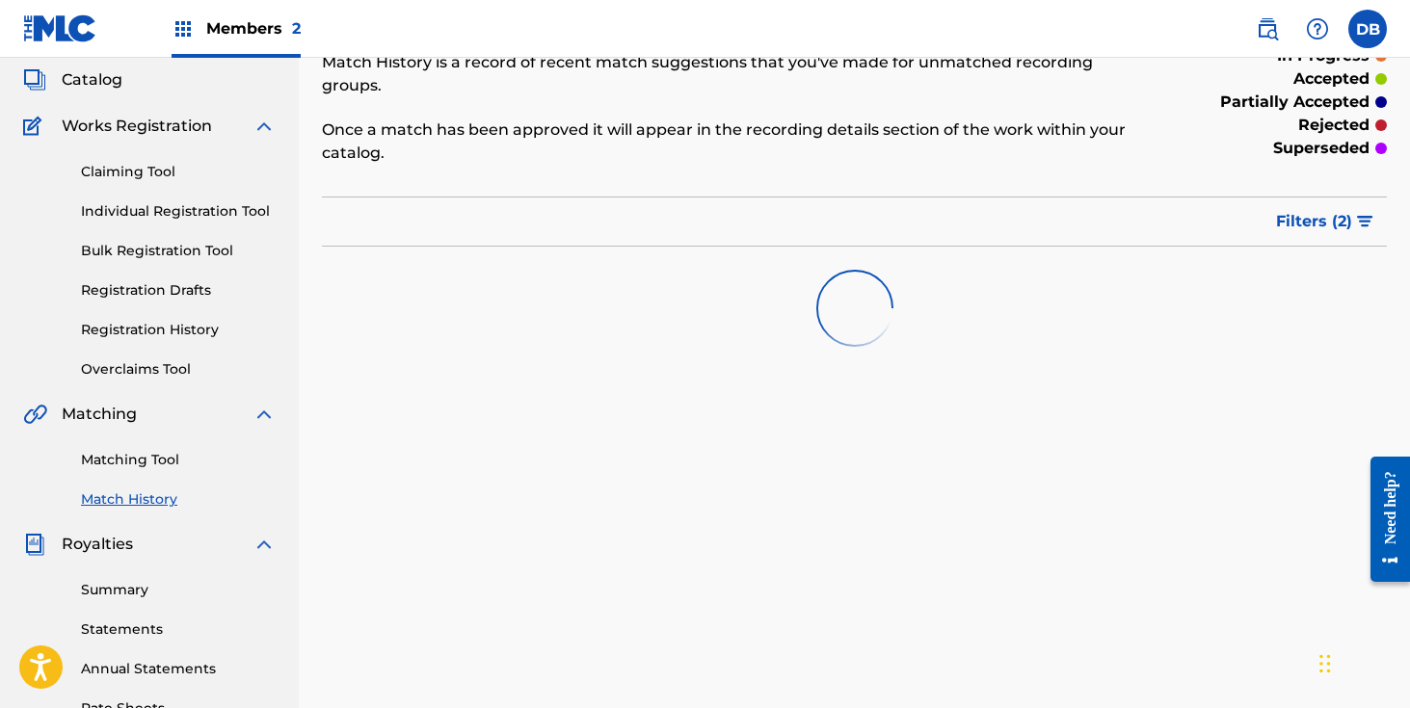
scroll to position [115, 0]
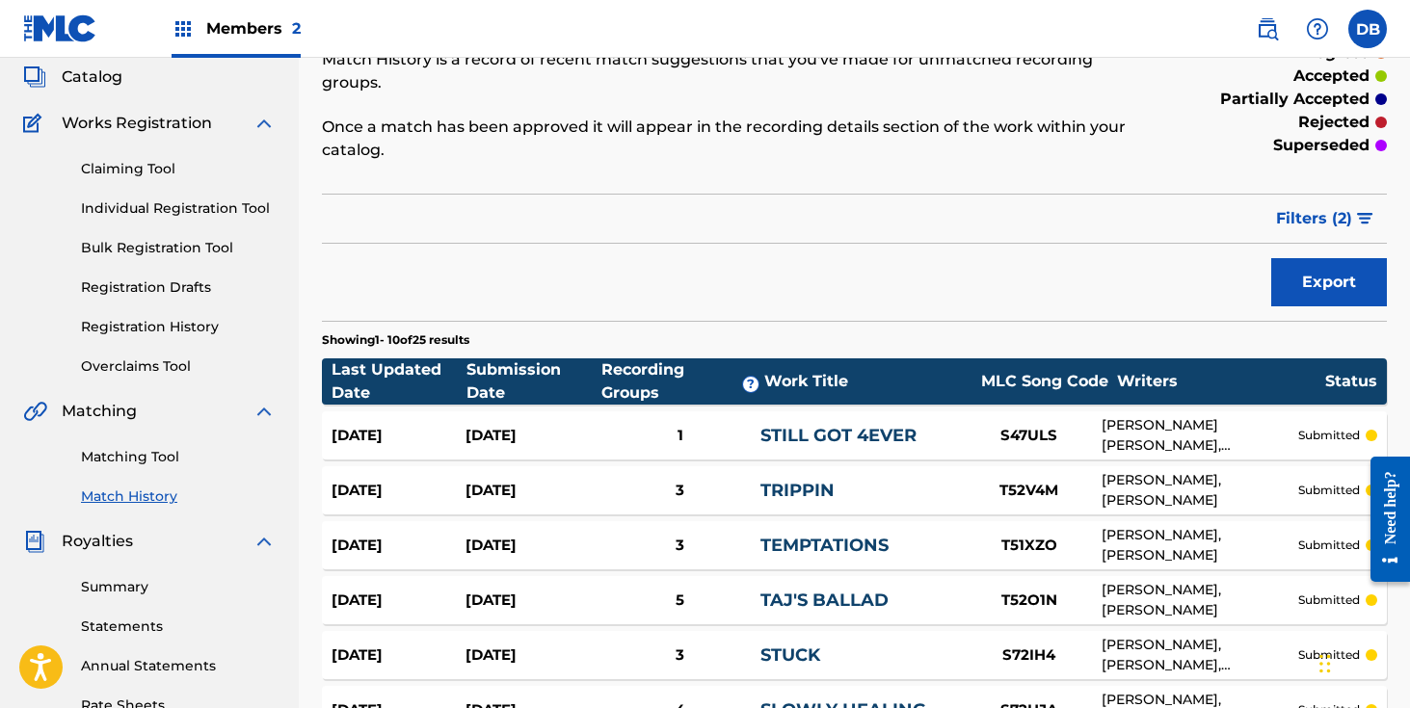
click at [851, 497] on div "TRIPPIN" at bounding box center [859, 491] width 197 height 26
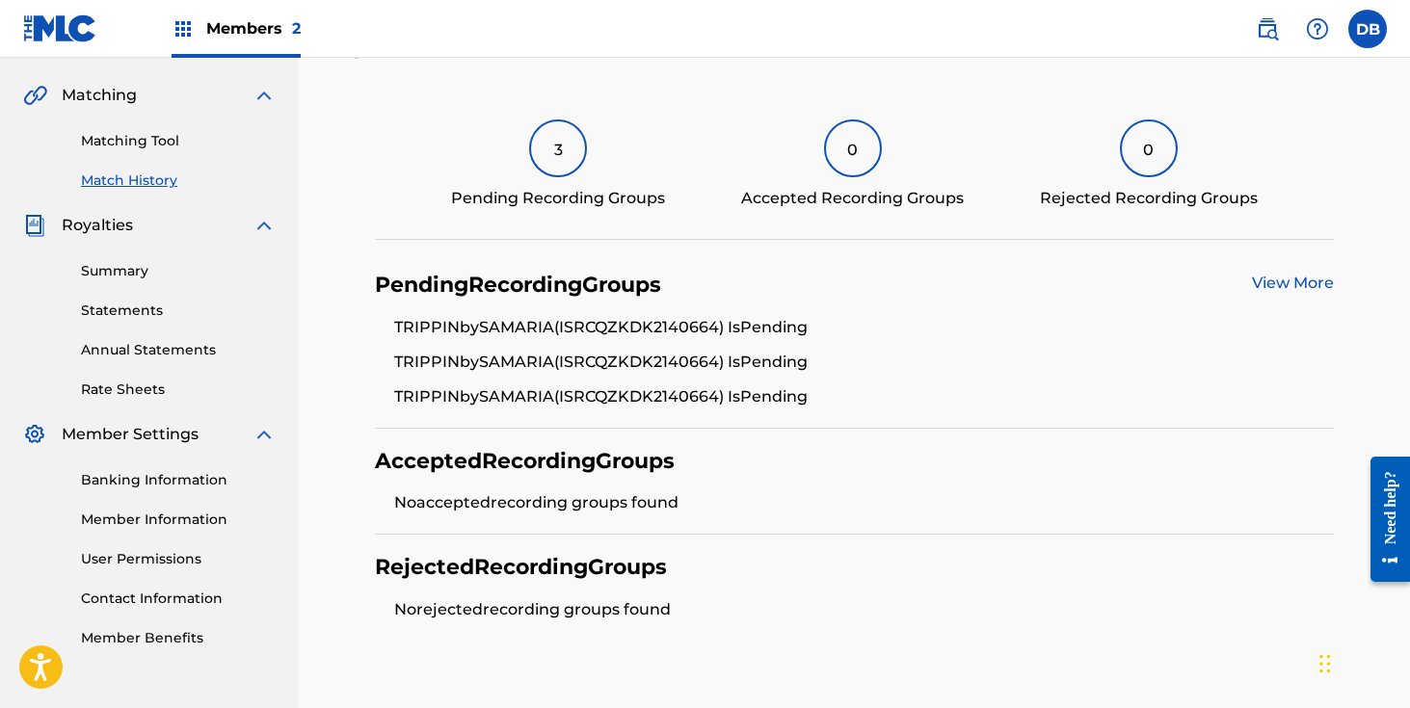
scroll to position [540, 0]
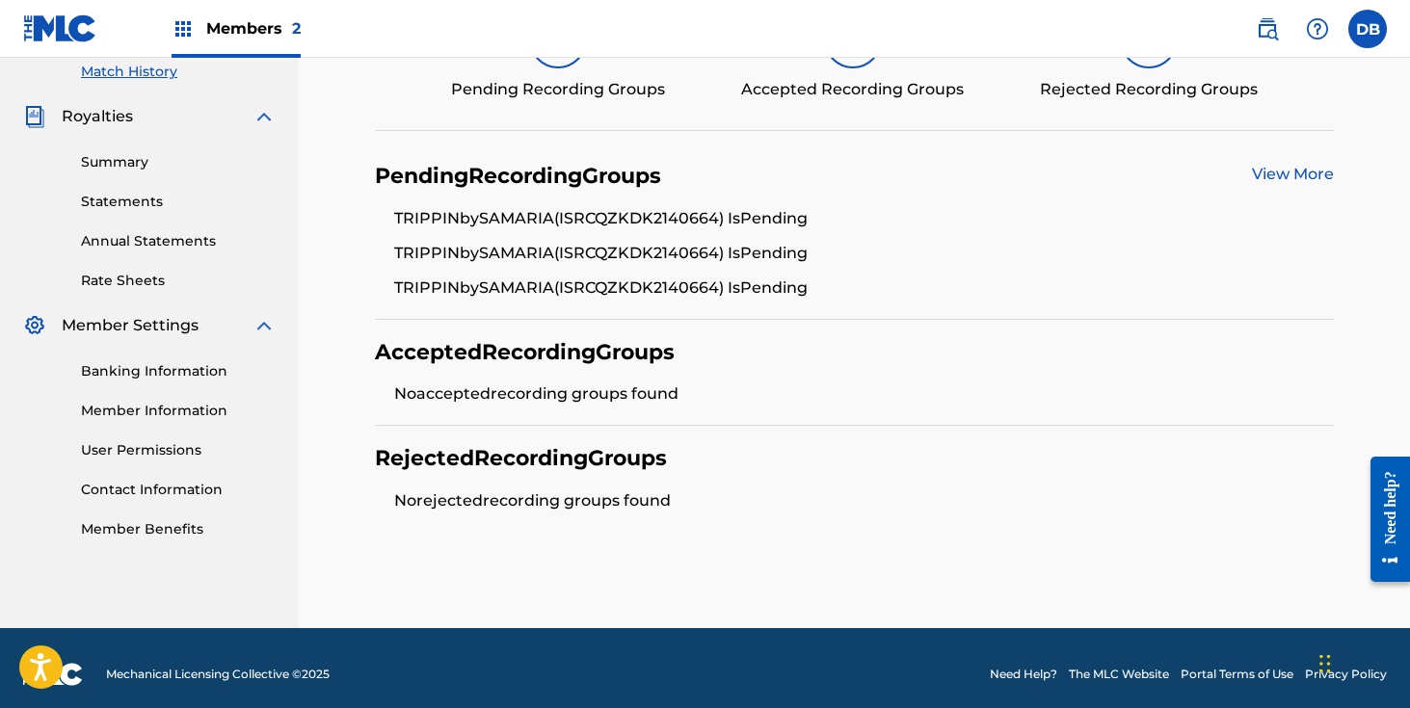
click at [1296, 181] on link "View More" at bounding box center [1293, 174] width 82 height 18
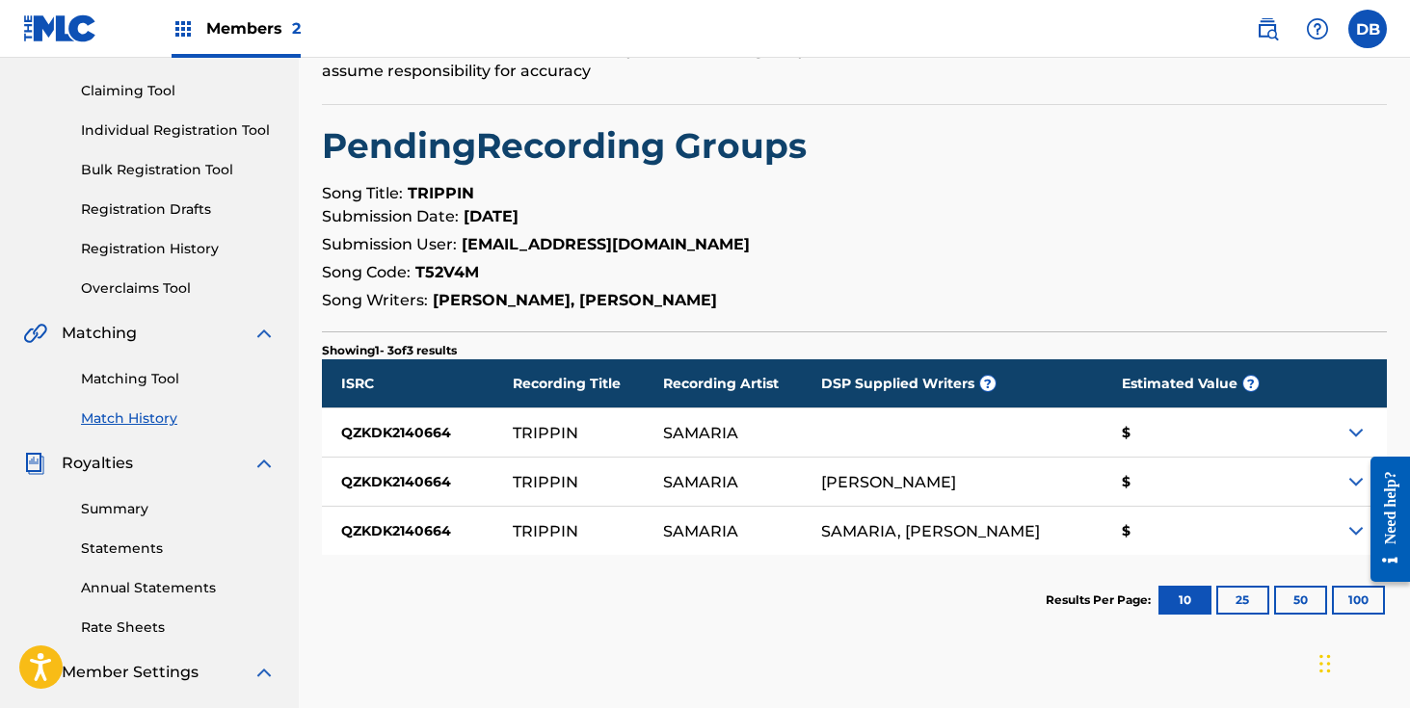
scroll to position [358, 0]
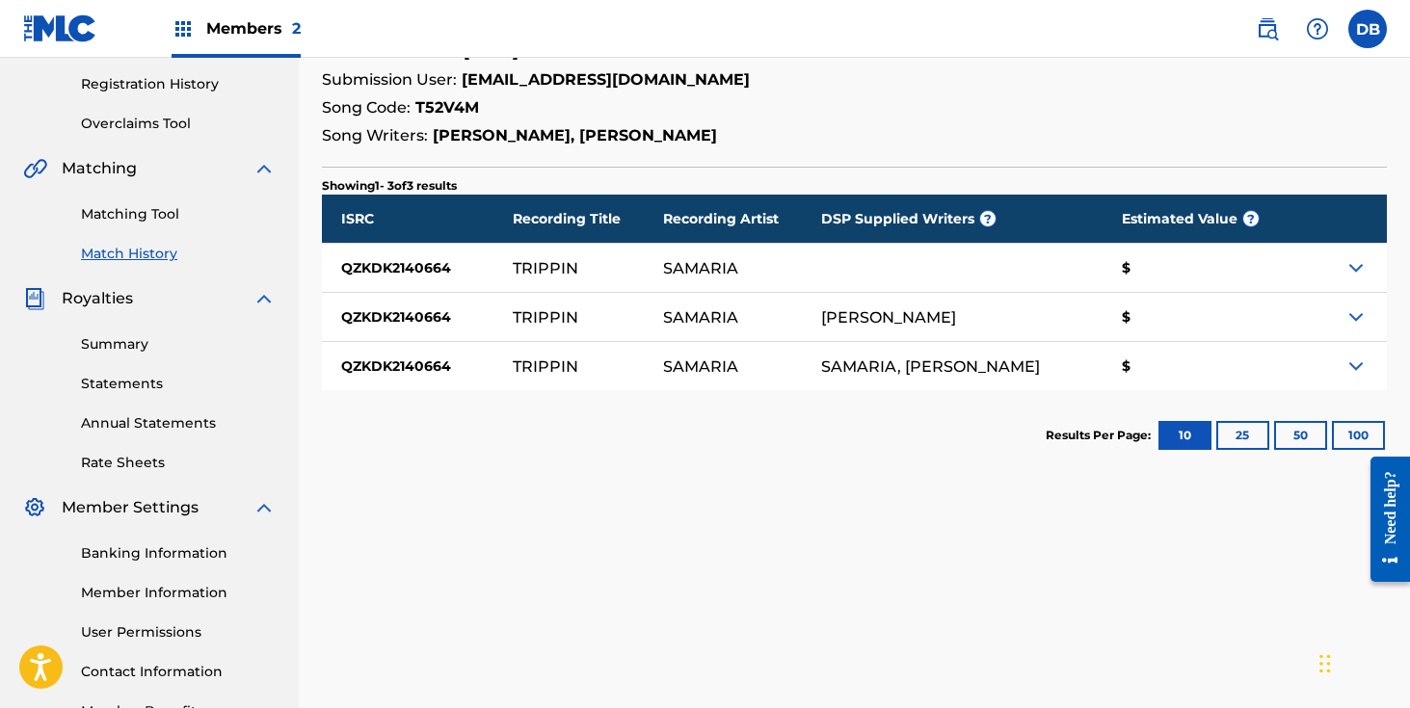
click at [440, 178] on p "Showing 1 - 3 of 3 results" at bounding box center [389, 185] width 135 height 17
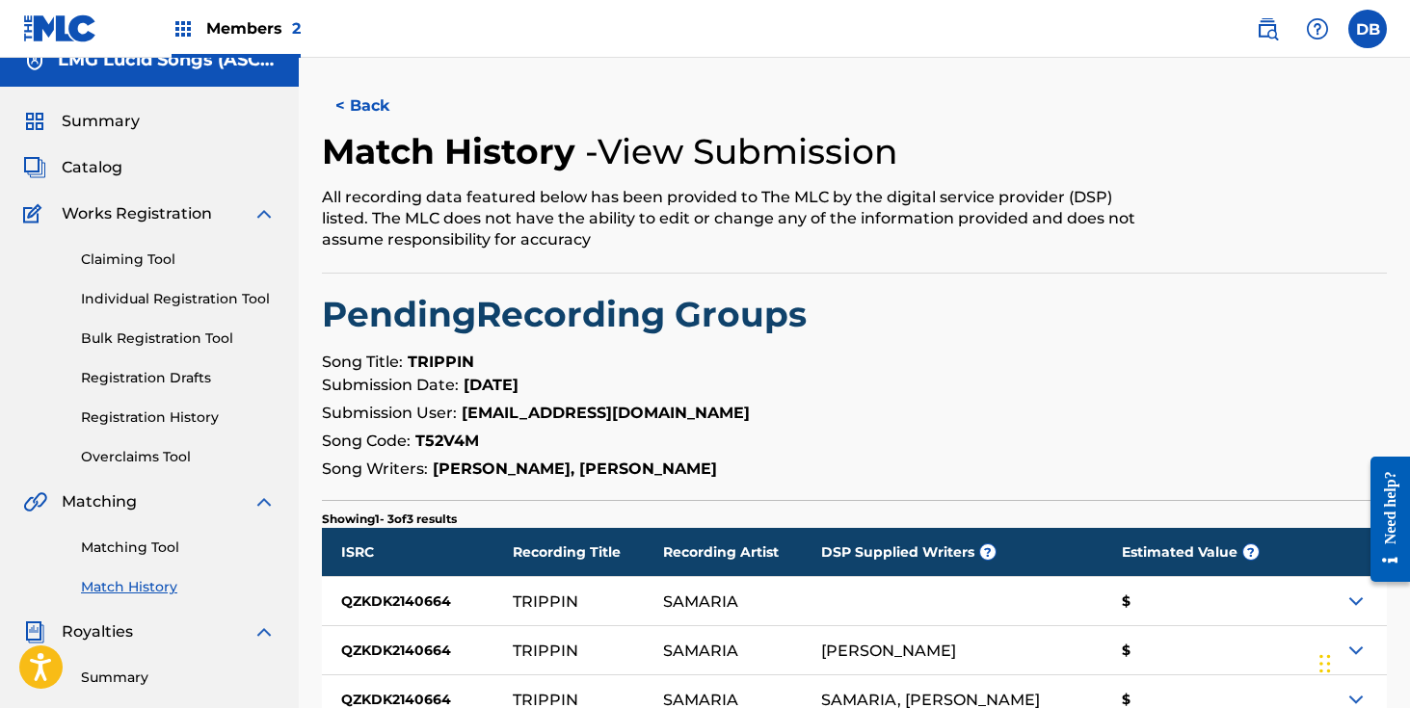
scroll to position [0, 0]
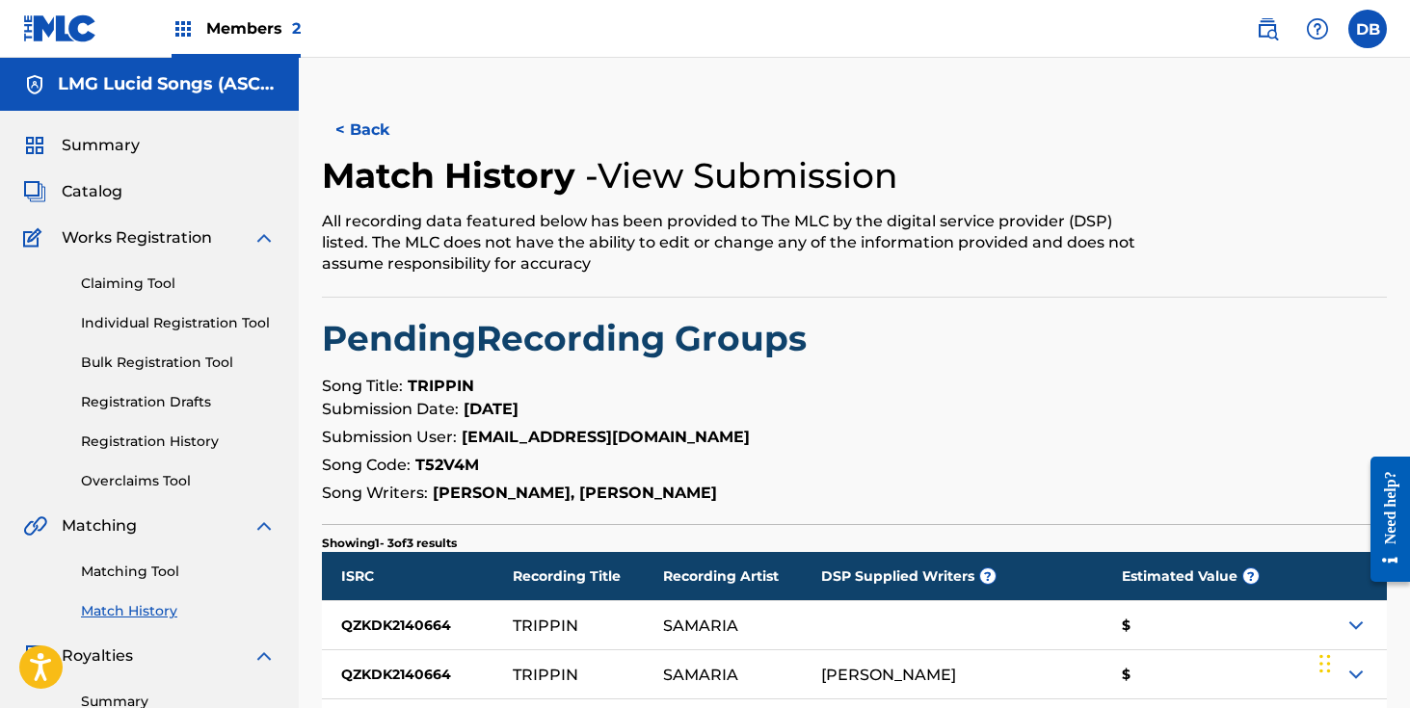
click at [111, 152] on span "Summary" at bounding box center [101, 145] width 78 height 23
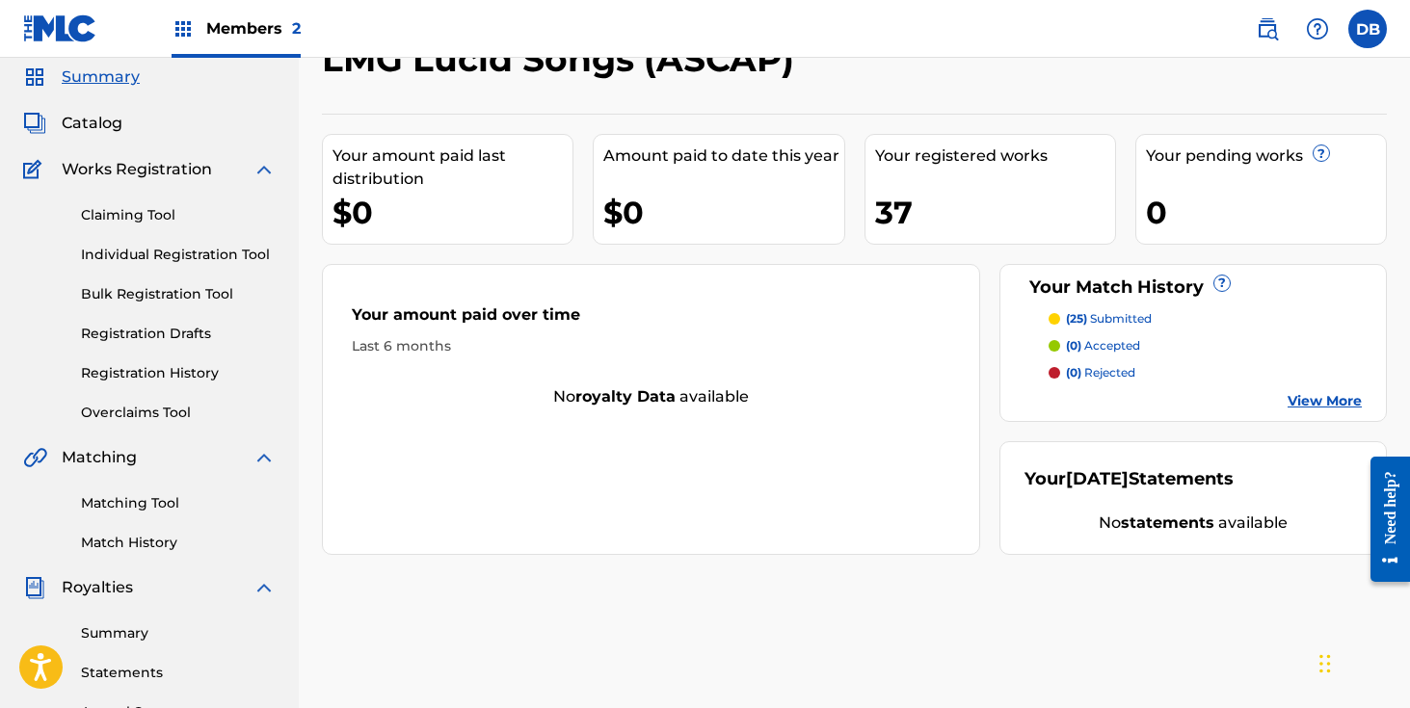
scroll to position [73, 0]
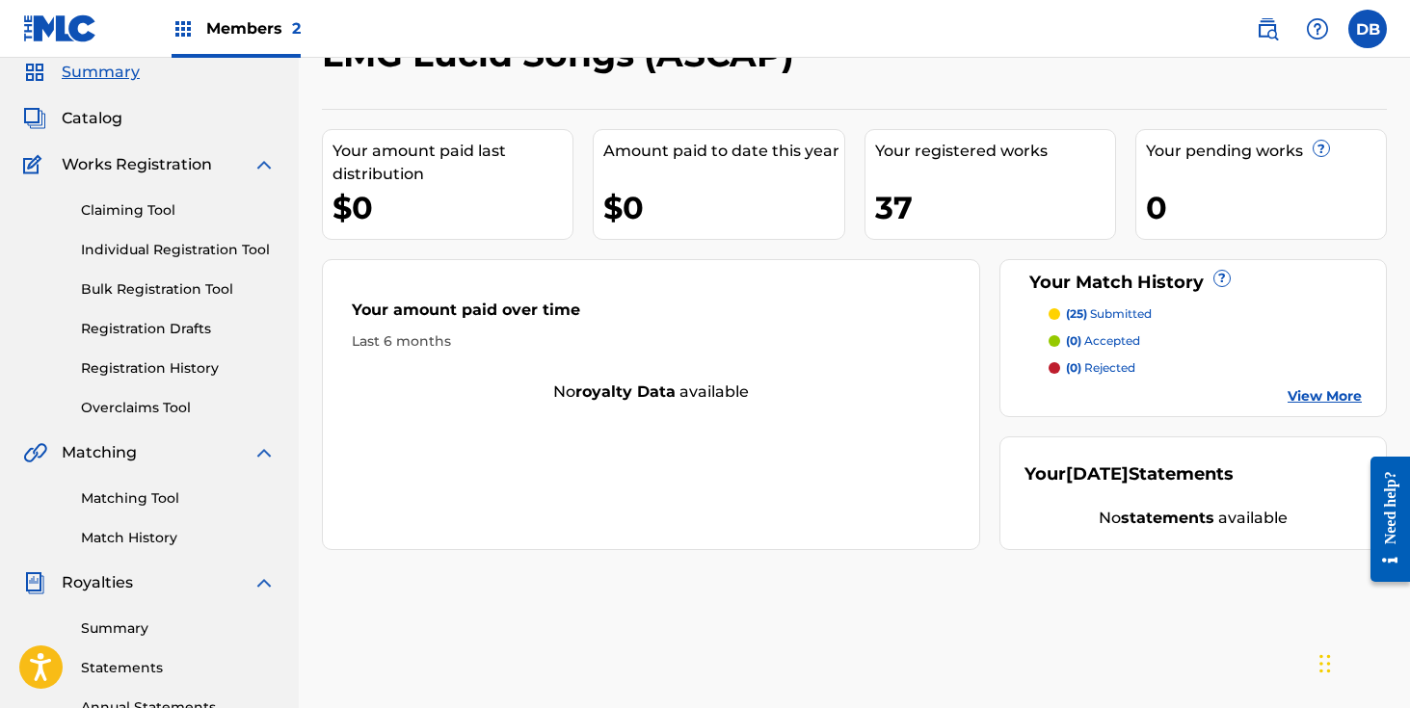
click at [1267, 37] on img at bounding box center [1267, 28] width 23 height 23
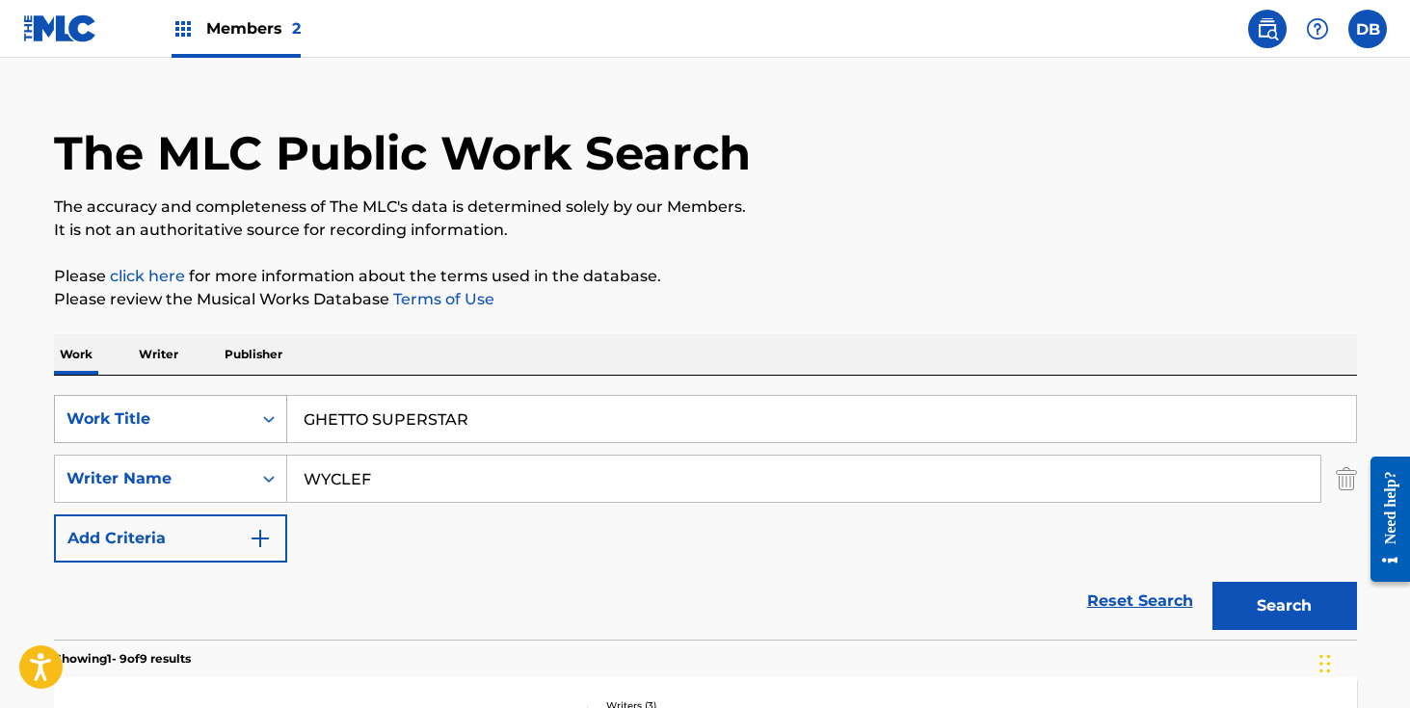
click at [212, 443] on div "Work Title" at bounding box center [170, 419] width 233 height 48
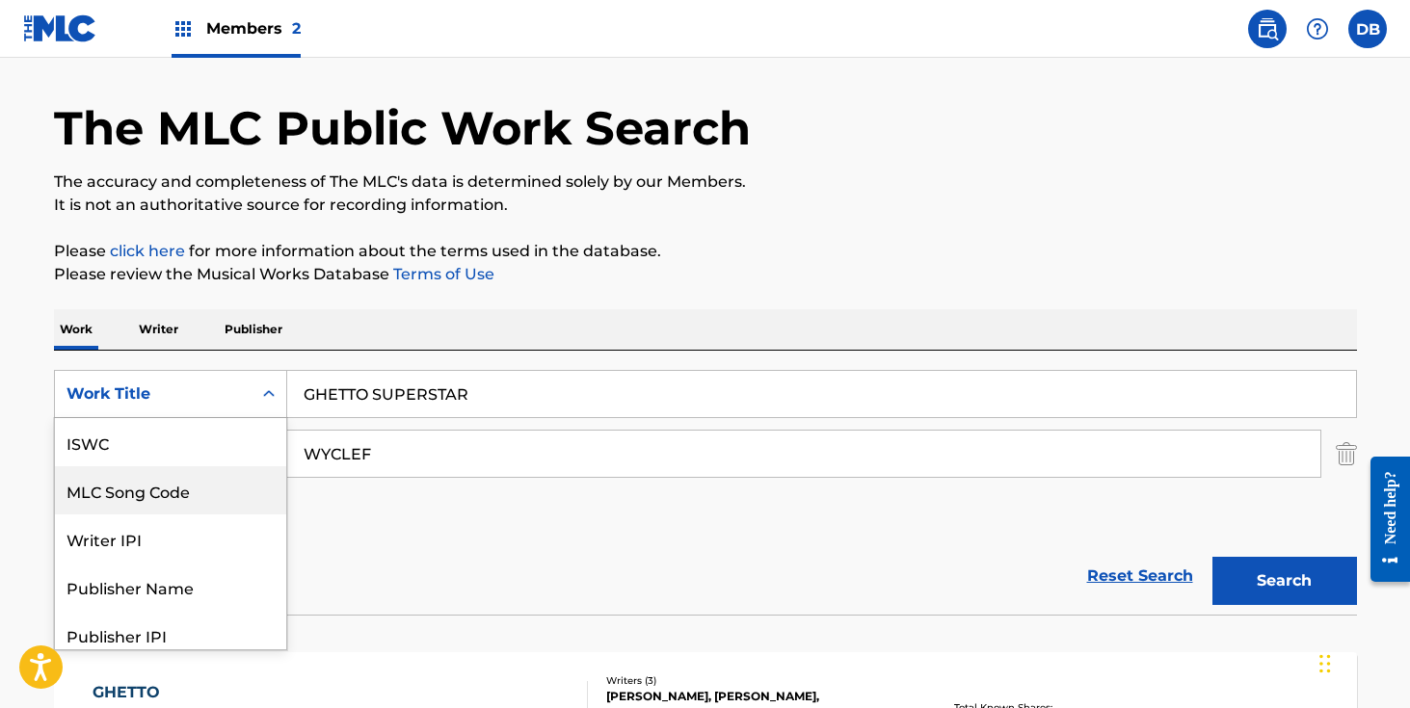
scroll to position [48, 0]
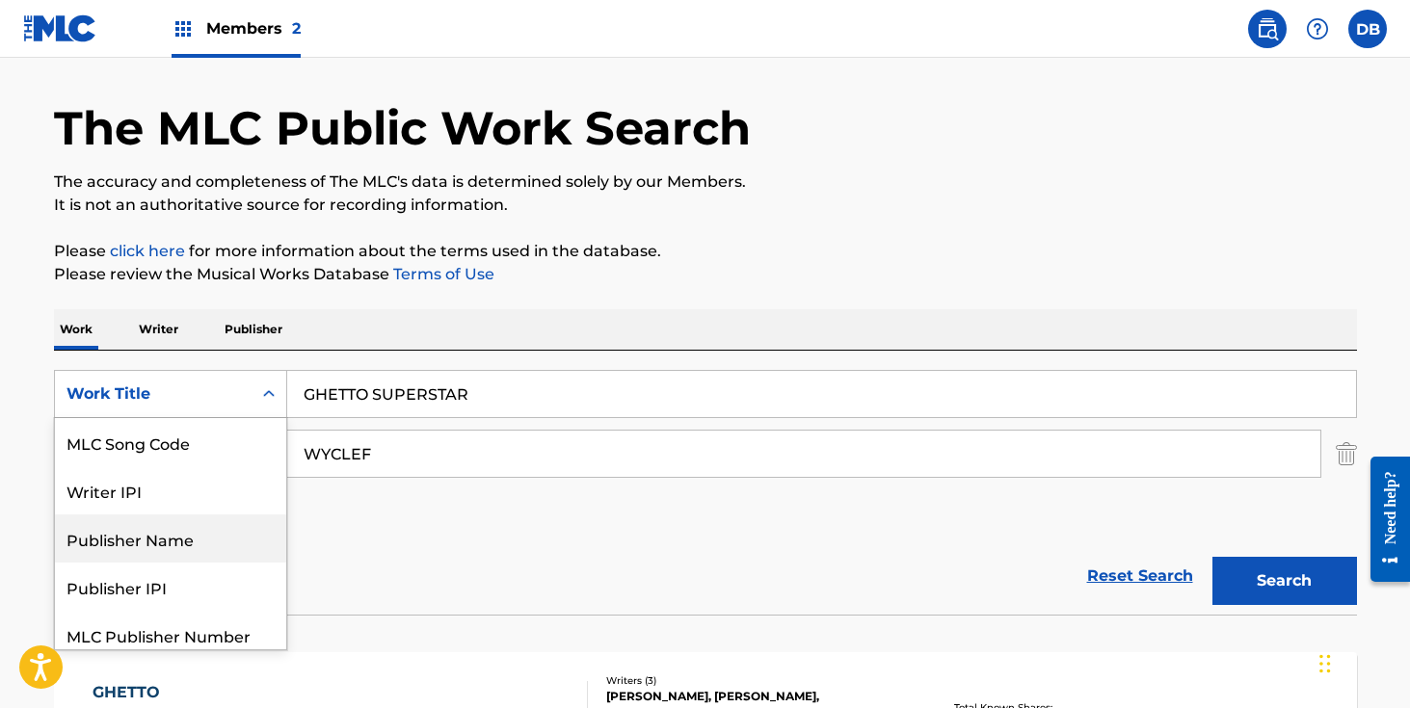
click at [206, 524] on div "Publisher Name" at bounding box center [170, 539] width 231 height 48
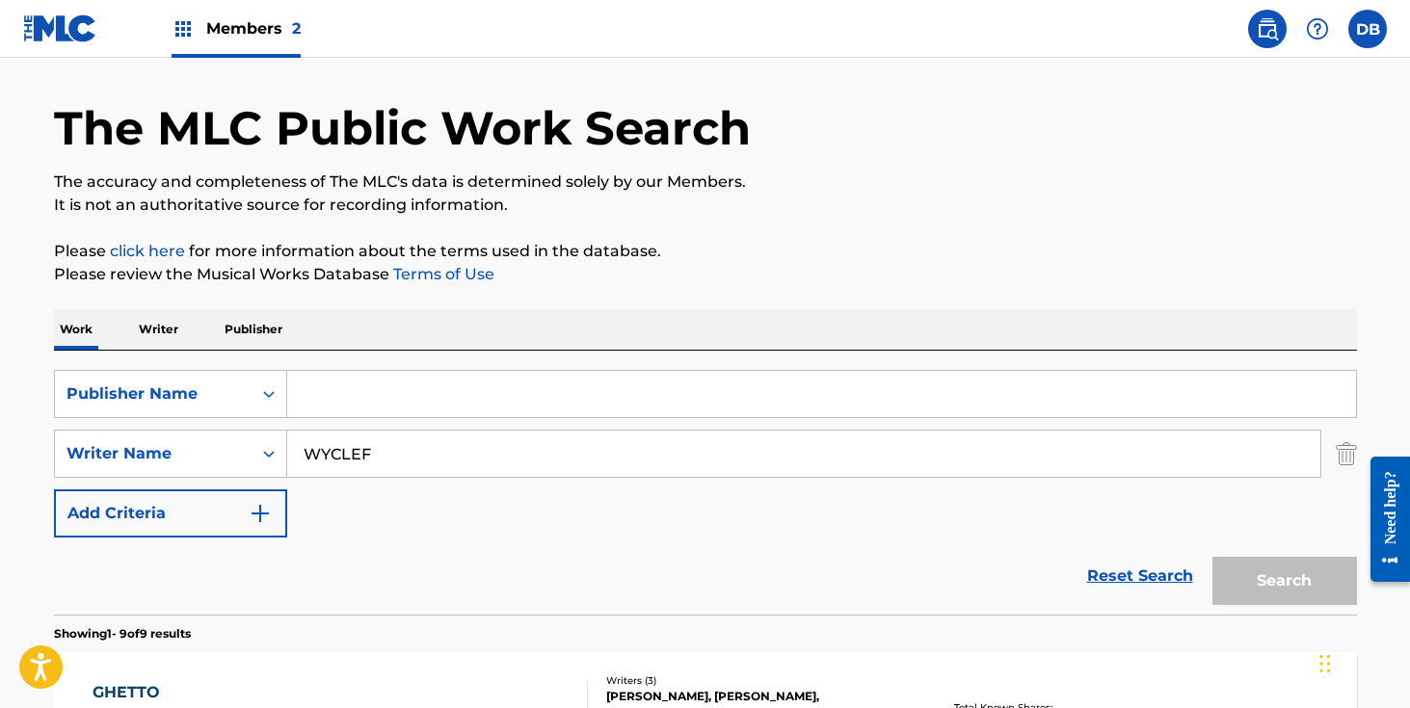
drag, startPoint x: 403, startPoint y: 465, endPoint x: 292, endPoint y: 465, distance: 110.8
click at [292, 465] on input "WYCLEF" at bounding box center [803, 454] width 1033 height 46
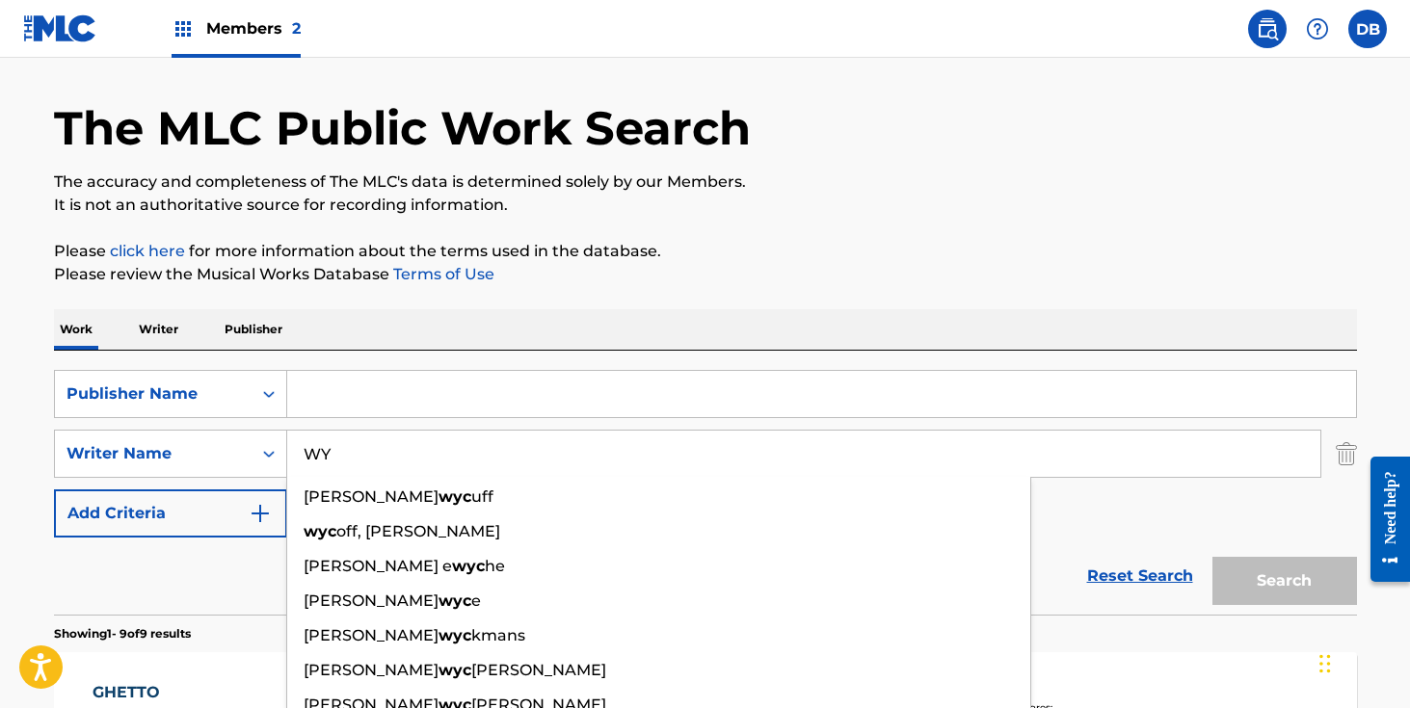
type input "W"
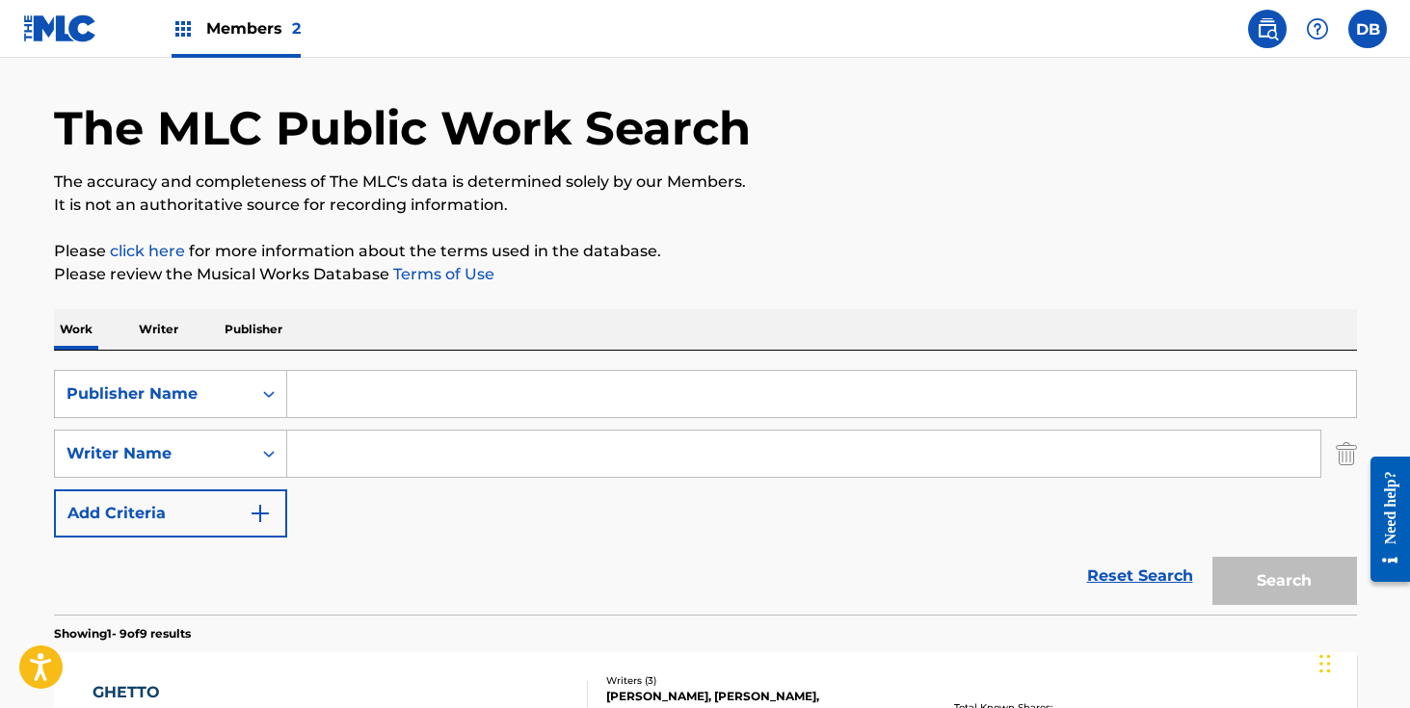
click at [401, 401] on input "Search Form" at bounding box center [821, 394] width 1069 height 46
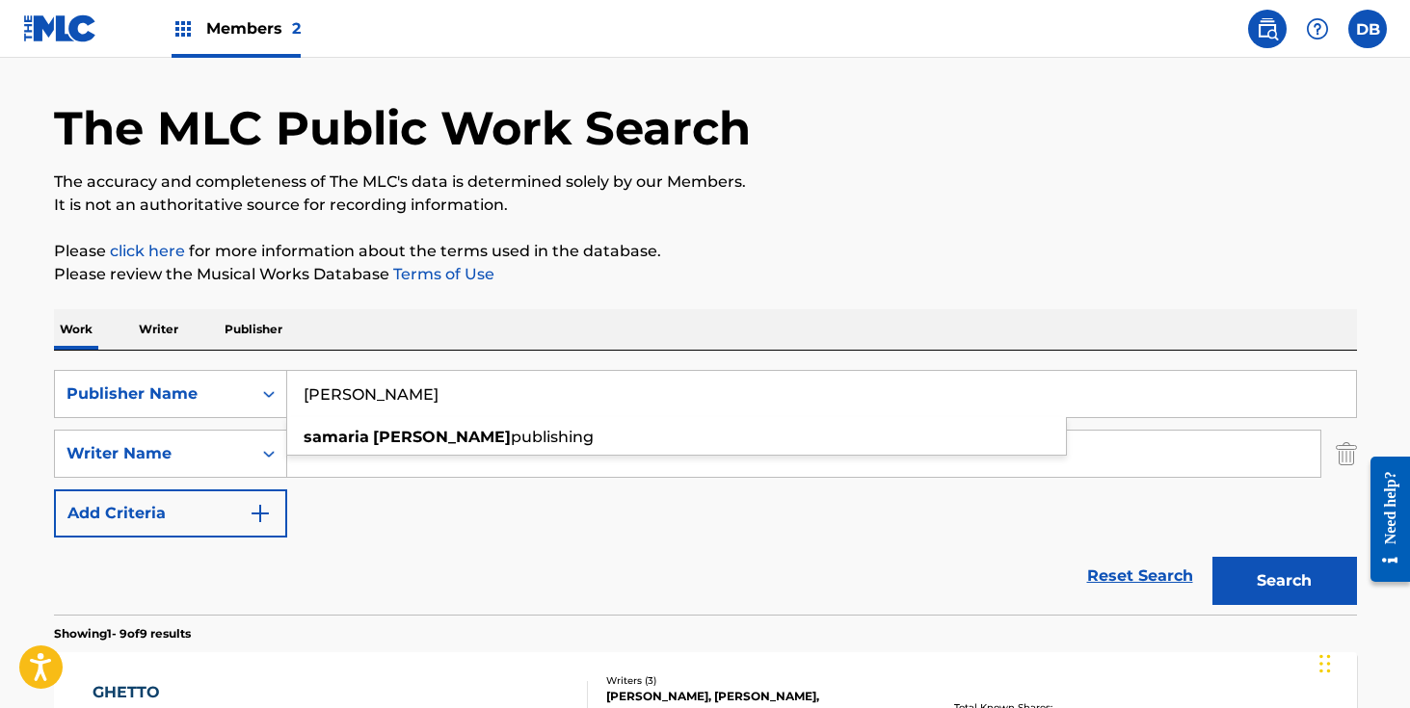
type input "[PERSON_NAME]"
click at [1213, 557] on button "Search" at bounding box center [1285, 581] width 145 height 48
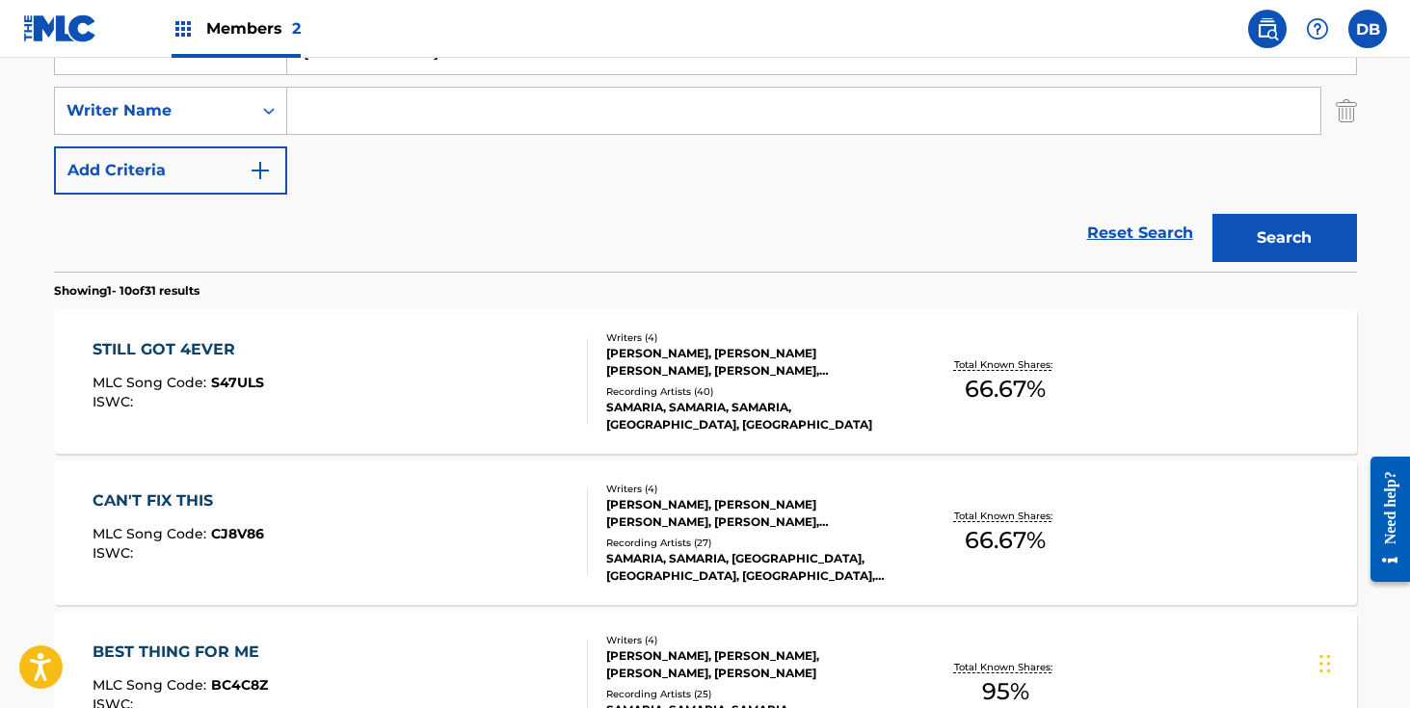
scroll to position [467, 0]
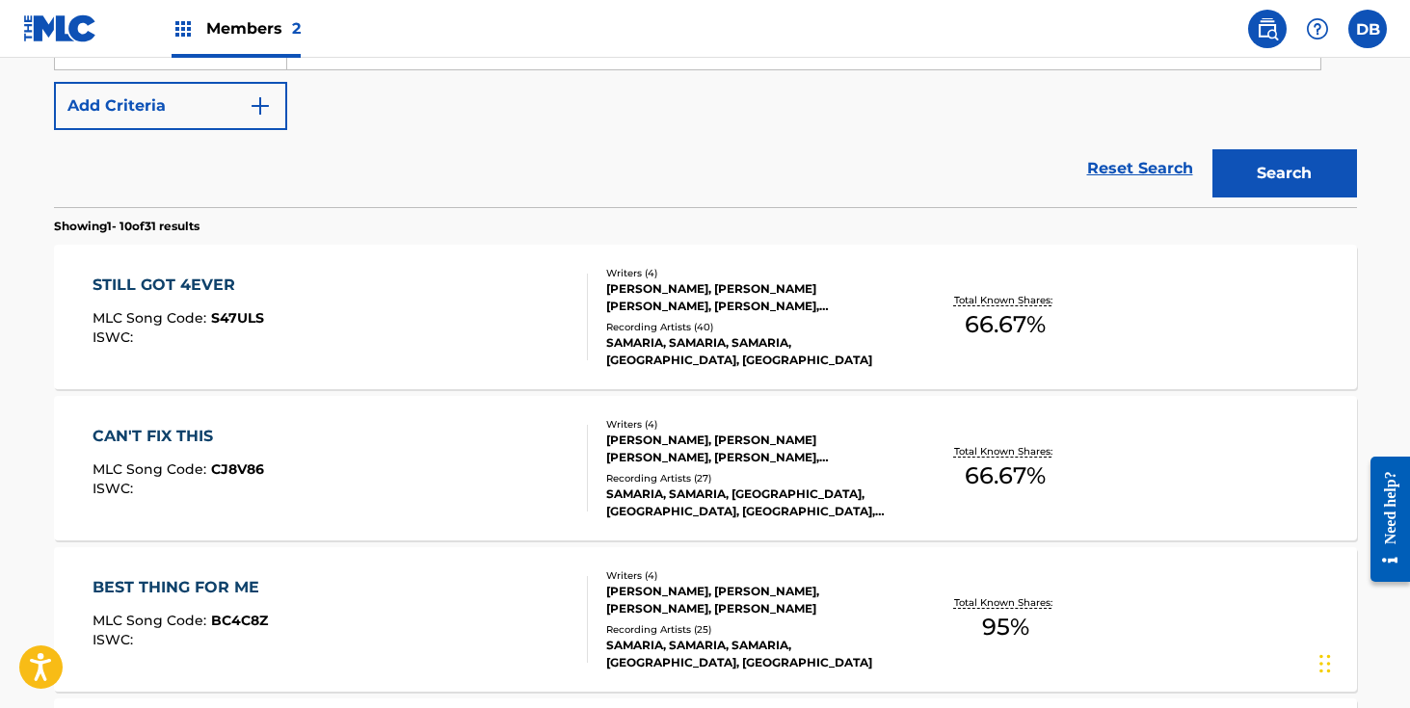
click at [723, 327] on div "Recording Artists ( 40 )" at bounding box center [751, 327] width 291 height 14
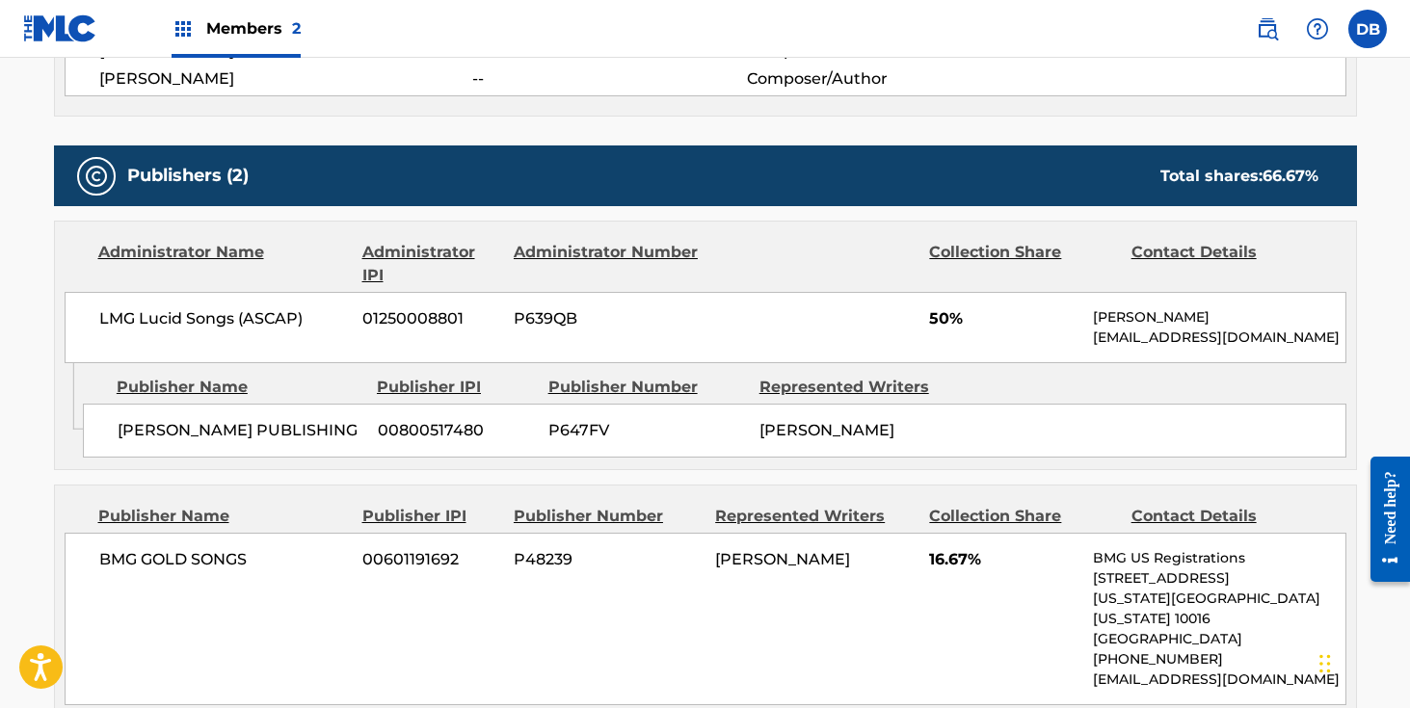
scroll to position [826, 0]
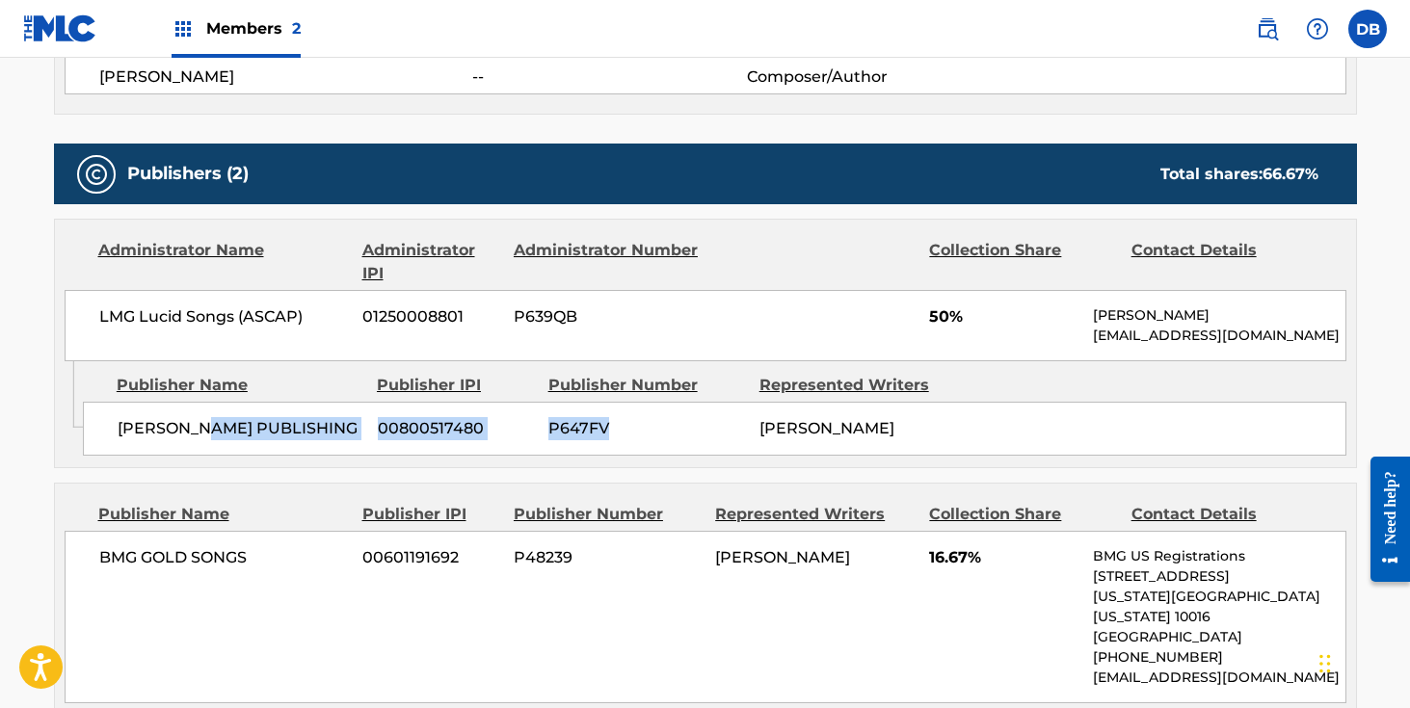
drag, startPoint x: 653, startPoint y: 419, endPoint x: 210, endPoint y: 424, distance: 442.5
click at [210, 424] on div "[PERSON_NAME] PUBLISHING 00800517480 P647FV [PERSON_NAME]" at bounding box center [715, 429] width 1264 height 54
drag, startPoint x: 971, startPoint y: 417, endPoint x: 218, endPoint y: 430, distance: 752.9
click at [218, 430] on div "[PERSON_NAME] PUBLISHING 00800517480 P647FV [PERSON_NAME]" at bounding box center [715, 429] width 1264 height 54
click at [111, 430] on div "[PERSON_NAME] PUBLISHING 00800517480 P647FV [PERSON_NAME]" at bounding box center [715, 429] width 1264 height 54
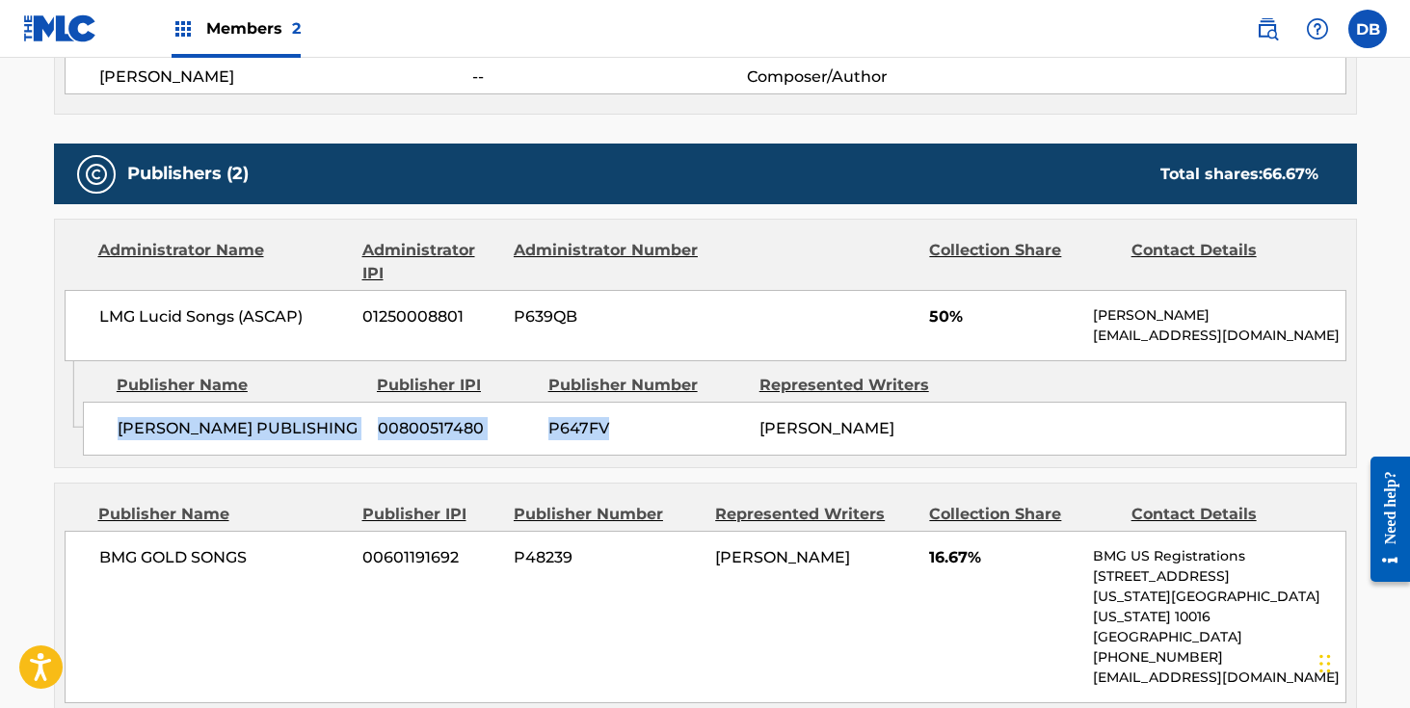
drag, startPoint x: 111, startPoint y: 430, endPoint x: 669, endPoint y: 423, distance: 558.1
click at [669, 423] on div "[PERSON_NAME] PUBLISHING 00800517480 P647FV [PERSON_NAME]" at bounding box center [715, 429] width 1264 height 54
click at [669, 423] on span "P647FV" at bounding box center [646, 428] width 197 height 23
drag, startPoint x: 117, startPoint y: 372, endPoint x: 245, endPoint y: 366, distance: 128.3
click at [245, 367] on div "Publisher Name Publisher IPI Publisher Number Represented Writers [PERSON_NAME]…" at bounding box center [719, 409] width 1273 height 96
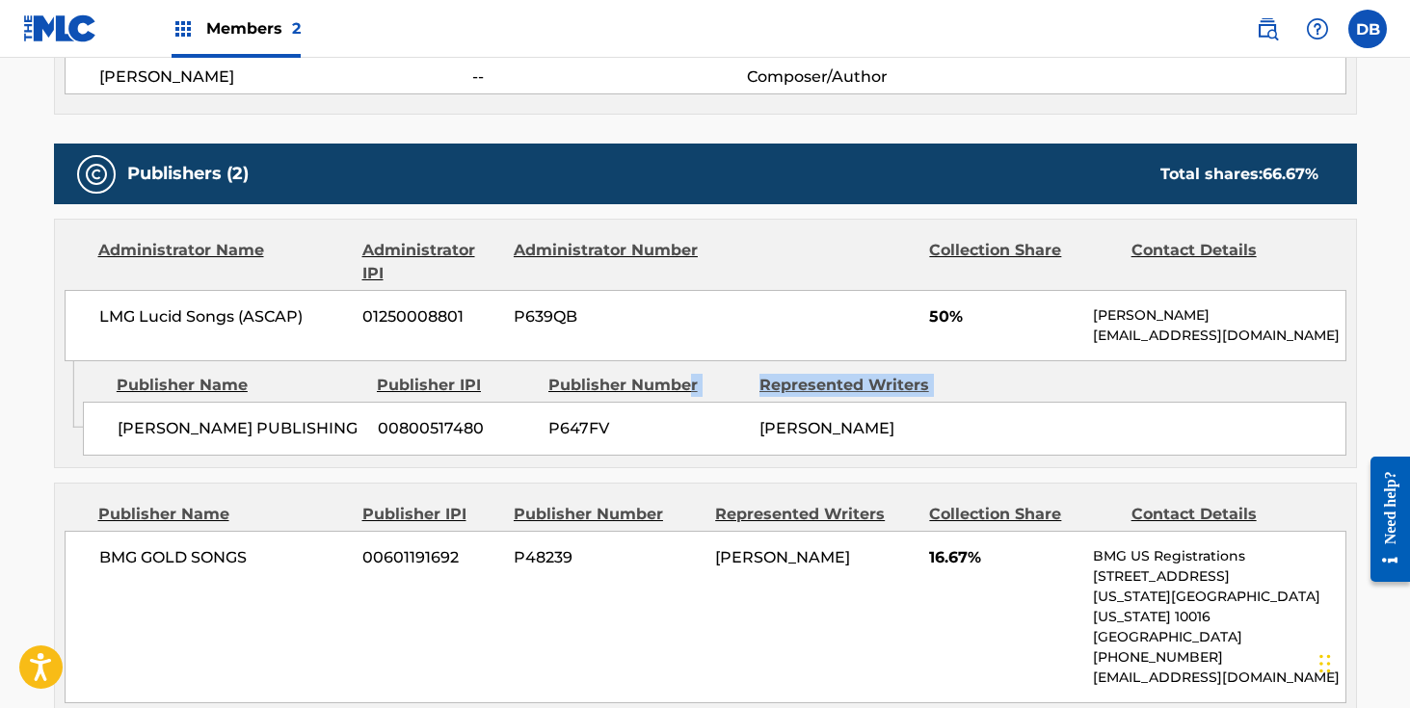
drag, startPoint x: 118, startPoint y: 425, endPoint x: 672, endPoint y: 393, distance: 555.1
click at [672, 393] on div "Publisher Name Publisher IPI Publisher Number Represented Writers [PERSON_NAME]…" at bounding box center [719, 409] width 1273 height 96
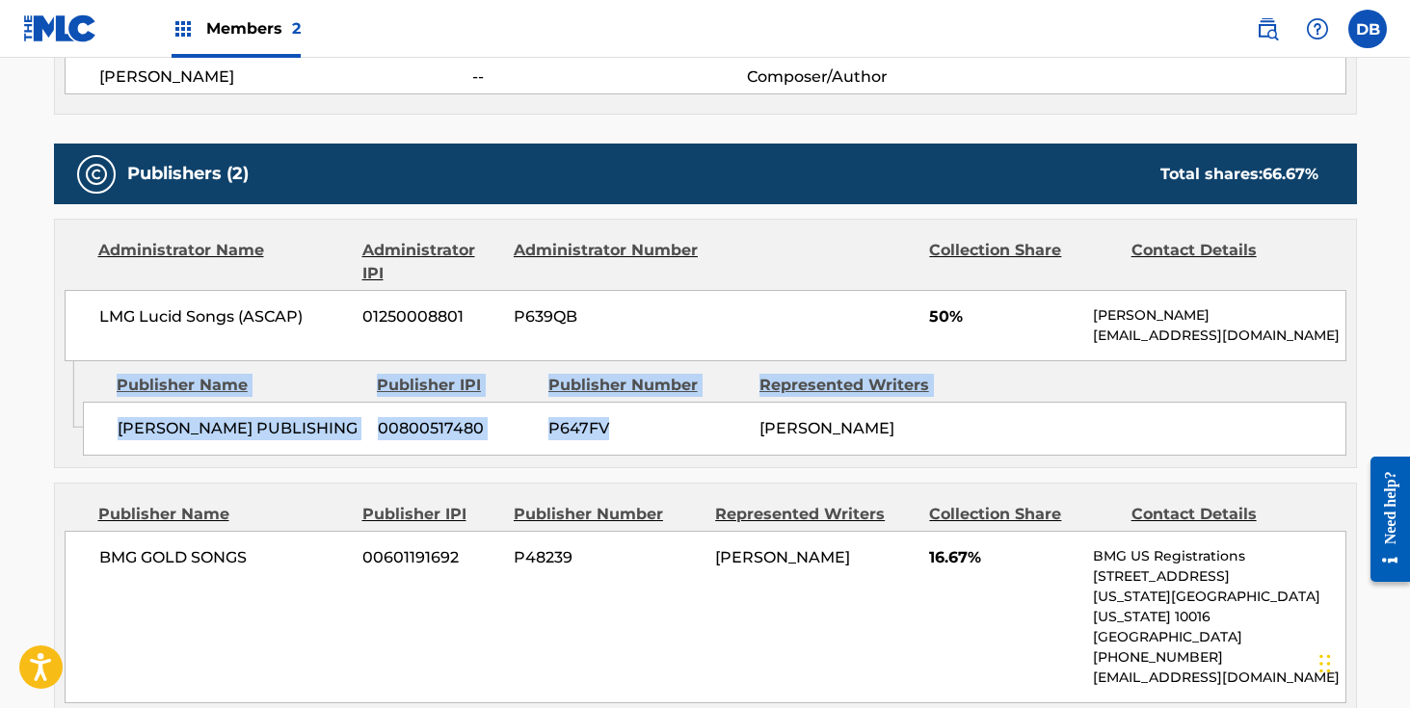
drag, startPoint x: 120, startPoint y: 367, endPoint x: 656, endPoint y: 456, distance: 543.2
click at [655, 455] on div "Publisher Name Publisher IPI Publisher Number Represented Writers [PERSON_NAME]…" at bounding box center [719, 409] width 1273 height 96
copy div "Publisher Name Publisher IPI Publisher Number Represented Writers [PERSON_NAME]…"
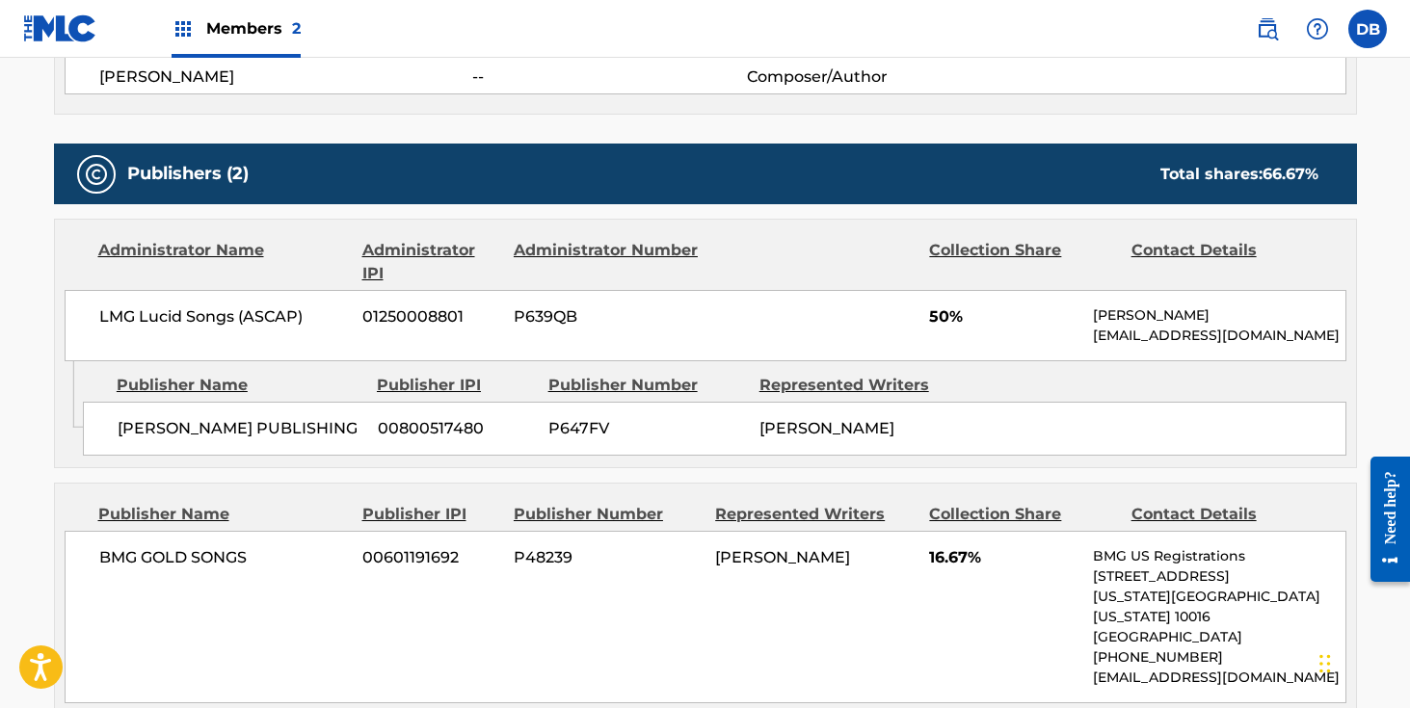
click at [807, 201] on div "Publishers (2) Total shares: 66.67 %" at bounding box center [705, 174] width 1303 height 61
click at [279, 27] on span "Members 2" at bounding box center [253, 28] width 94 height 22
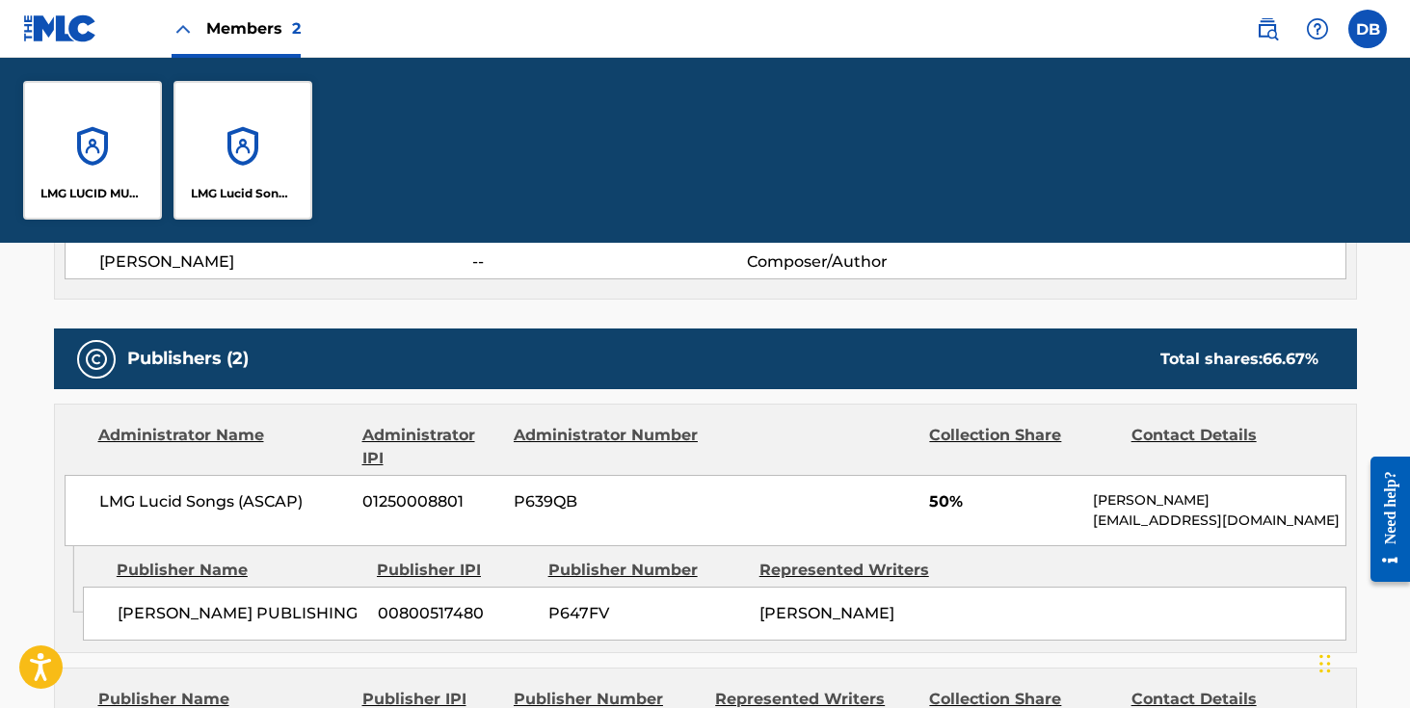
scroll to position [1011, 0]
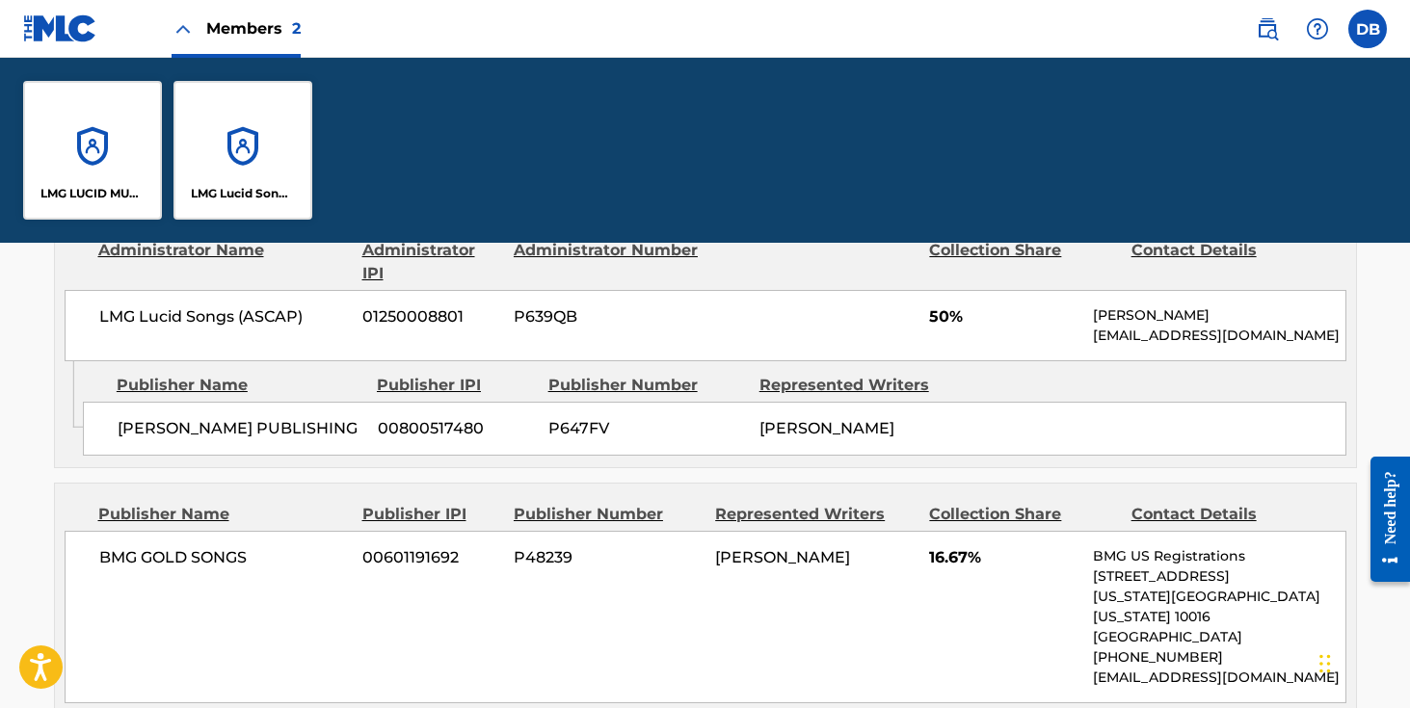
click at [254, 122] on div "LMG Lucid Songs (ASCAP)" at bounding box center [243, 150] width 139 height 139
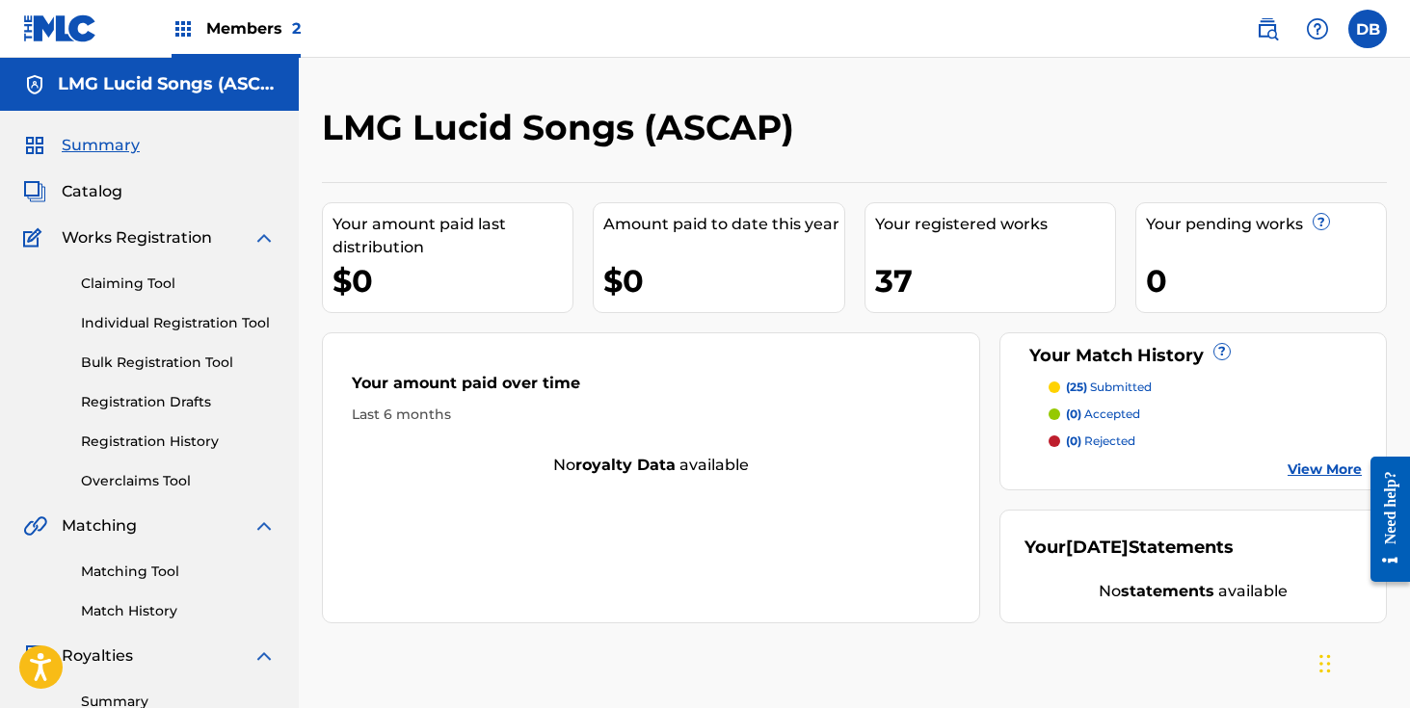
click at [257, 23] on span "Members 2" at bounding box center [253, 28] width 94 height 22
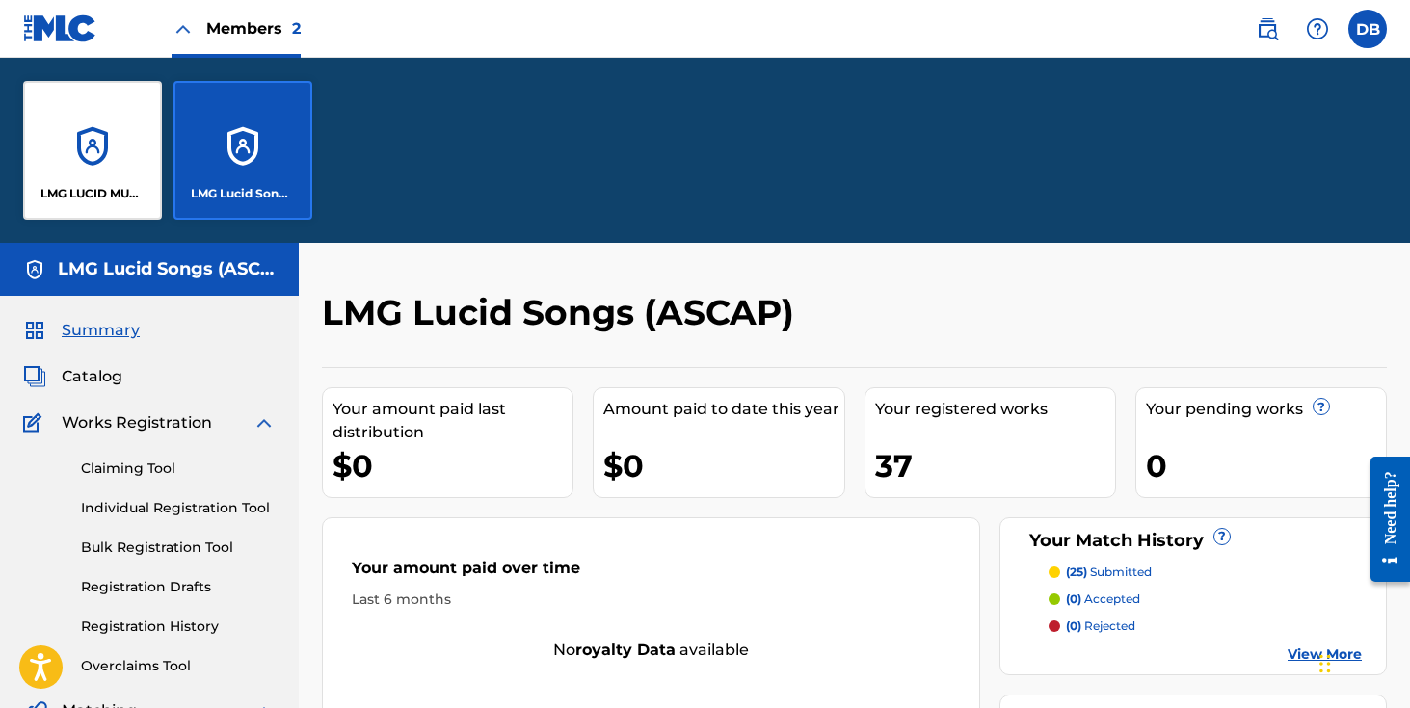
click at [1253, 32] on link at bounding box center [1267, 29] width 39 height 39
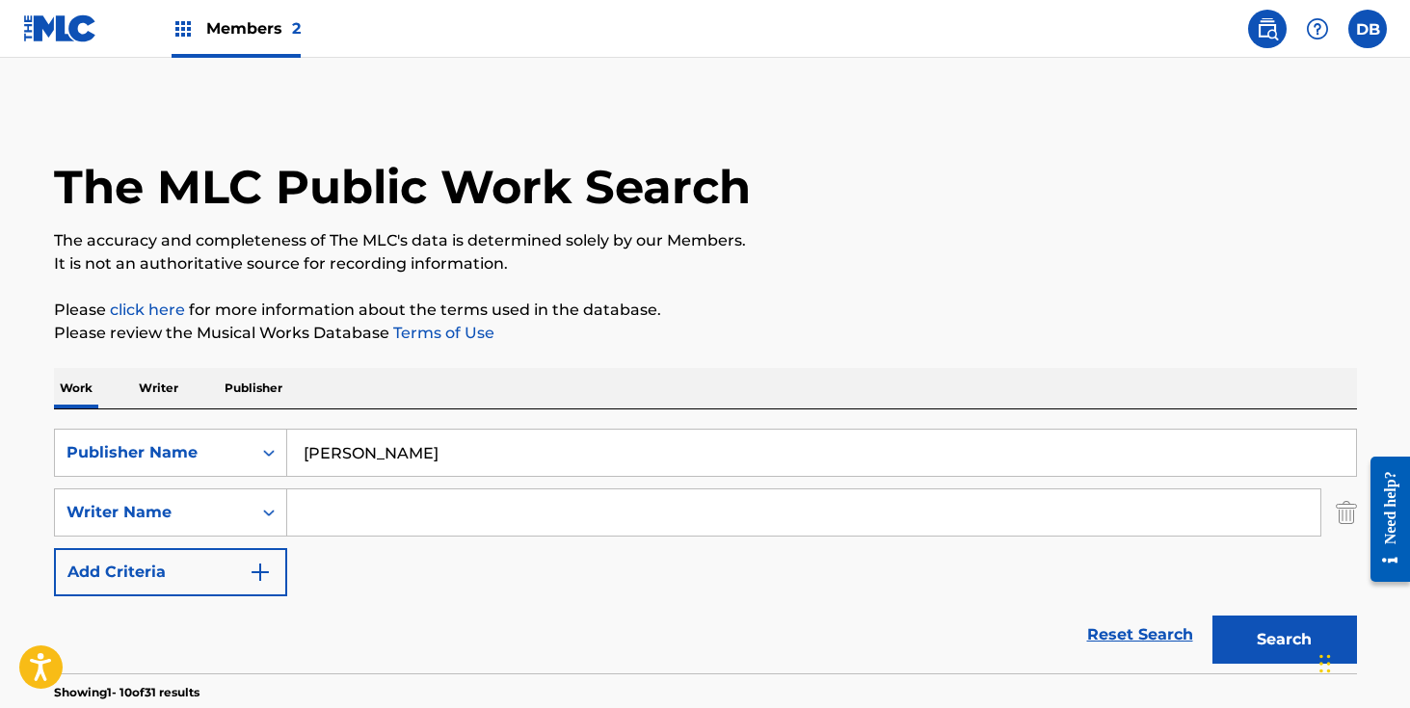
click at [528, 436] on input "[PERSON_NAME]" at bounding box center [821, 453] width 1069 height 46
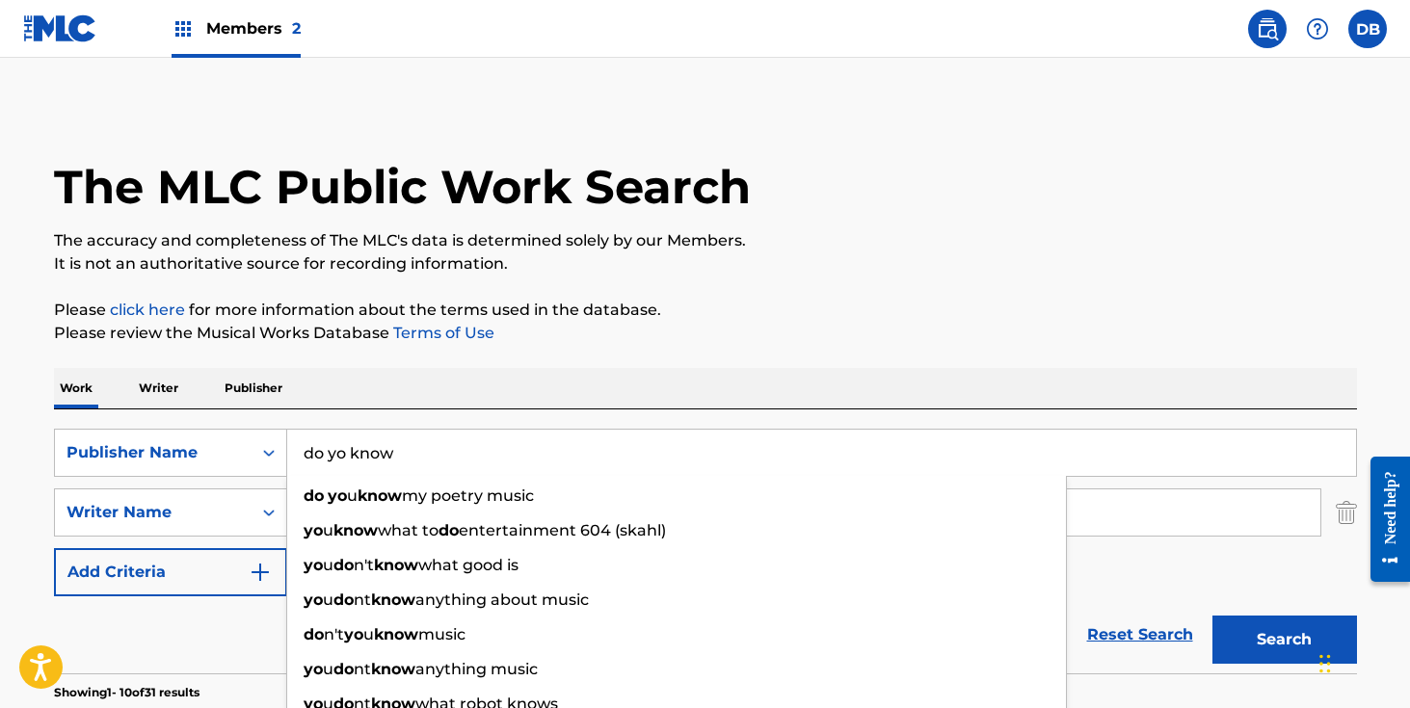
click at [344, 458] on input "do yo know" at bounding box center [821, 453] width 1069 height 46
type input "do you know"
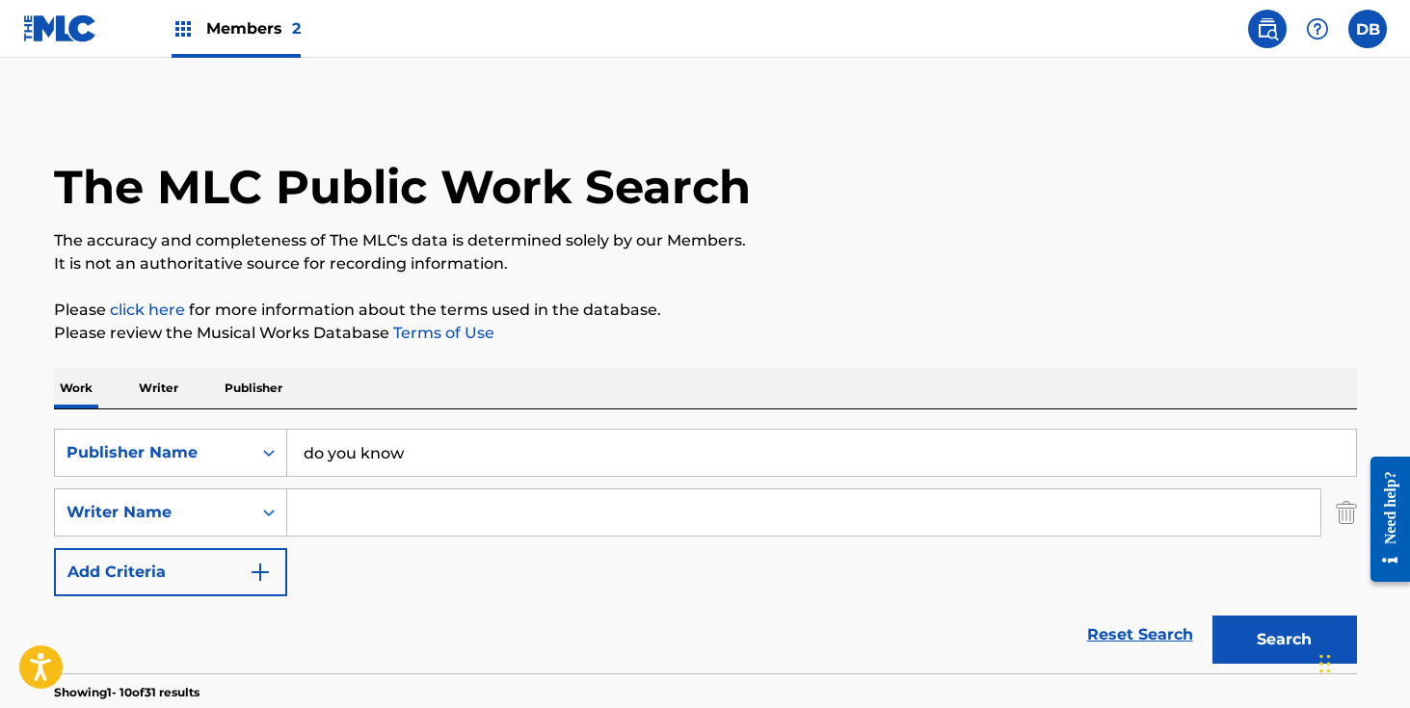
click at [548, 397] on div "Work Writer Publisher" at bounding box center [705, 388] width 1303 height 40
click at [430, 504] on input "Search Form" at bounding box center [803, 513] width 1033 height 46
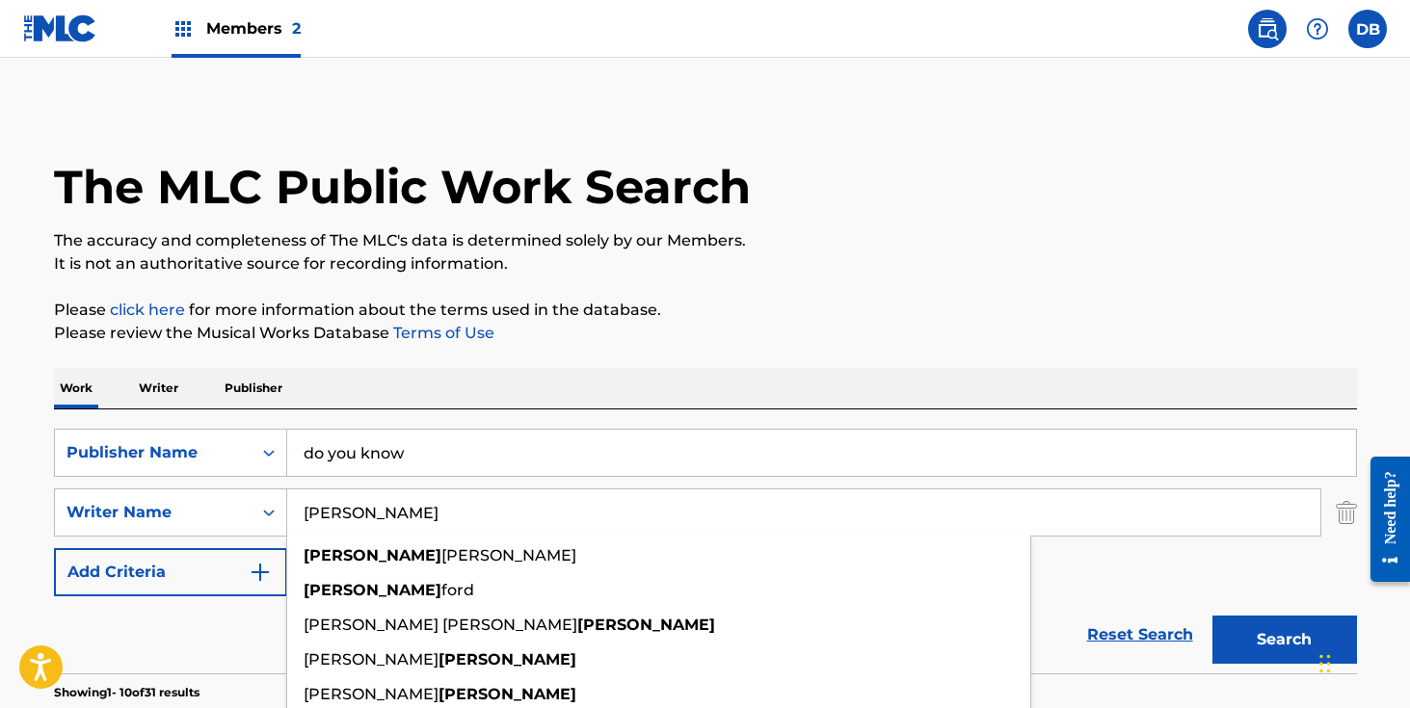
type input "[PERSON_NAME]"
click at [599, 379] on div "Work Writer Publisher" at bounding box center [705, 388] width 1303 height 40
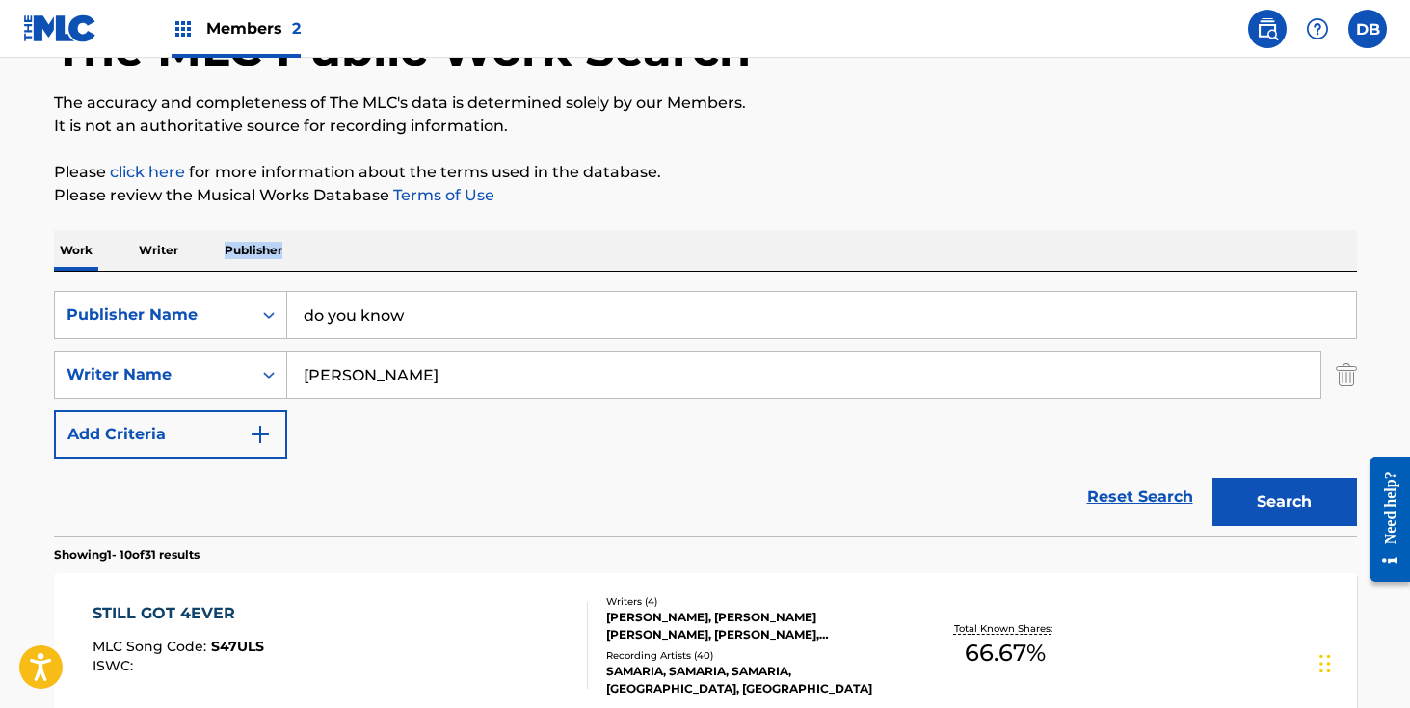
scroll to position [183, 0]
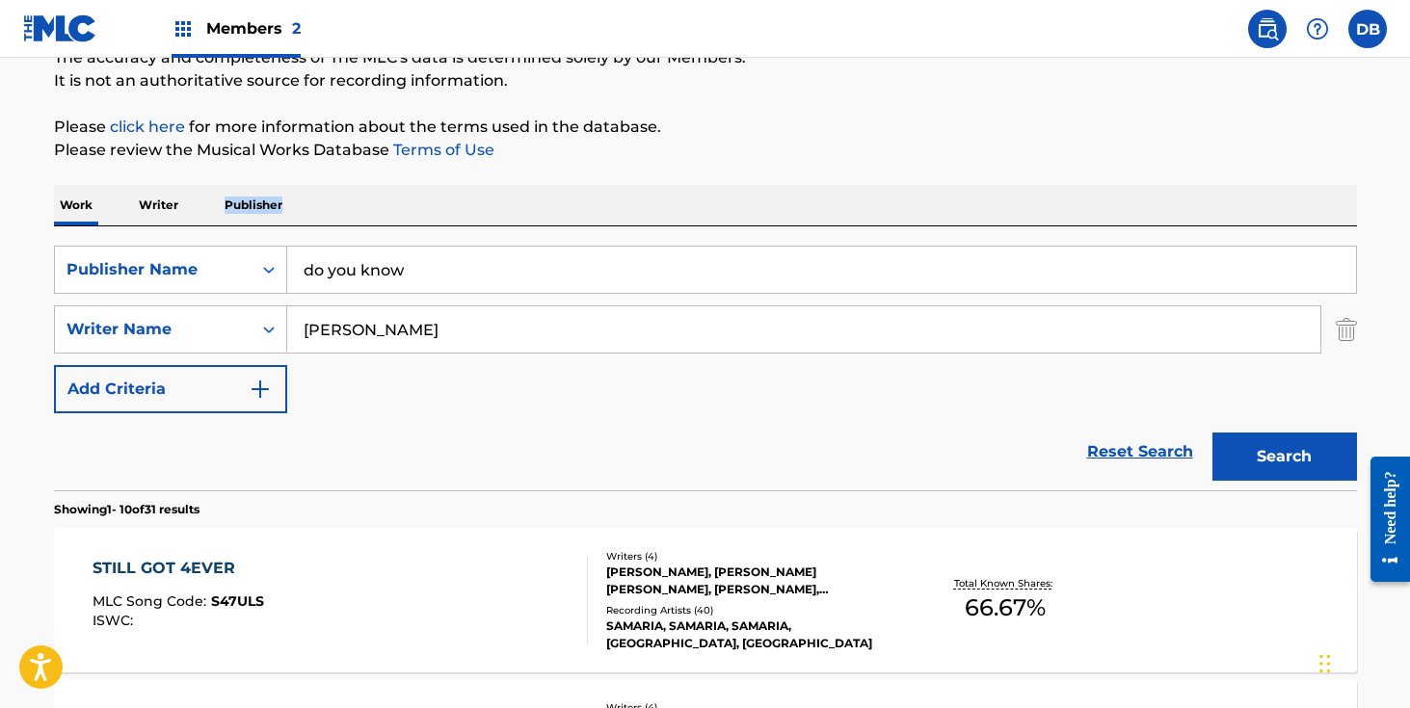
click at [1270, 449] on button "Search" at bounding box center [1285, 457] width 145 height 48
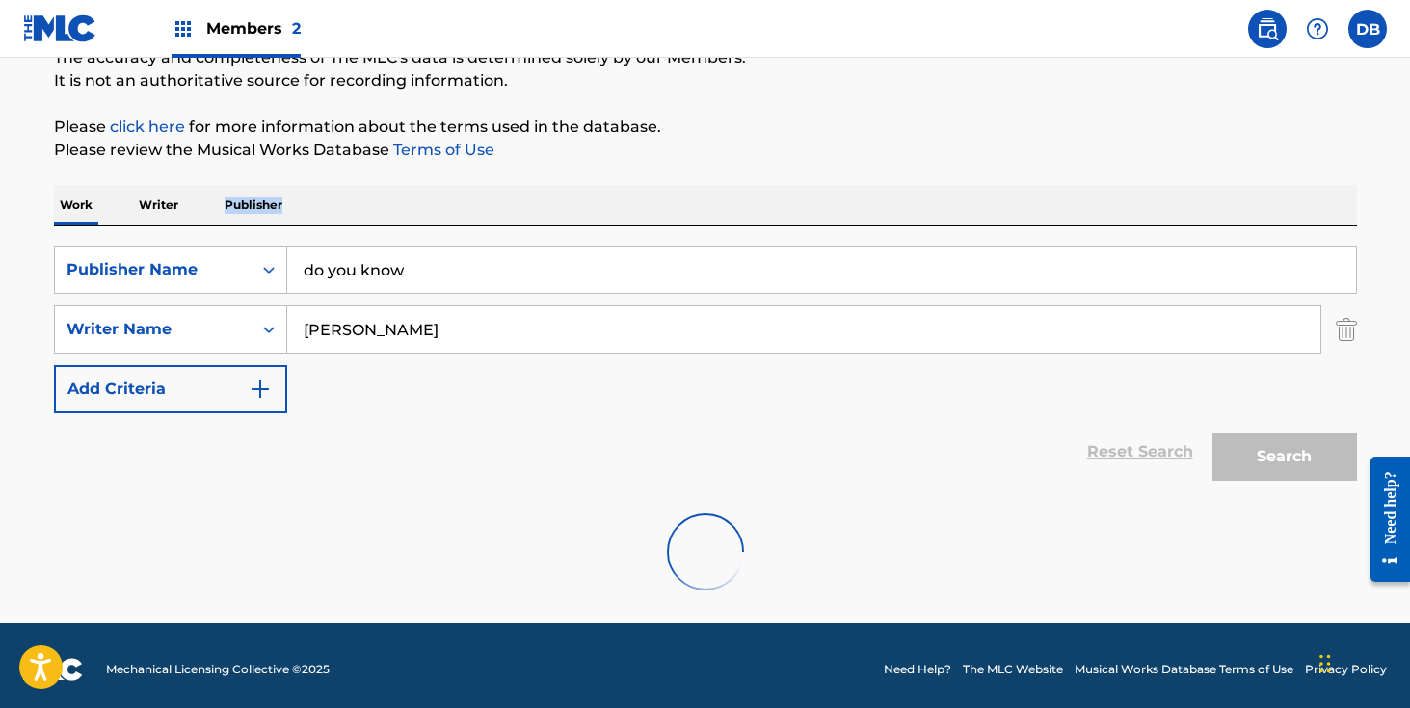
scroll to position [128, 0]
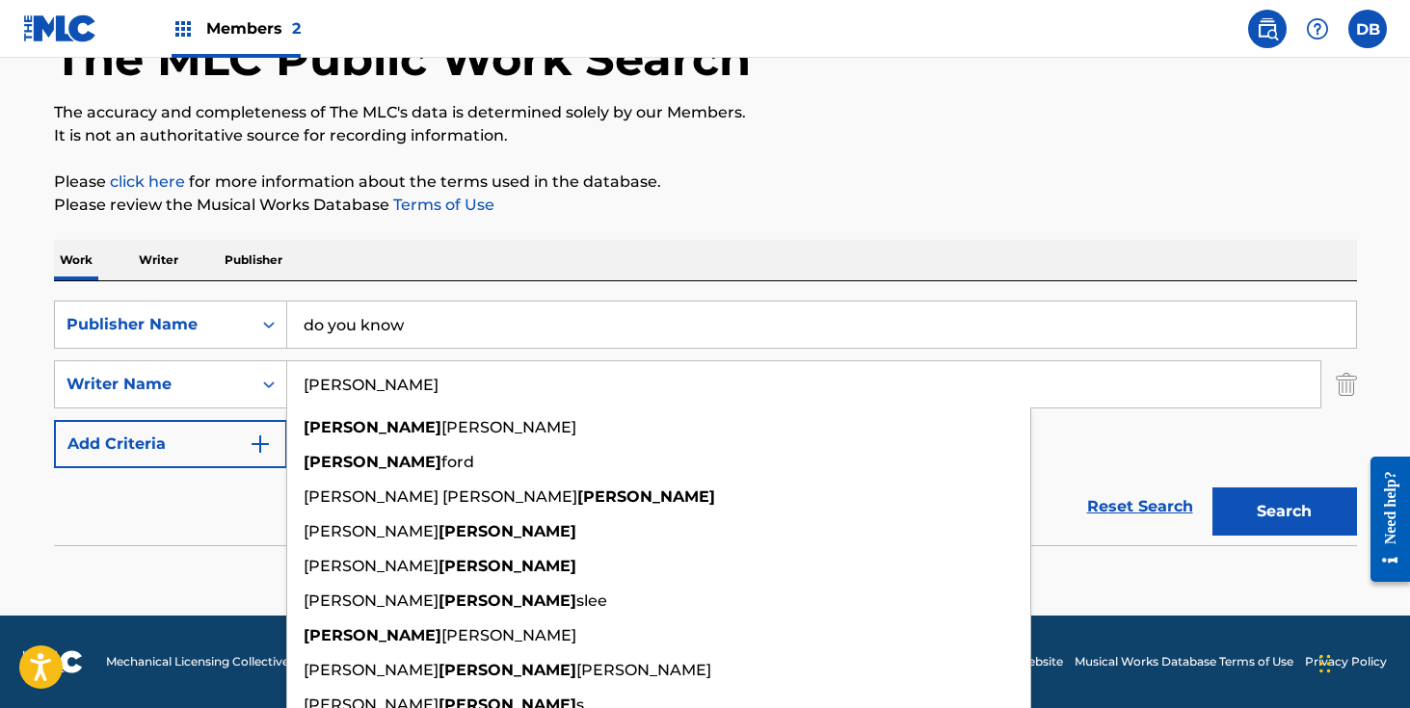
click at [432, 379] on input "[PERSON_NAME]" at bounding box center [803, 384] width 1033 height 46
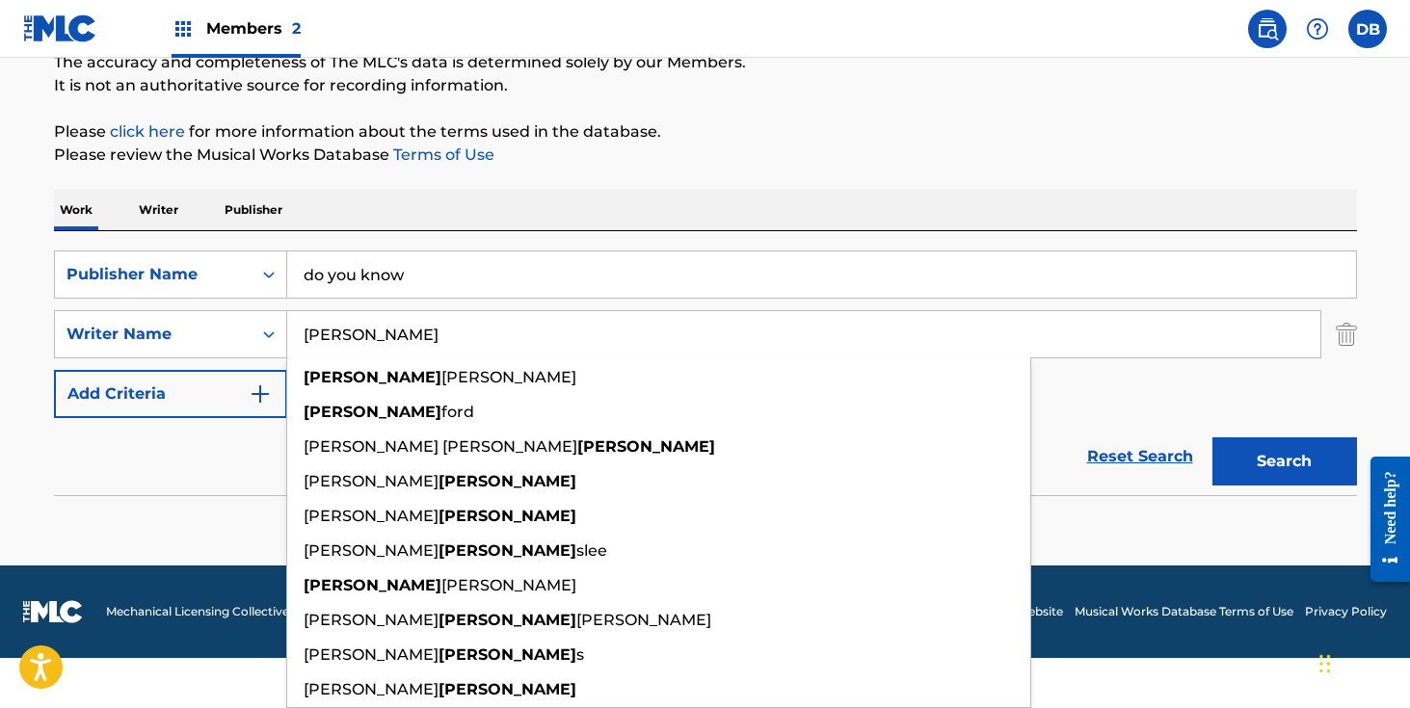
click at [479, 205] on div "The MLC Public Work Search The accuracy and completeness of The MLC's data is d…" at bounding box center [705, 242] width 1349 height 628
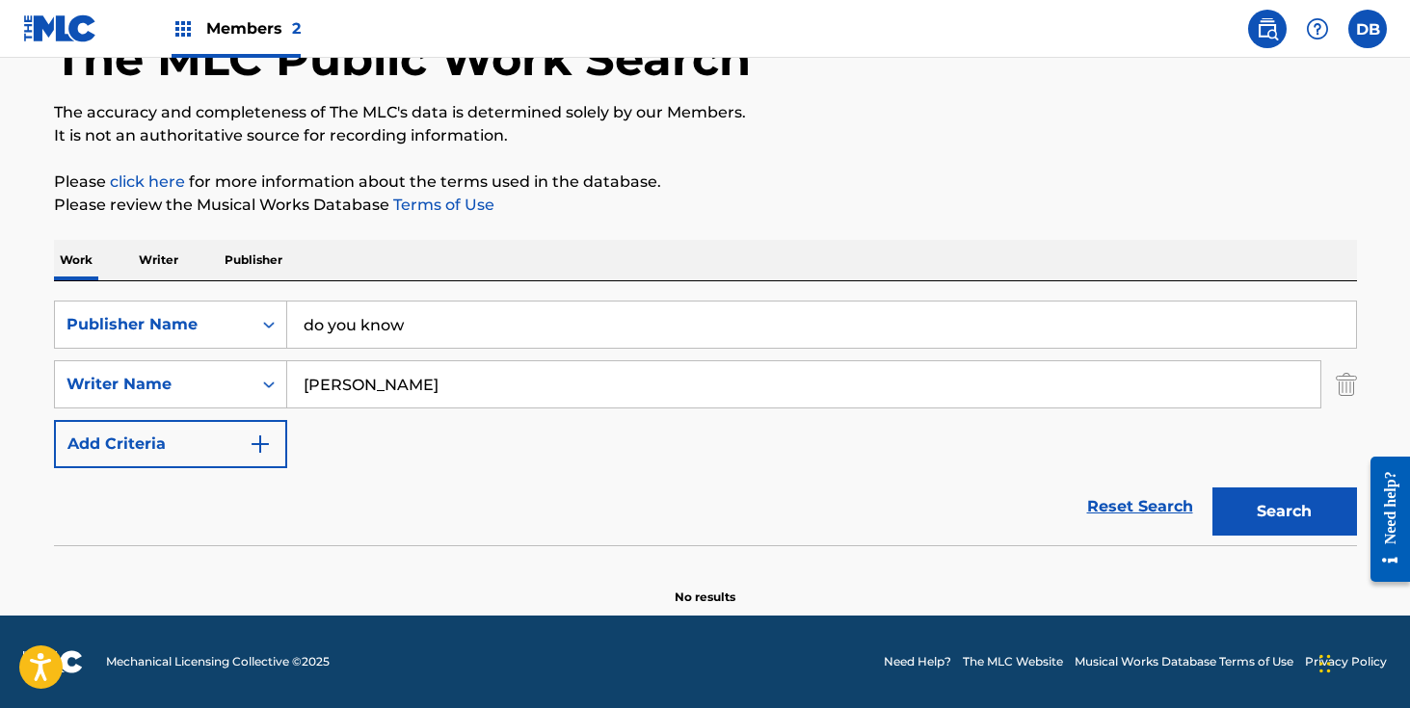
click at [437, 386] on input "[PERSON_NAME]" at bounding box center [803, 384] width 1033 height 46
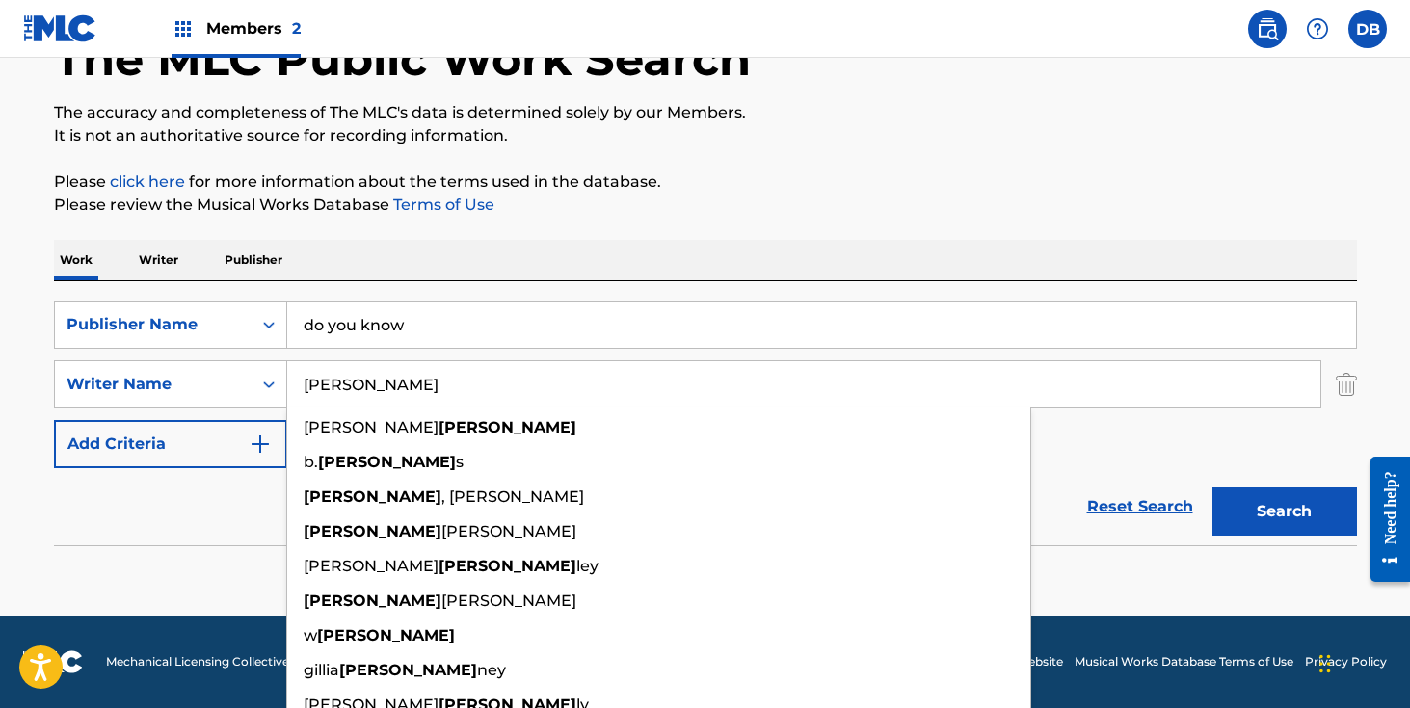
click at [448, 369] on input "[PERSON_NAME]" at bounding box center [803, 384] width 1033 height 46
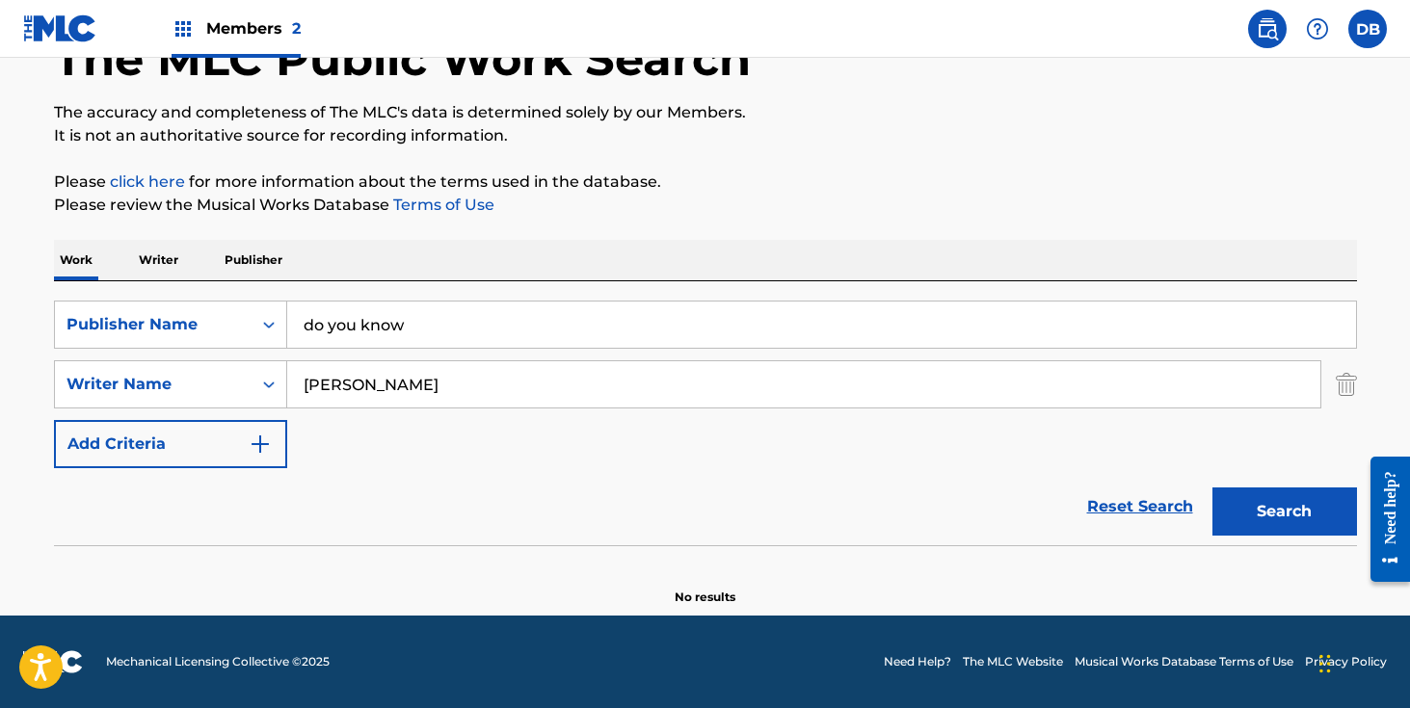
click at [434, 267] on div "Work Writer Publisher" at bounding box center [705, 260] width 1303 height 40
click at [1269, 518] on button "Search" at bounding box center [1285, 512] width 145 height 48
